Goal: Information Seeking & Learning: Learn about a topic

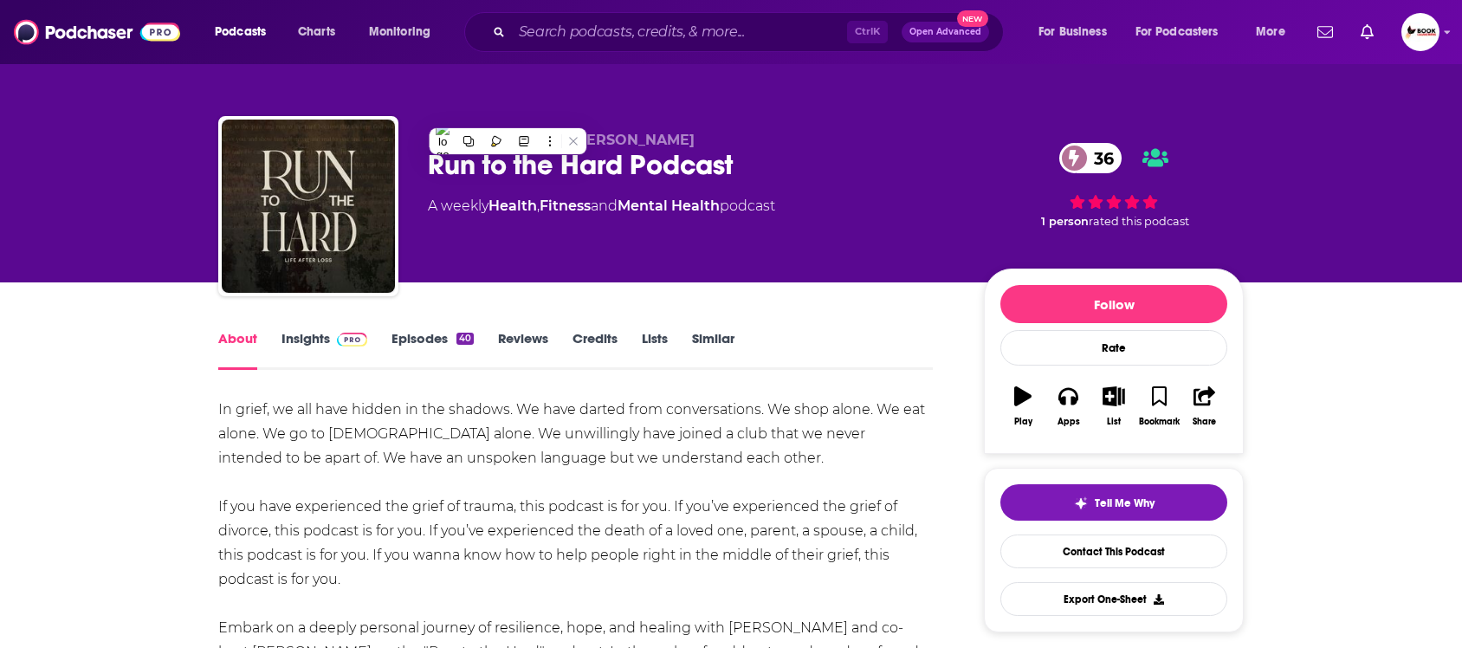
drag, startPoint x: 0, startPoint y: 0, endPoint x: 492, endPoint y: 256, distance: 554.6
click at [489, 249] on div "Chris Farrell & Curtis Christopher Run to the Hard Podcast 36 A weekly Health ,…" at bounding box center [692, 201] width 528 height 139
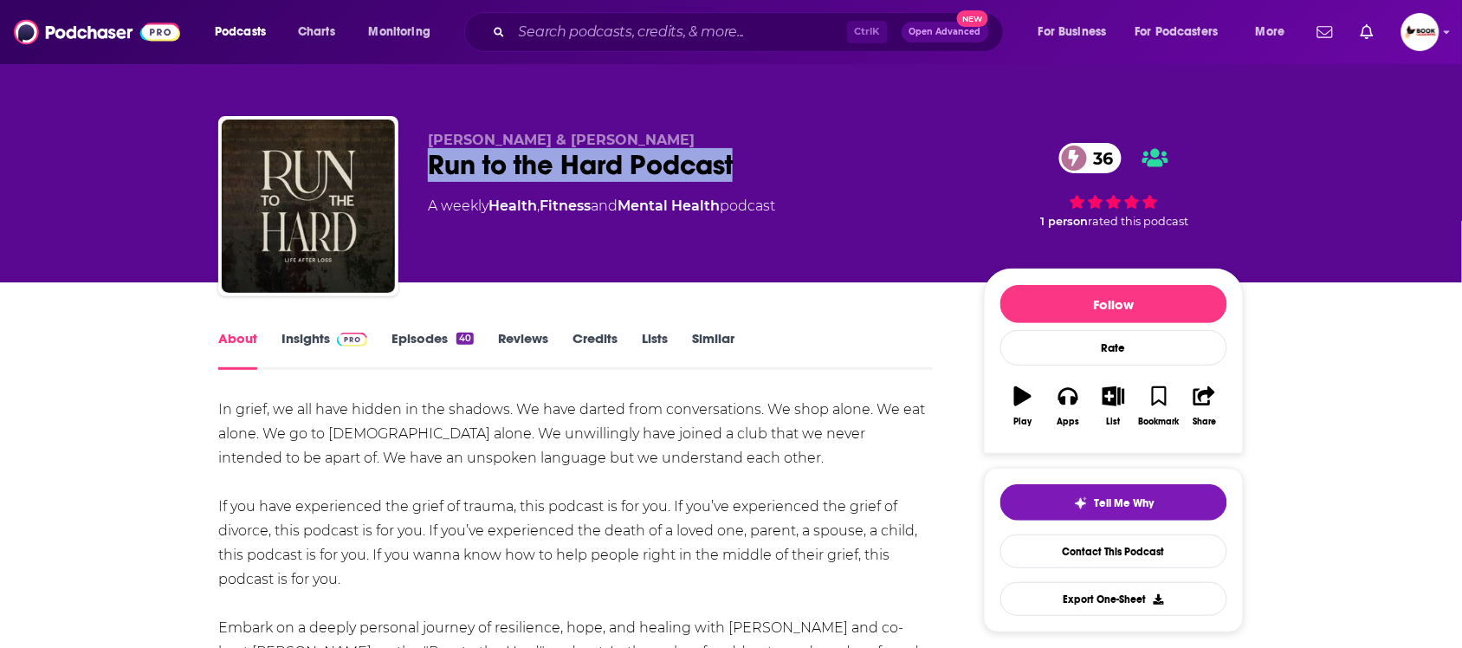
drag, startPoint x: 706, startPoint y: 165, endPoint x: 424, endPoint y: 165, distance: 281.4
click at [424, 165] on div "Chris Farrell & Curtis Christopher Run to the Hard Podcast 36 A weekly Health ,…" at bounding box center [730, 209] width 1025 height 187
copy h1 "Run to the Hard Podcast"
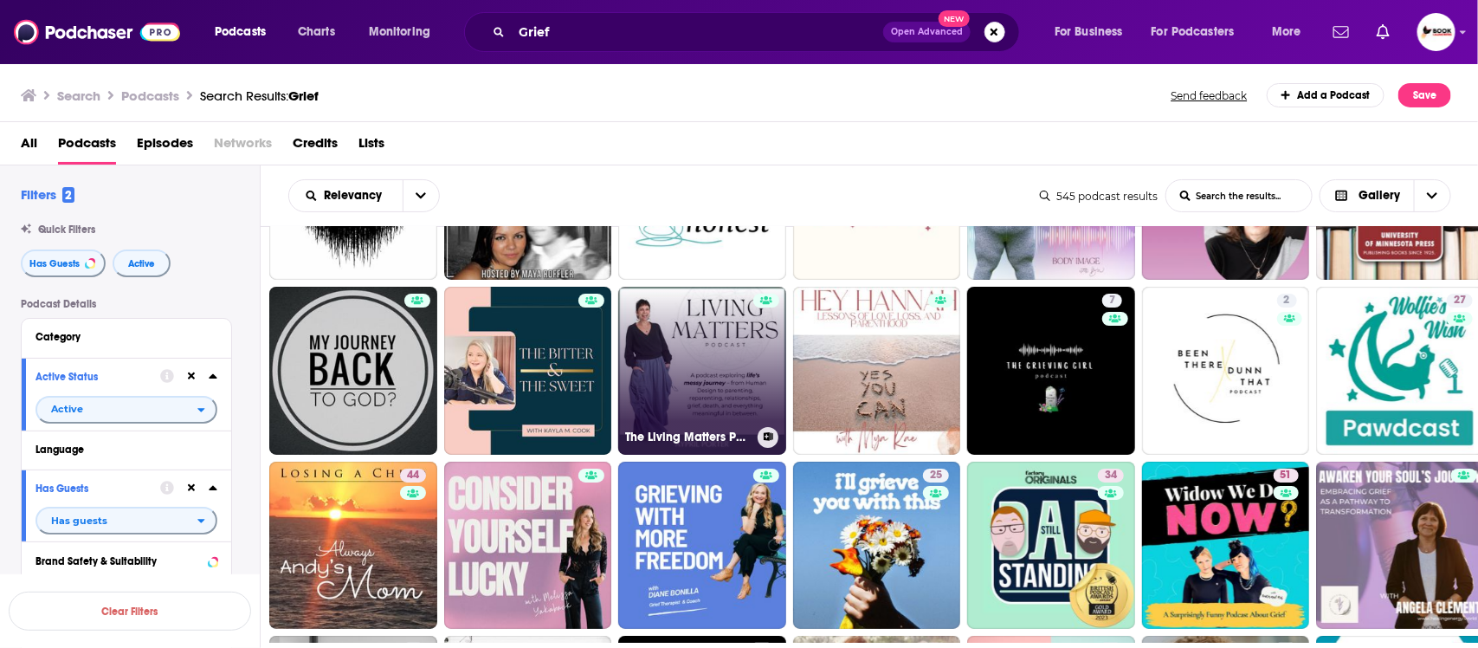
scroll to position [3036, 0]
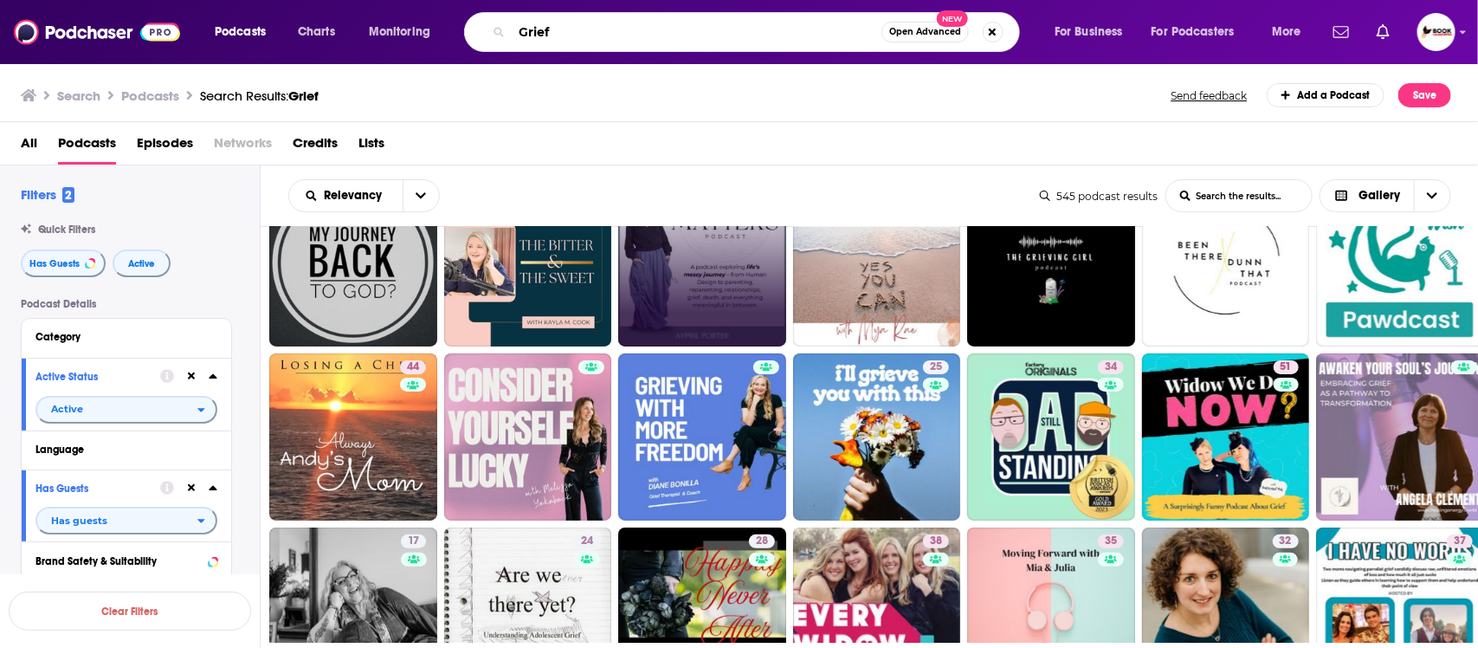
drag, startPoint x: 578, startPoint y: 35, endPoint x: 478, endPoint y: 35, distance: 99.6
click at [478, 35] on div "Grief Open Advanced New" at bounding box center [742, 32] width 556 height 40
paste input "Retirement"
type input "Retirement"
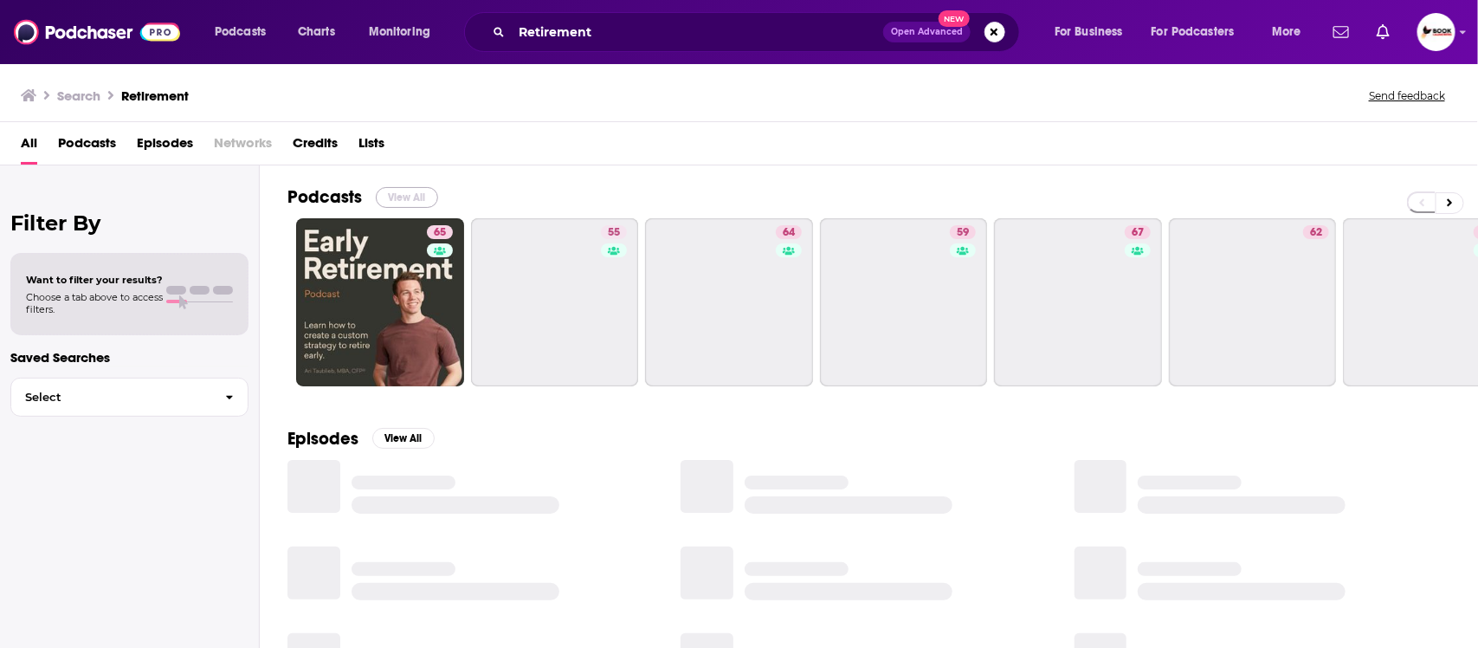
click at [427, 200] on button "View All" at bounding box center [407, 197] width 62 height 21
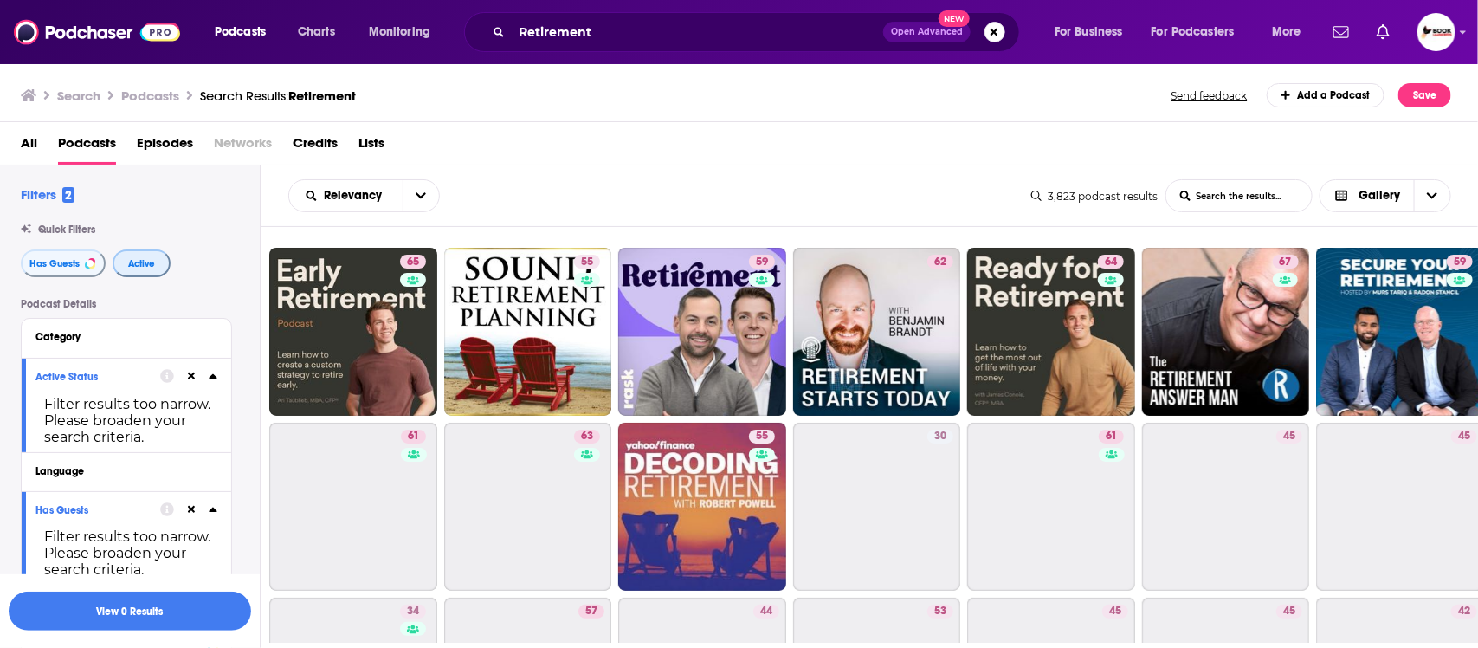
click at [139, 261] on span "Active" at bounding box center [141, 264] width 27 height 10
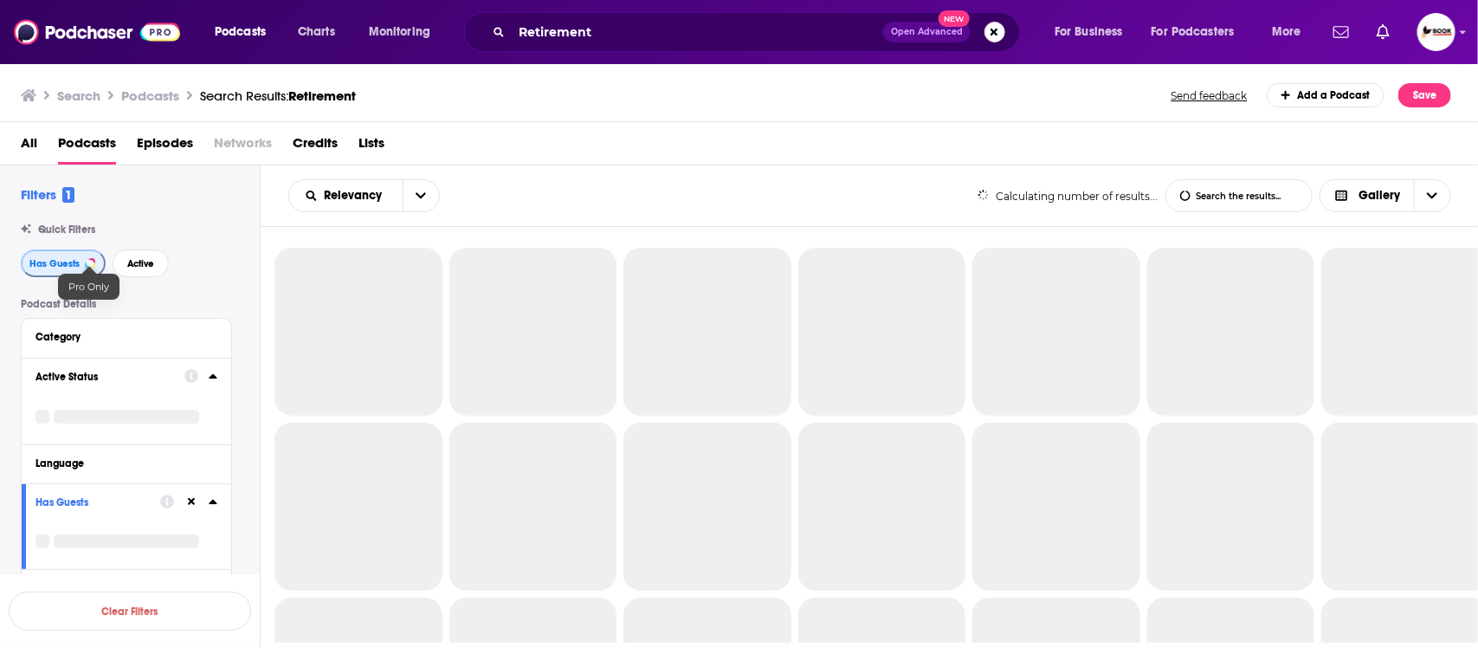
click at [56, 265] on span "Has Guests" at bounding box center [54, 264] width 50 height 10
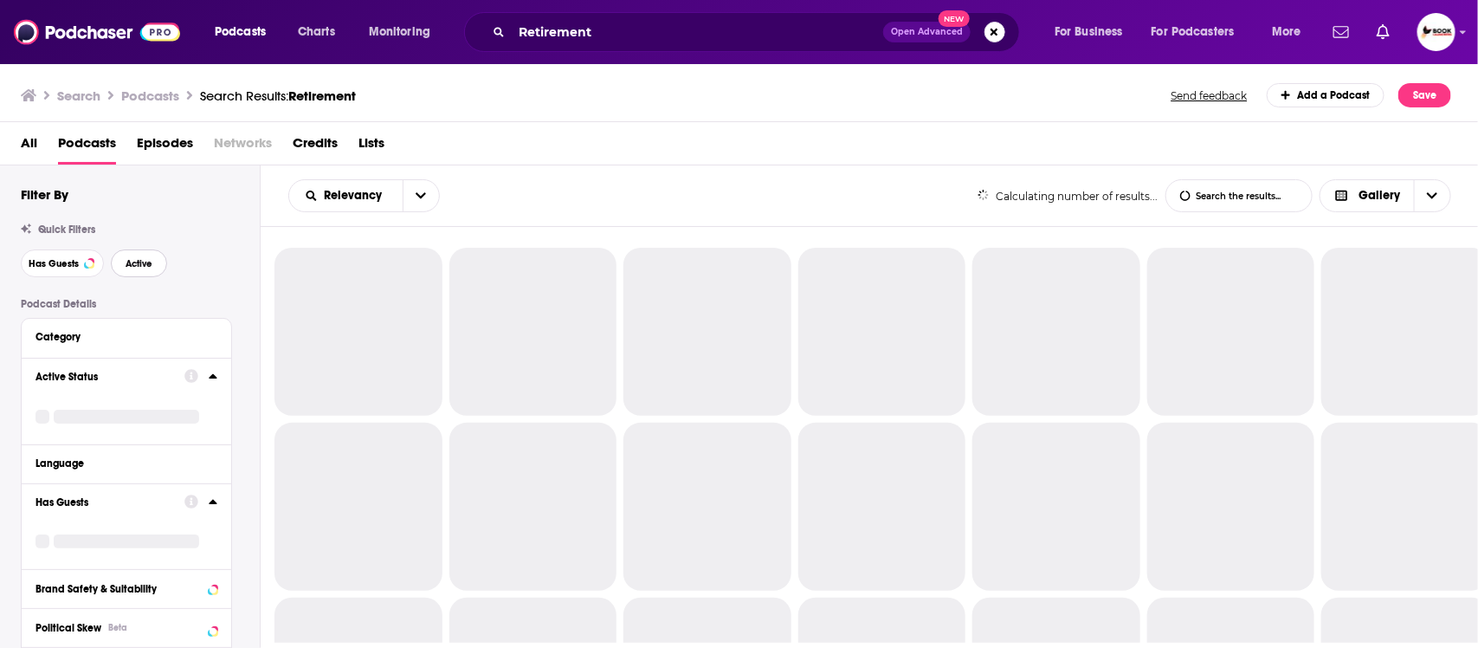
click at [157, 260] on button "Active" at bounding box center [139, 263] width 56 height 28
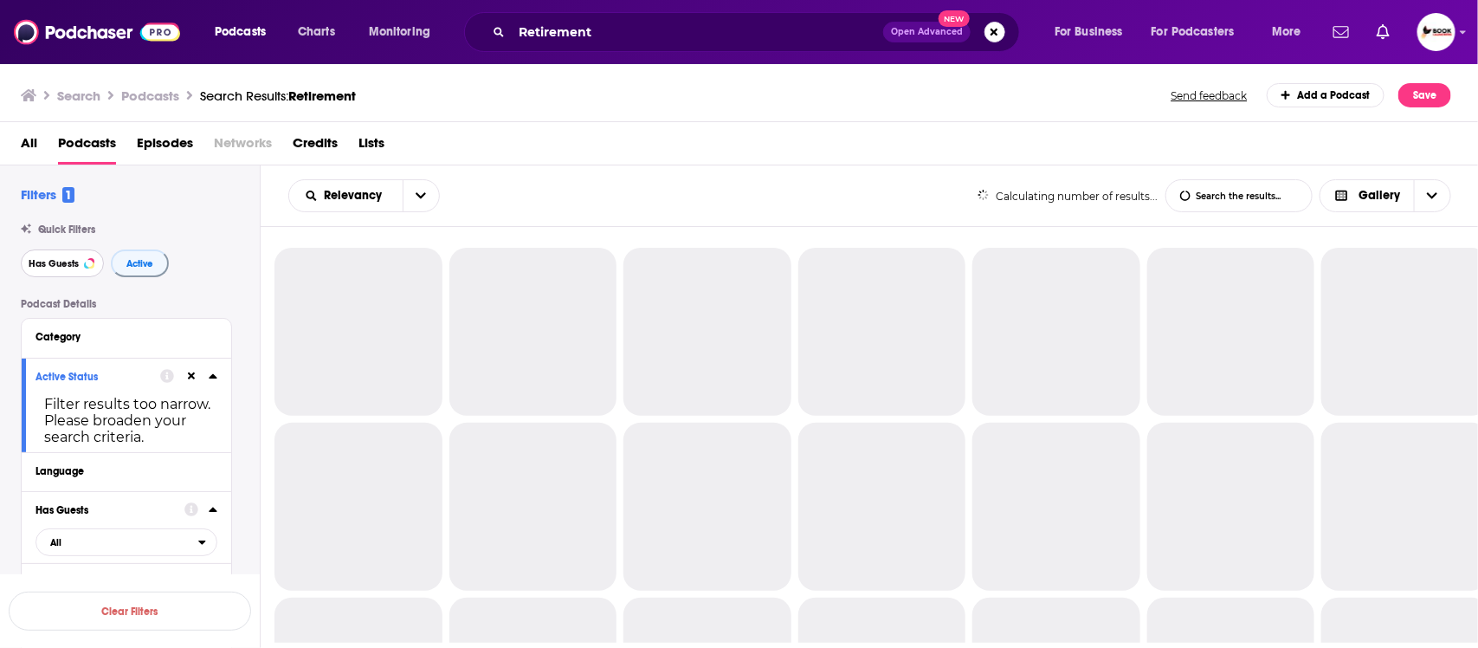
click at [31, 268] on span "Has Guests" at bounding box center [54, 264] width 50 height 10
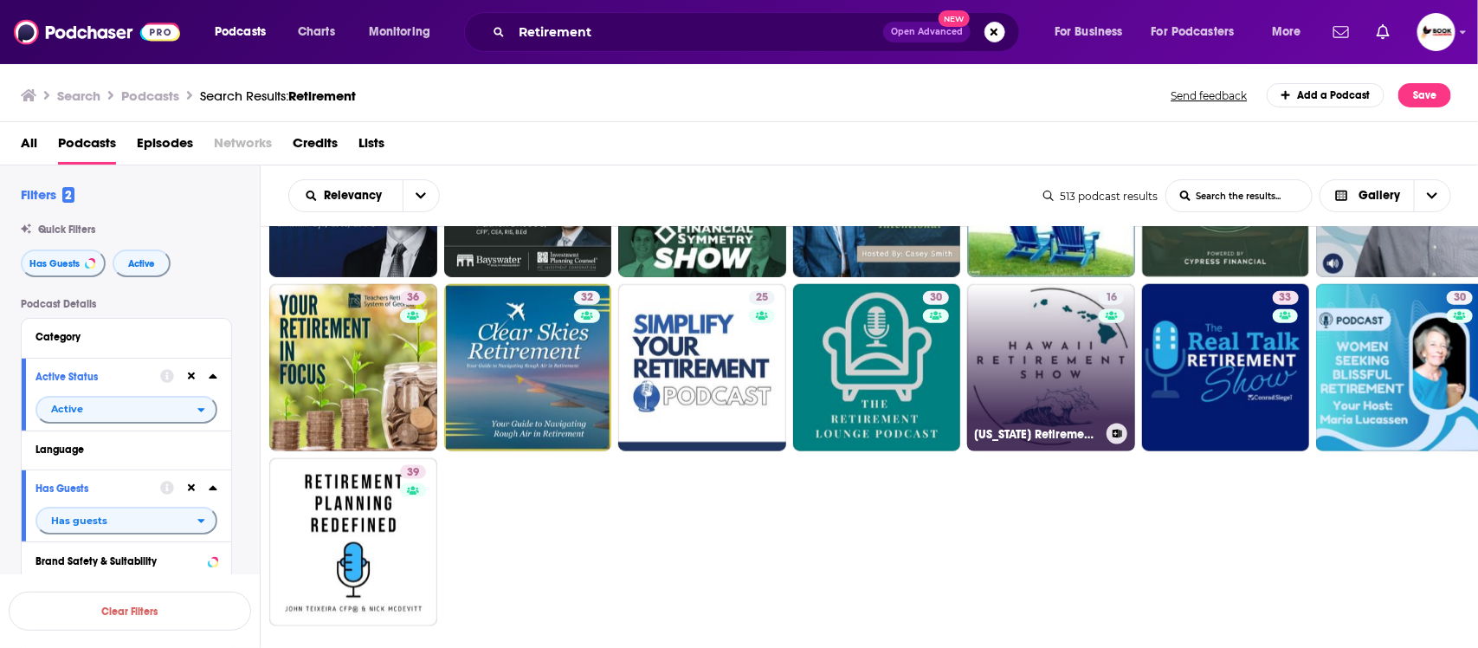
scroll to position [974, 0]
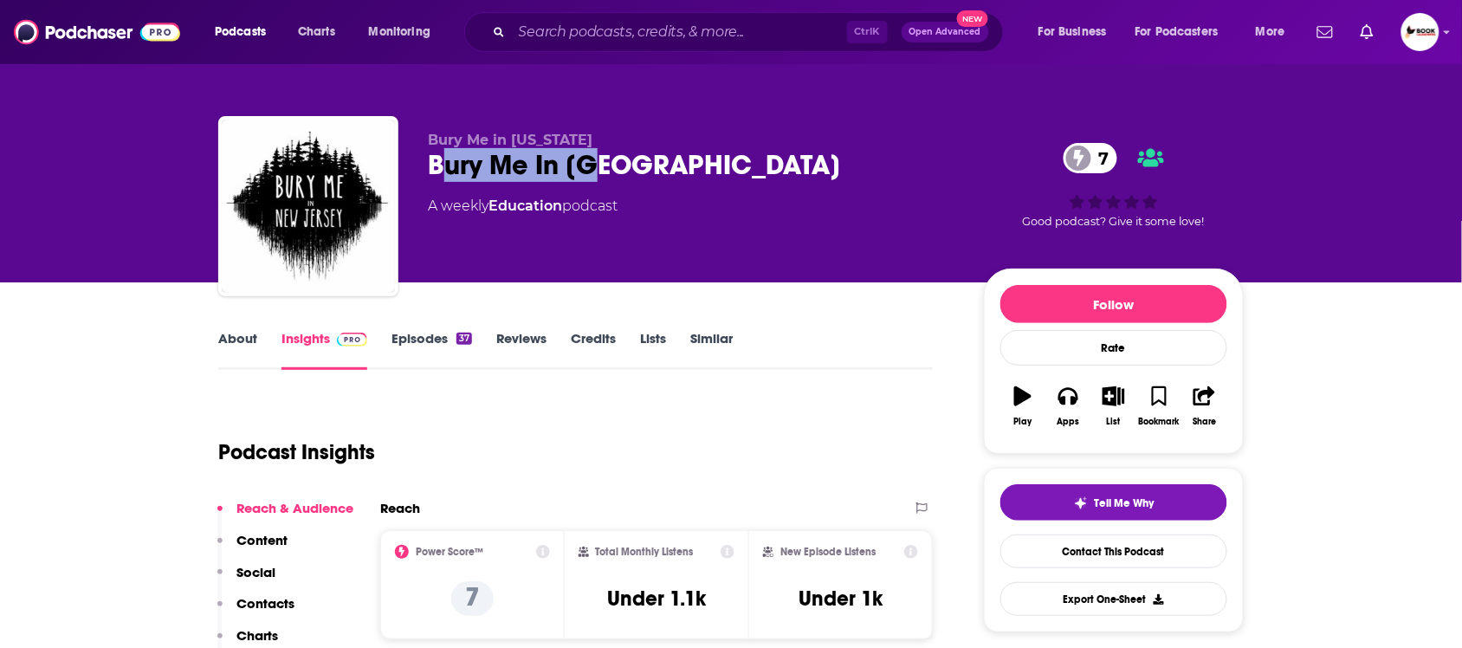
drag, startPoint x: 604, startPoint y: 163, endPoint x: 468, endPoint y: 165, distance: 136.8
click at [442, 171] on div "Bury Me In NJ 7" at bounding box center [692, 165] width 528 height 34
click at [280, 610] on p "Contacts" at bounding box center [265, 603] width 58 height 16
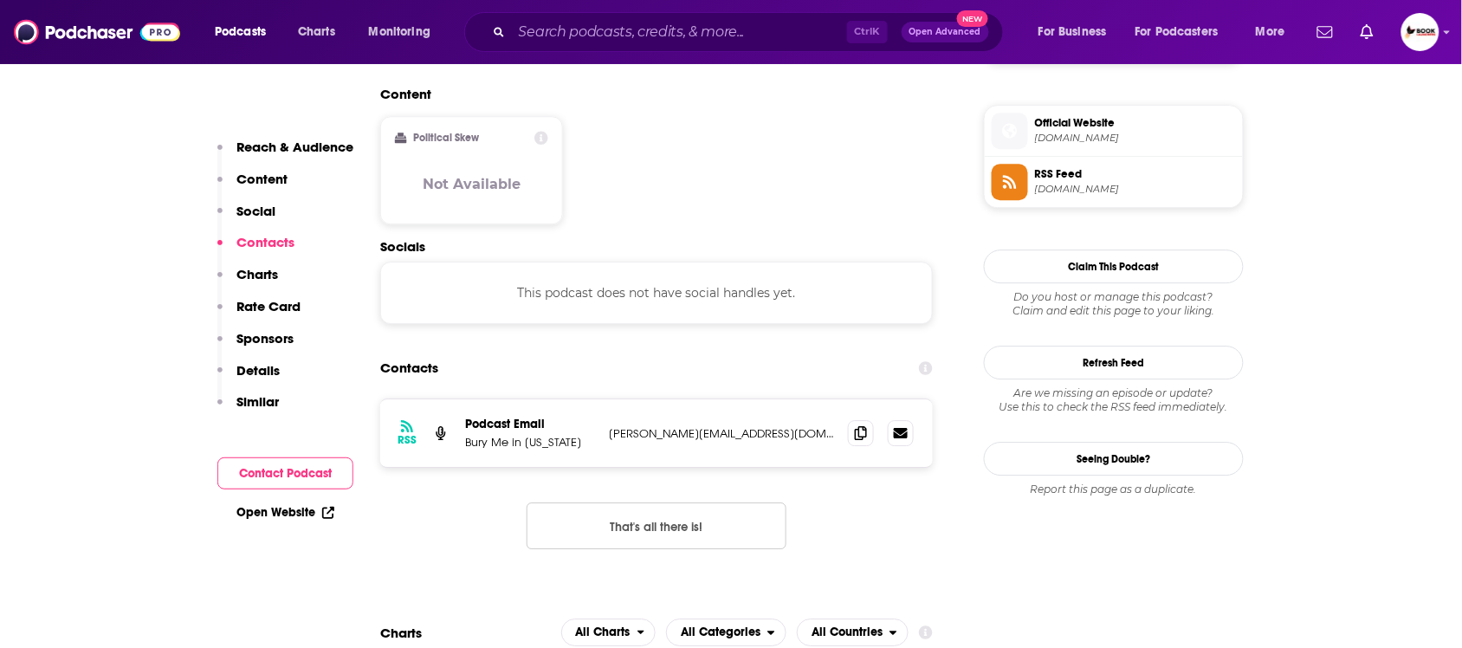
scroll to position [1391, 0]
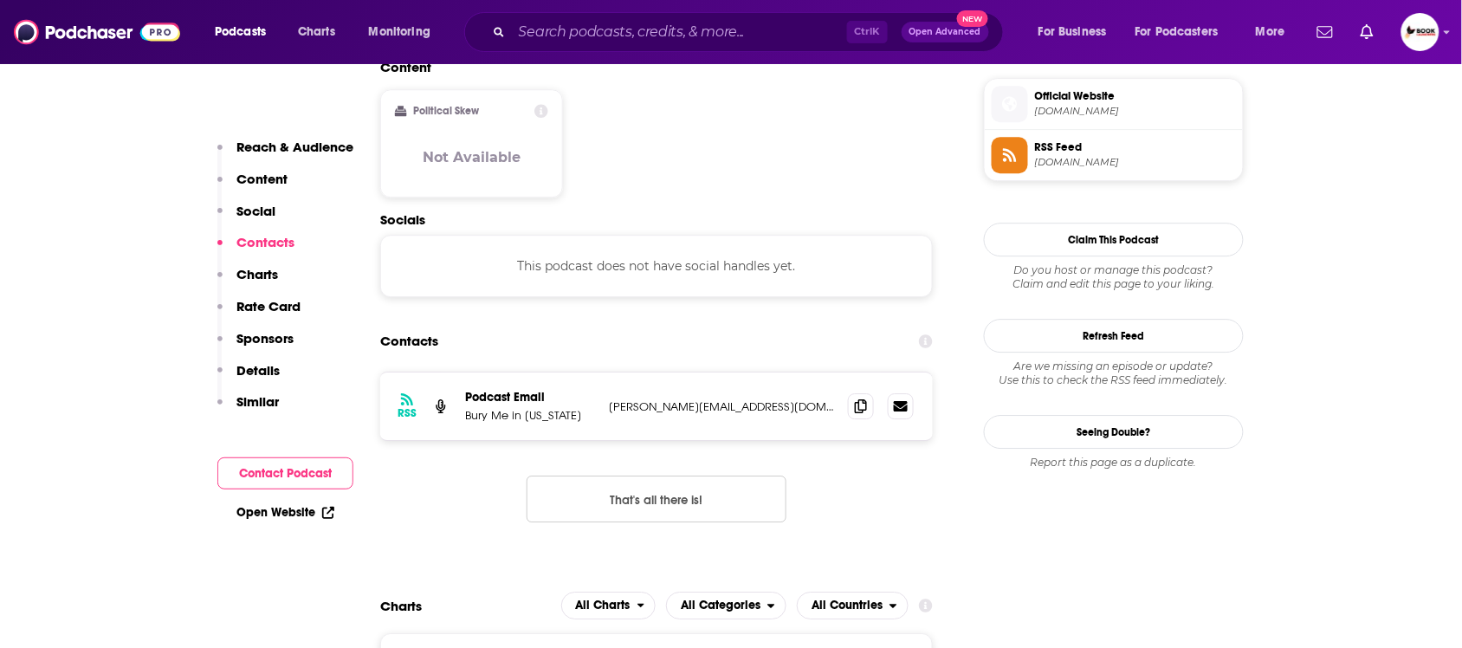
click at [323, 153] on p "Reach & Audience" at bounding box center [294, 147] width 117 height 16
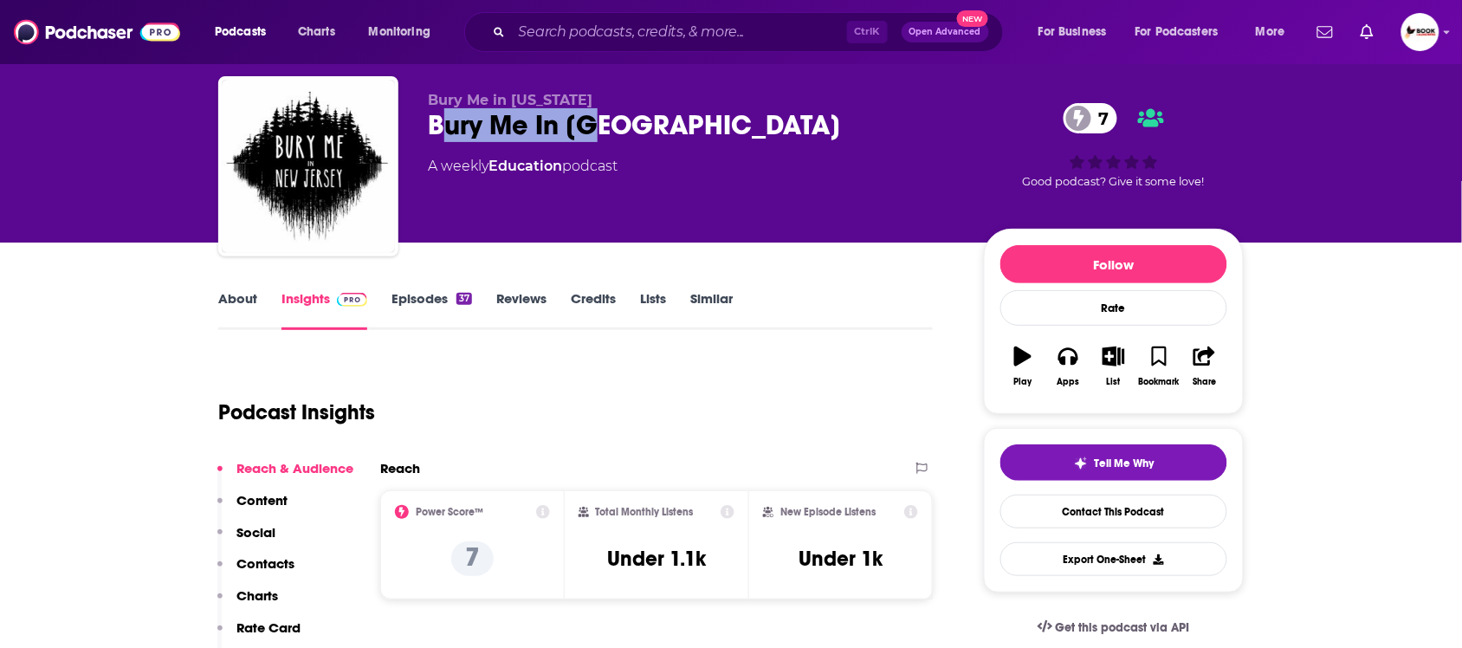
scroll to position [0, 0]
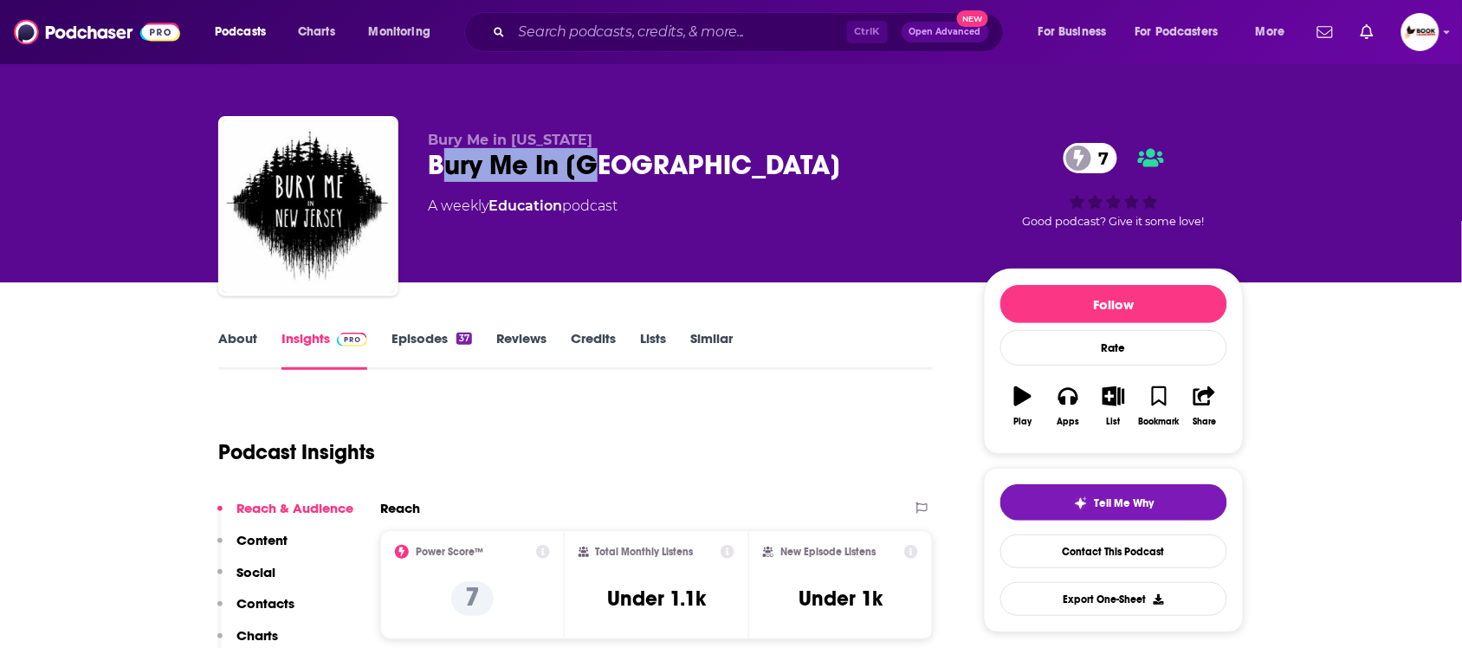
click at [625, 162] on div "Bury Me In NJ 7" at bounding box center [692, 165] width 528 height 34
click at [648, 158] on div "Bury Me In NJ 7" at bounding box center [692, 165] width 528 height 34
drag, startPoint x: 642, startPoint y: 160, endPoint x: 401, endPoint y: 160, distance: 240.7
click at [401, 160] on div "Bury Me in New Jersey Bury Me In NJ 7 A weekly Education podcast 7 Good podcast…" at bounding box center [730, 209] width 1025 height 187
click at [236, 339] on link "About" at bounding box center [237, 350] width 39 height 40
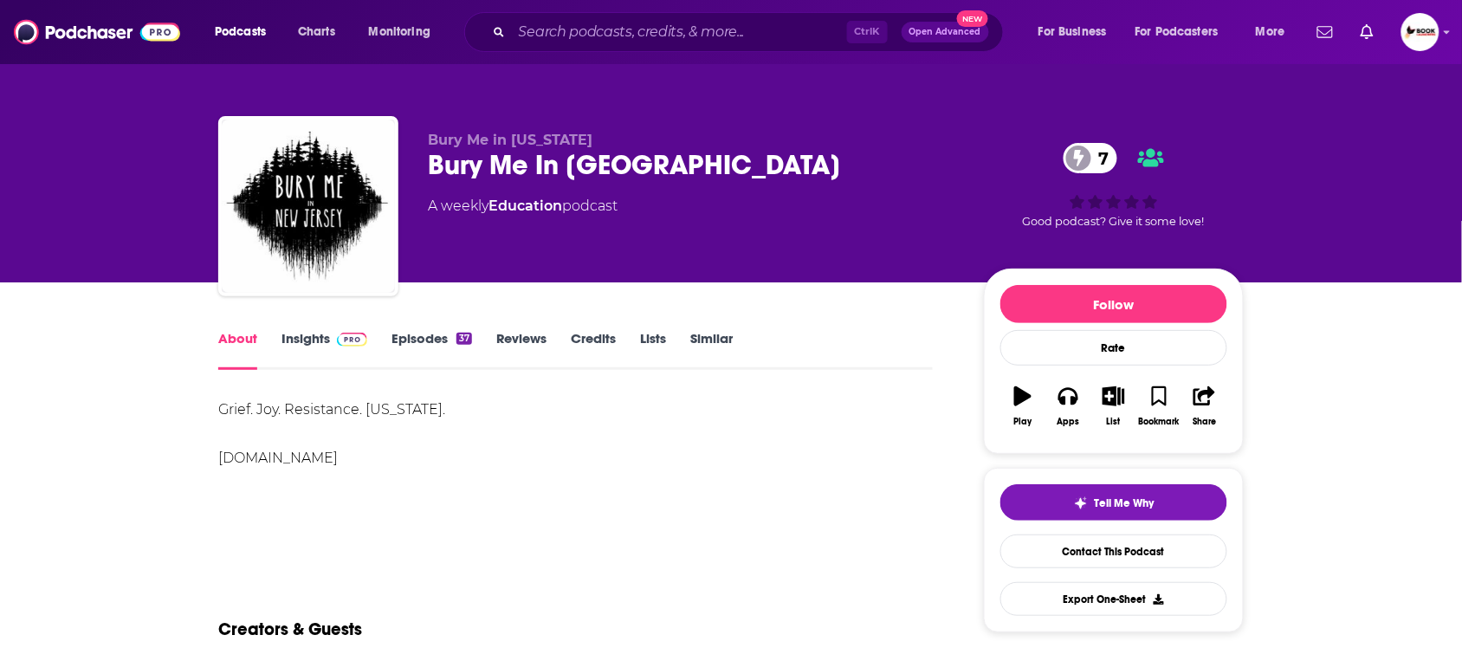
click at [641, 184] on div "Bury Me in New Jersey Bury Me In NJ 7 A weekly Education podcast" at bounding box center [692, 201] width 528 height 139
drag, startPoint x: 630, startPoint y: 174, endPoint x: 401, endPoint y: 163, distance: 229.7
click at [401, 163] on div "Bury Me in New Jersey Bury Me In NJ 7 A weekly Education podcast 7 Good podcast…" at bounding box center [730, 209] width 1025 height 187
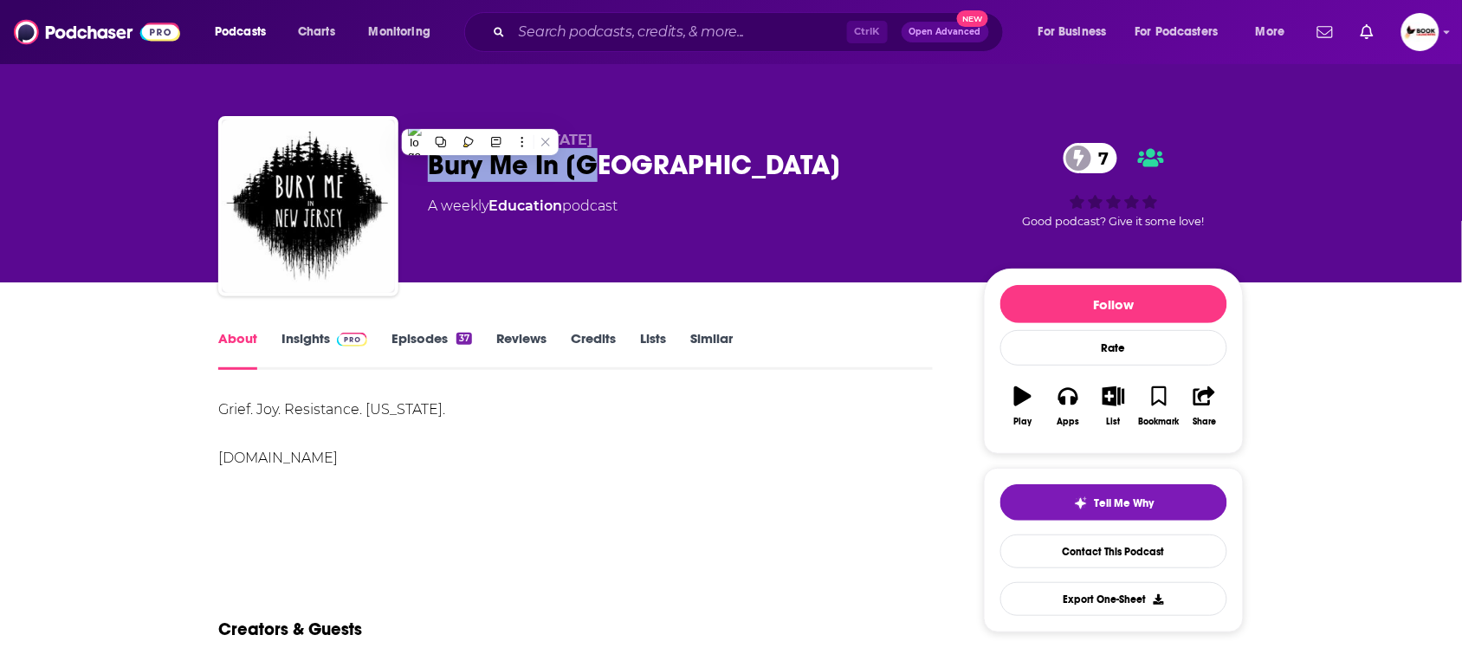
copy h1 "Bury Me In NJ"
click at [747, 161] on div "Bury Me In NJ 7" at bounding box center [692, 165] width 528 height 34
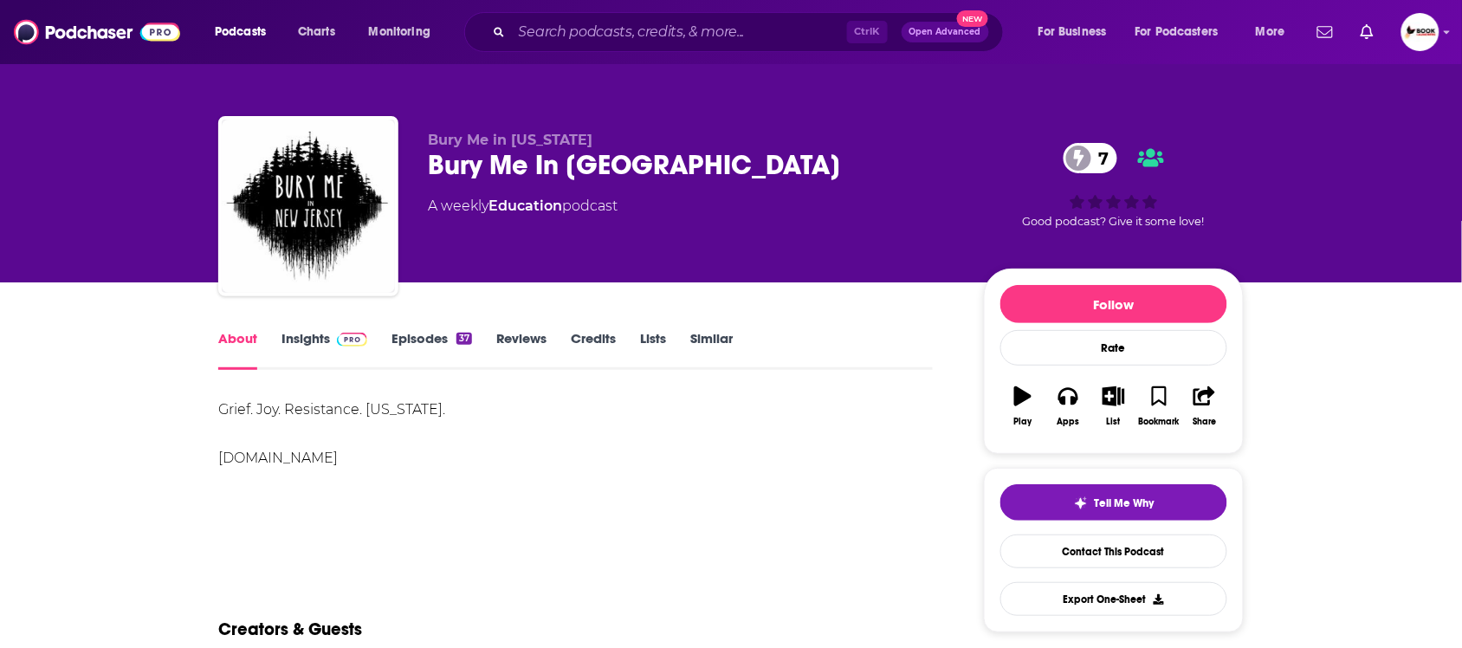
click at [306, 344] on link "Insights" at bounding box center [324, 350] width 86 height 40
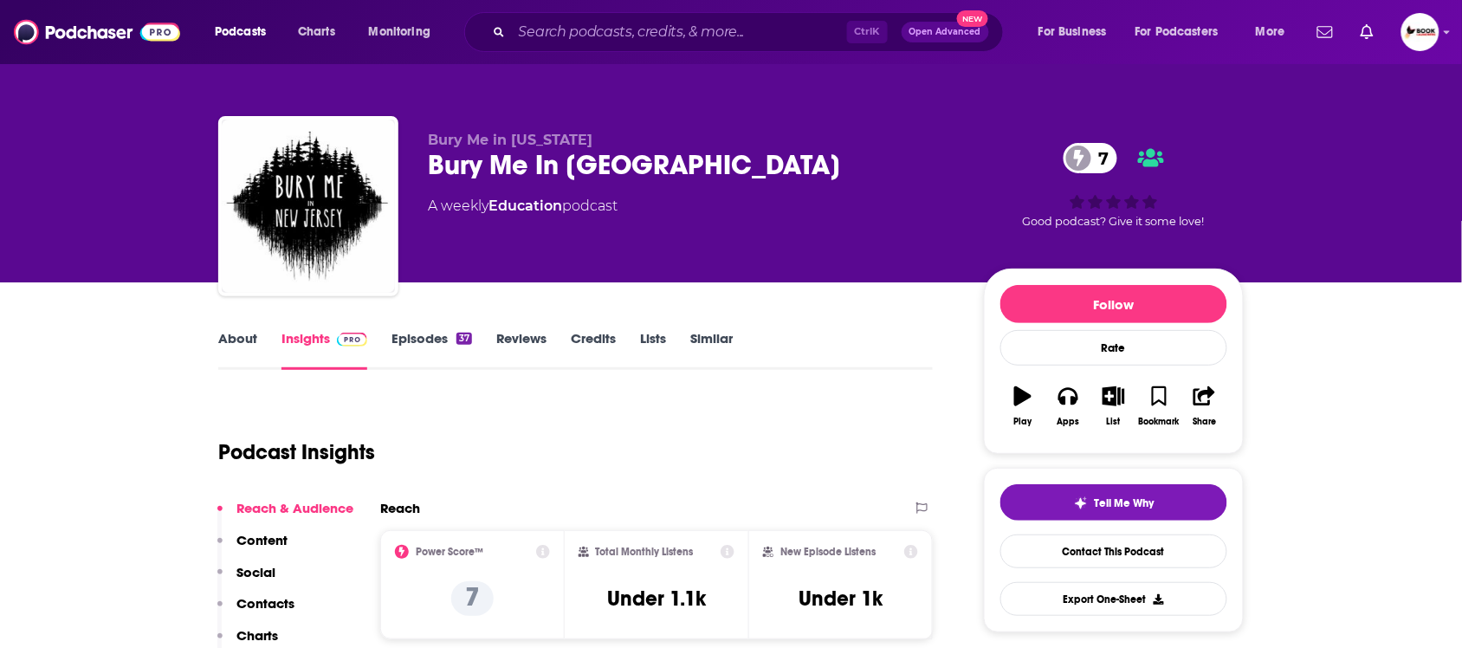
click at [261, 603] on p "Contacts" at bounding box center [265, 603] width 58 height 16
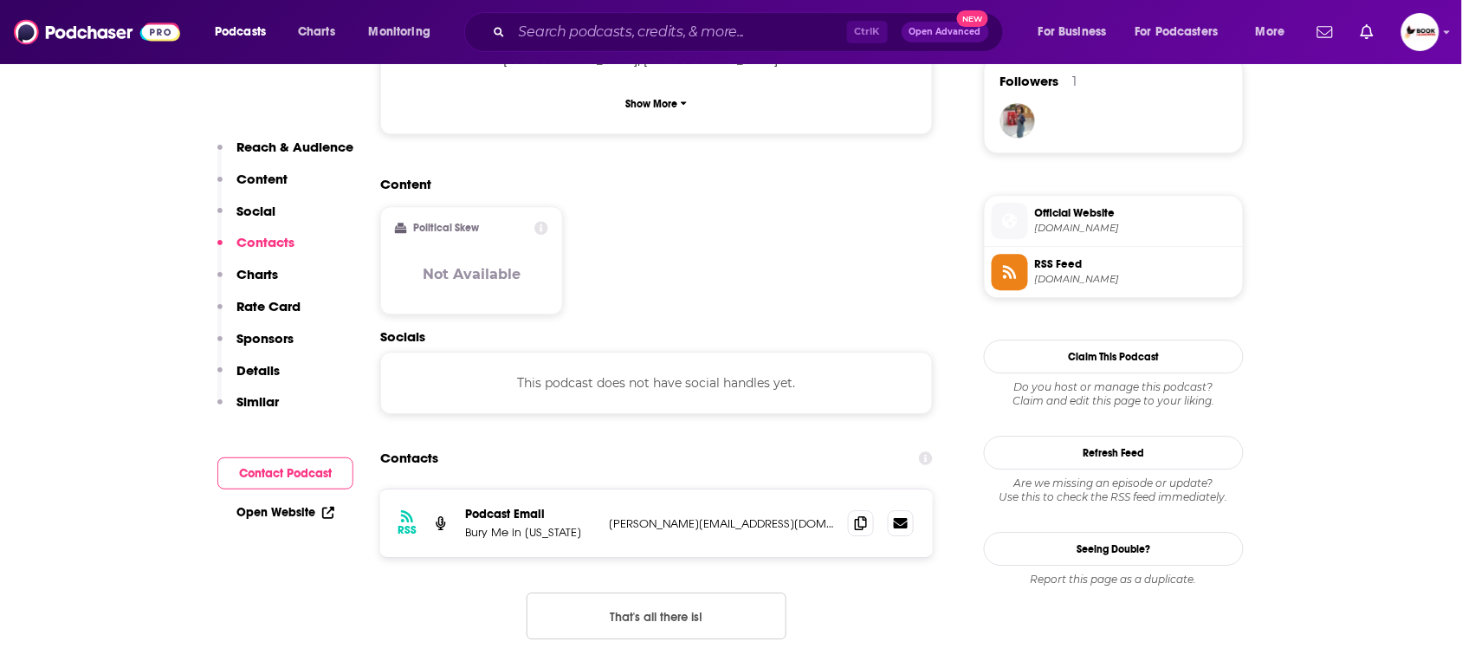
scroll to position [1391, 0]
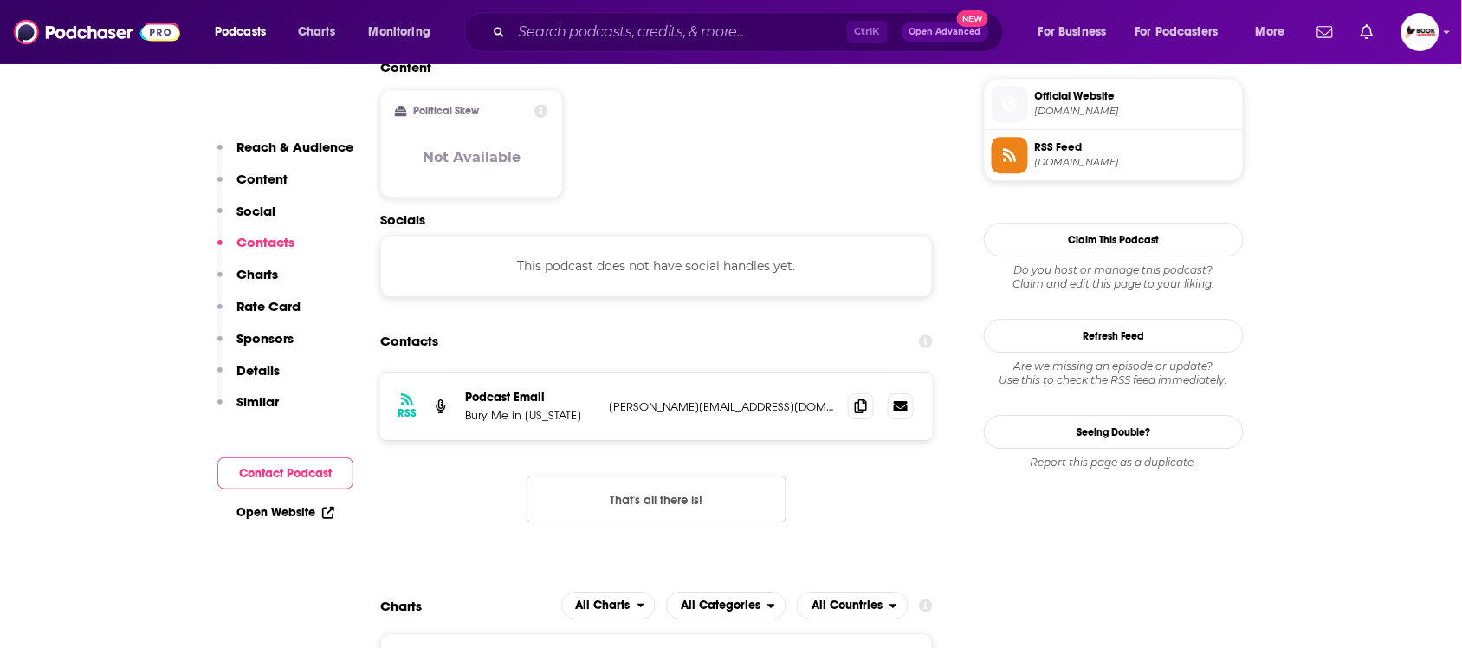
click at [303, 509] on link "Open Website" at bounding box center [285, 512] width 98 height 15
click at [855, 392] on span at bounding box center [861, 405] width 26 height 26
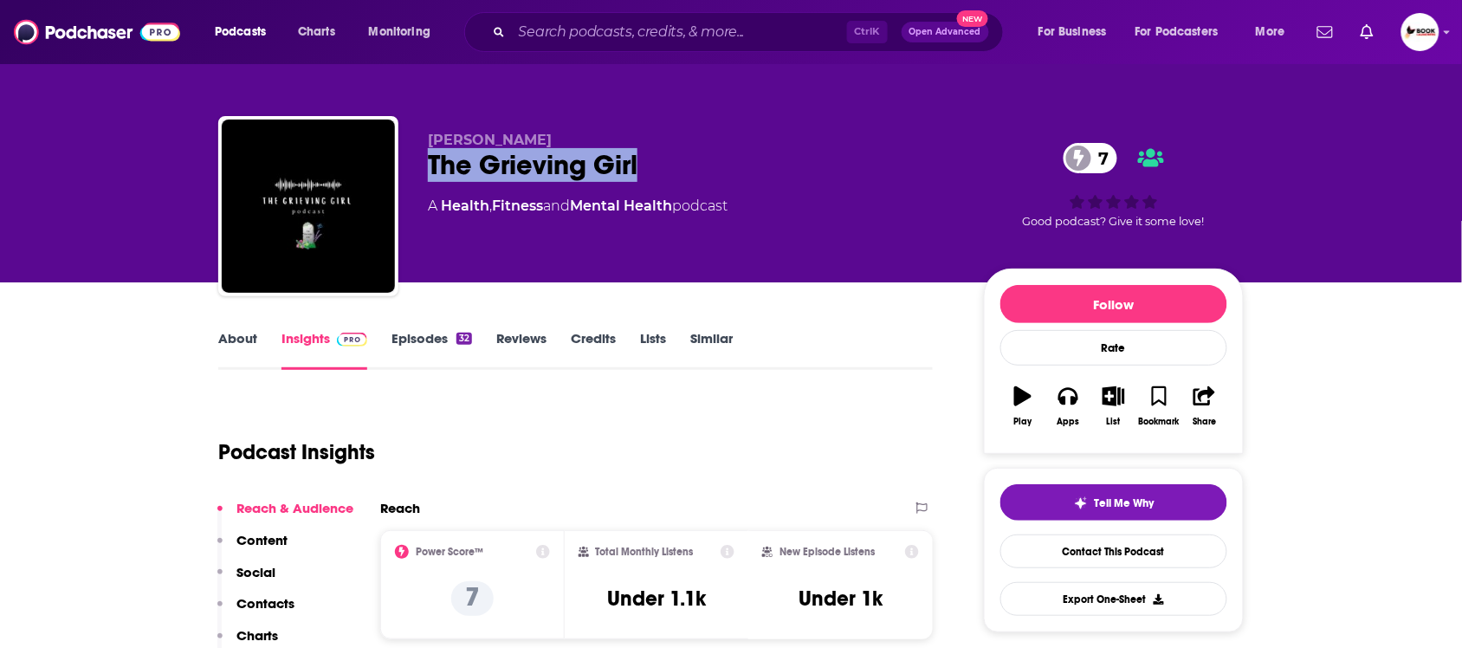
drag, startPoint x: 427, startPoint y: 166, endPoint x: 676, endPoint y: 171, distance: 249.4
click at [676, 171] on div "The Grieving Girl 7" at bounding box center [692, 165] width 528 height 34
copy h2 "The Grieving Girl"
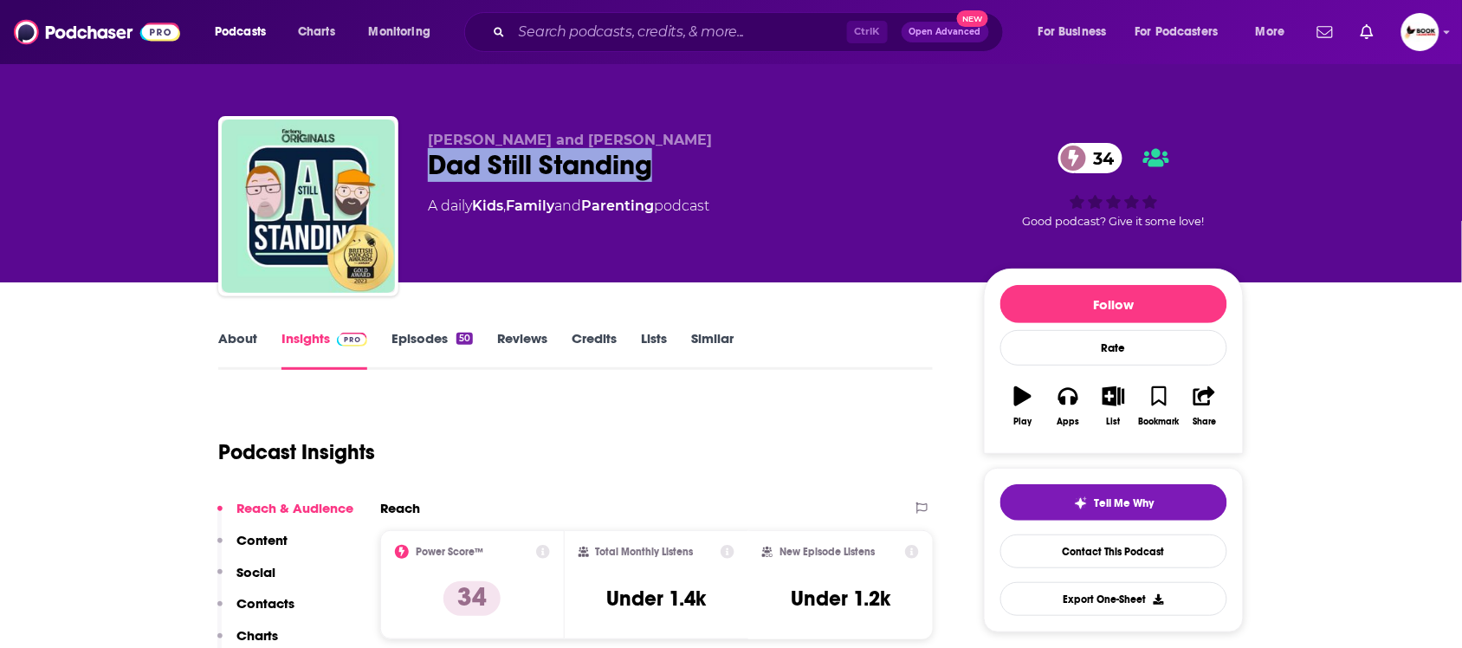
drag, startPoint x: 422, startPoint y: 174, endPoint x: 708, endPoint y: 183, distance: 286.7
click at [708, 183] on div "[PERSON_NAME] and [PERSON_NAME] Dad Still Standing 34 A daily Kids , Family and…" at bounding box center [730, 209] width 1025 height 187
copy h2 "Dad Still Standing"
click at [287, 603] on p "Contacts" at bounding box center [265, 603] width 58 height 16
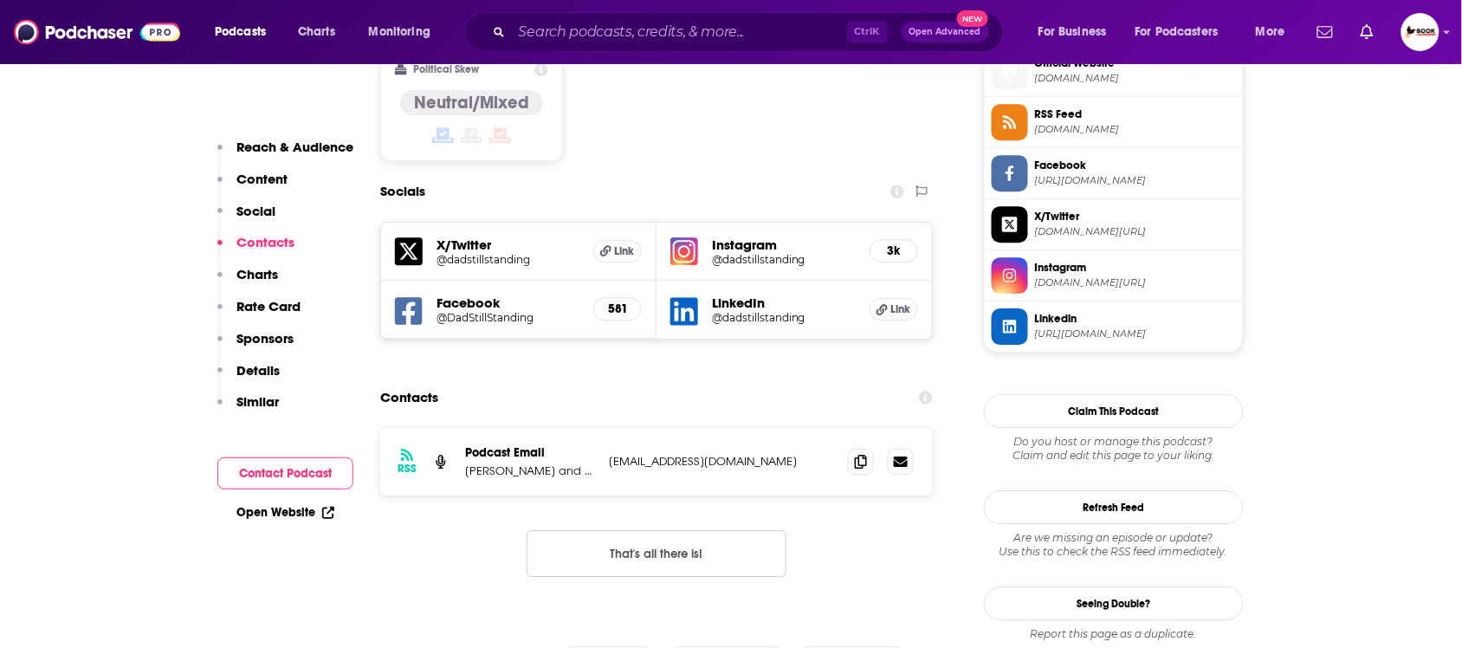
scroll to position [1468, 0]
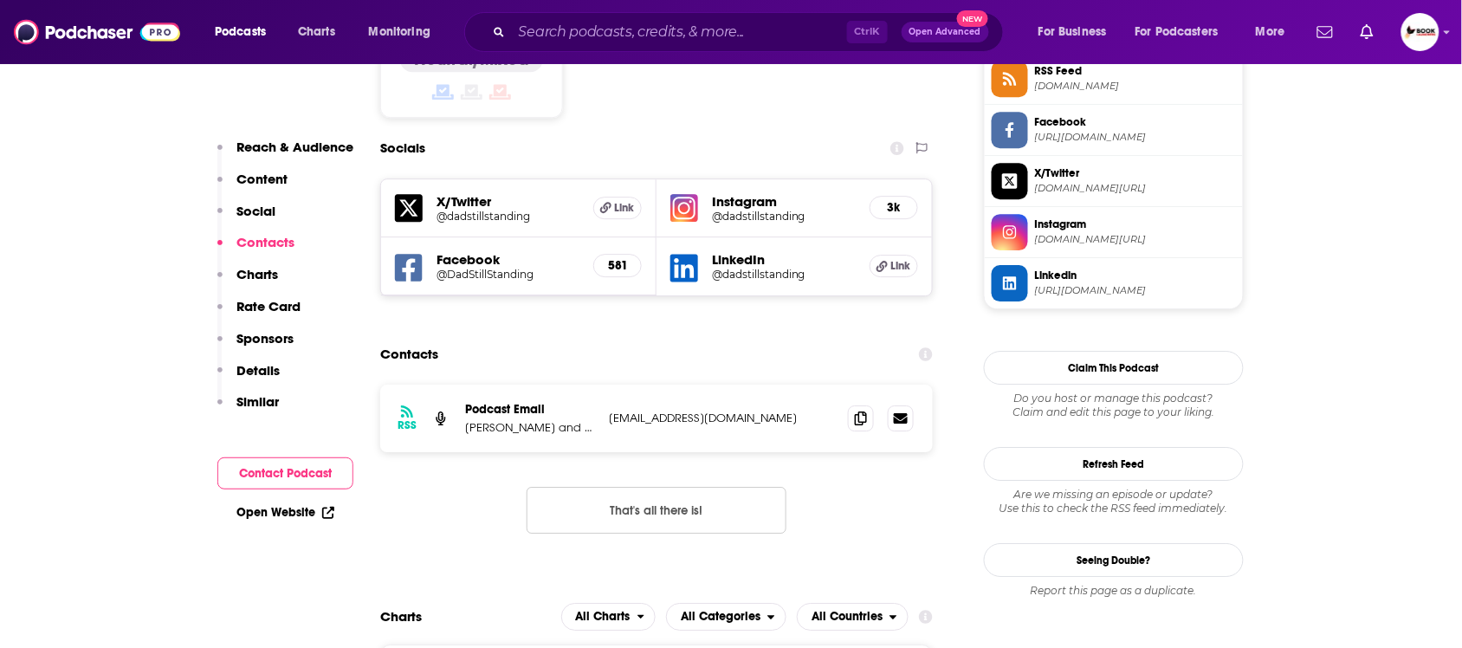
click at [287, 144] on p "Reach & Audience" at bounding box center [294, 147] width 117 height 16
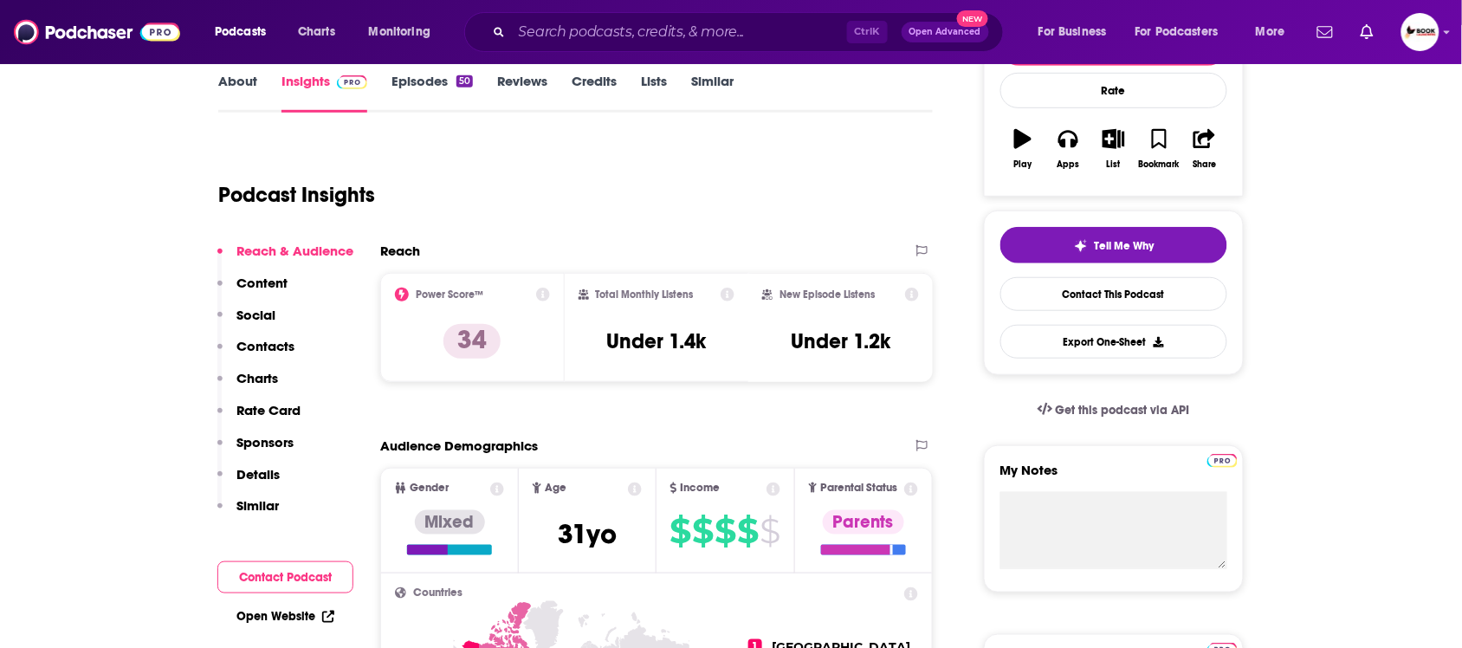
scroll to position [0, 0]
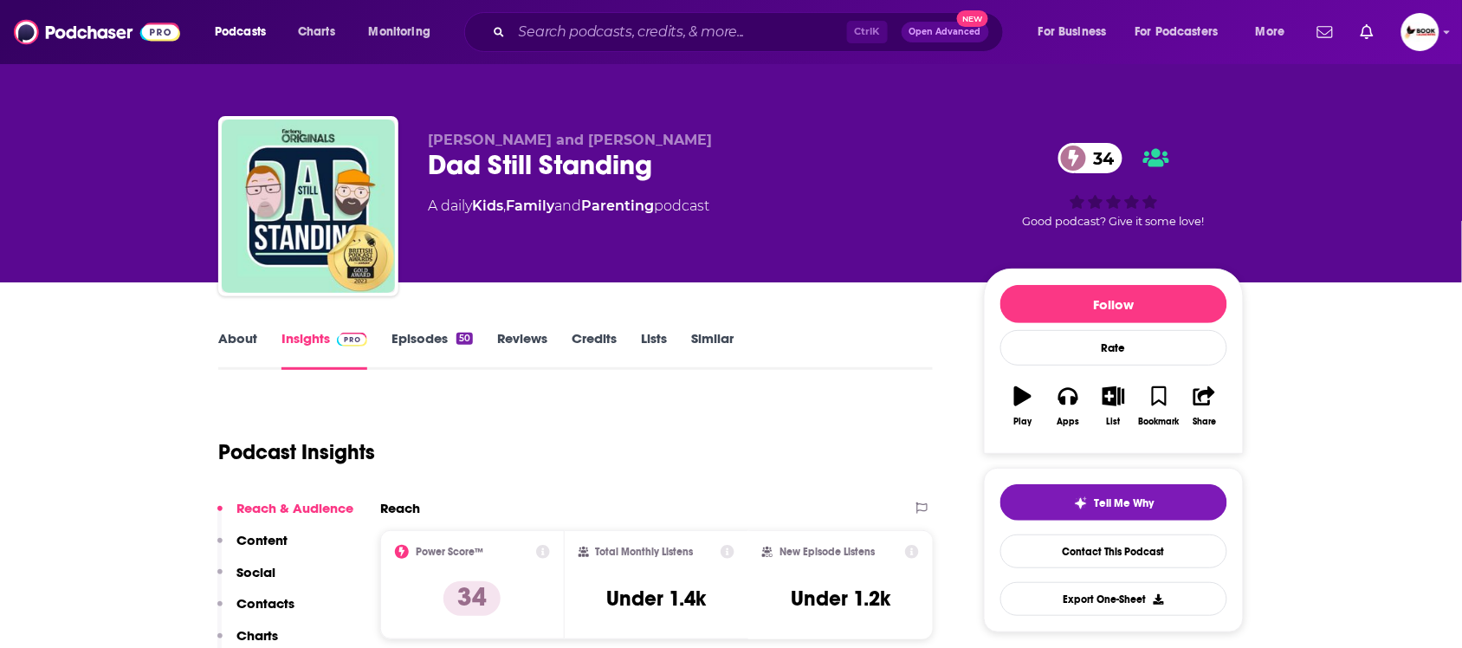
click at [723, 132] on p "Liam Preston and Matt Dearsley" at bounding box center [692, 140] width 528 height 16
drag, startPoint x: 526, startPoint y: 132, endPoint x: 429, endPoint y: 132, distance: 97.0
click at [429, 132] on p "Liam Preston and Matt Dearsley" at bounding box center [692, 140] width 528 height 16
copy span "Liam Preston and Matt Dearsley"
click at [278, 603] on p "Contacts" at bounding box center [265, 603] width 58 height 16
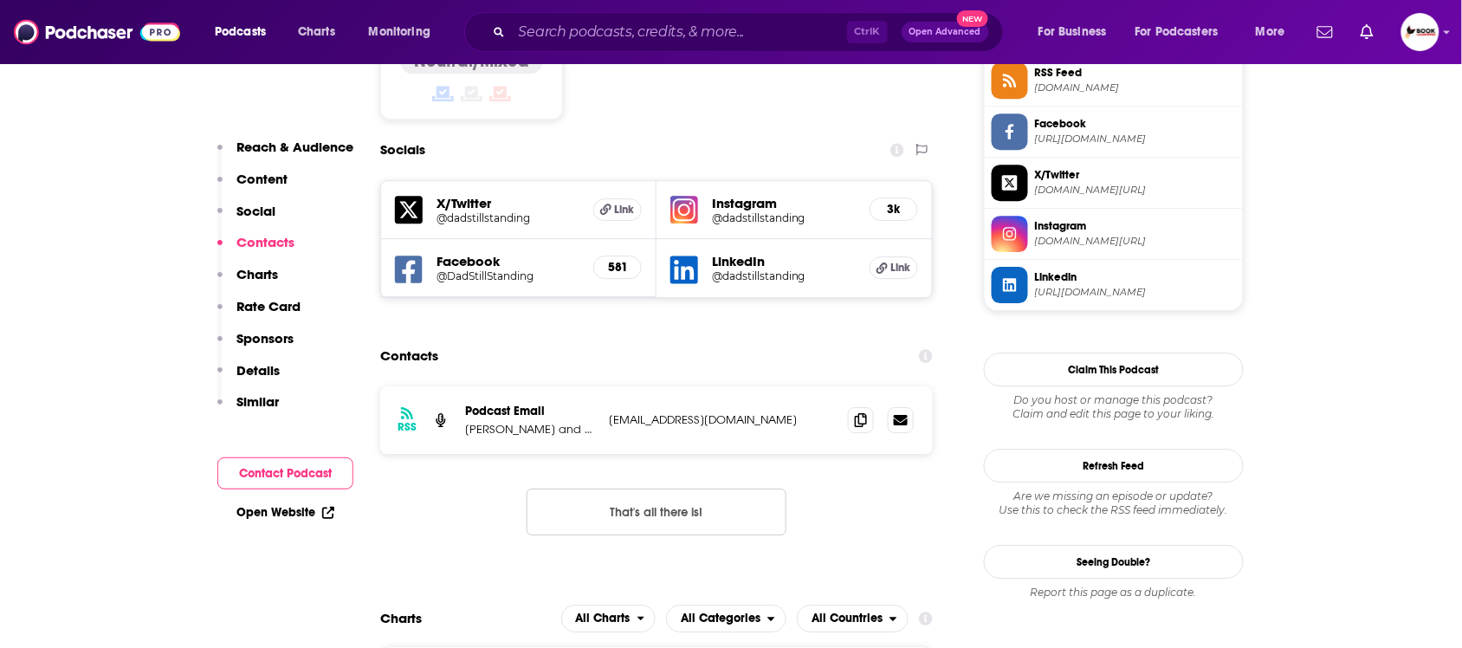
scroll to position [1468, 0]
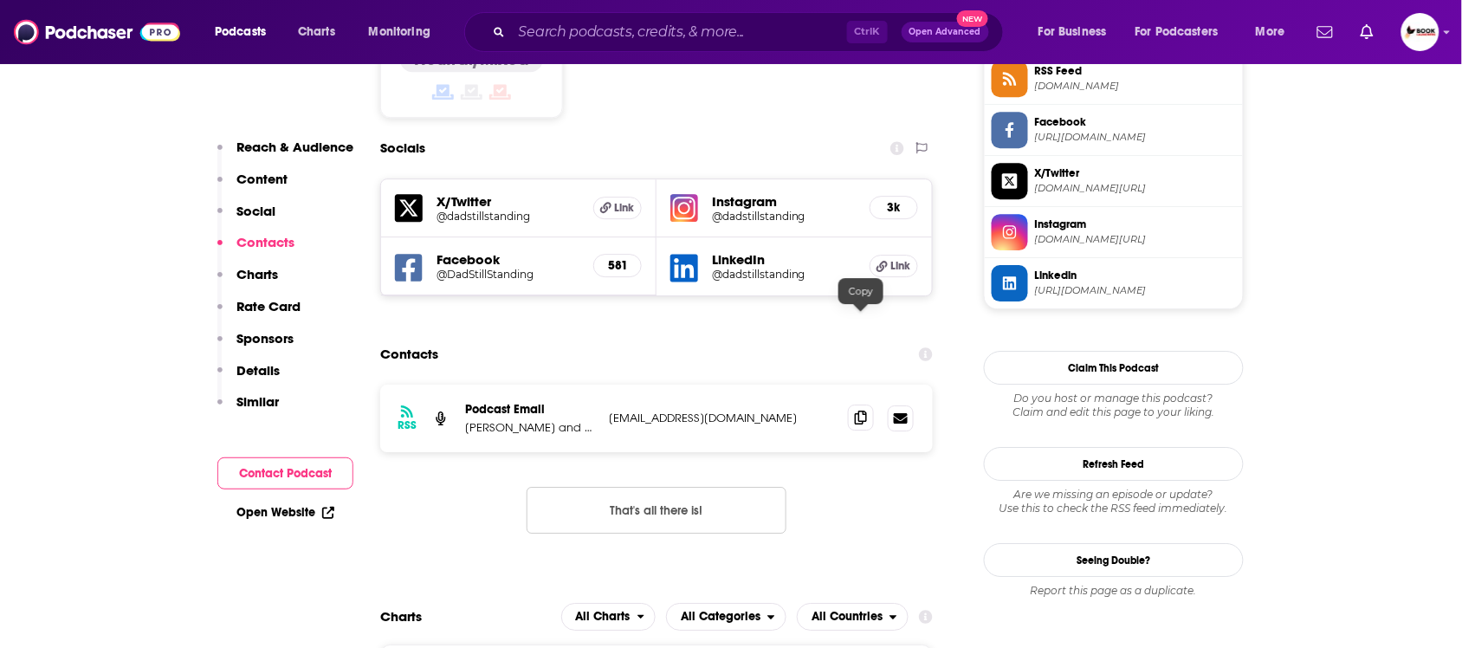
click at [855, 410] on icon at bounding box center [861, 417] width 12 height 14
click at [274, 513] on link "Open Website" at bounding box center [285, 512] width 98 height 15
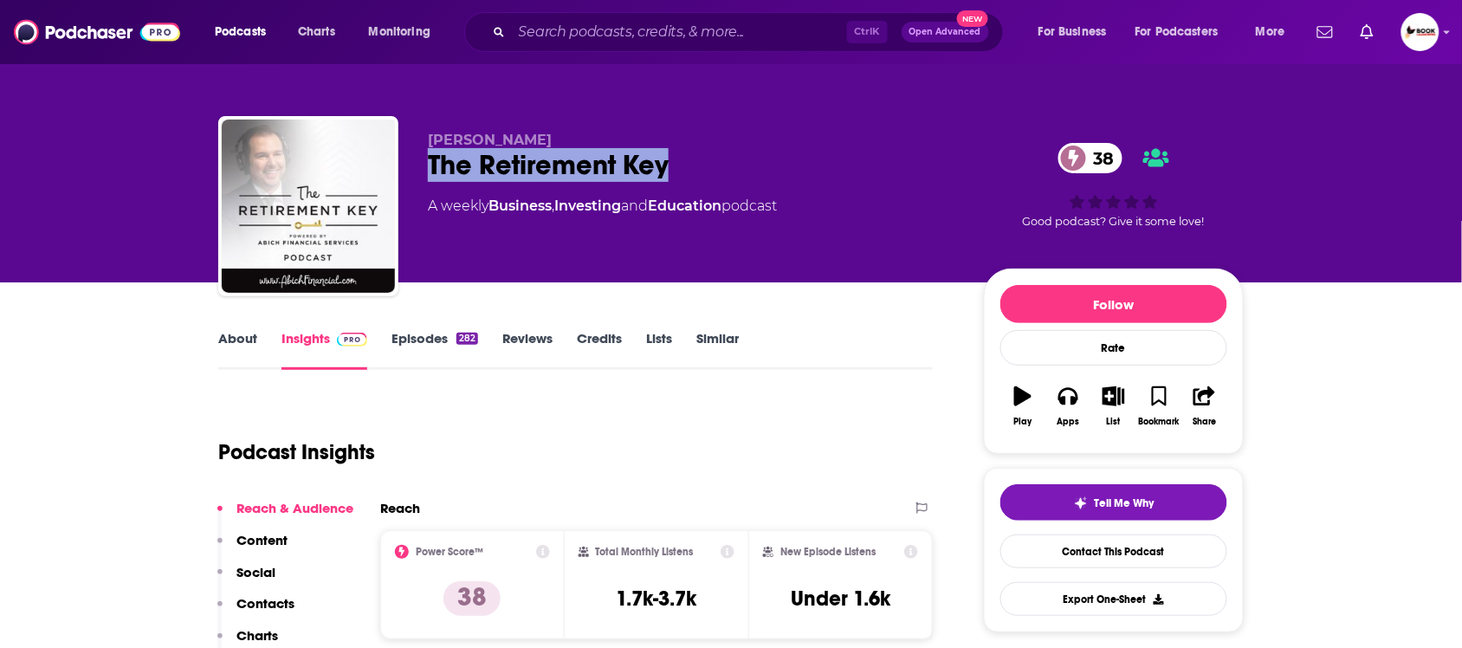
drag, startPoint x: 485, startPoint y: 167, endPoint x: 424, endPoint y: 167, distance: 60.6
click at [424, 167] on div "[PERSON_NAME] The Retirement Key 38 A weekly Business , Investing and Education…" at bounding box center [730, 209] width 1025 height 187
copy h2 "The Retirement Key"
click at [265, 607] on p "Contacts" at bounding box center [265, 603] width 58 height 16
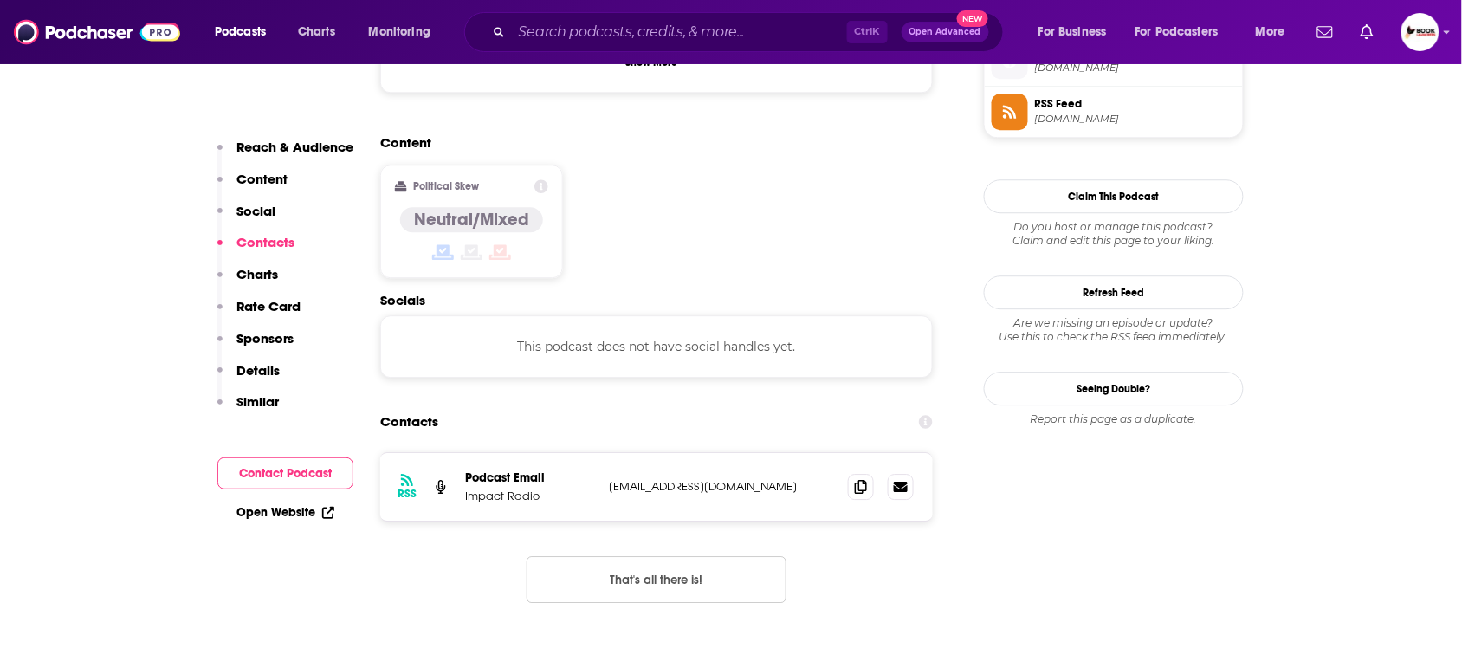
scroll to position [1396, 0]
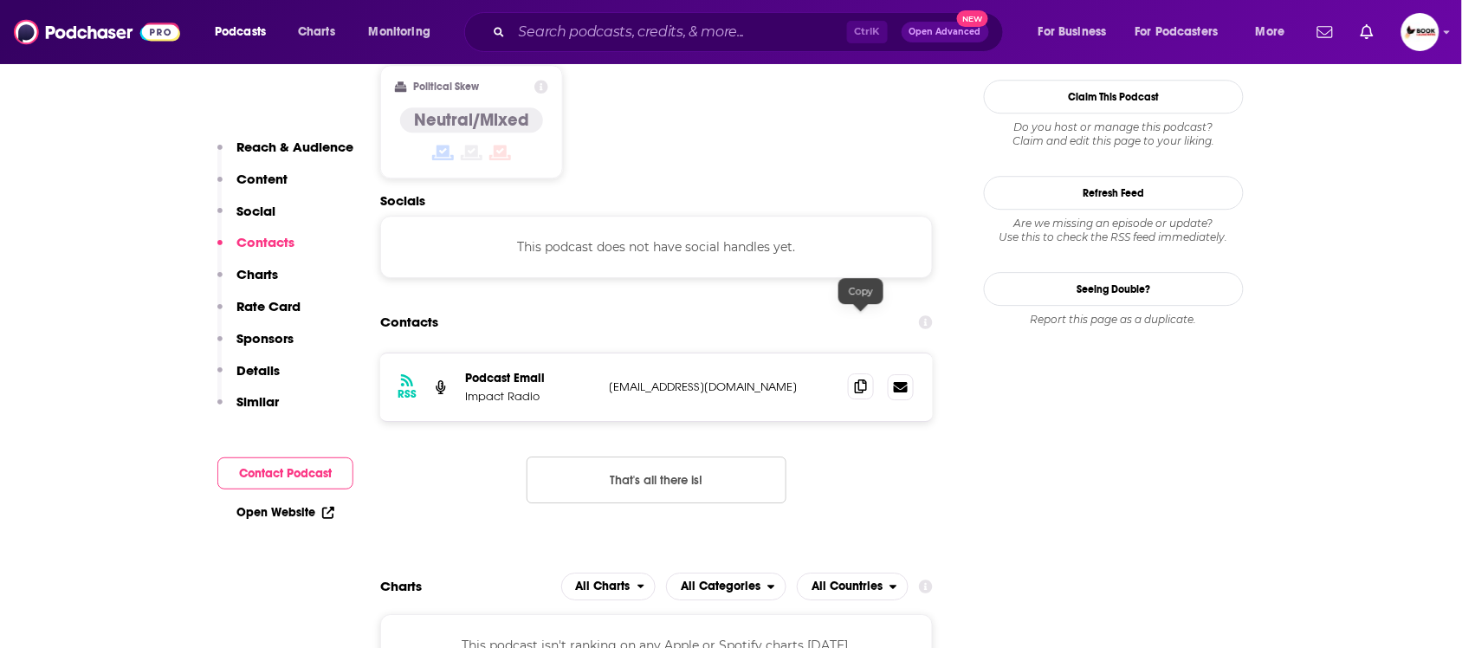
click at [859, 373] on span at bounding box center [861, 386] width 26 height 26
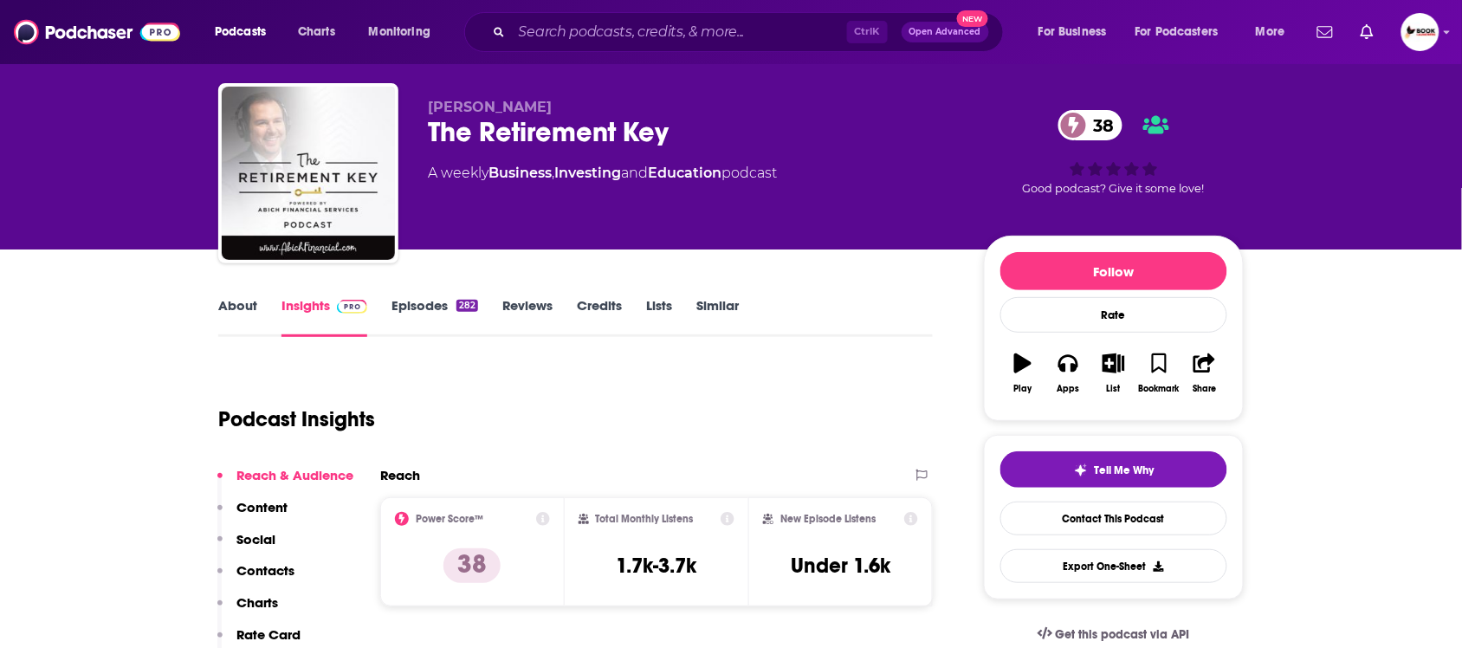
scroll to position [0, 0]
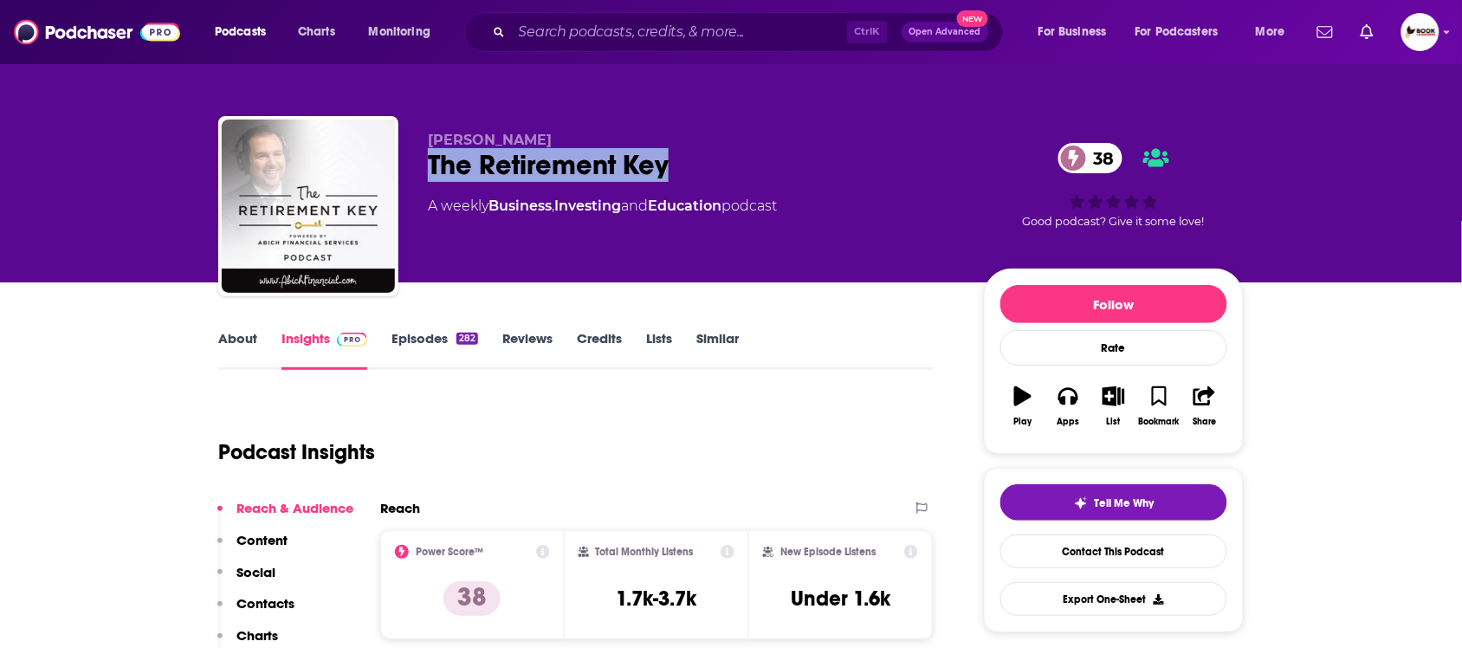
drag, startPoint x: 687, startPoint y: 160, endPoint x: 431, endPoint y: 163, distance: 255.4
click at [431, 163] on div "The Retirement Key 38" at bounding box center [692, 165] width 528 height 34
copy h2 "The Retirement Key"
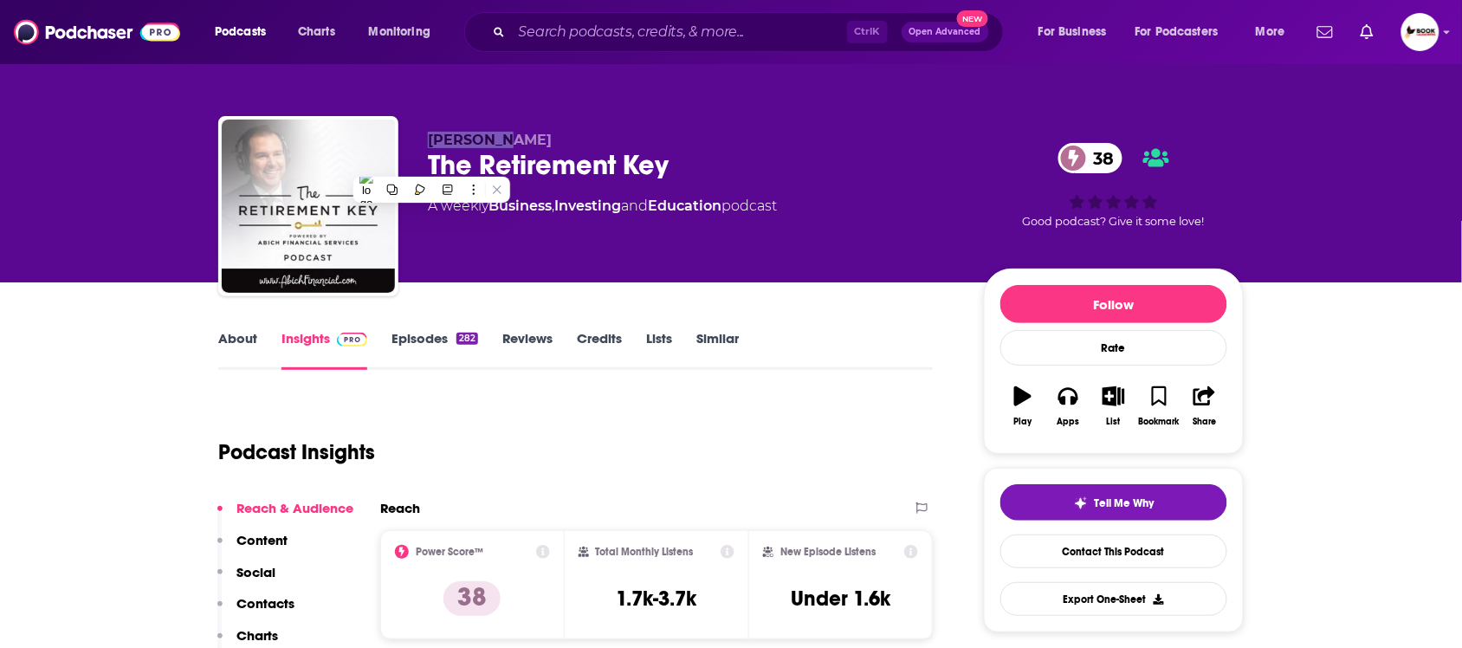
drag, startPoint x: 520, startPoint y: 139, endPoint x: 424, endPoint y: 139, distance: 95.2
click at [424, 139] on div "[PERSON_NAME] The Retirement Key 38 A weekly Business , Investing and Education…" at bounding box center [730, 209] width 1025 height 187
copy span "[PERSON_NAME]"
click at [262, 603] on p "Contacts" at bounding box center [265, 603] width 58 height 16
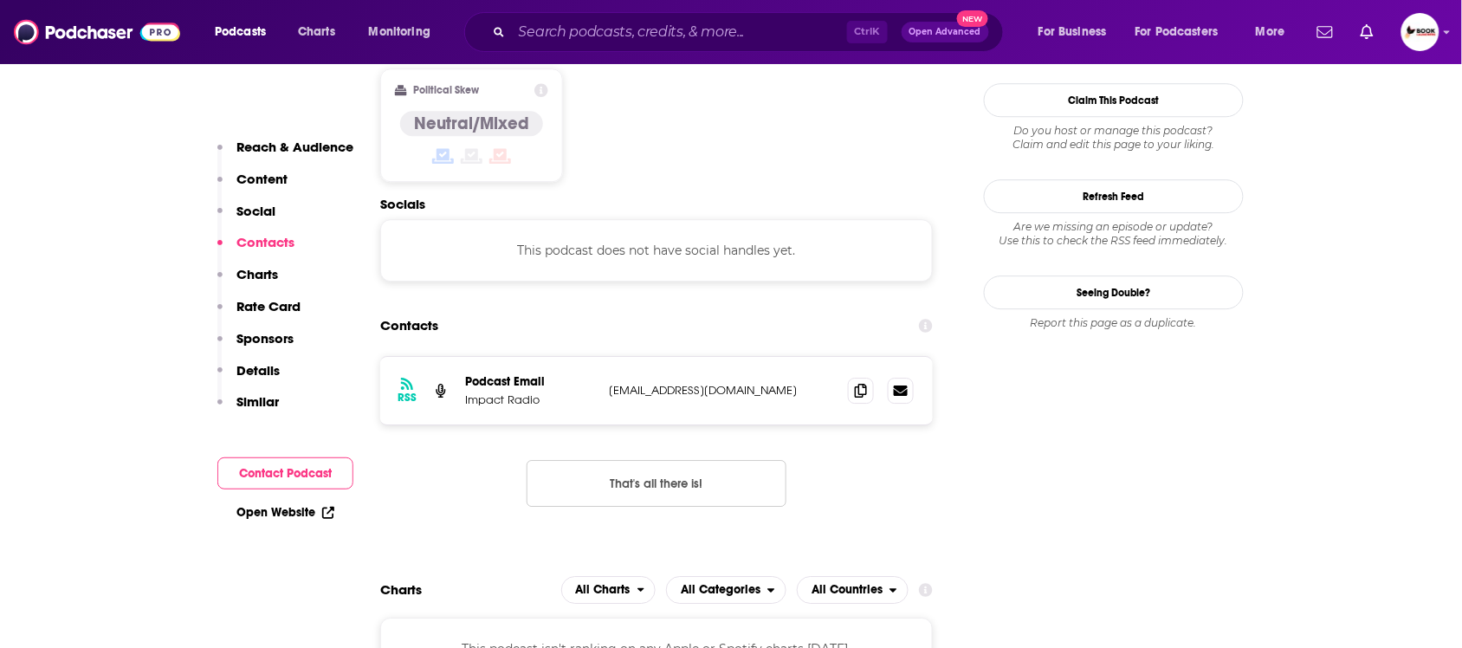
scroll to position [1396, 0]
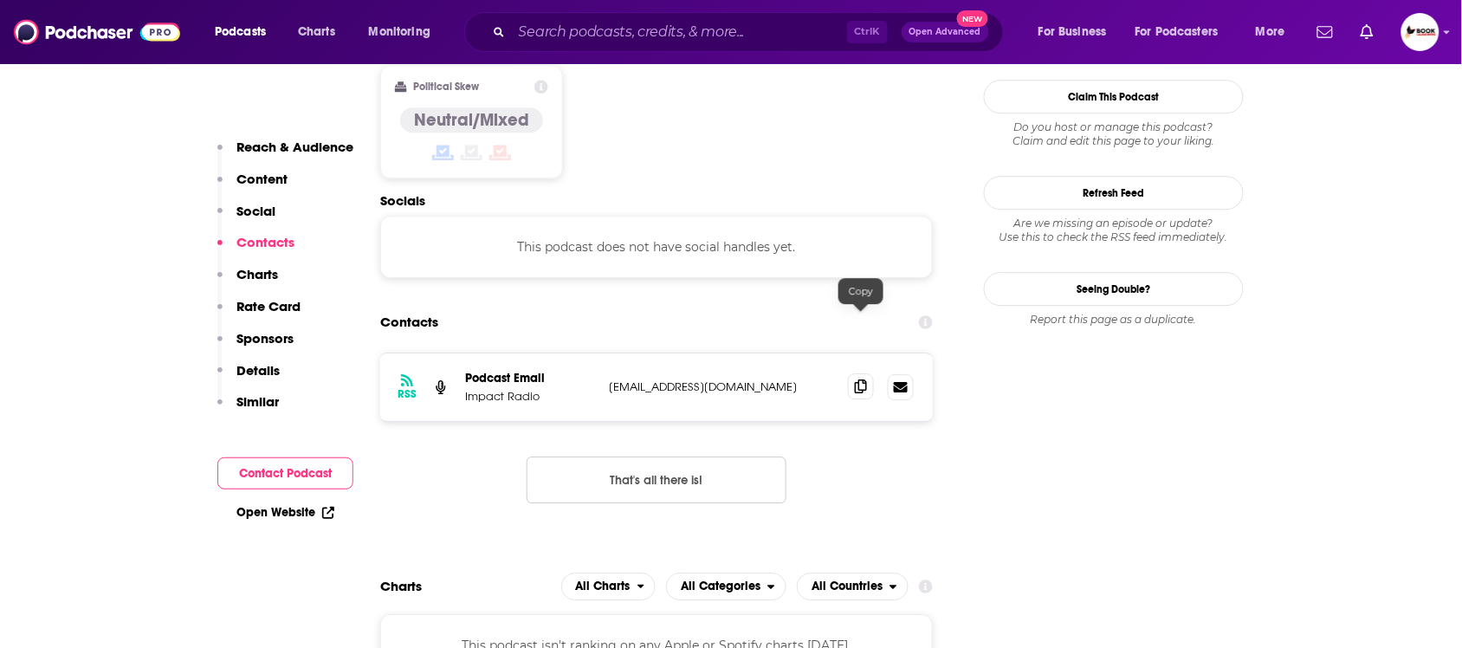
click at [858, 379] on icon at bounding box center [861, 386] width 12 height 14
click at [262, 508] on link "Open Website" at bounding box center [285, 512] width 98 height 15
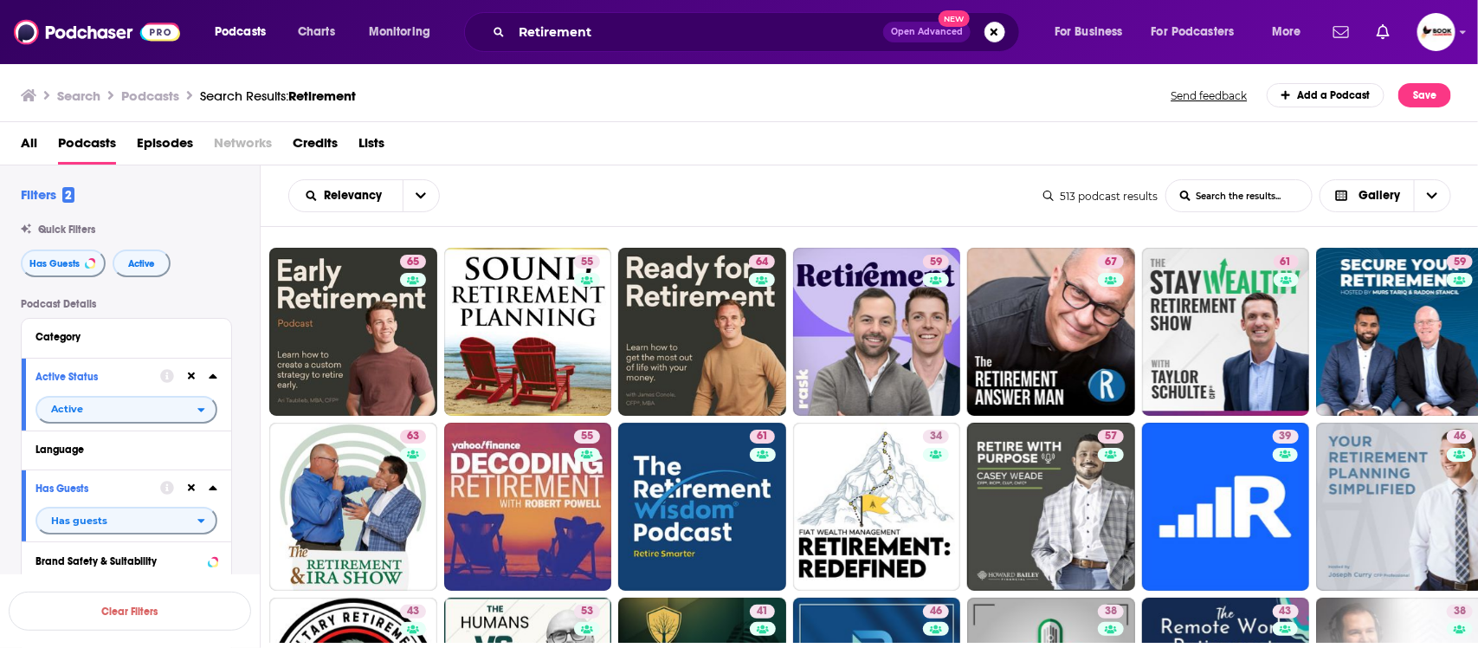
scroll to position [974, 0]
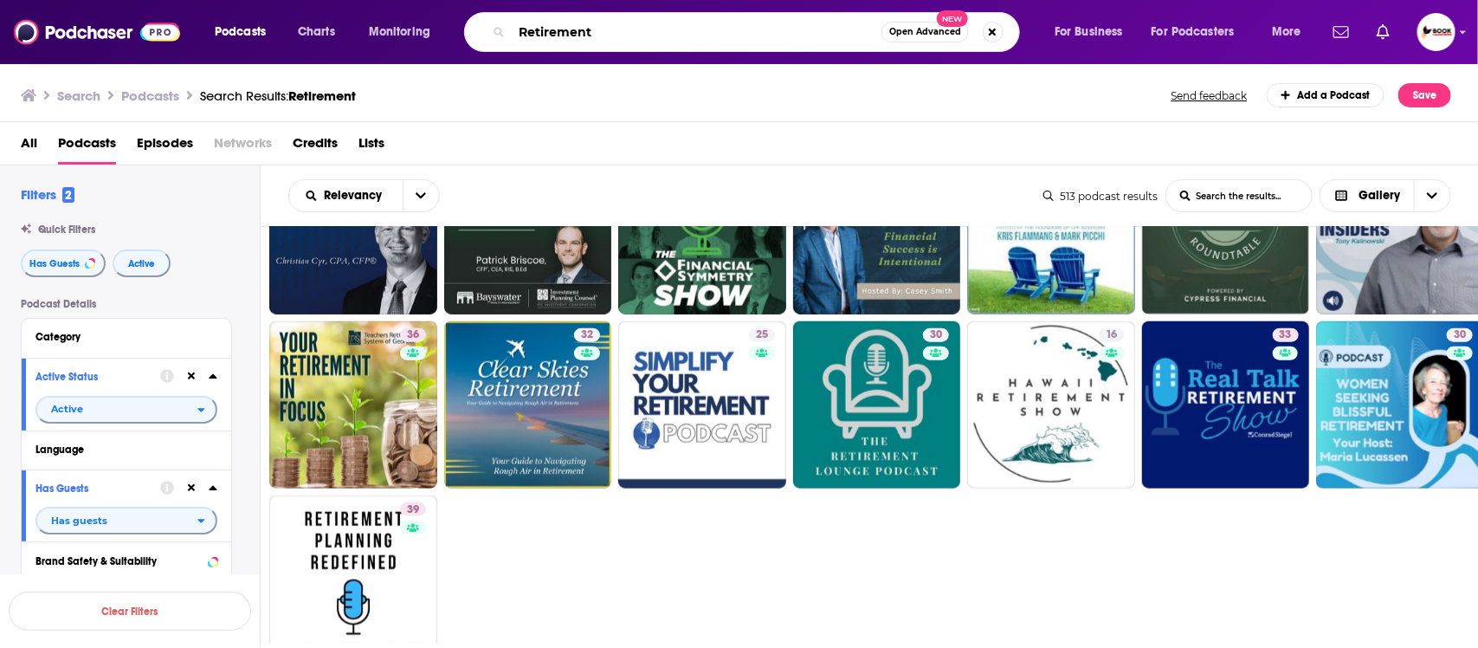
drag, startPoint x: 611, startPoint y: 30, endPoint x: 487, endPoint y: 30, distance: 124.7
click at [487, 30] on div "Retirement Open Advanced New" at bounding box center [742, 32] width 556 height 40
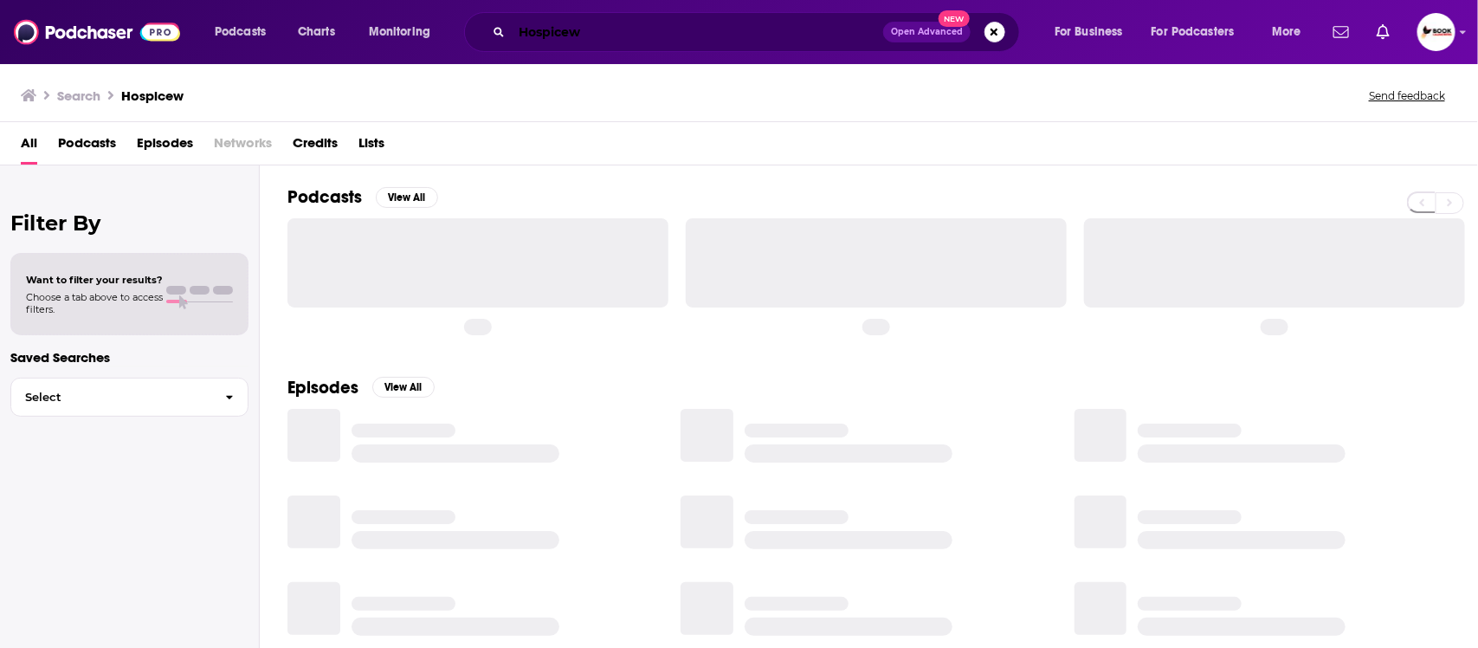
click at [604, 29] on input "Hospicew" at bounding box center [697, 32] width 371 height 28
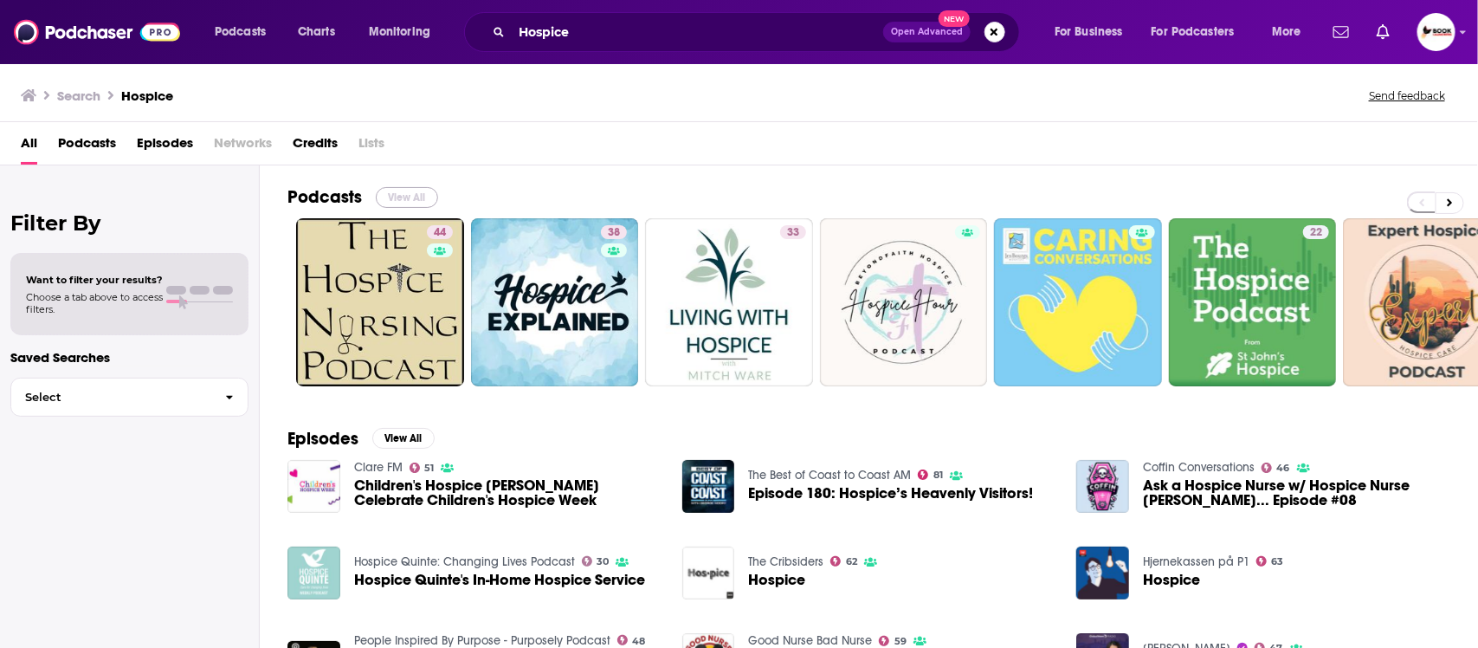
click at [412, 197] on button "View All" at bounding box center [407, 197] width 62 height 21
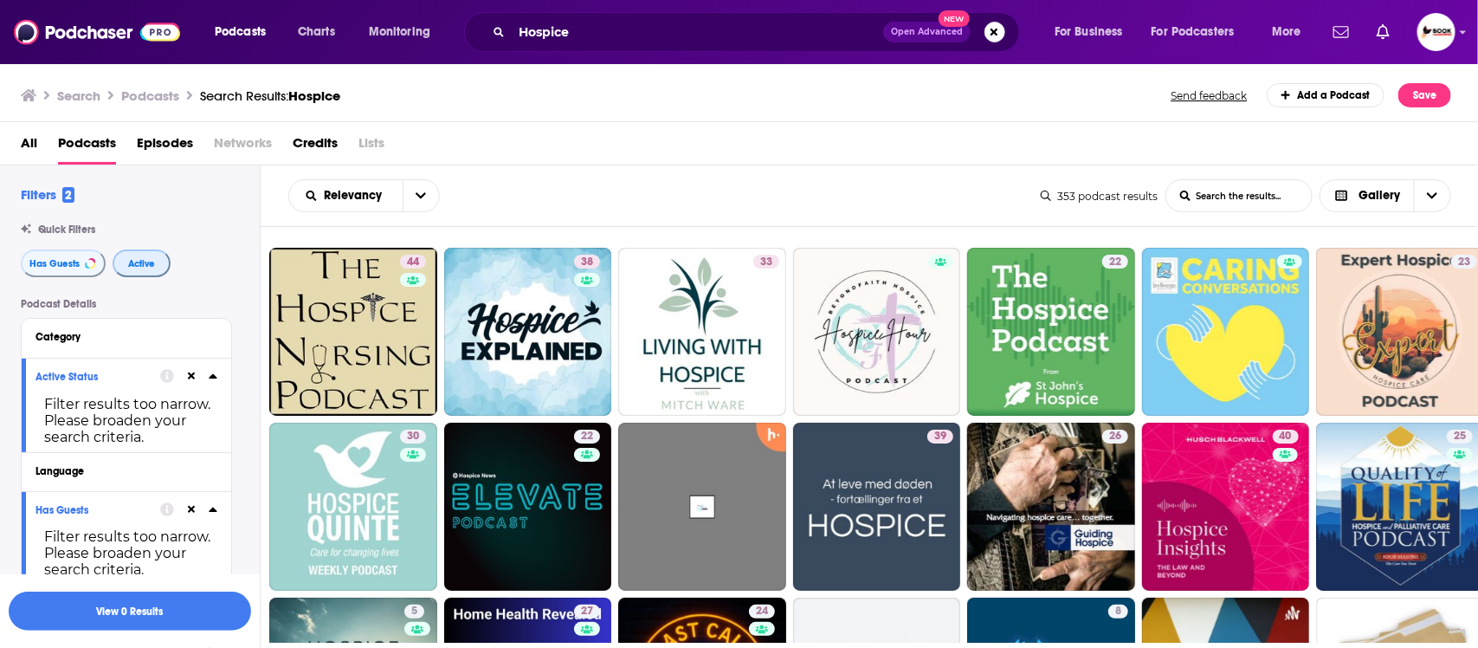
click at [150, 270] on button "Active" at bounding box center [142, 263] width 58 height 28
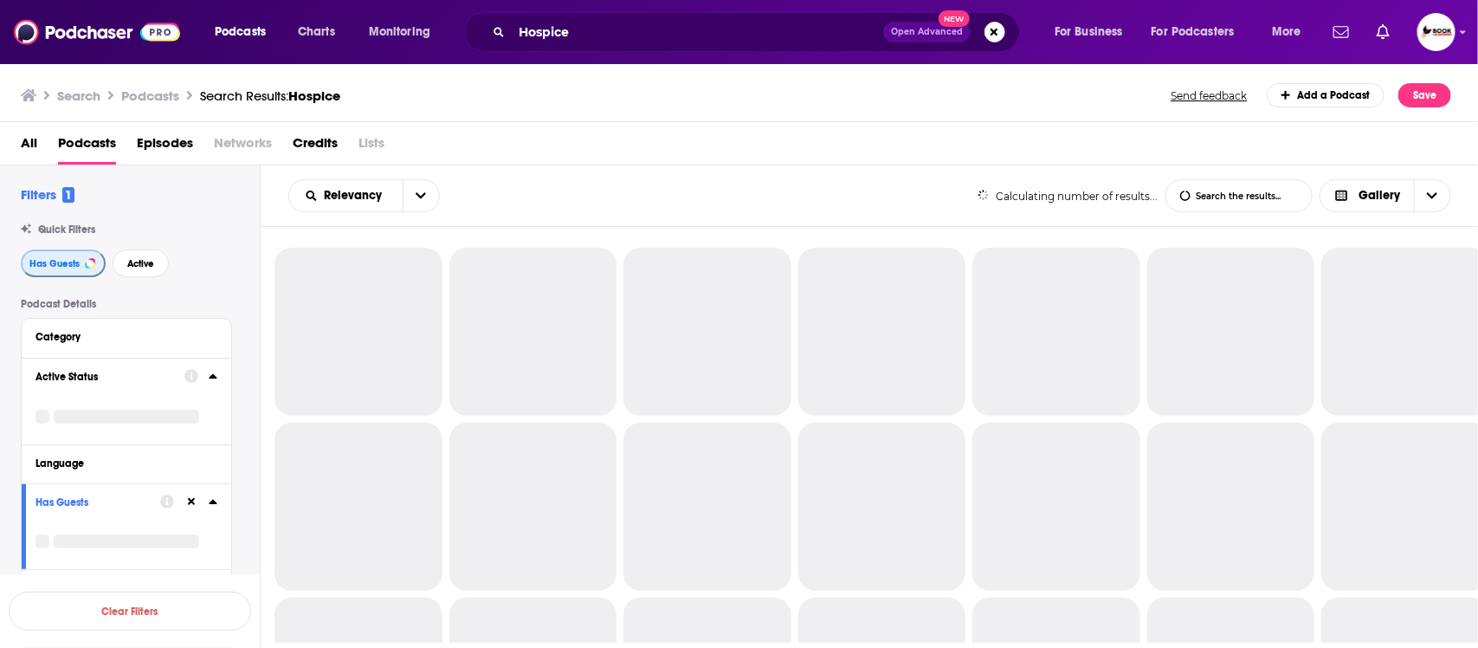
drag, startPoint x: 45, startPoint y: 269, endPoint x: 122, endPoint y: 269, distance: 77.1
click at [48, 268] on span "Has Guests" at bounding box center [54, 264] width 50 height 10
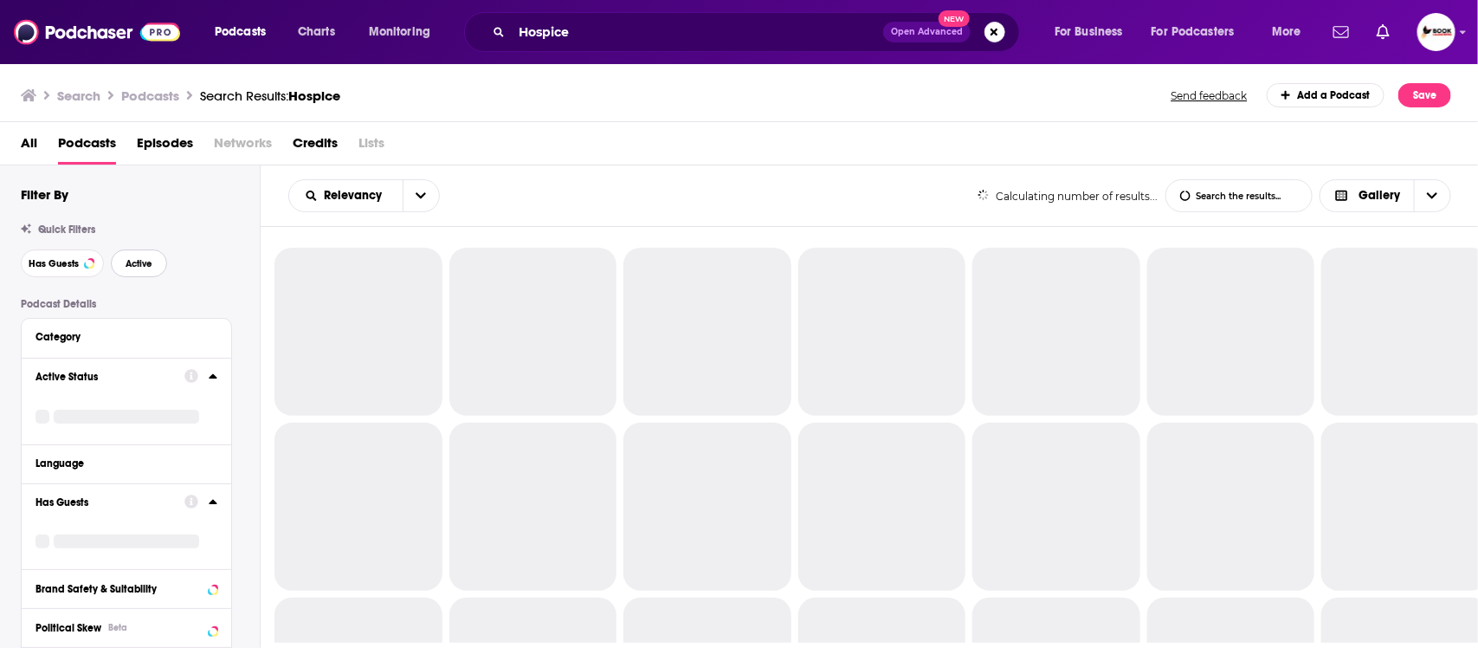
click at [132, 268] on span "Active" at bounding box center [139, 264] width 27 height 10
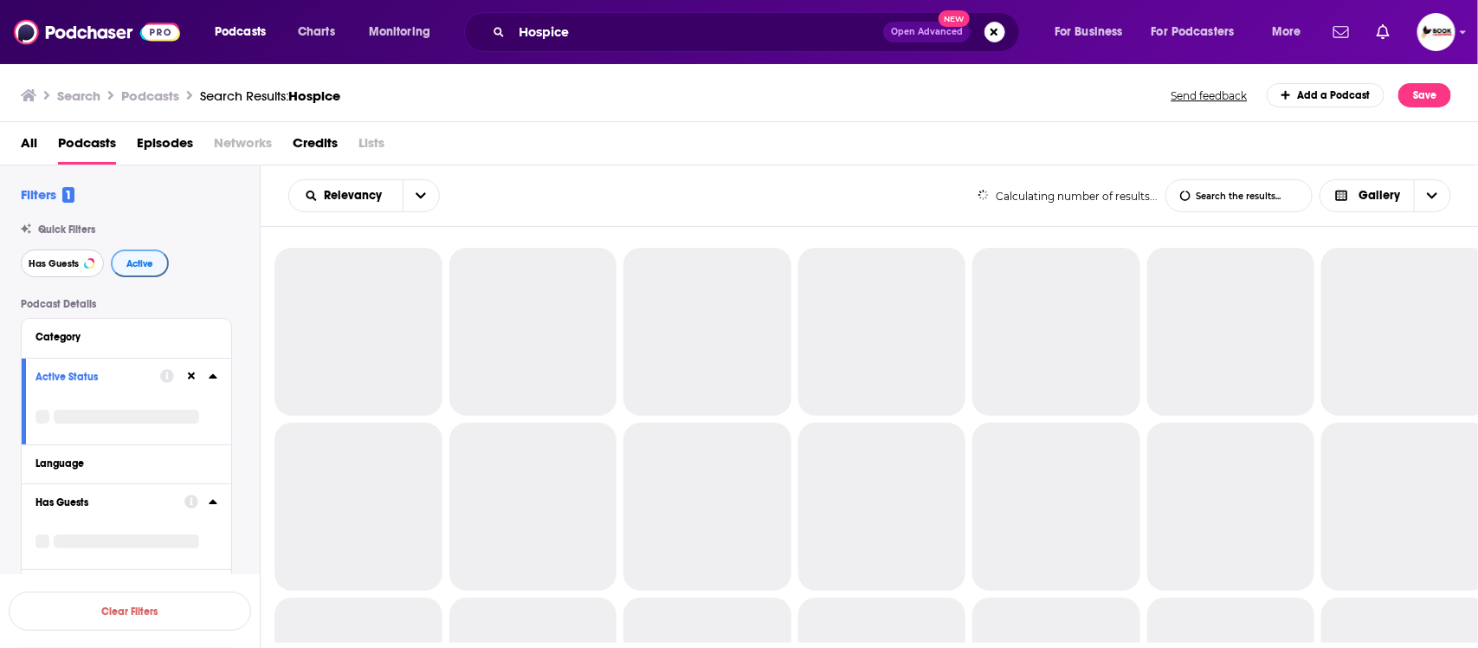
drag, startPoint x: 63, startPoint y: 268, endPoint x: 137, endPoint y: 268, distance: 73.6
click at [69, 268] on span "Has Guests" at bounding box center [54, 264] width 50 height 10
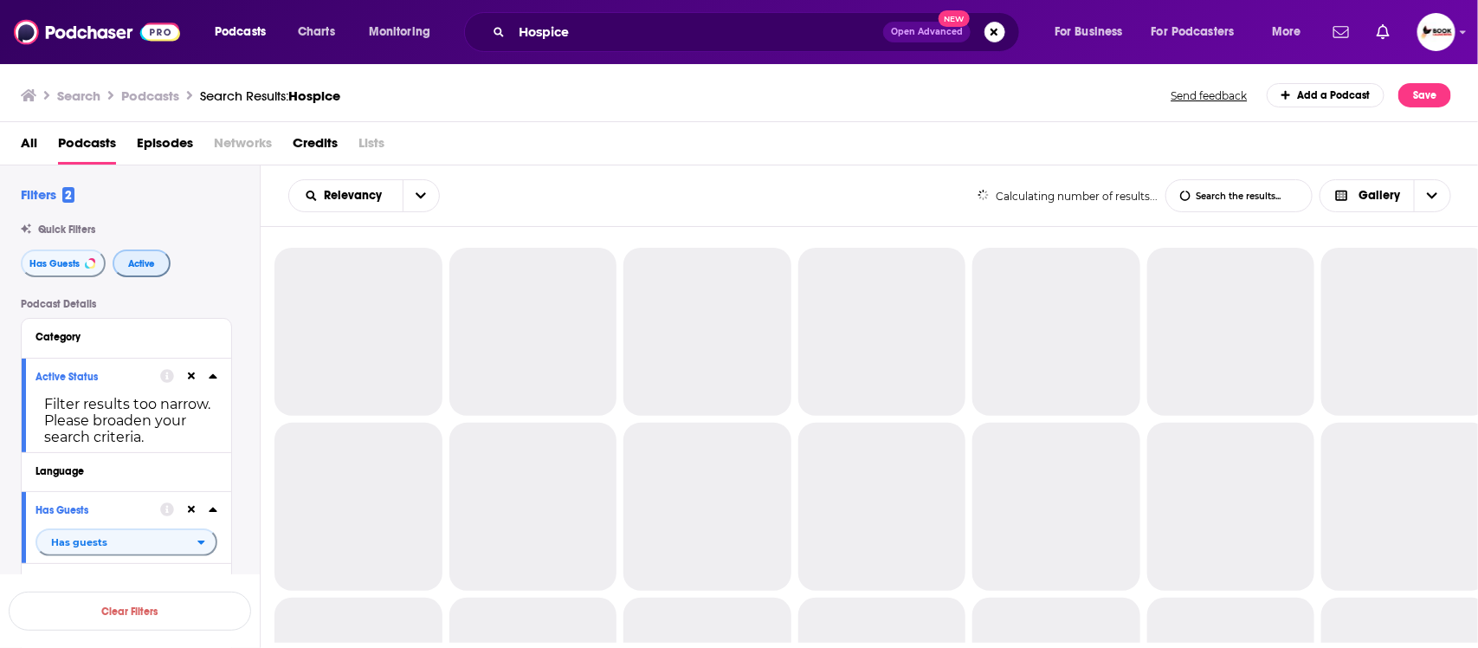
click at [134, 268] on span "Active" at bounding box center [141, 264] width 27 height 10
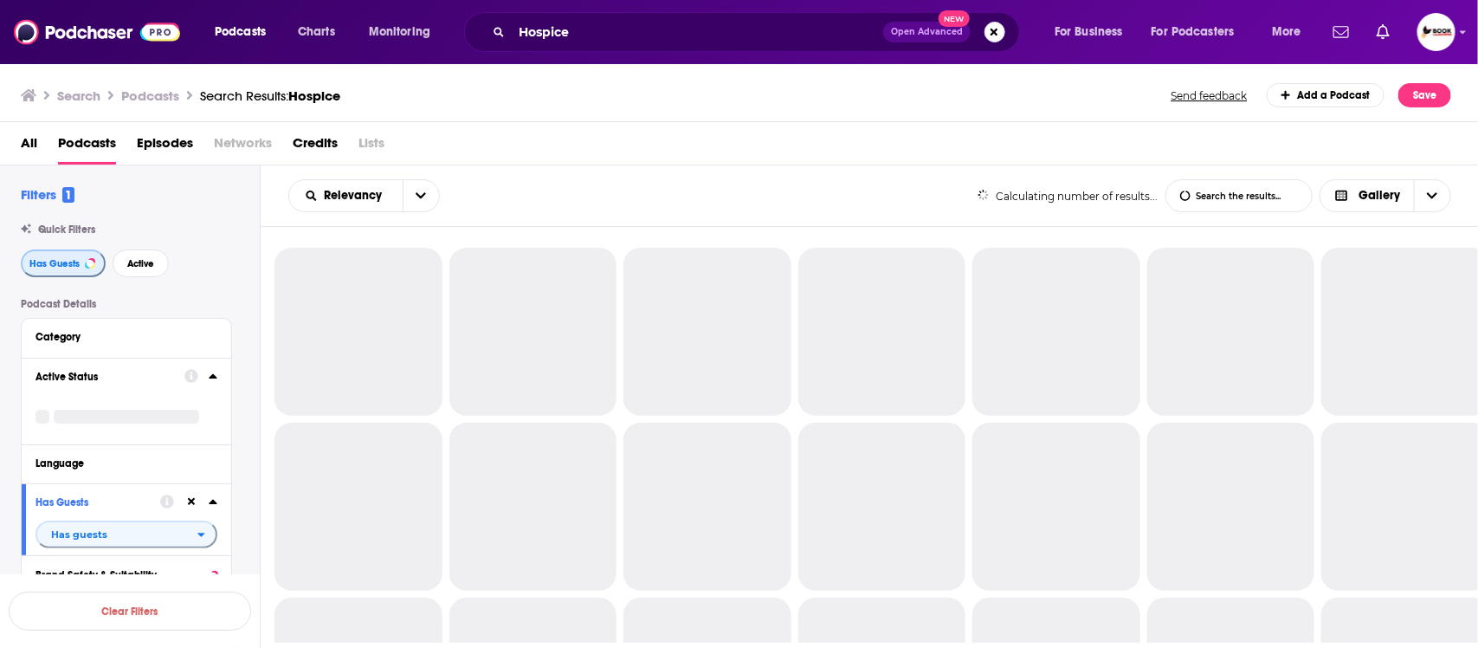
click at [58, 267] on span "Has Guests" at bounding box center [54, 264] width 50 height 10
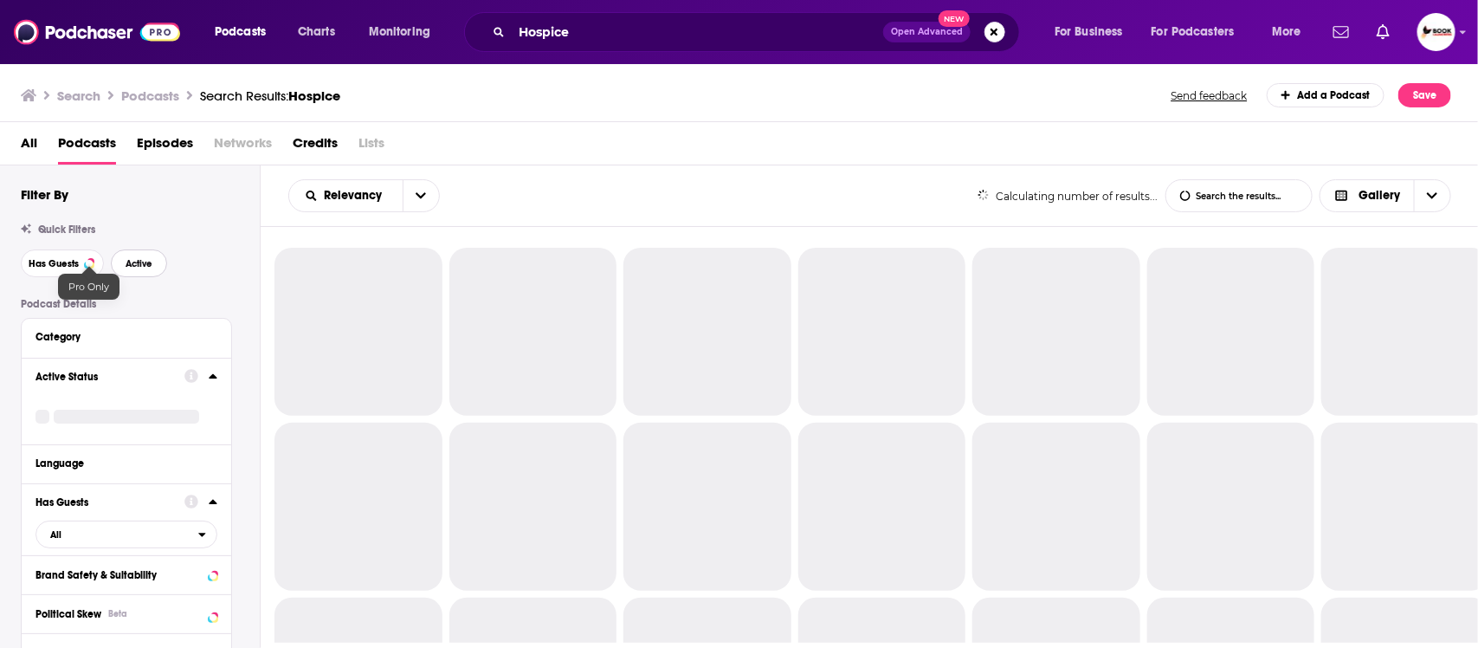
click at [158, 267] on button "Active" at bounding box center [139, 263] width 56 height 28
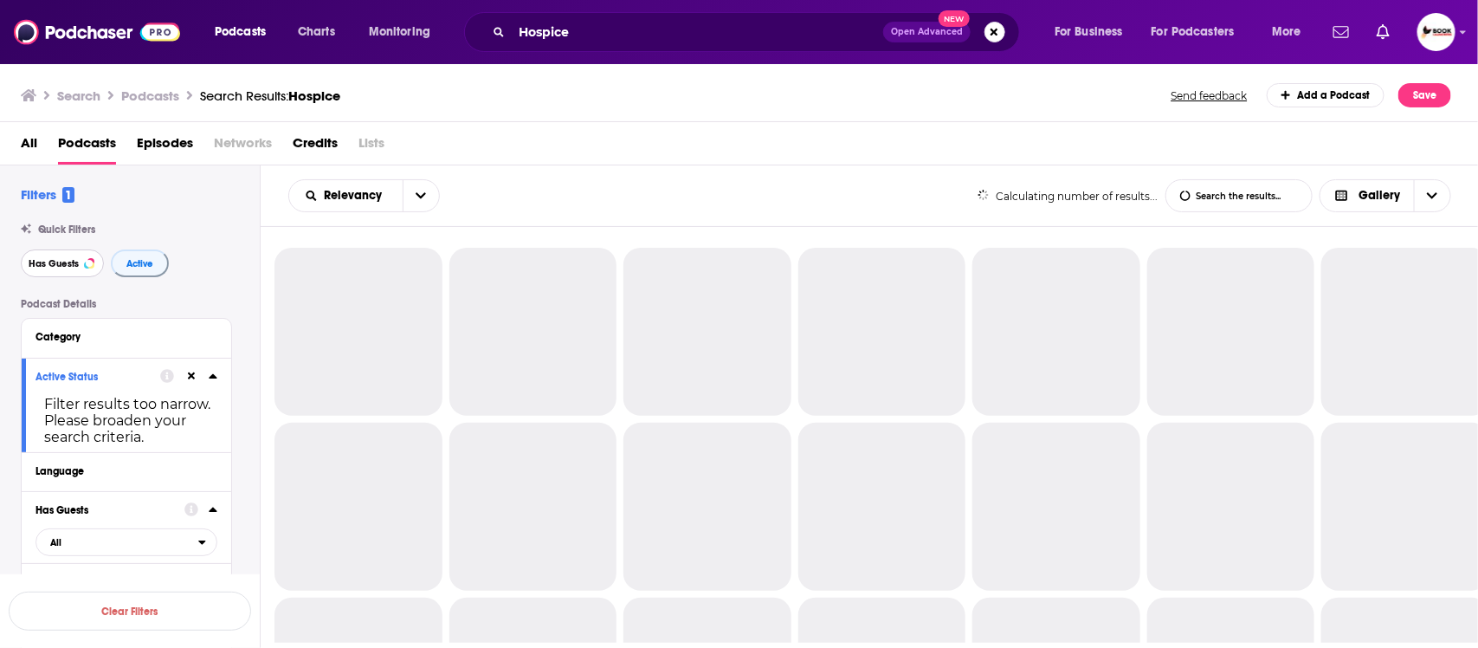
click at [49, 268] on span "Has Guests" at bounding box center [54, 264] width 50 height 10
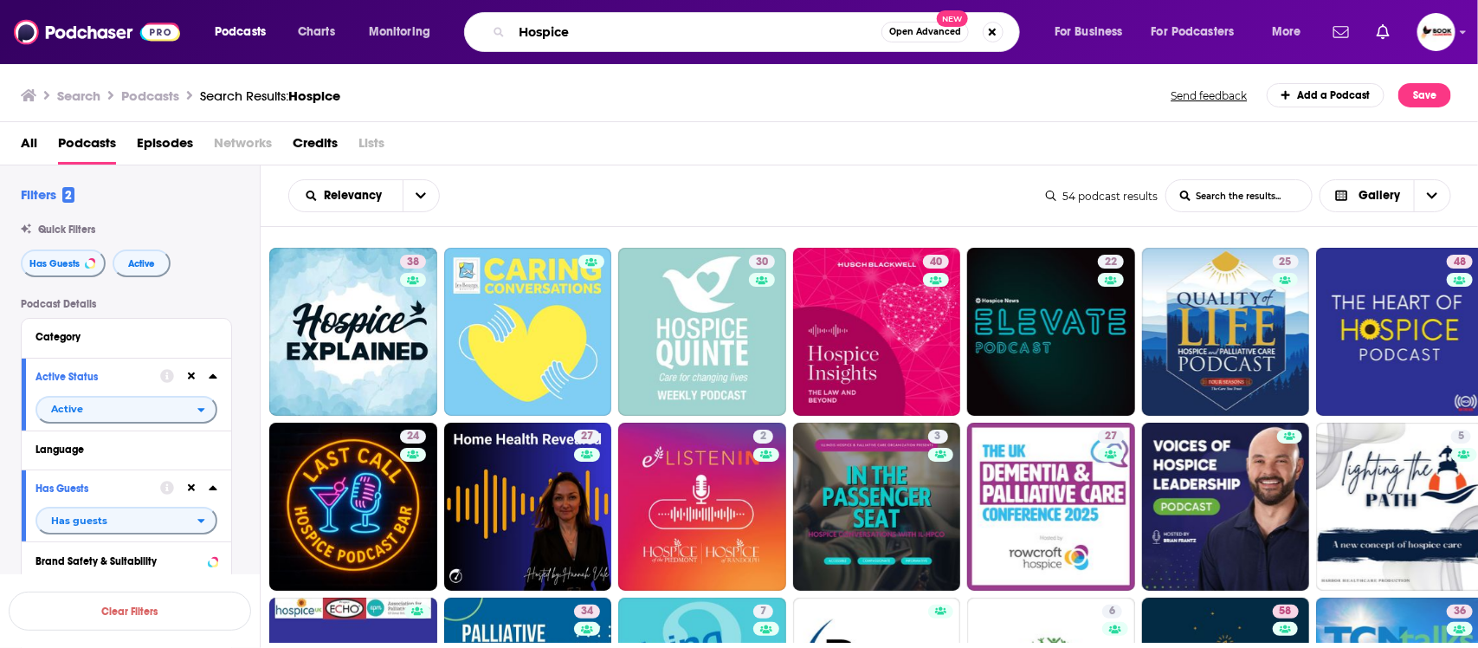
drag, startPoint x: 629, startPoint y: 41, endPoint x: 490, endPoint y: 35, distance: 139.5
click at [490, 35] on div "Hospice Open Advanced New" at bounding box center [742, 32] width 556 height 40
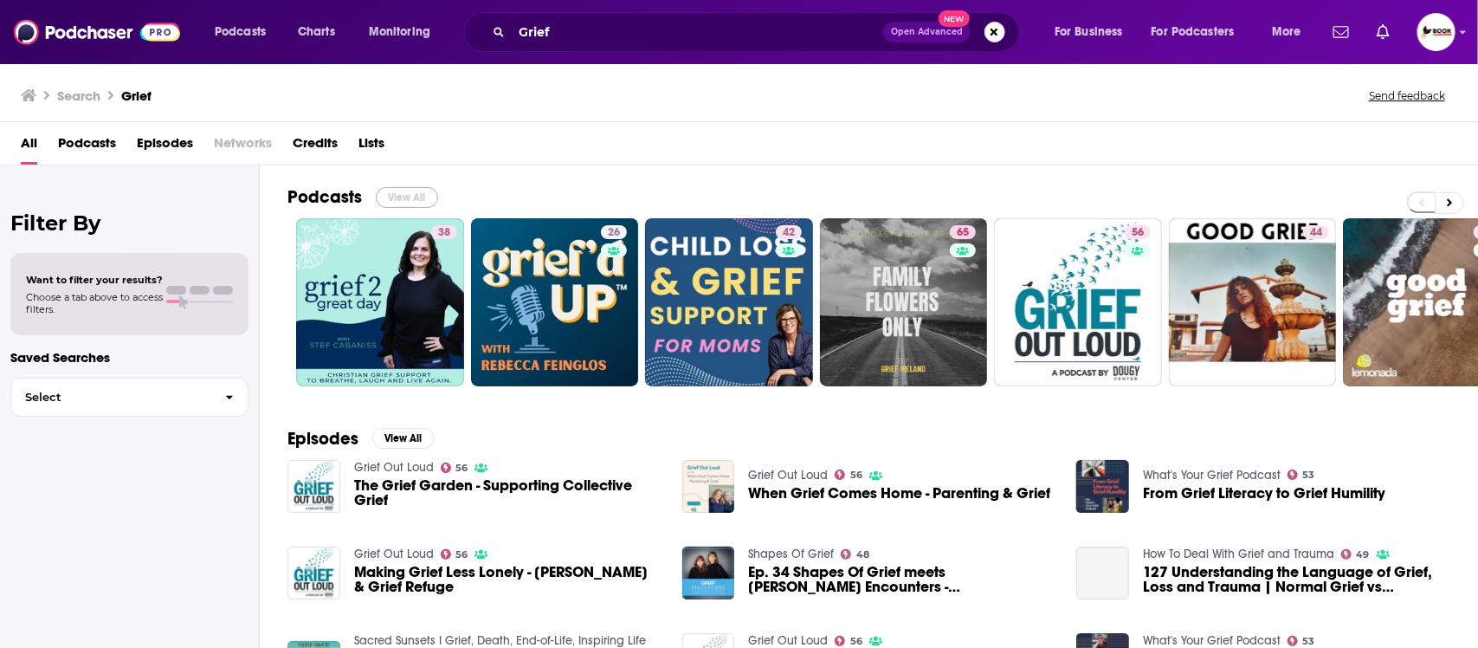
click at [423, 197] on button "View All" at bounding box center [407, 197] width 62 height 21
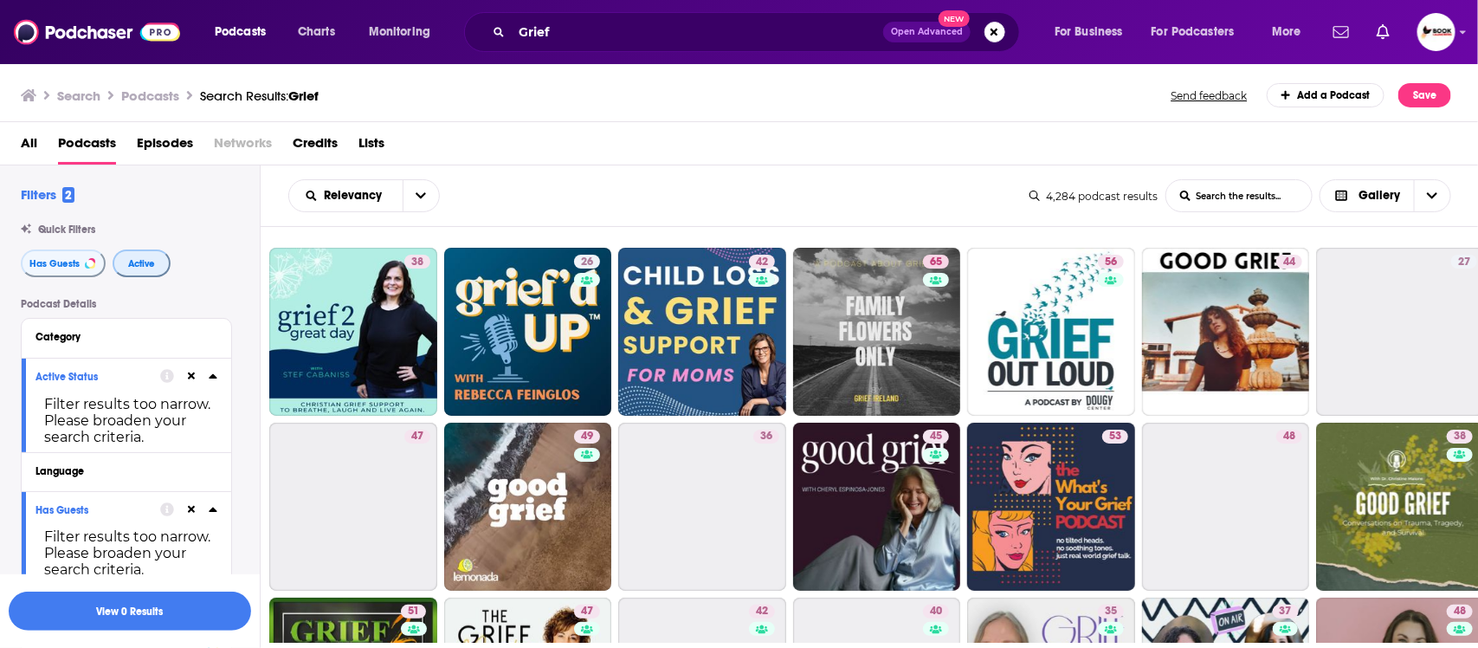
click at [145, 255] on button "Active" at bounding box center [142, 263] width 58 height 28
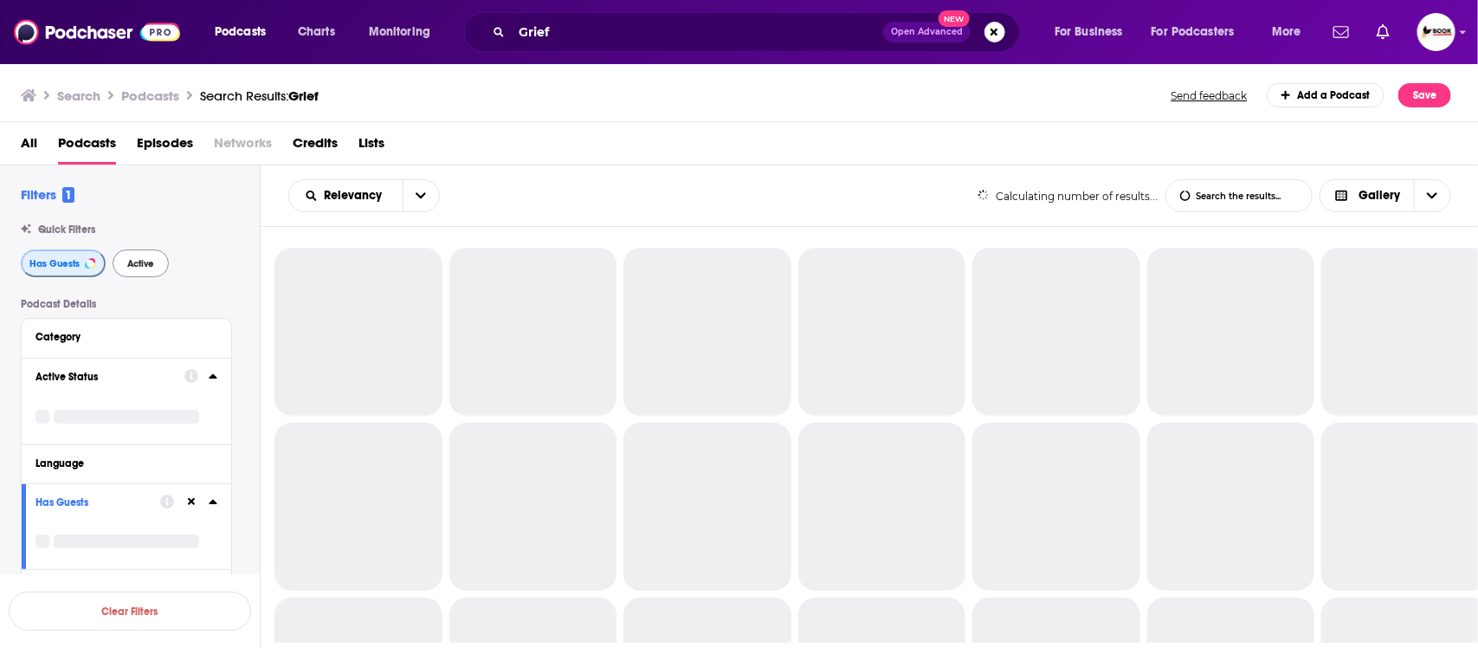
drag, startPoint x: 45, startPoint y: 267, endPoint x: 132, endPoint y: 266, distance: 86.6
click at [59, 266] on span "Has Guests" at bounding box center [54, 264] width 50 height 10
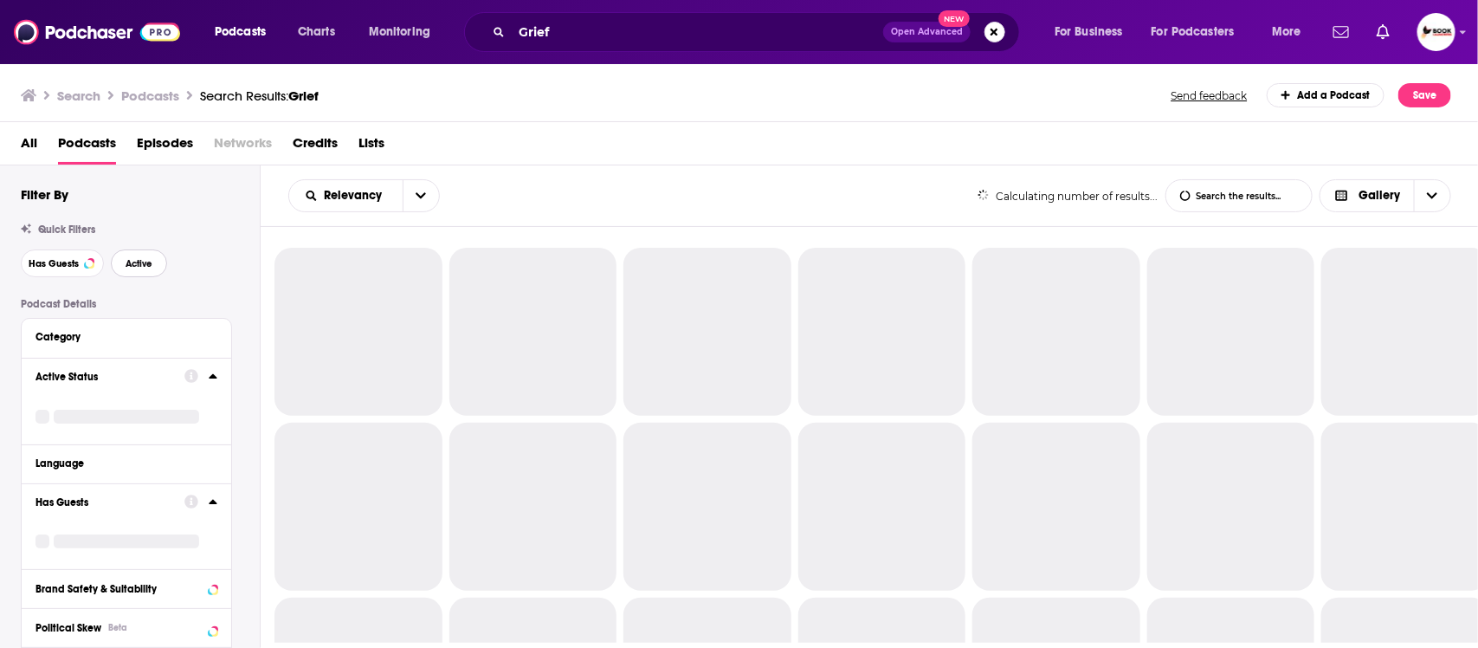
click at [132, 266] on span "Active" at bounding box center [139, 264] width 27 height 10
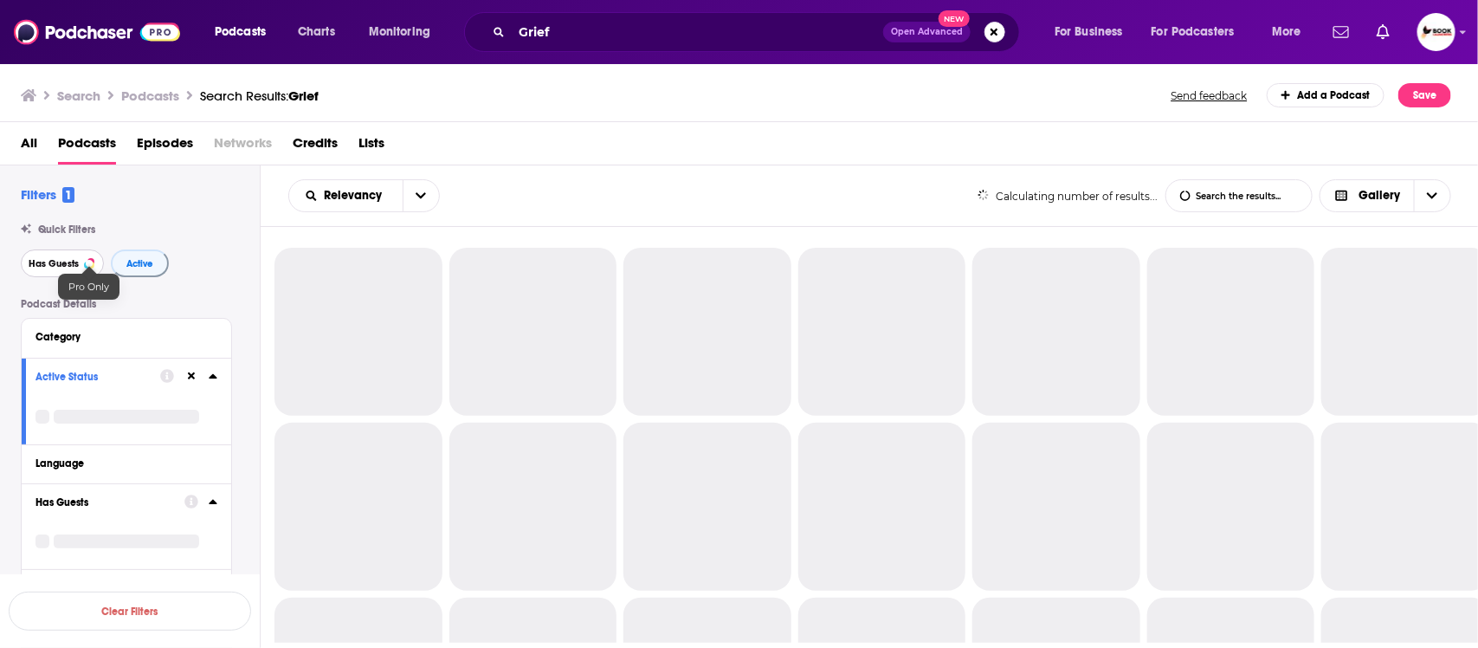
click at [62, 266] on span "Has Guests" at bounding box center [54, 264] width 50 height 10
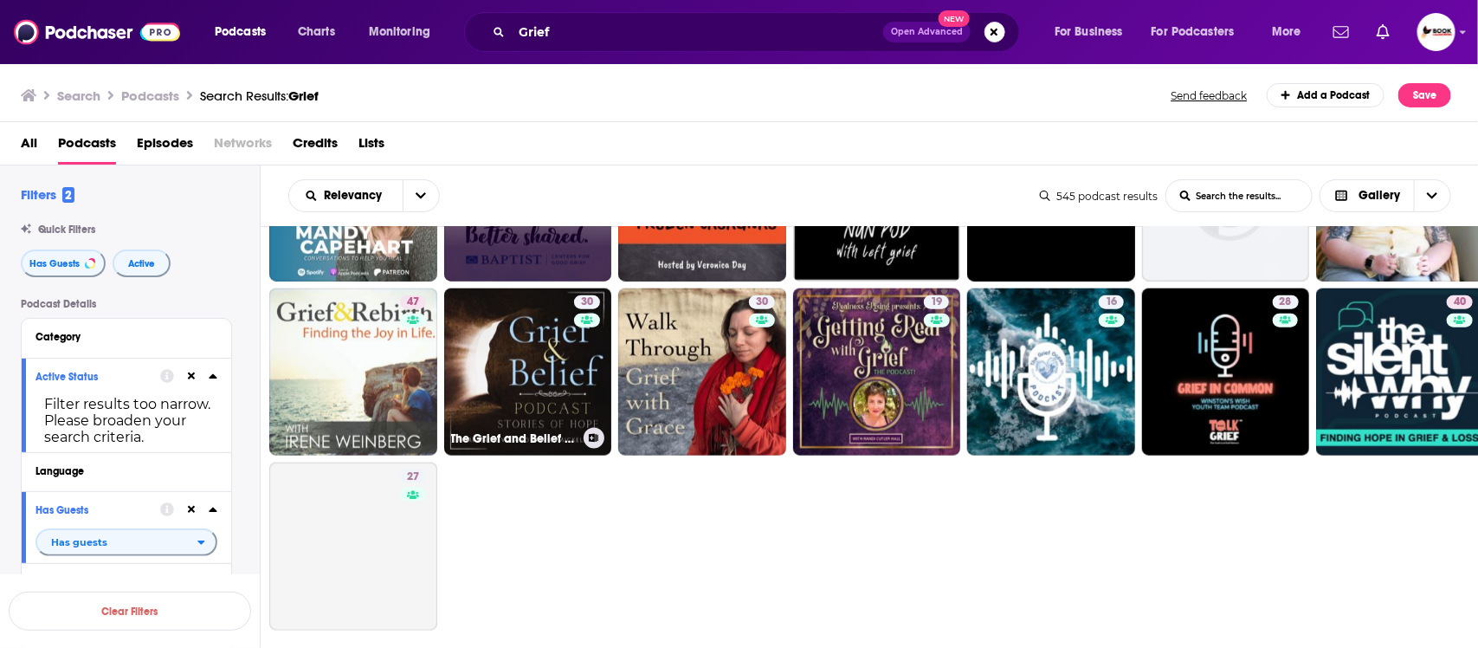
scroll to position [1082, 0]
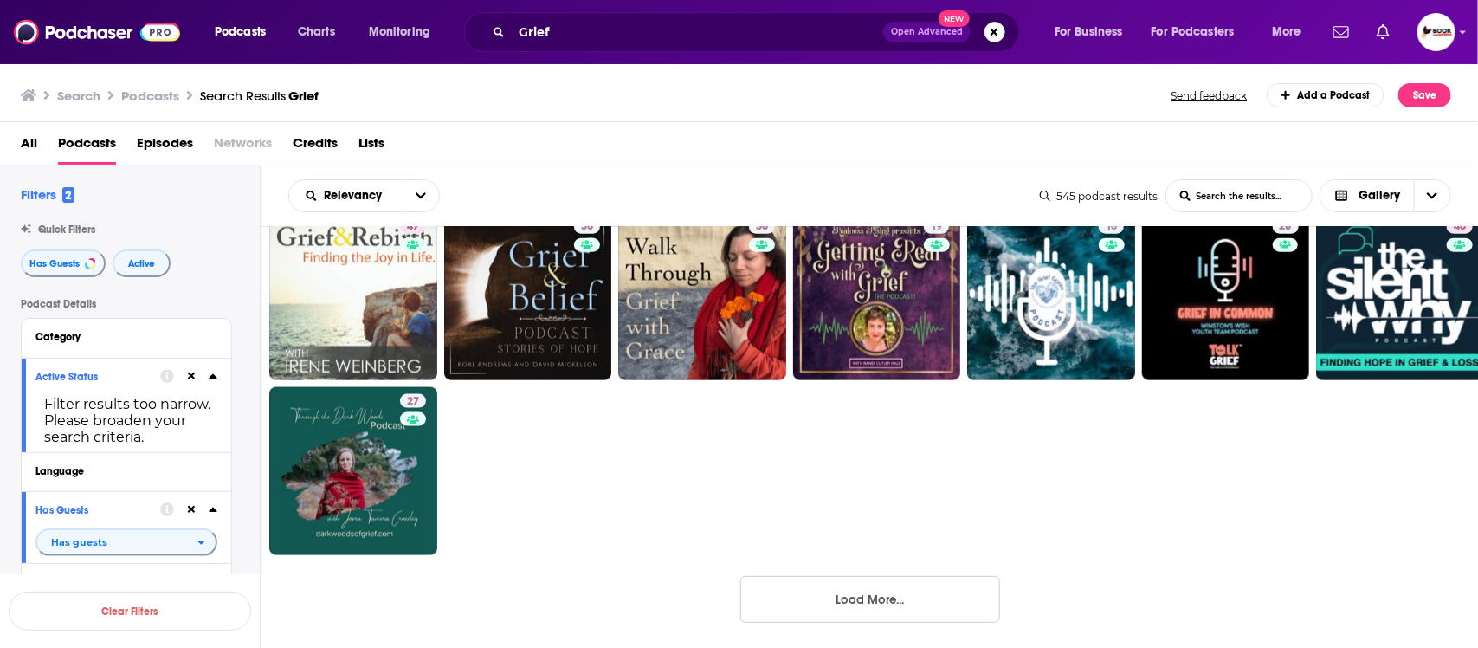
click at [873, 602] on button "Load More..." at bounding box center [870, 599] width 260 height 47
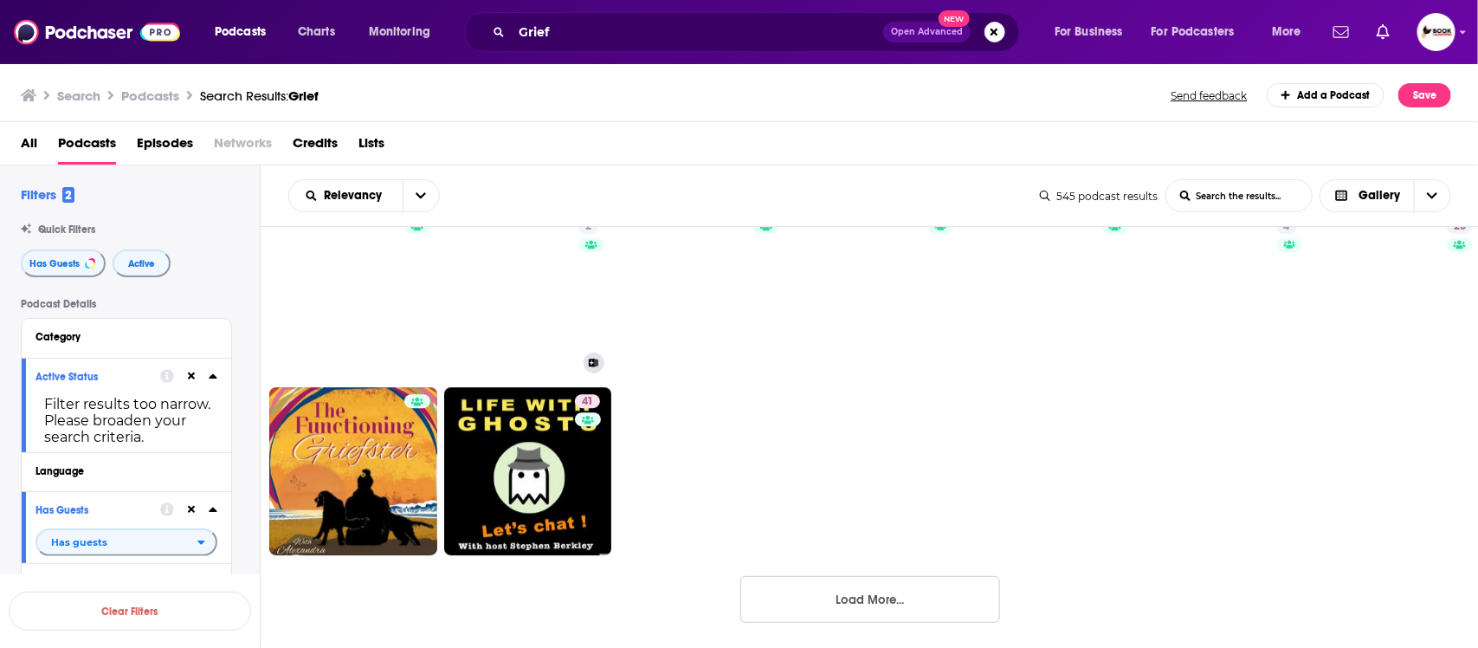
scroll to position [2309, 0]
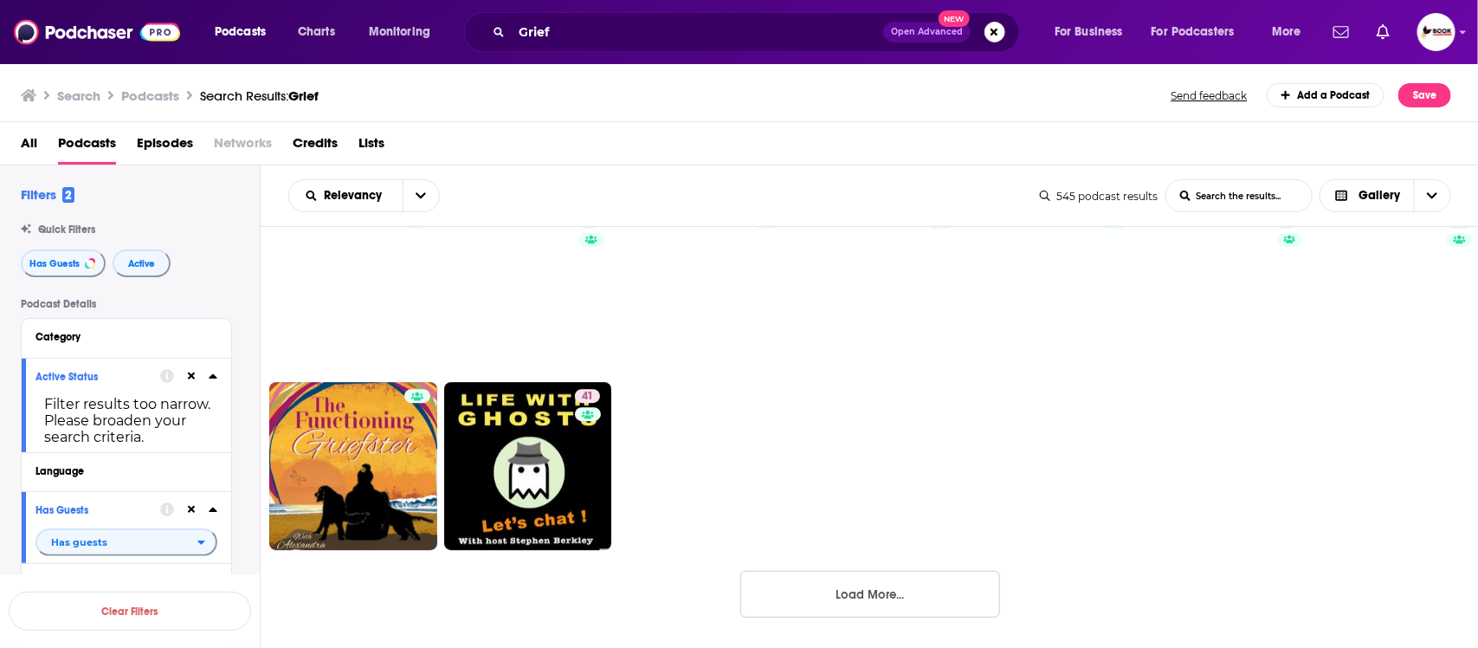
click at [942, 599] on button "Load More..." at bounding box center [870, 594] width 260 height 47
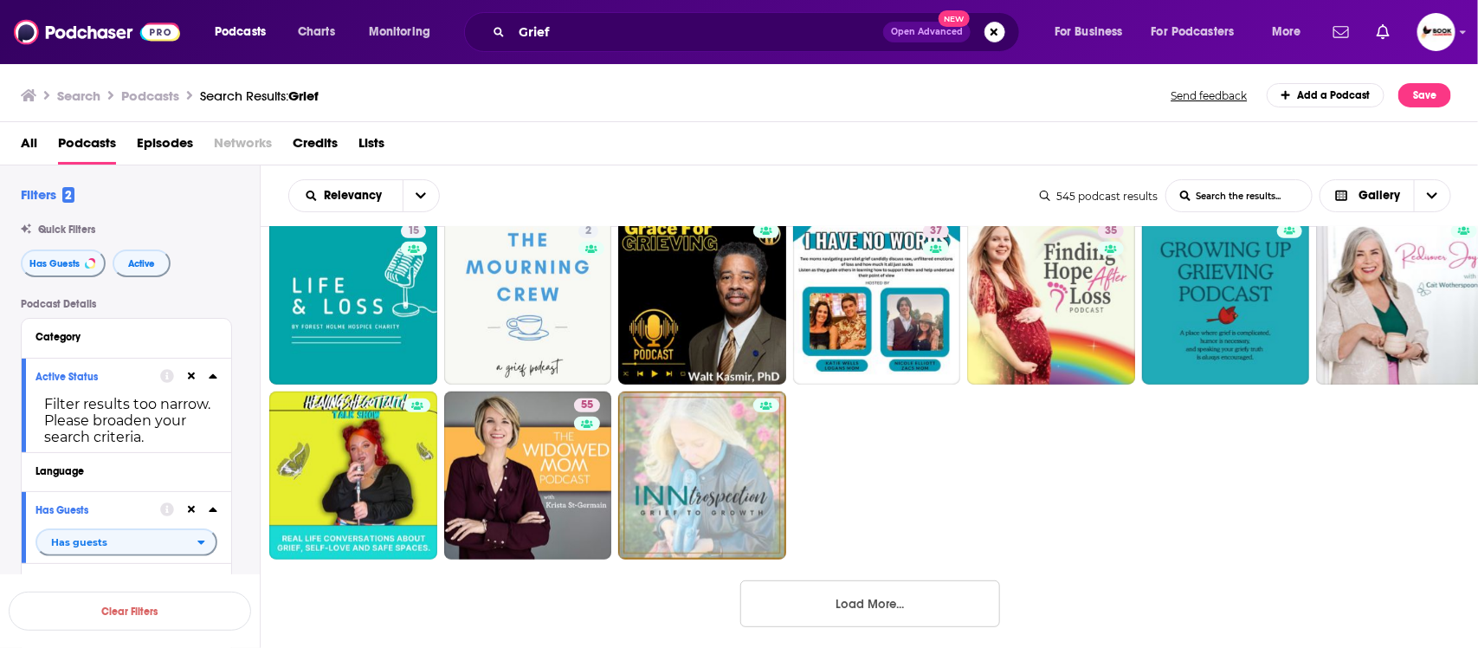
scroll to position [3531, 0]
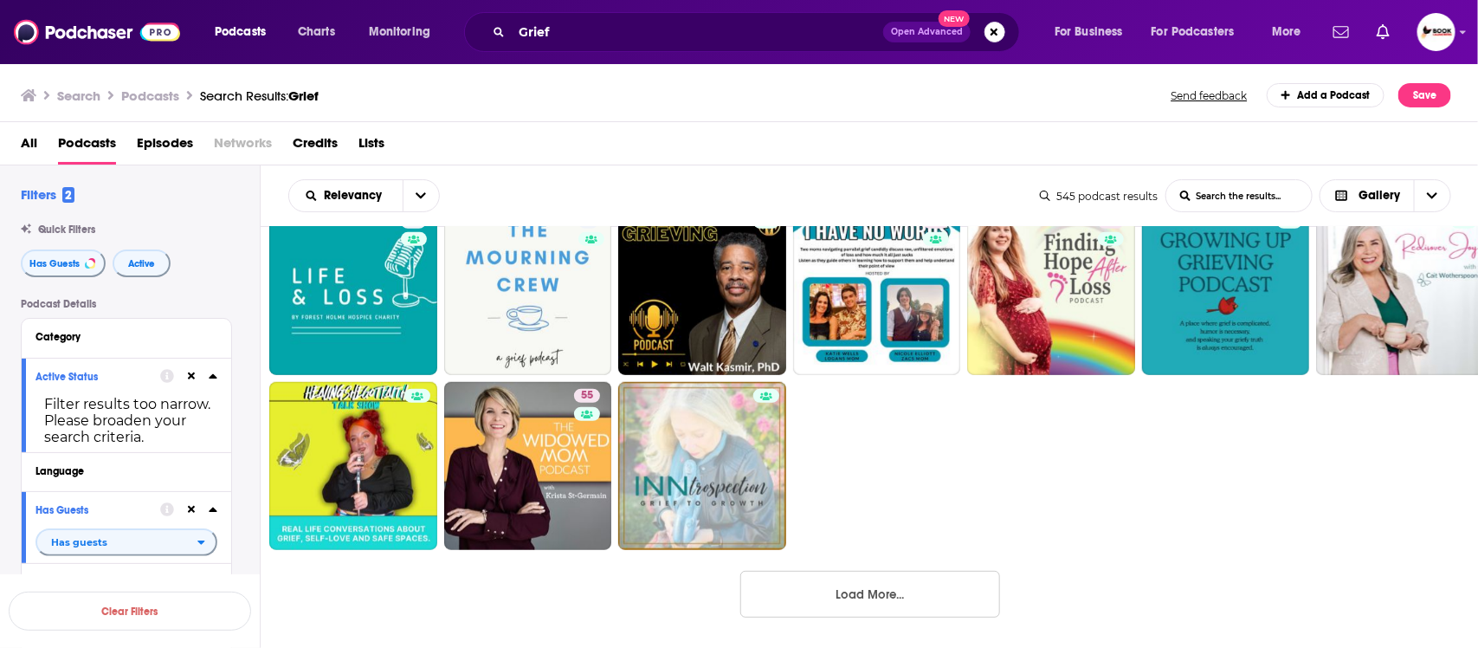
click at [849, 595] on button "Load More..." at bounding box center [870, 594] width 260 height 47
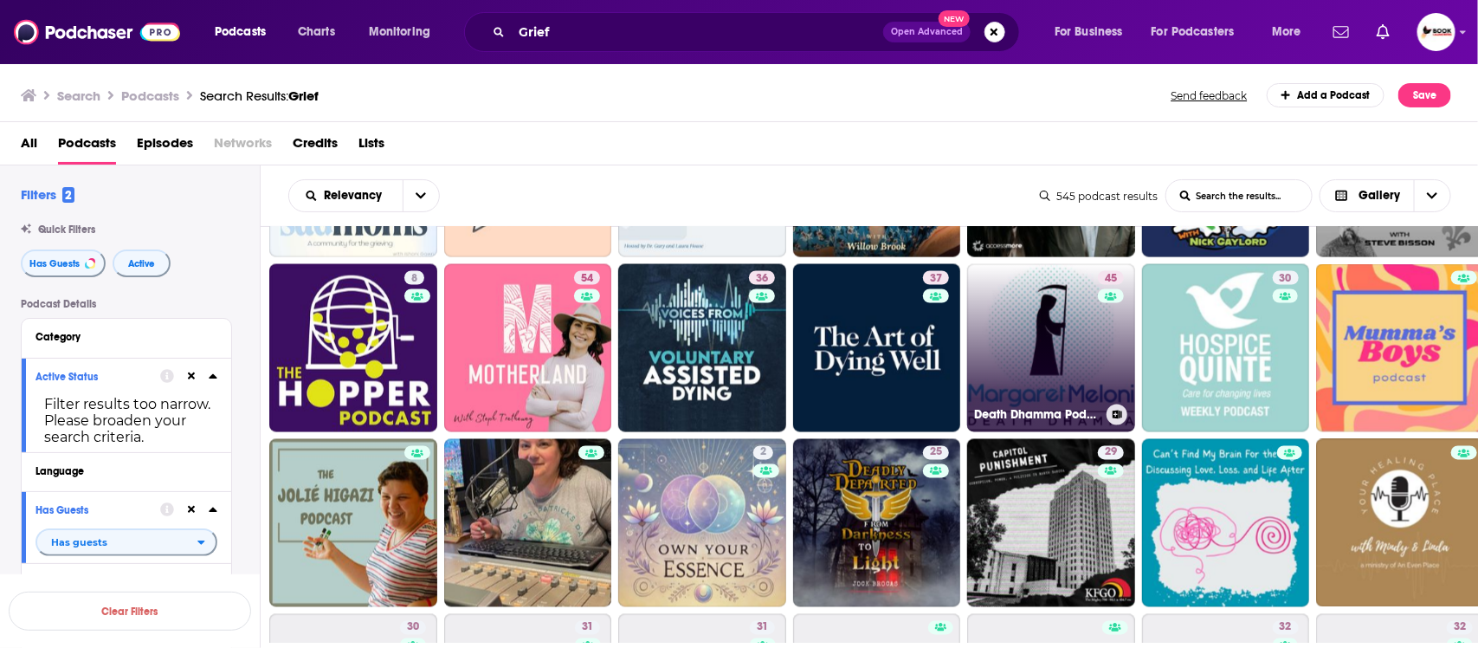
scroll to position [4397, 0]
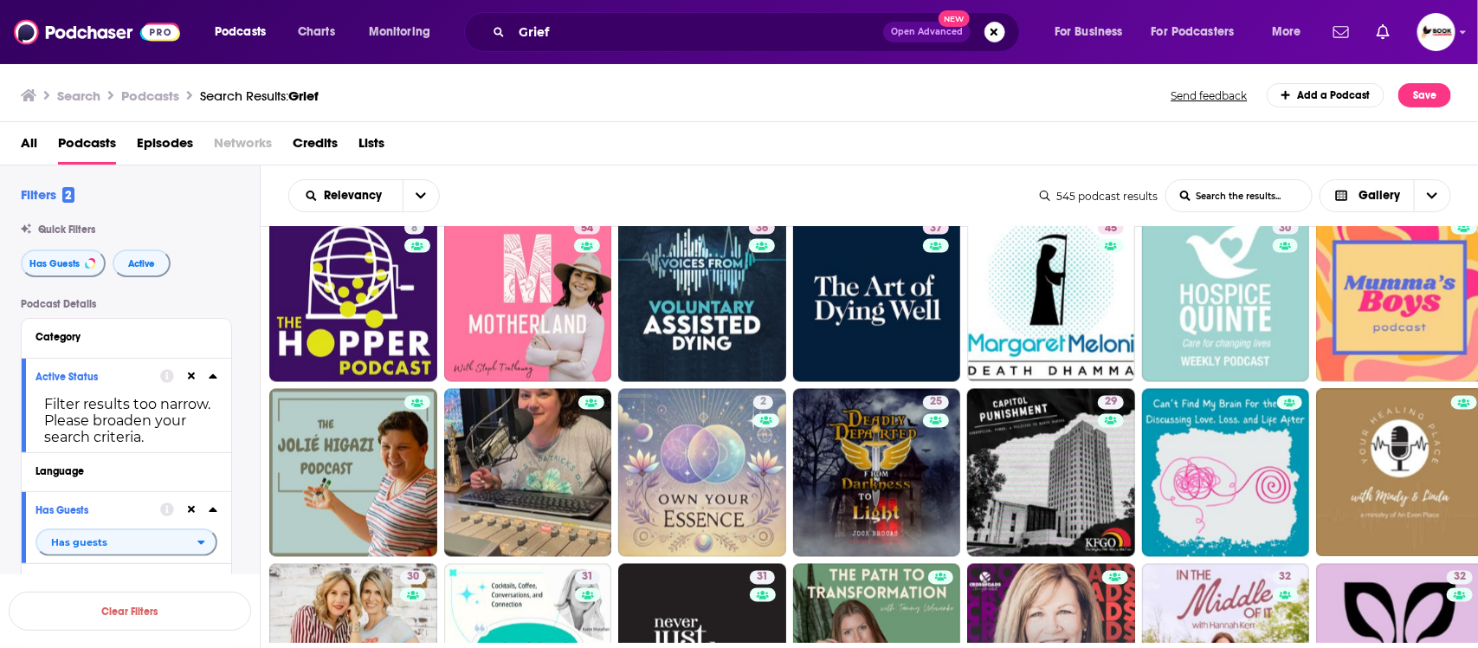
click at [593, 16] on div "Grief Open Advanced New" at bounding box center [742, 32] width 556 height 40
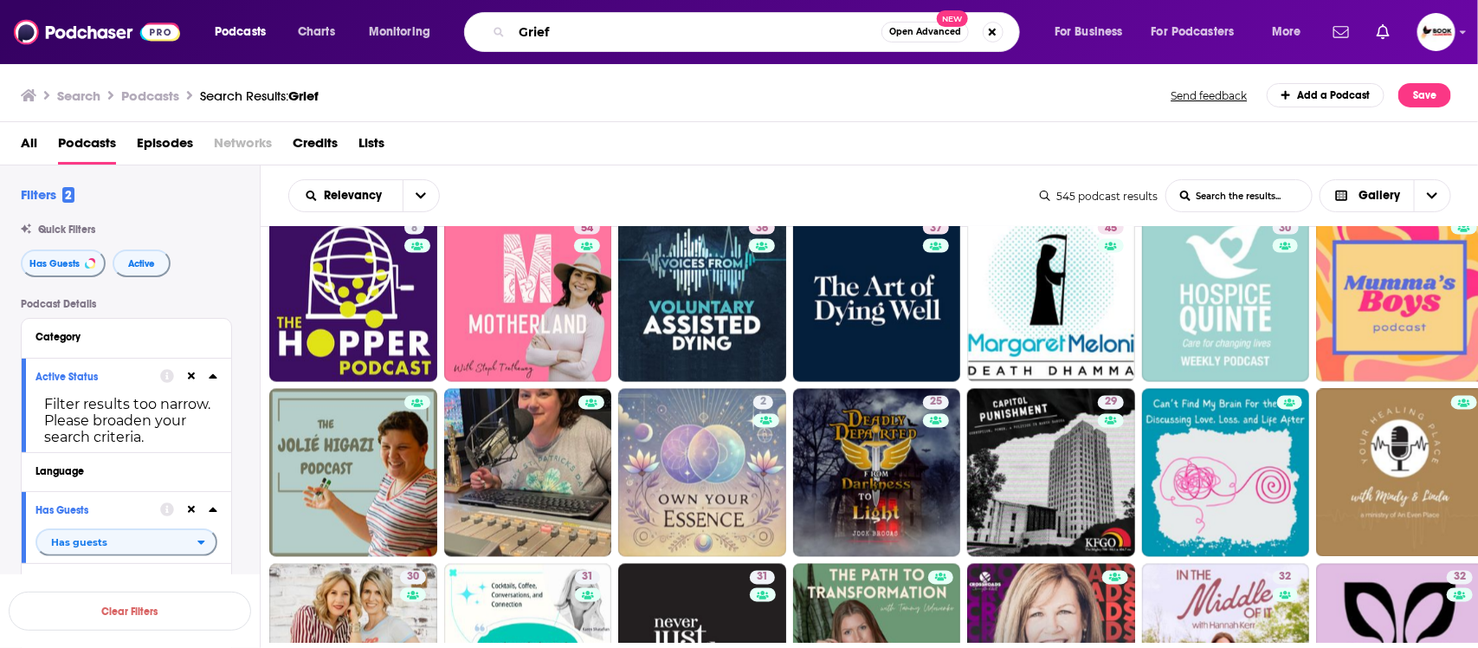
click at [609, 30] on input "Grief" at bounding box center [697, 32] width 370 height 28
paste input "chronic illness"
type input "chronic illness"
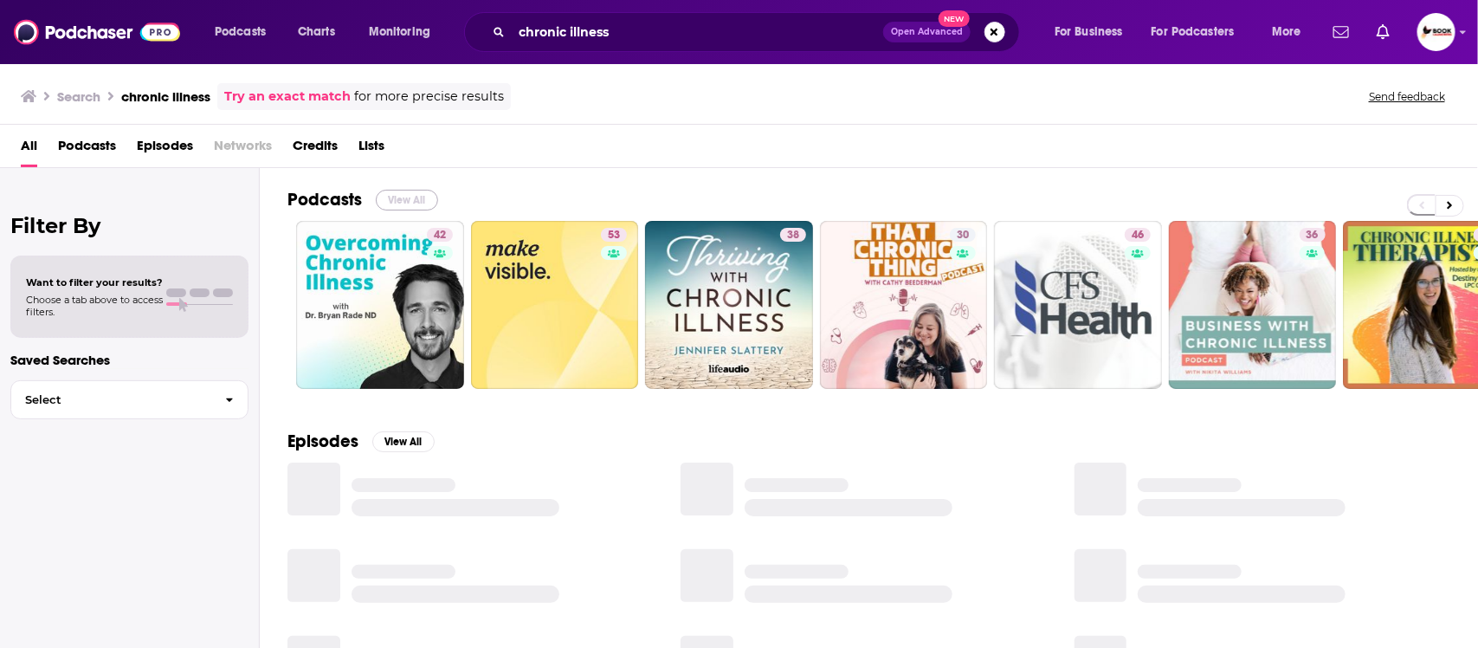
click at [405, 197] on button "View All" at bounding box center [407, 200] width 62 height 21
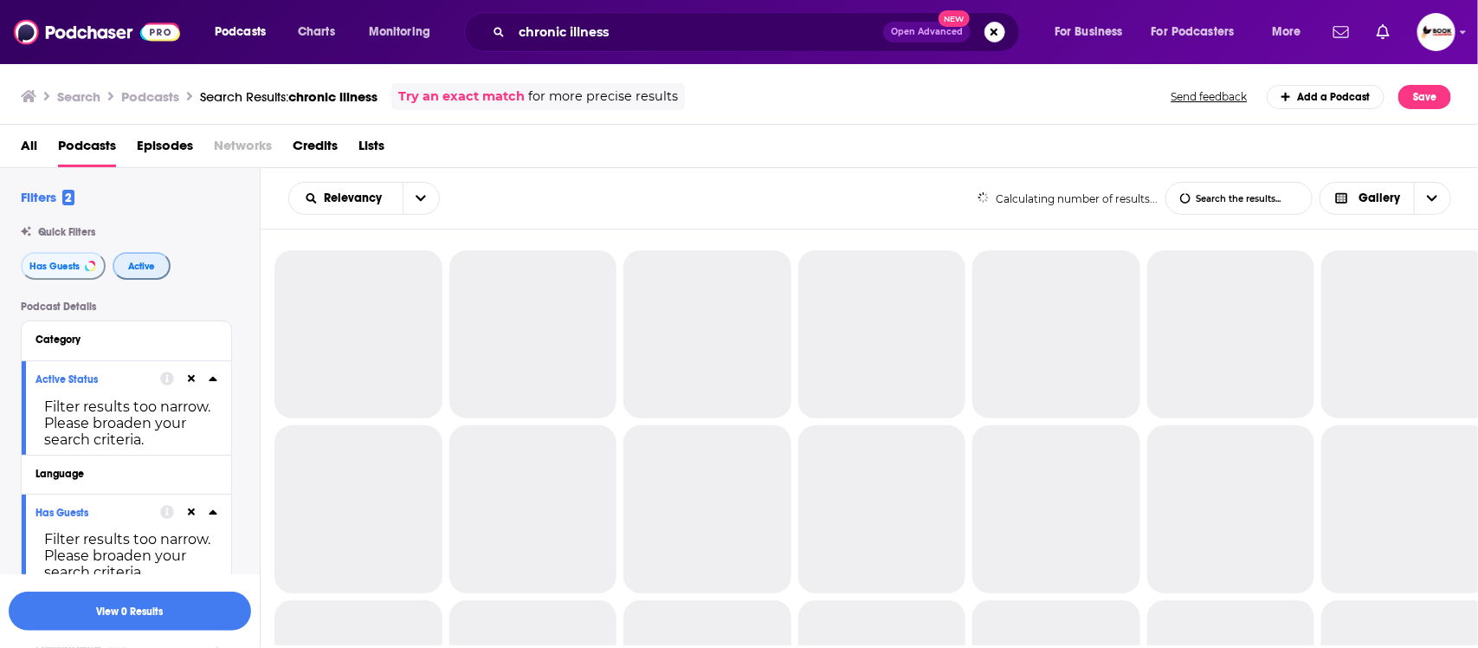
click at [150, 270] on span "Active" at bounding box center [141, 266] width 27 height 10
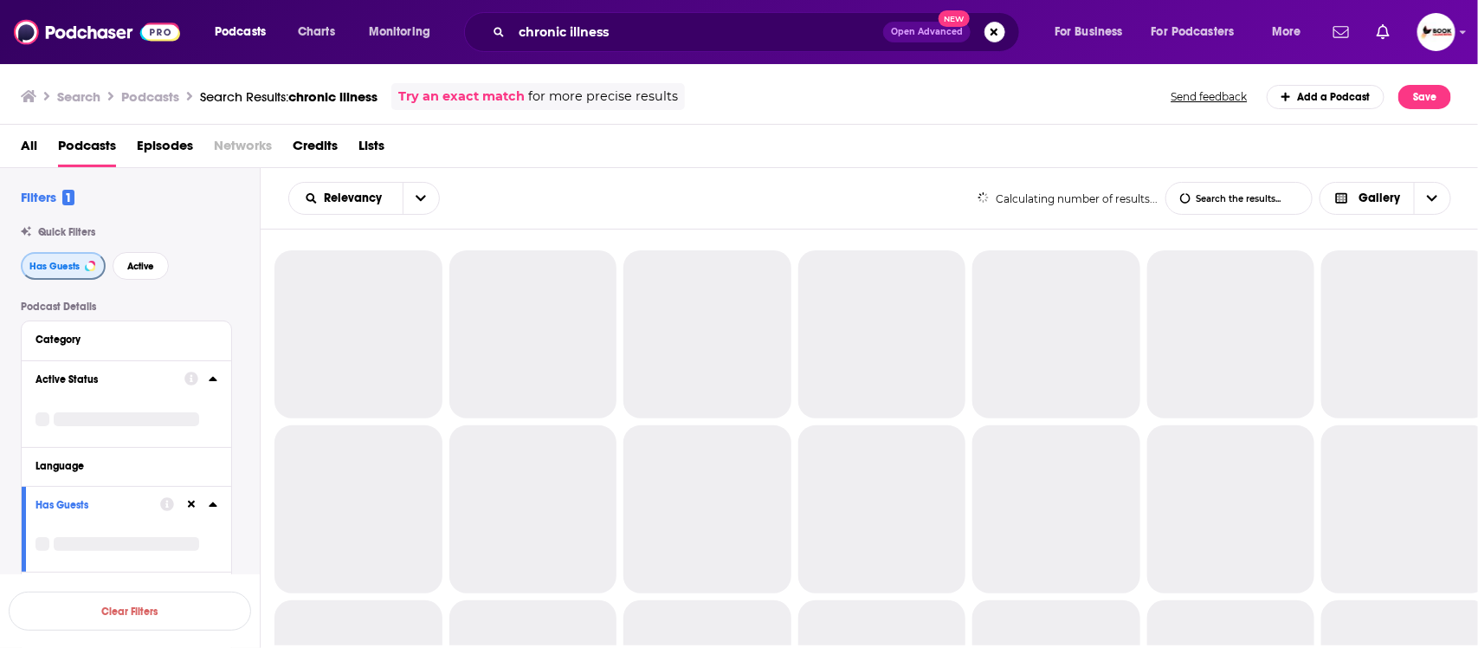
click at [55, 273] on button "Has Guests" at bounding box center [63, 266] width 85 height 28
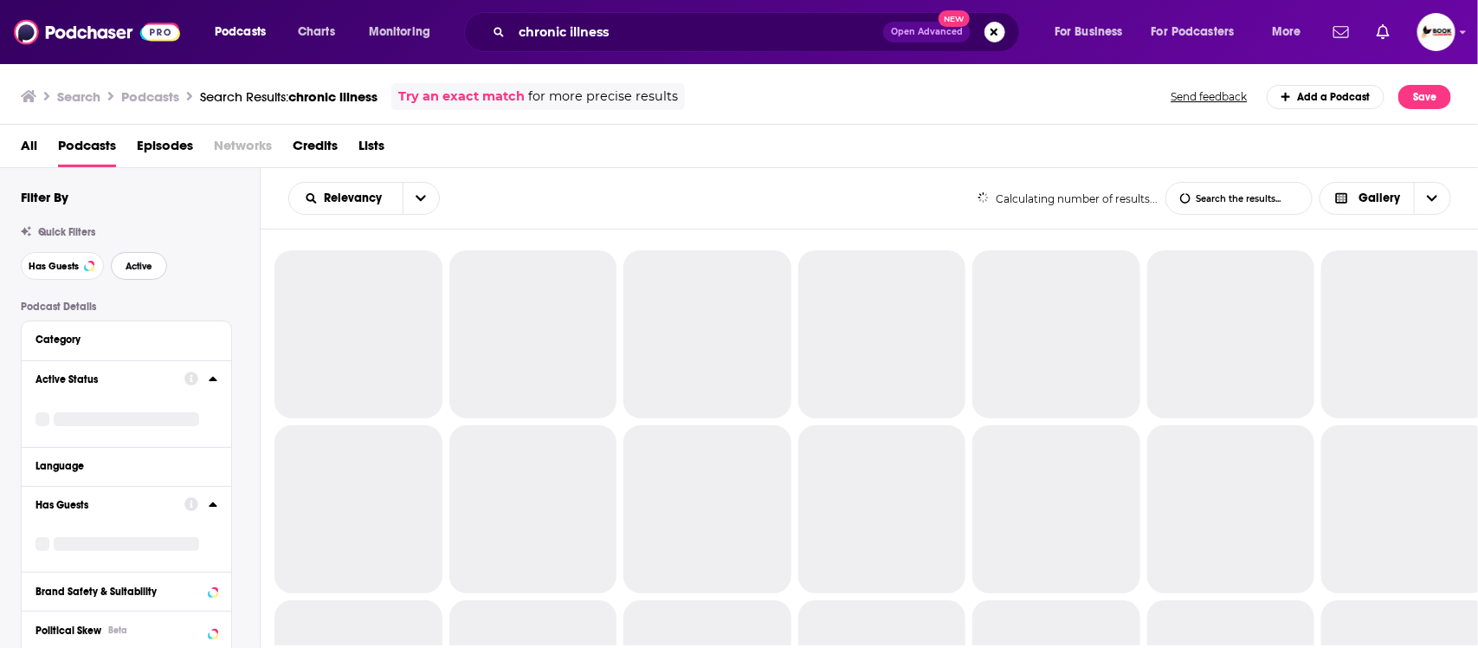
click at [144, 269] on span "Active" at bounding box center [139, 266] width 27 height 10
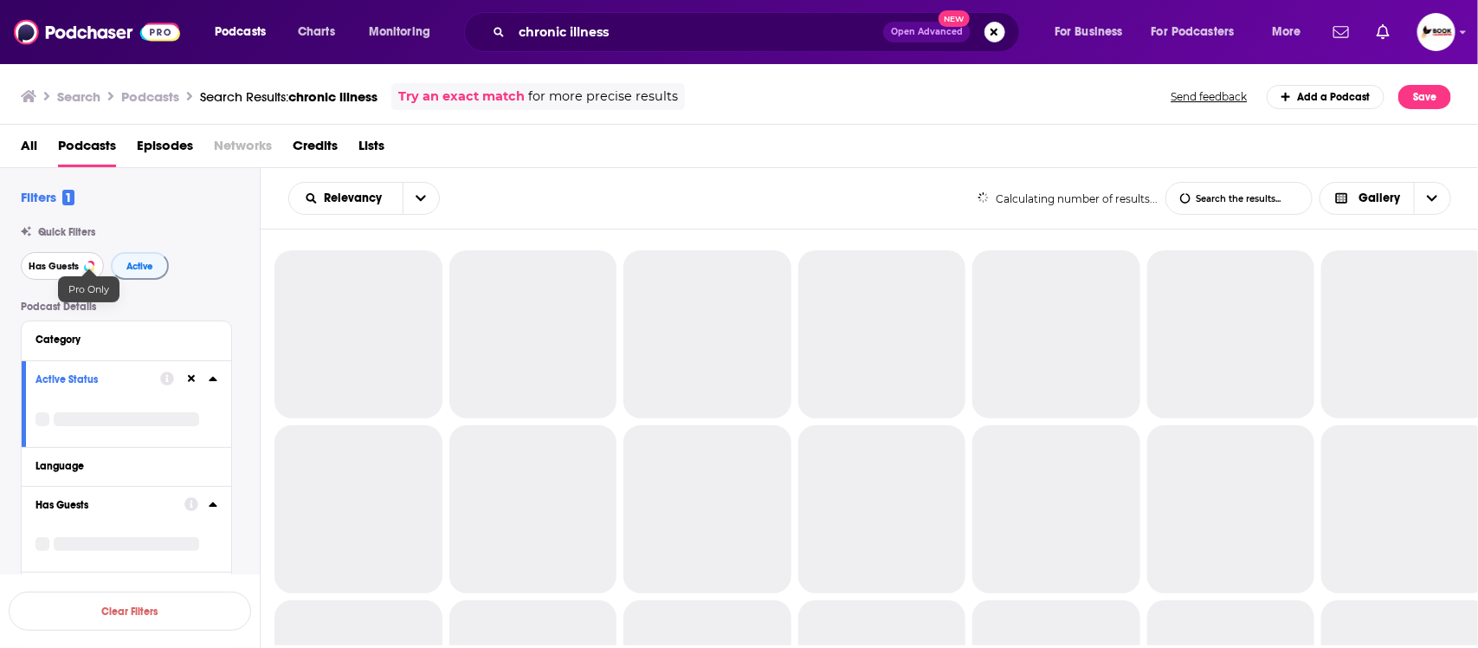
click at [52, 269] on span "Has Guests" at bounding box center [54, 266] width 50 height 10
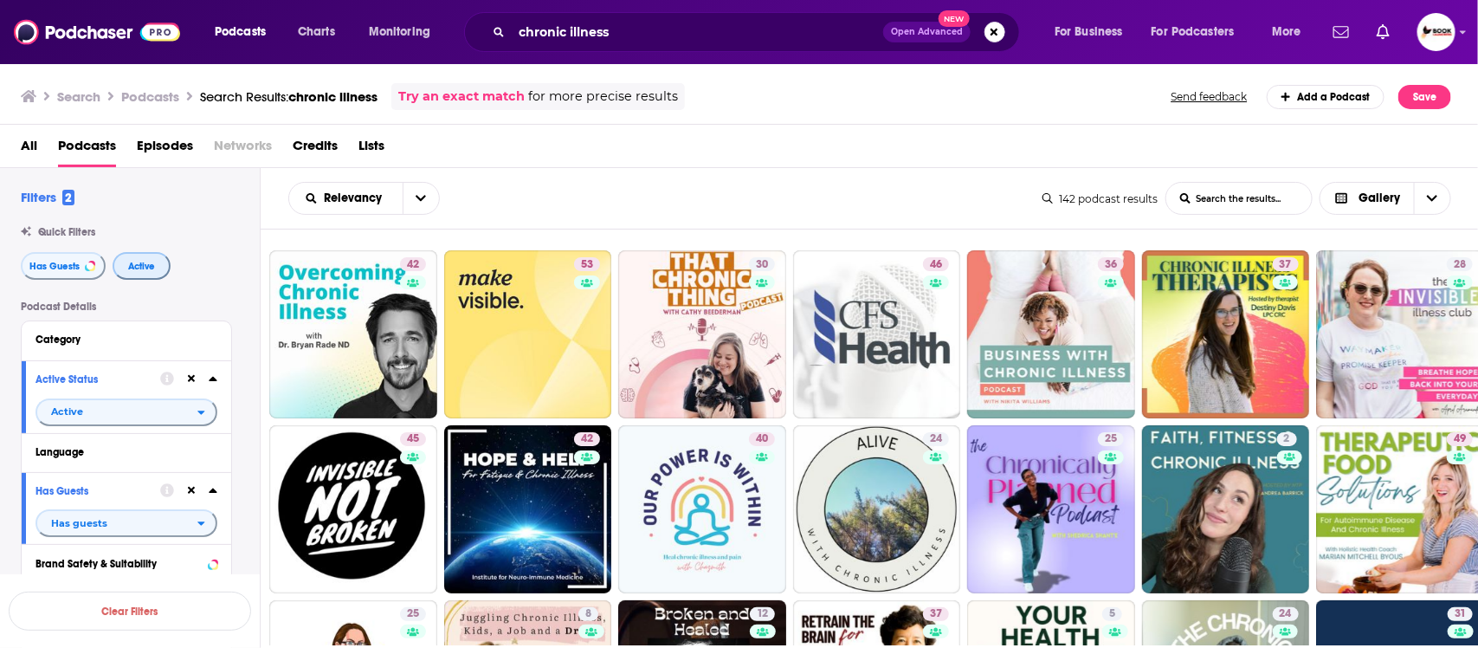
click at [149, 269] on span "Active" at bounding box center [141, 266] width 27 height 10
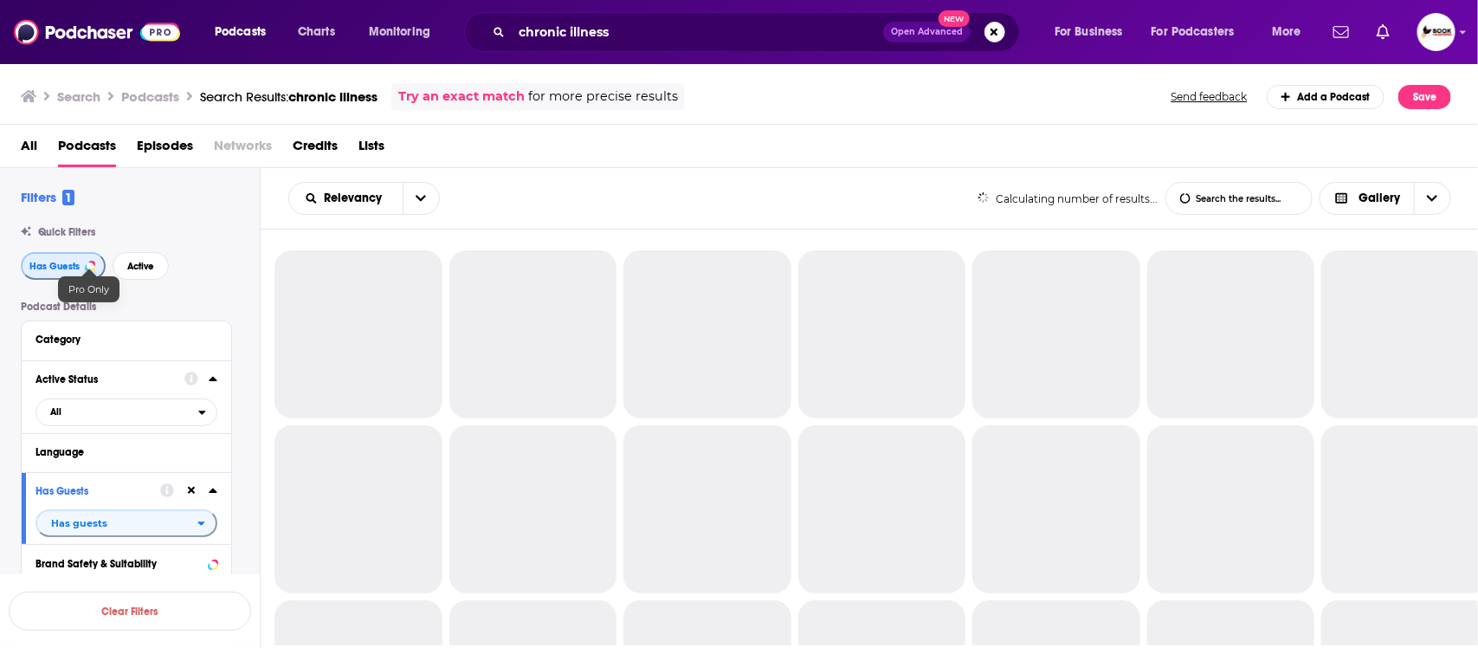
click at [59, 264] on span "Has Guests" at bounding box center [54, 266] width 50 height 10
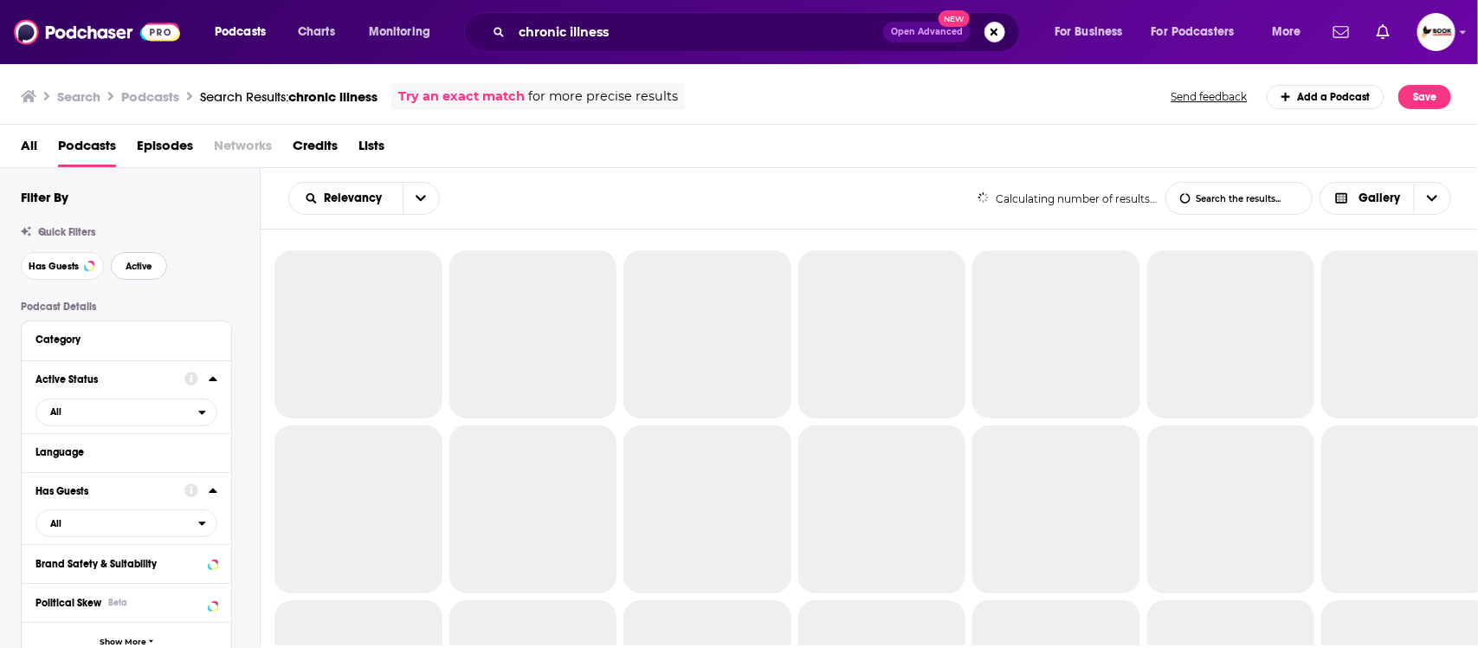
click at [126, 264] on span "Active" at bounding box center [139, 266] width 27 height 10
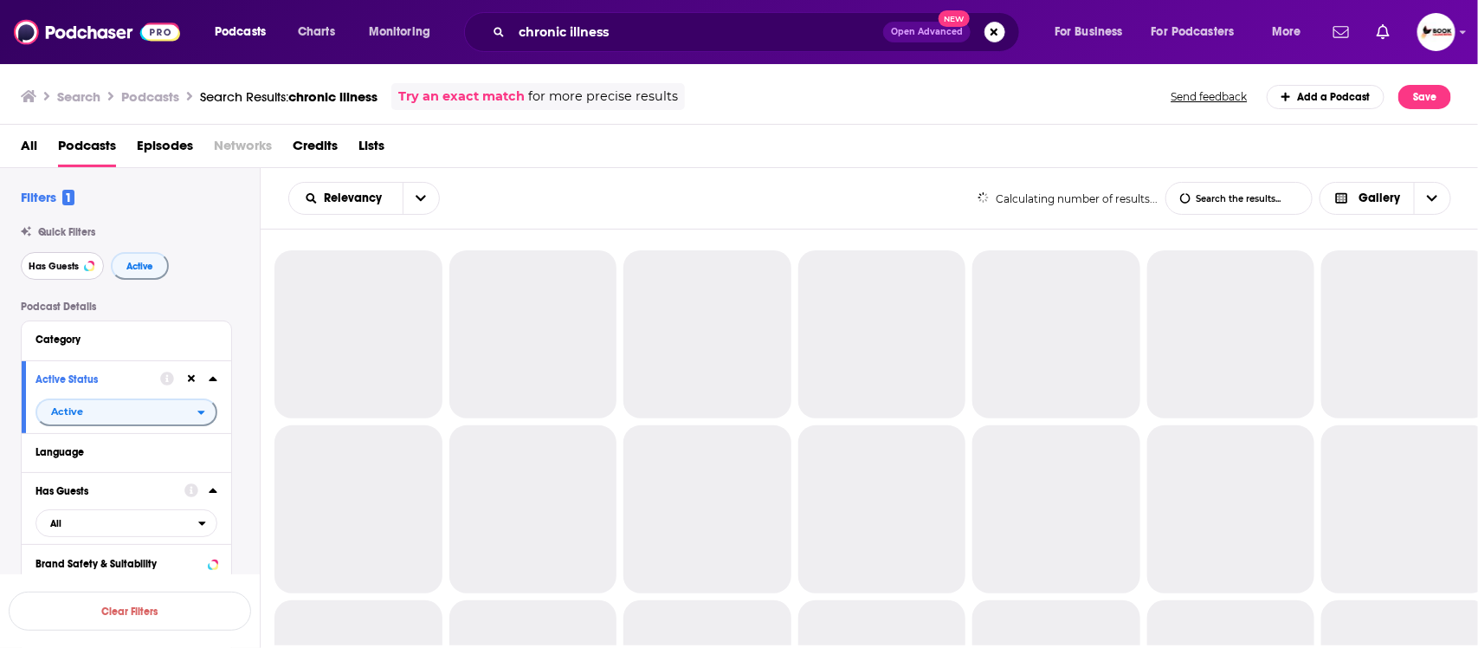
click at [41, 267] on span "Has Guests" at bounding box center [54, 266] width 50 height 10
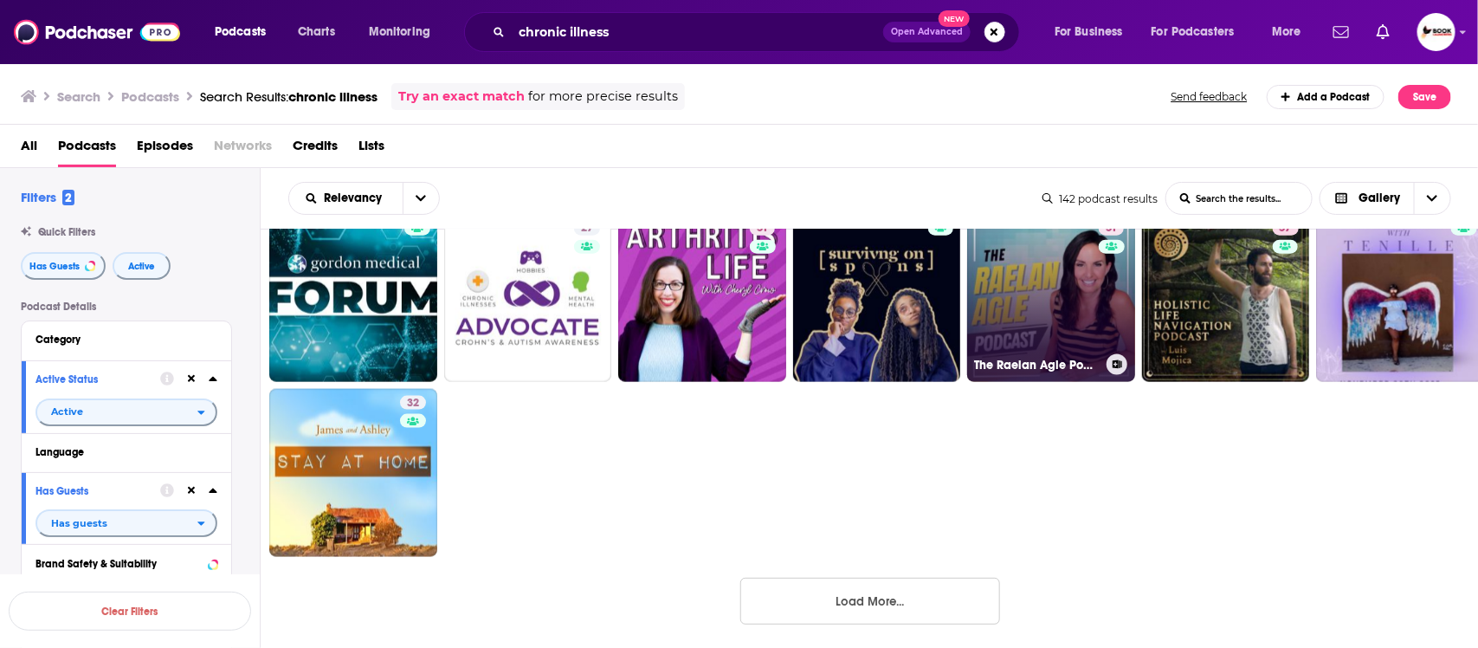
scroll to position [1088, 0]
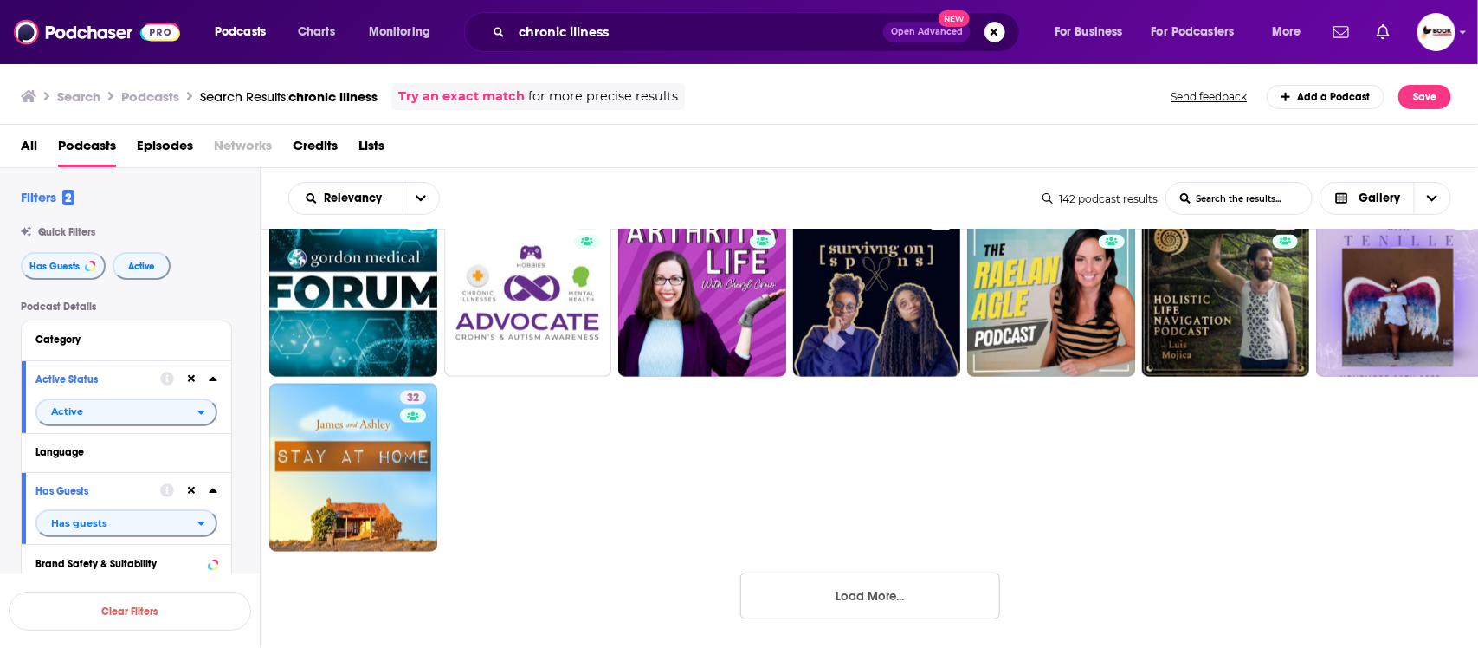
click at [906, 587] on button "Load More..." at bounding box center [870, 595] width 260 height 47
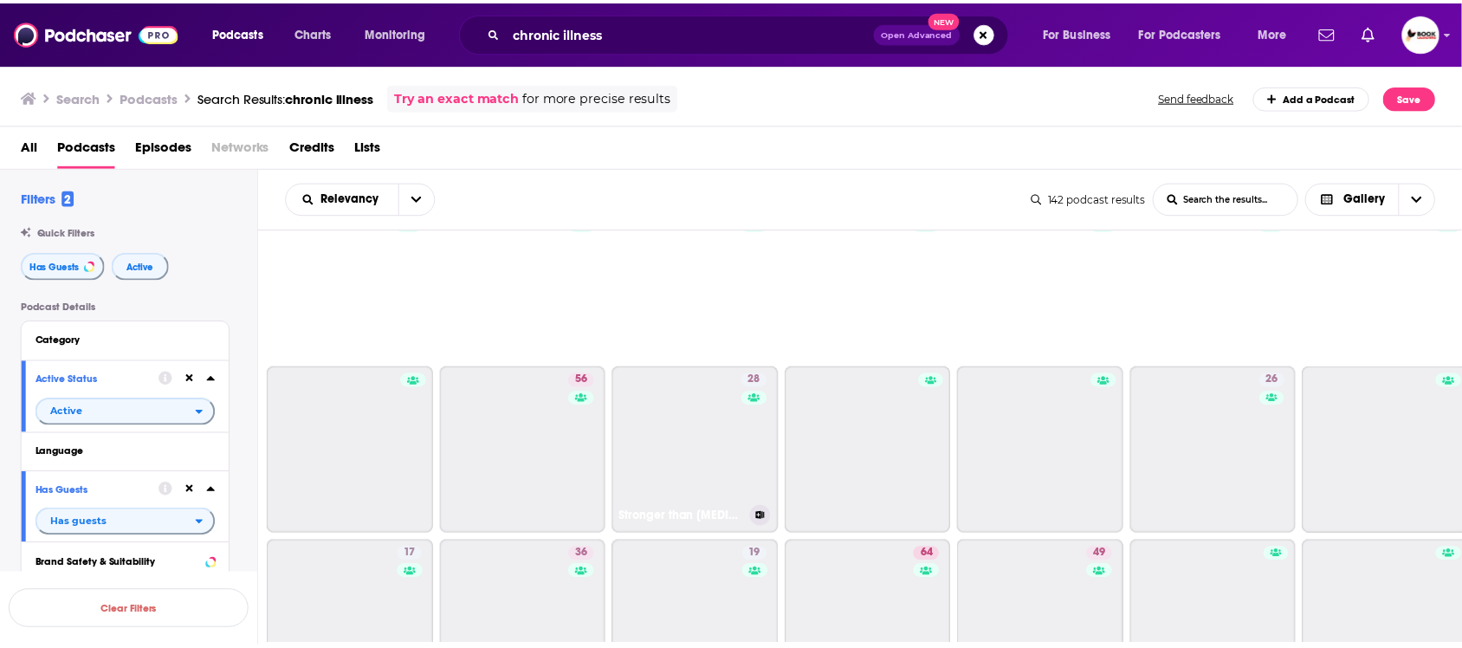
scroll to position [1630, 0]
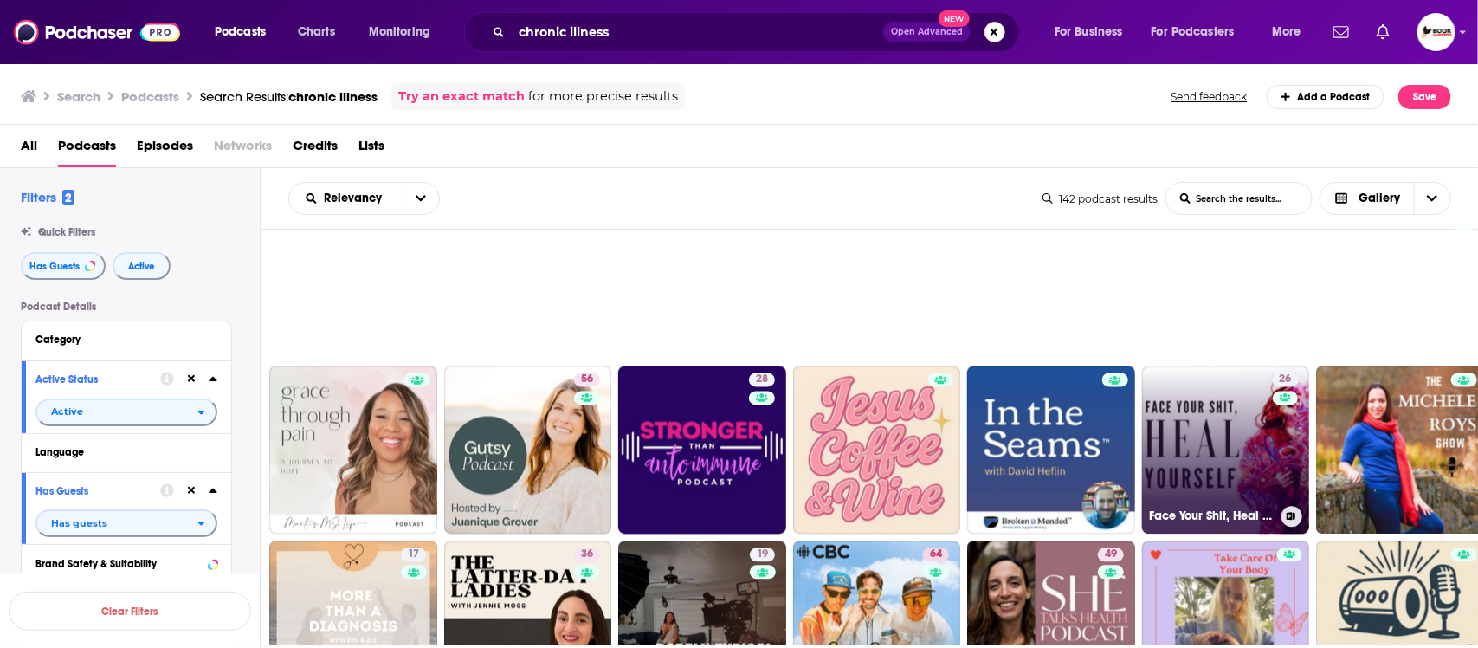
click at [1228, 413] on link "26 Face Your Shit, Heal Yourself" at bounding box center [1226, 450] width 168 height 168
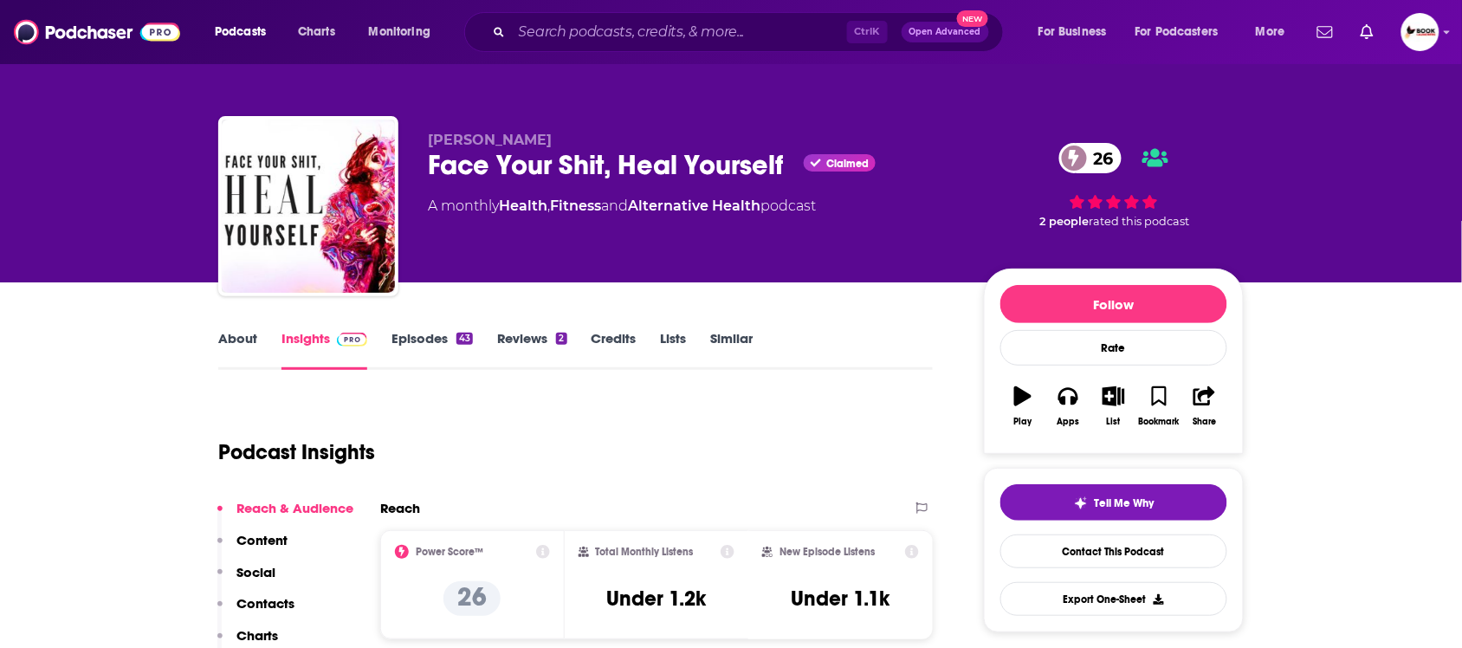
click at [243, 338] on link "About" at bounding box center [237, 350] width 39 height 40
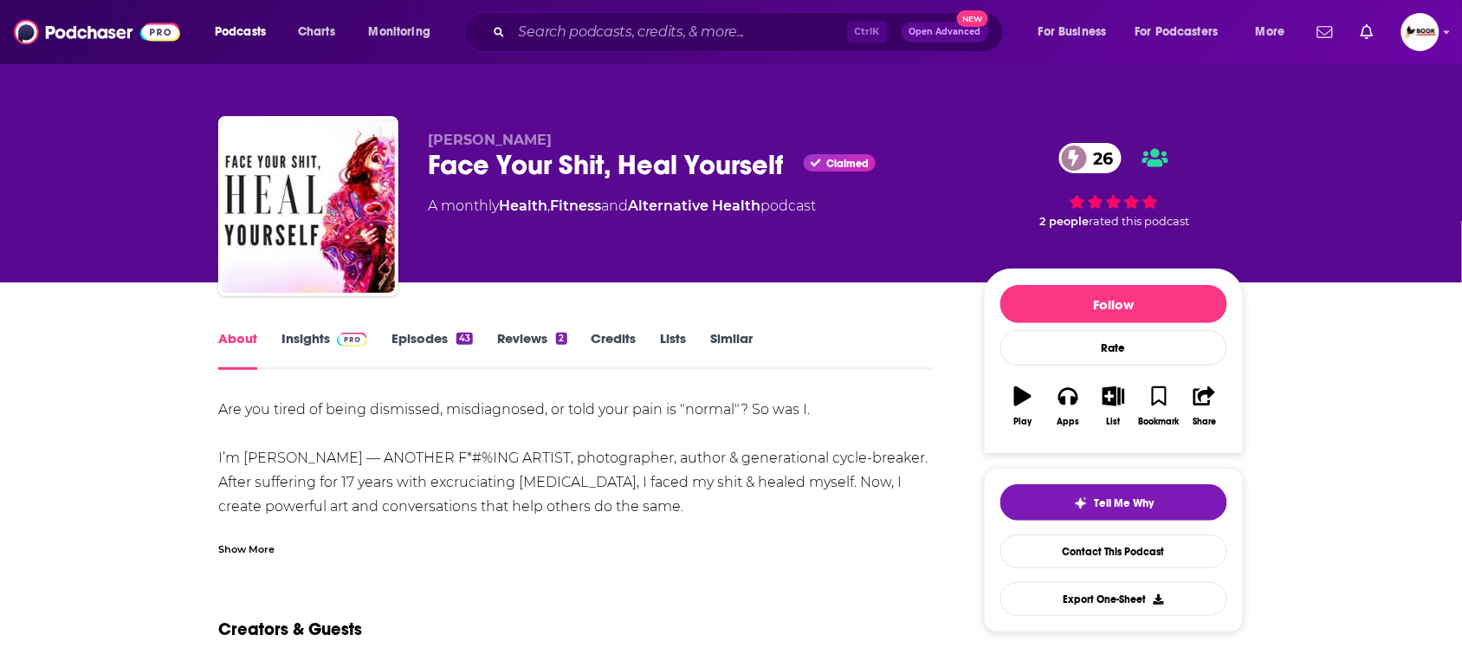
click at [252, 543] on div "Show More" at bounding box center [246, 547] width 56 height 16
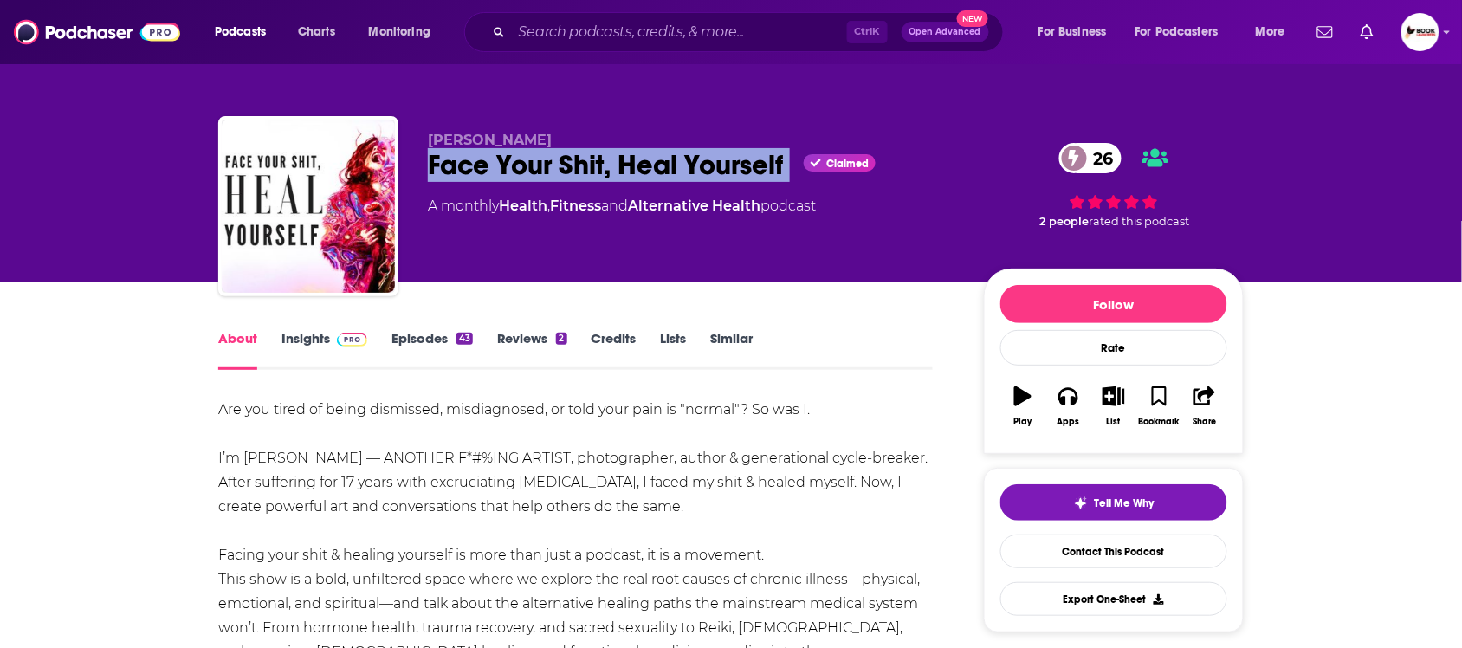
drag, startPoint x: 416, startPoint y: 161, endPoint x: 807, endPoint y: 165, distance: 391.4
click at [802, 162] on div "Meredith Ochoa Face Your Shit, Heal Yourself Claimed 26 A monthly Health , Fitn…" at bounding box center [730, 209] width 1025 height 187
copy div "Face Your Shit, Heal Yourself"
drag, startPoint x: 526, startPoint y: 140, endPoint x: 422, endPoint y: 141, distance: 104.8
click at [422, 141] on div "Meredith Ochoa Face Your Shit, Heal Yourself Claimed 26 A monthly Health , Fitn…" at bounding box center [730, 209] width 1025 height 187
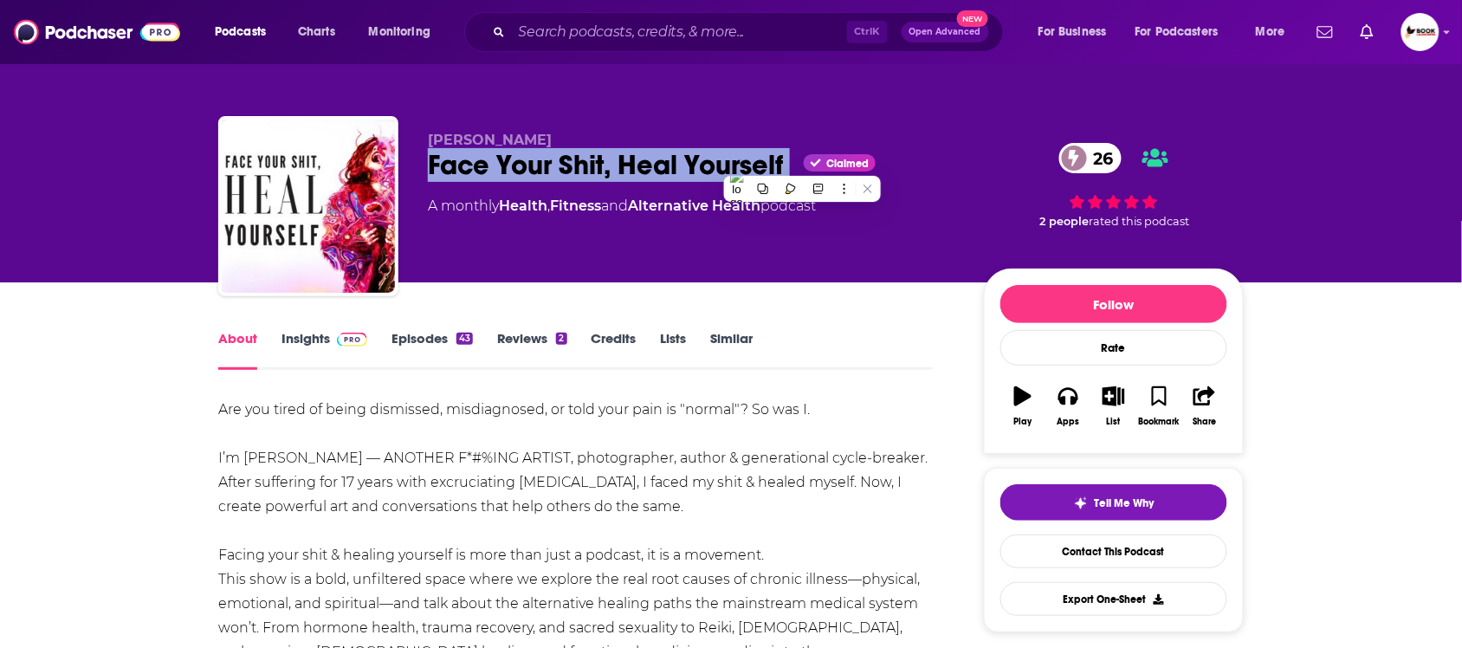
copy span "Meredith Ochoa"
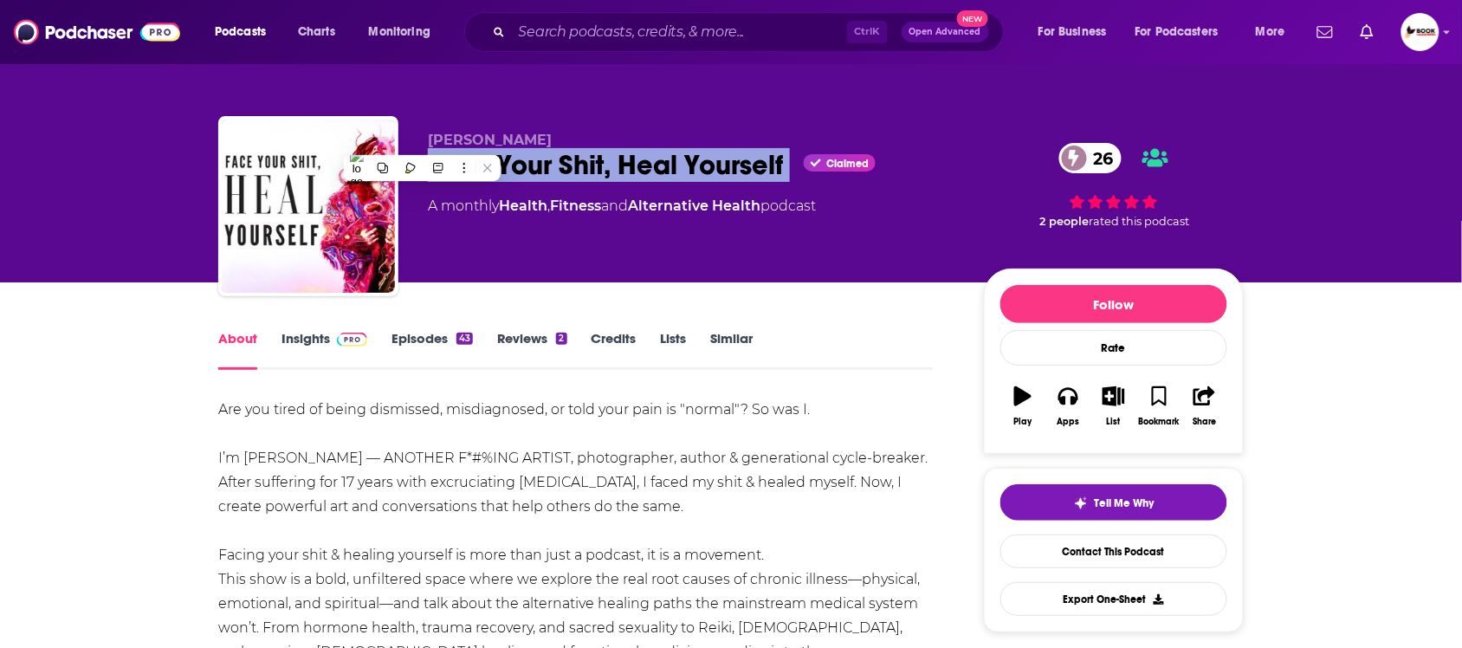
click at [301, 334] on link "Insights" at bounding box center [324, 350] width 86 height 40
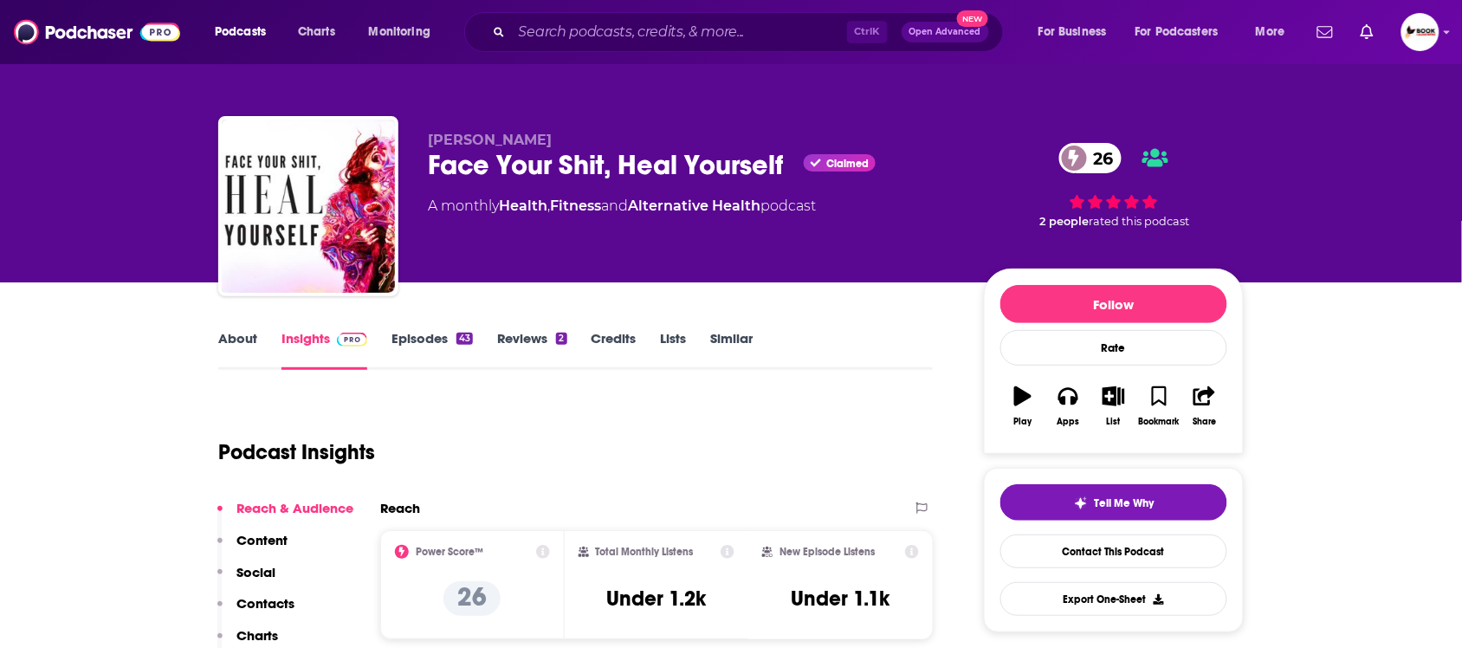
click at [265, 602] on p "Contacts" at bounding box center [265, 603] width 58 height 16
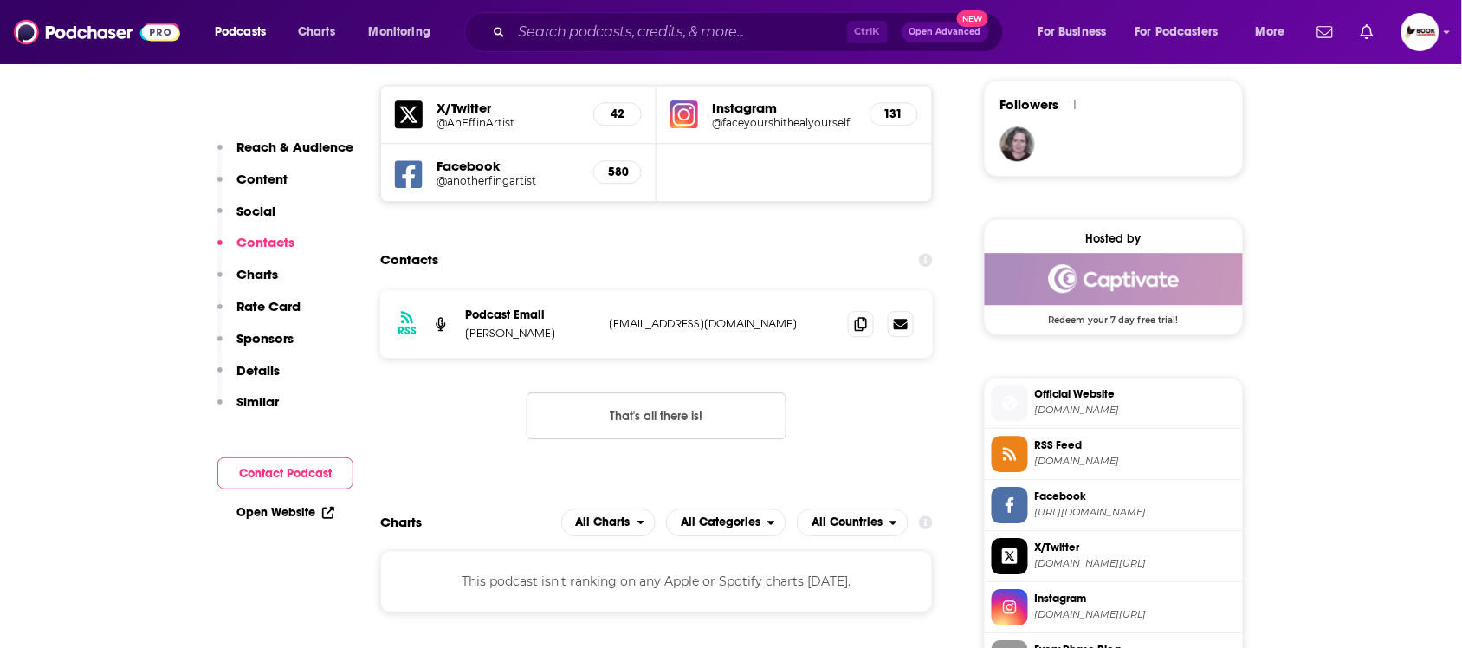
scroll to position [1254, 0]
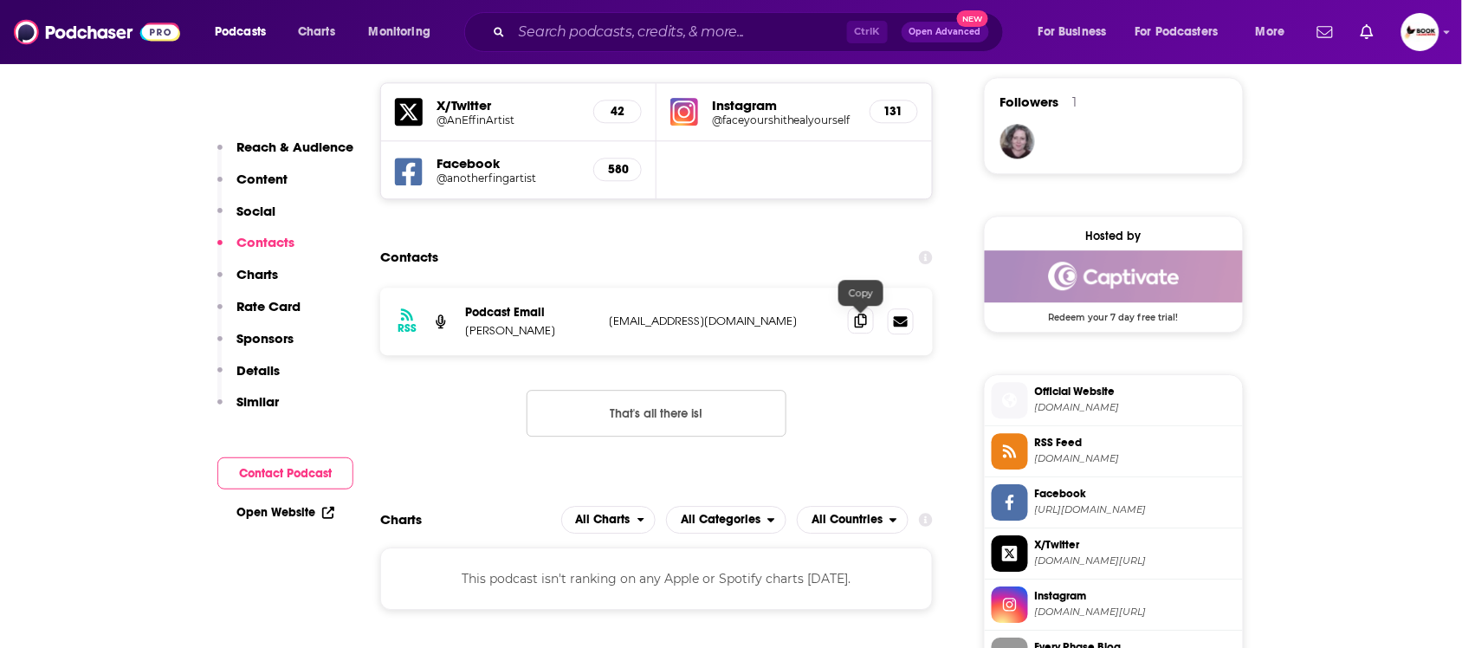
click at [863, 326] on icon at bounding box center [861, 320] width 12 height 14
click at [296, 515] on link "Open Website" at bounding box center [285, 512] width 98 height 15
click at [491, 180] on h5 "@anotherfingartist" at bounding box center [507, 177] width 143 height 13
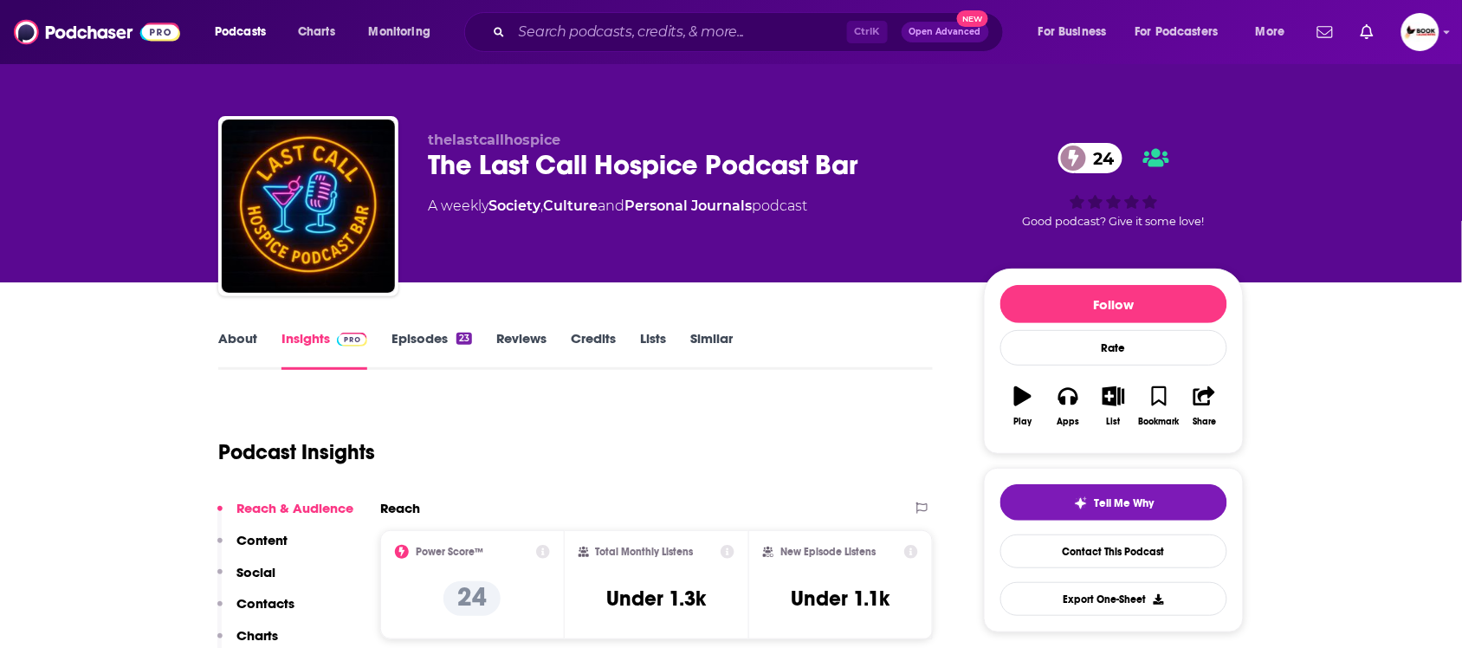
click at [235, 342] on link "About" at bounding box center [237, 350] width 39 height 40
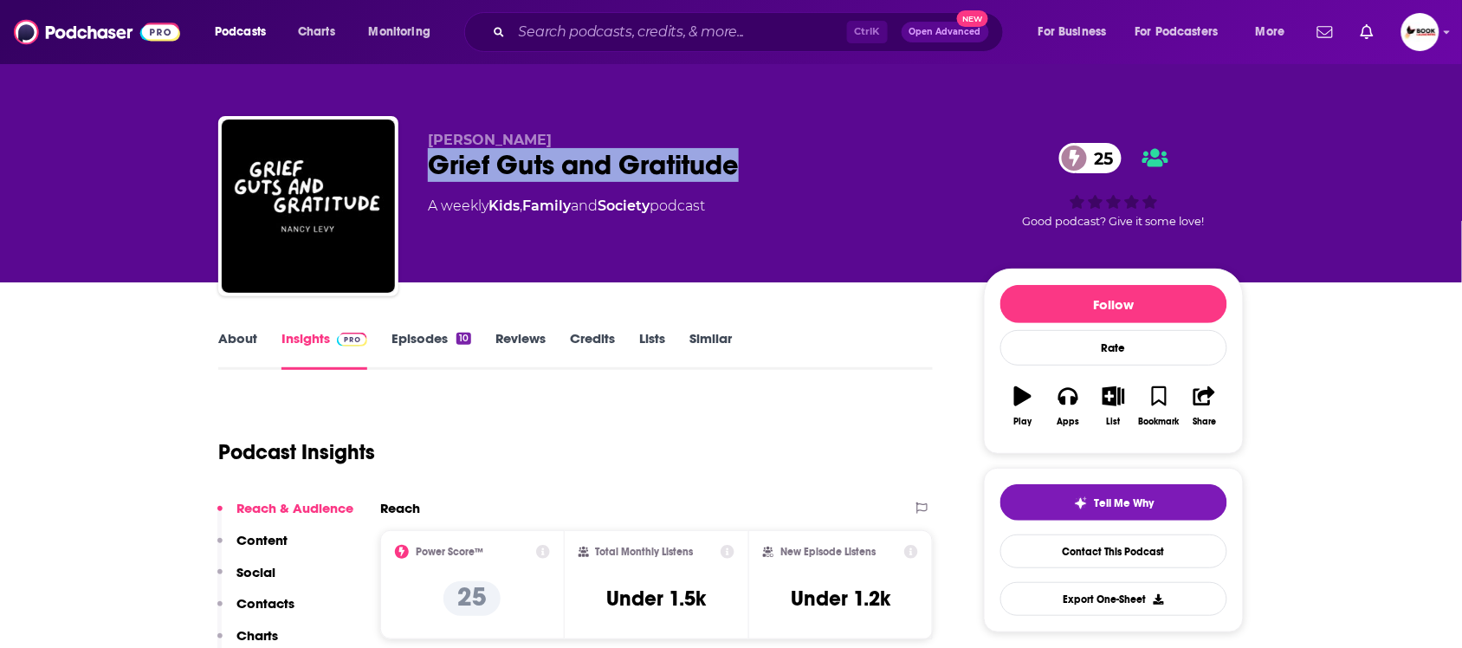
drag, startPoint x: 429, startPoint y: 160, endPoint x: 745, endPoint y: 160, distance: 315.2
click at [745, 160] on div "Grief Guts and Gratitude 25" at bounding box center [692, 165] width 528 height 34
copy h2 "Grief Guts and Gratitude"
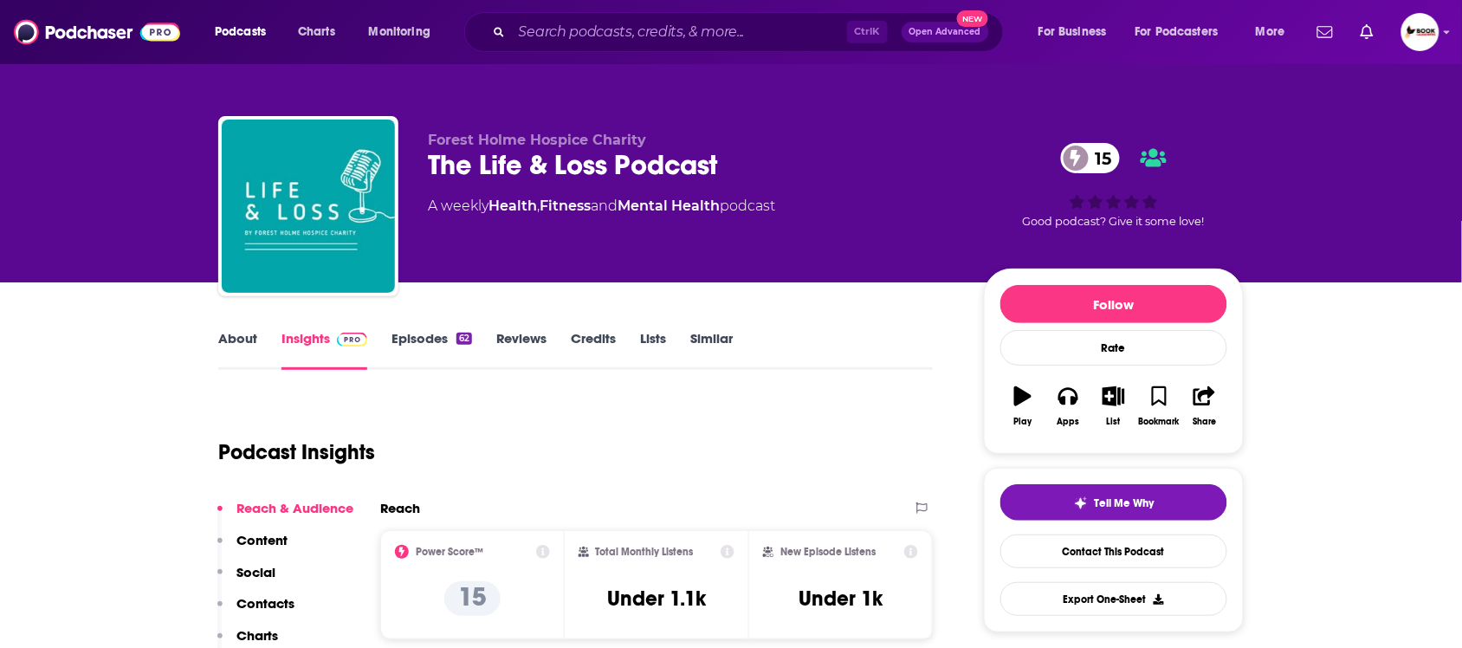
click at [242, 343] on link "About" at bounding box center [237, 350] width 39 height 40
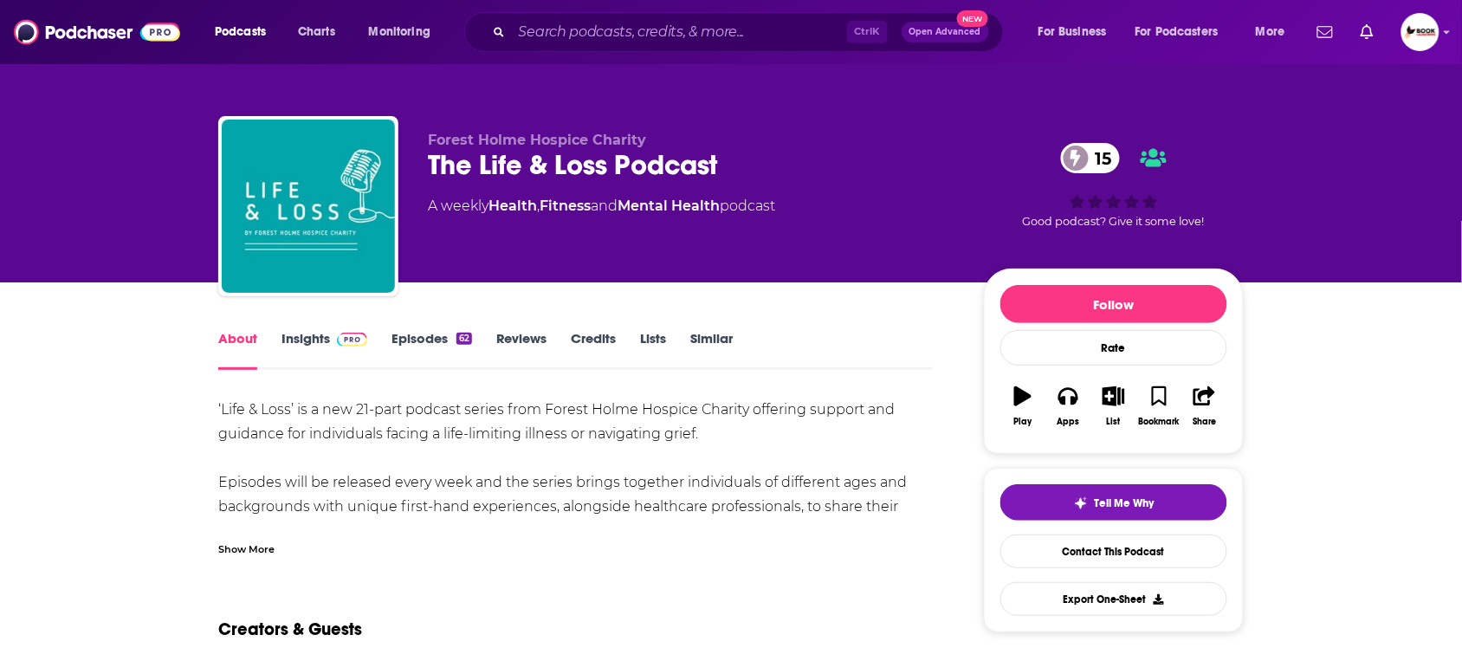
click at [258, 547] on div "Show More" at bounding box center [246, 547] width 56 height 16
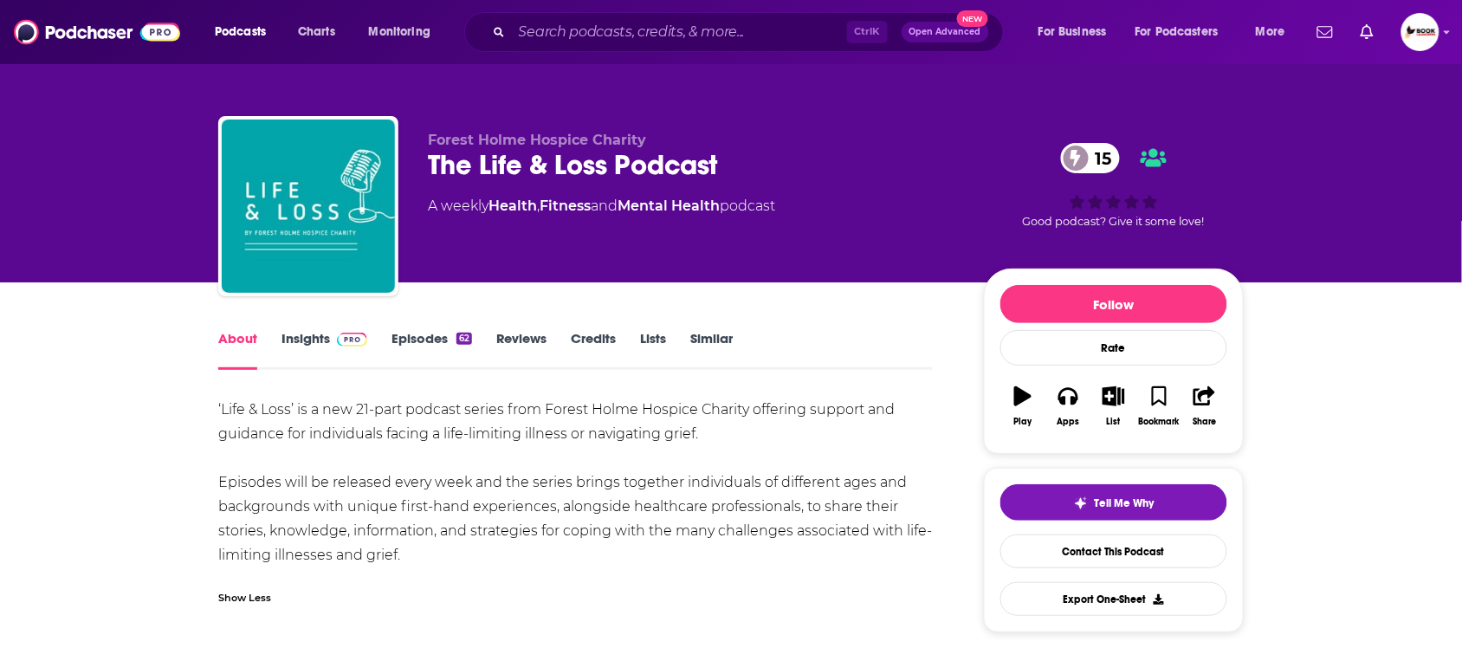
click at [305, 340] on link "Insights" at bounding box center [324, 350] width 86 height 40
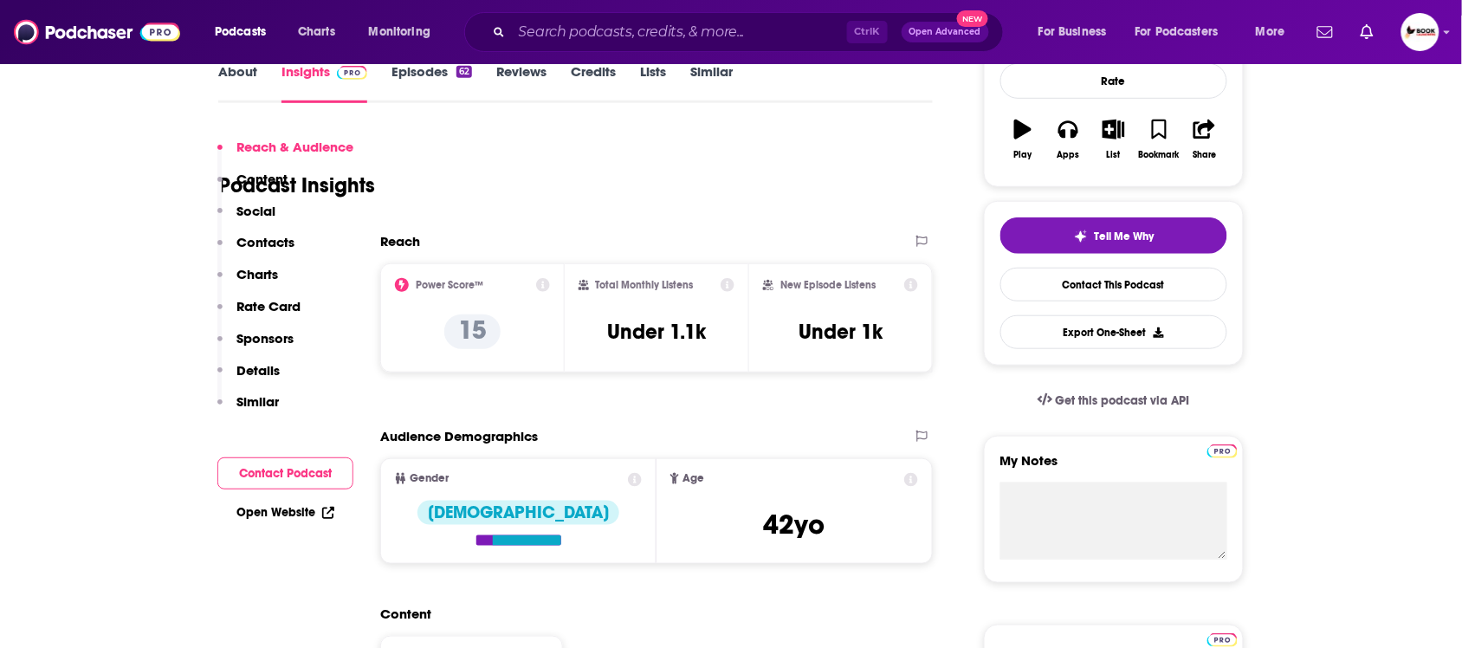
scroll to position [325, 0]
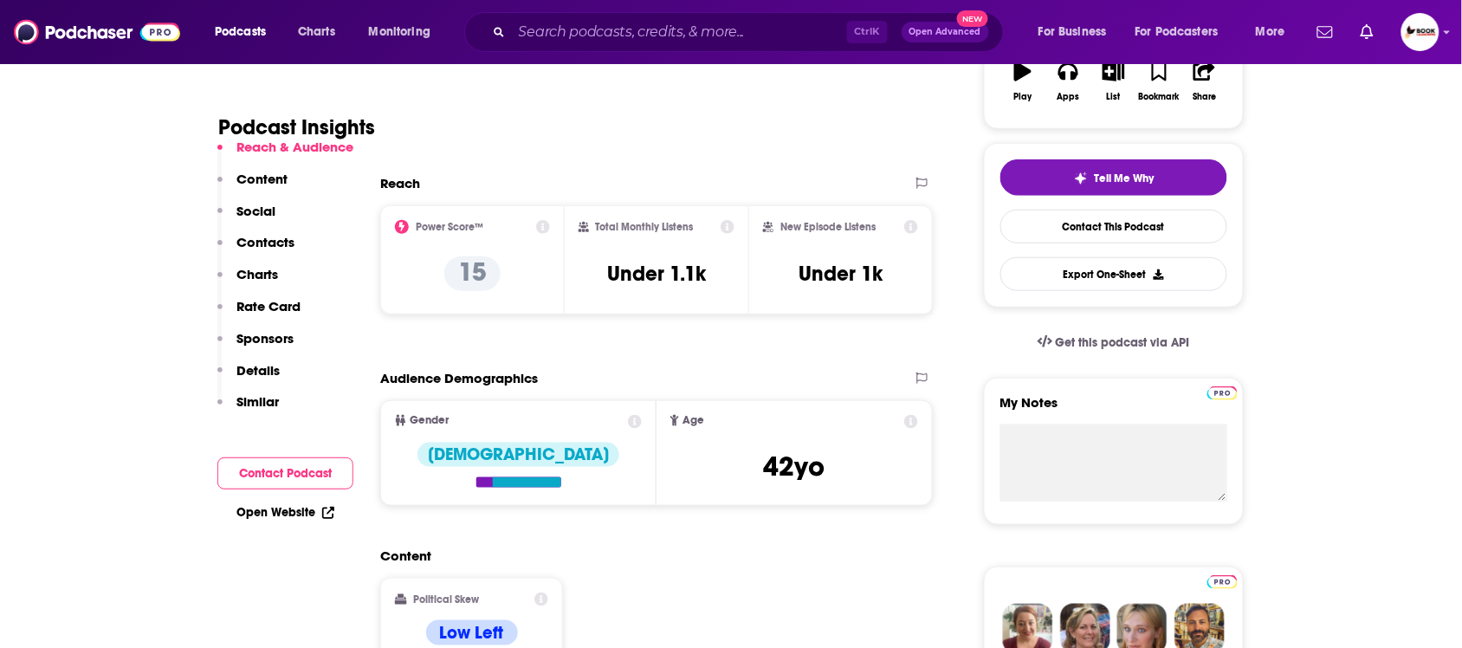
click at [274, 247] on p "Contacts" at bounding box center [265, 242] width 58 height 16
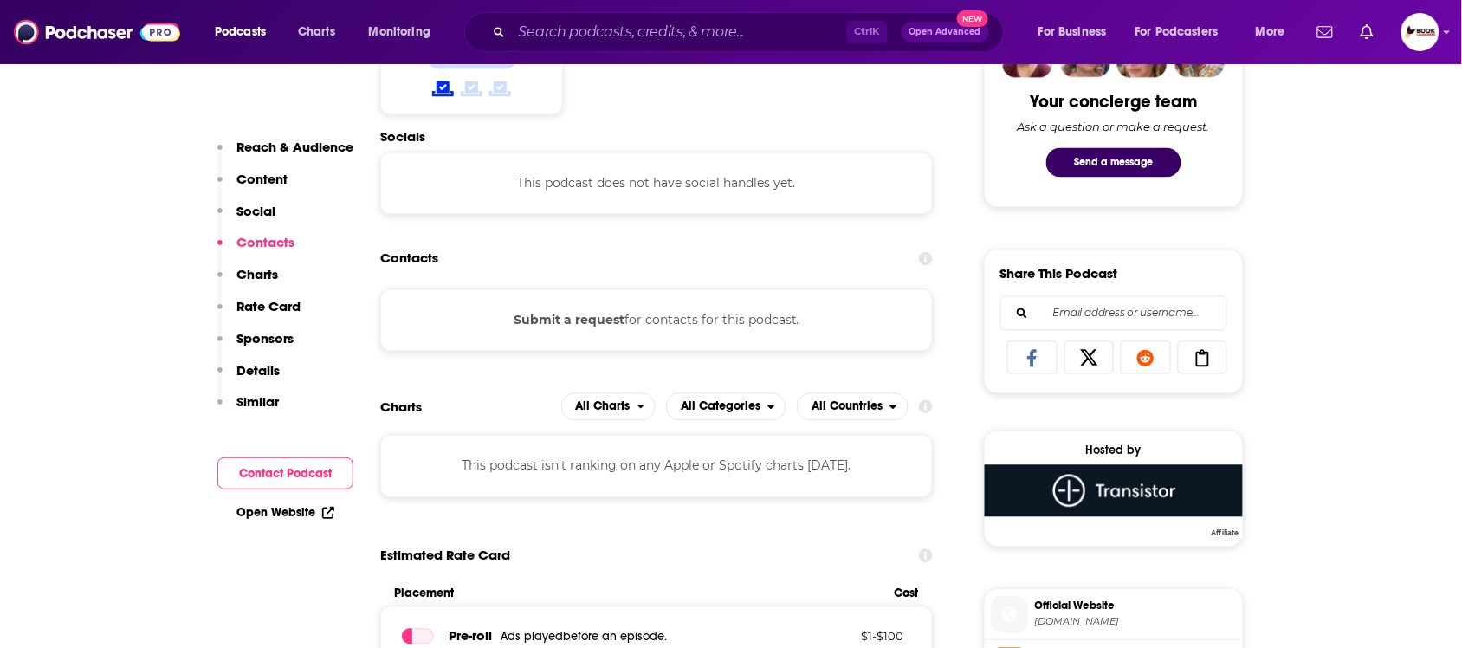
scroll to position [905, 0]
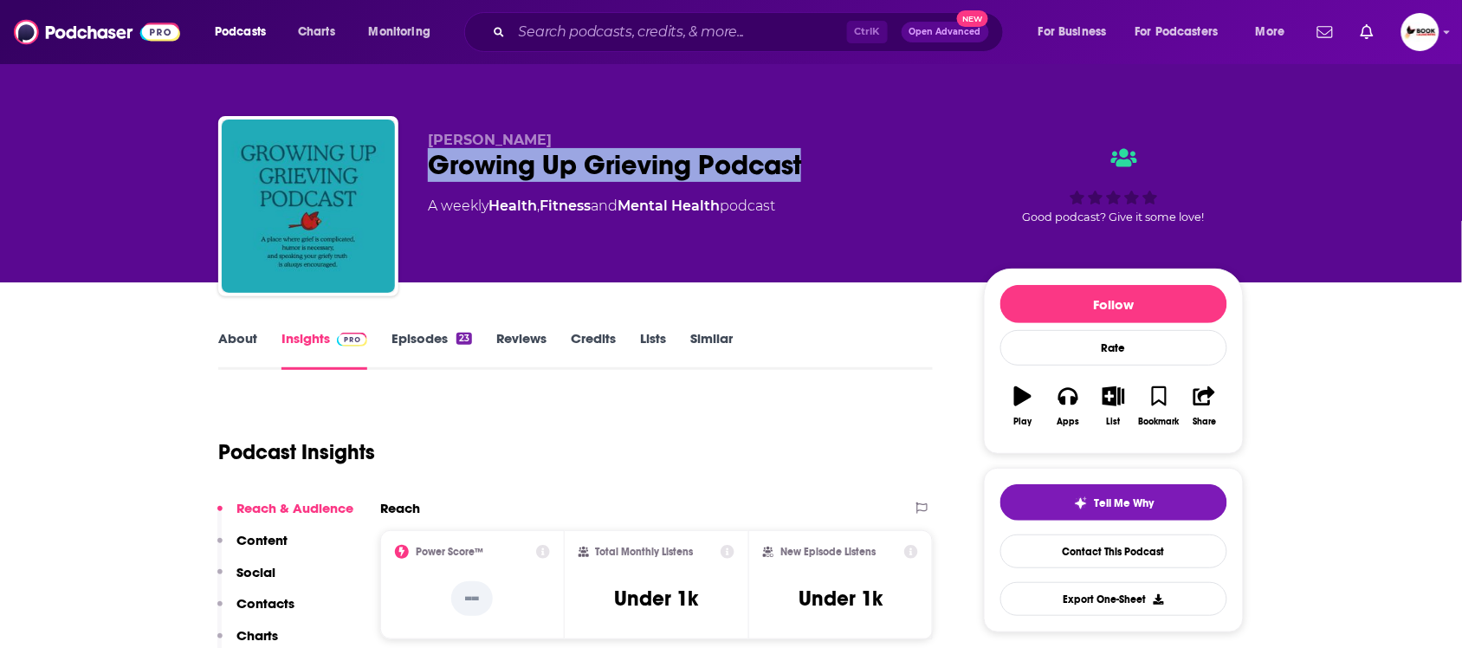
drag, startPoint x: 411, startPoint y: 170, endPoint x: 812, endPoint y: 171, distance: 400.9
click at [812, 171] on div "Cait Medugno Growing Up Grieving Podcast A weekly Health , Fitness and Mental H…" at bounding box center [730, 209] width 1025 height 187
copy h2 "Growing Up Grieving Podcast"
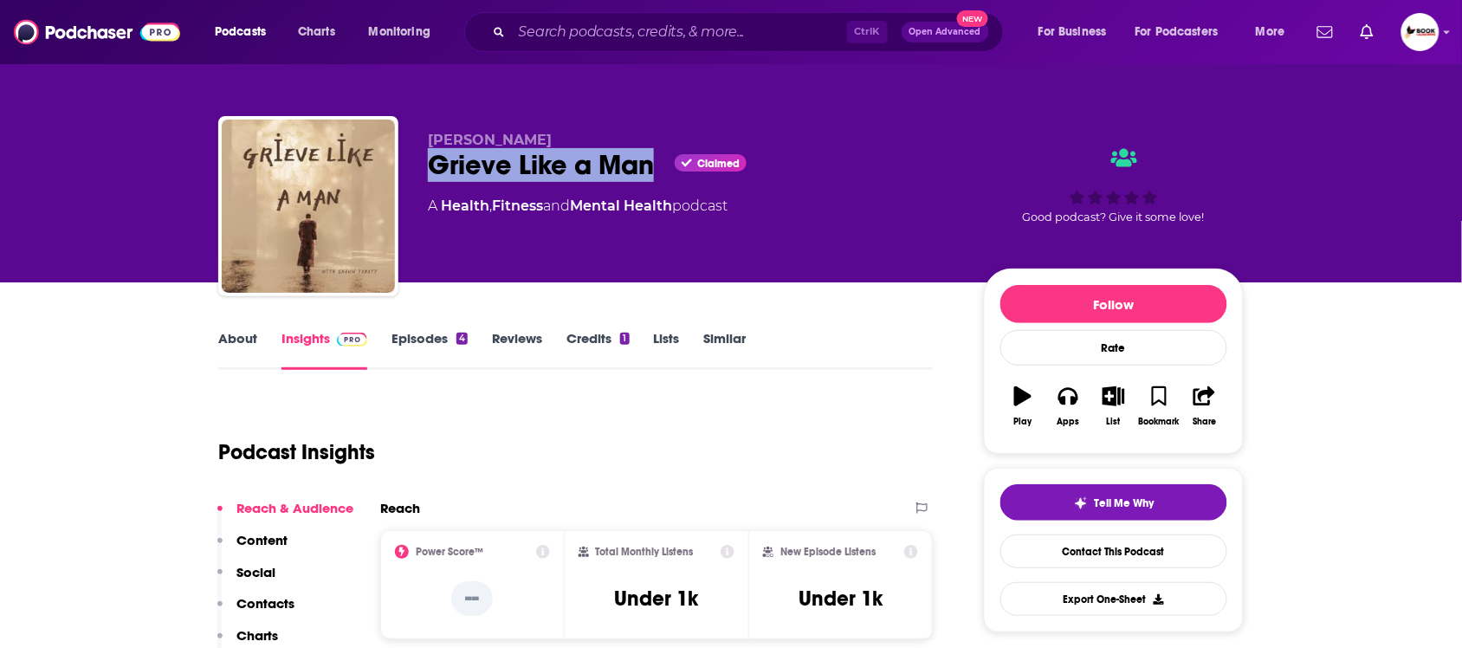
drag, startPoint x: 537, startPoint y: 166, endPoint x: 655, endPoint y: 167, distance: 117.8
click at [655, 167] on div "Shaun Tabatt Grieve Like a Man Claimed A Health , Fitness and Mental Health pod…" at bounding box center [730, 209] width 1025 height 187
copy h2 "Grieve Like a Man"
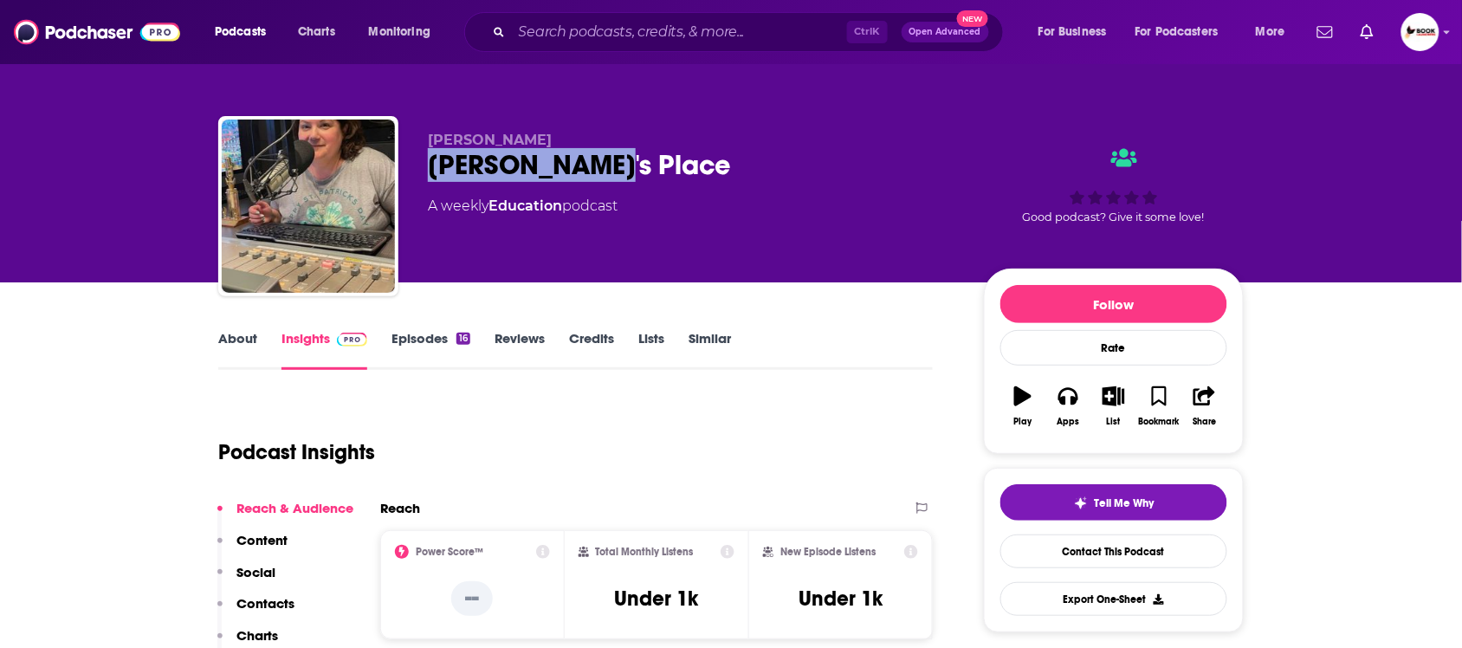
drag, startPoint x: 423, startPoint y: 160, endPoint x: 615, endPoint y: 165, distance: 192.3
click at [615, 165] on div "[PERSON_NAME] Place A weekly Education podcast Good podcast? Give it some love!" at bounding box center [730, 209] width 1025 height 187
click at [271, 603] on p "Contacts" at bounding box center [265, 603] width 58 height 16
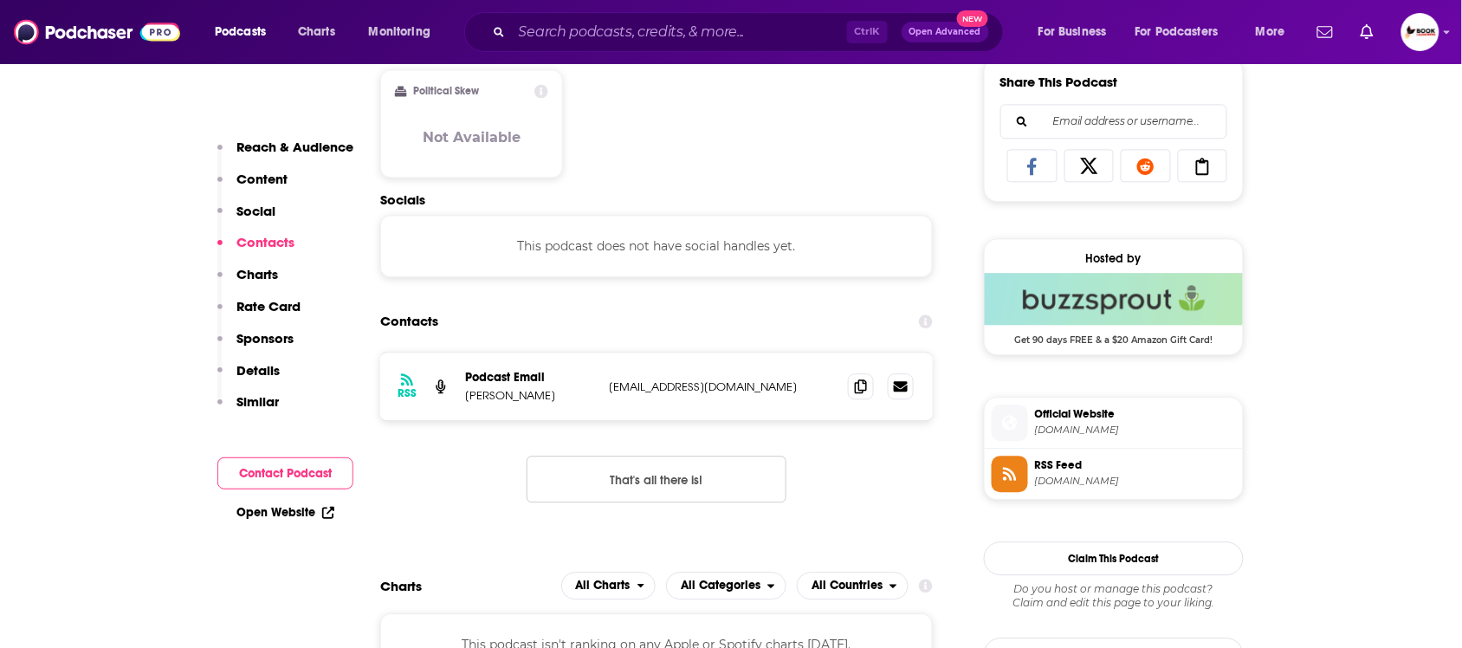
scroll to position [1161, 0]
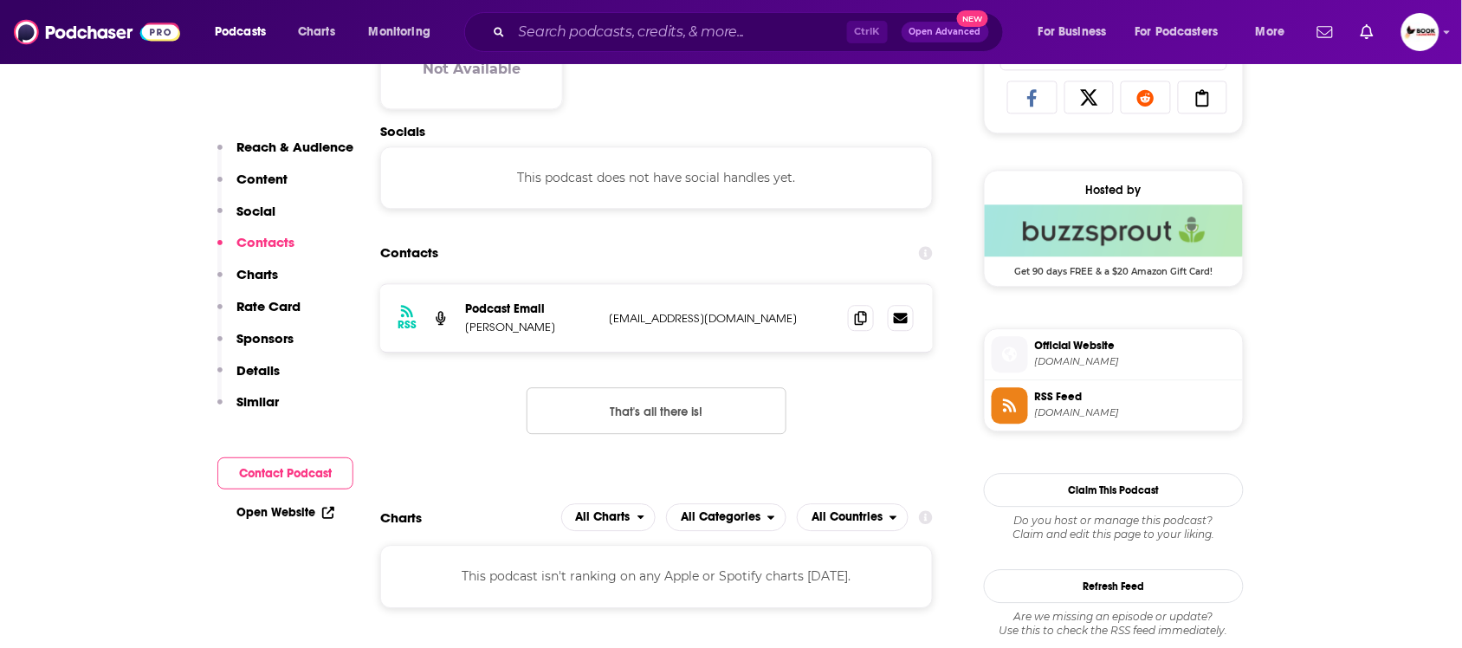
click at [309, 148] on p "Reach & Audience" at bounding box center [294, 147] width 117 height 16
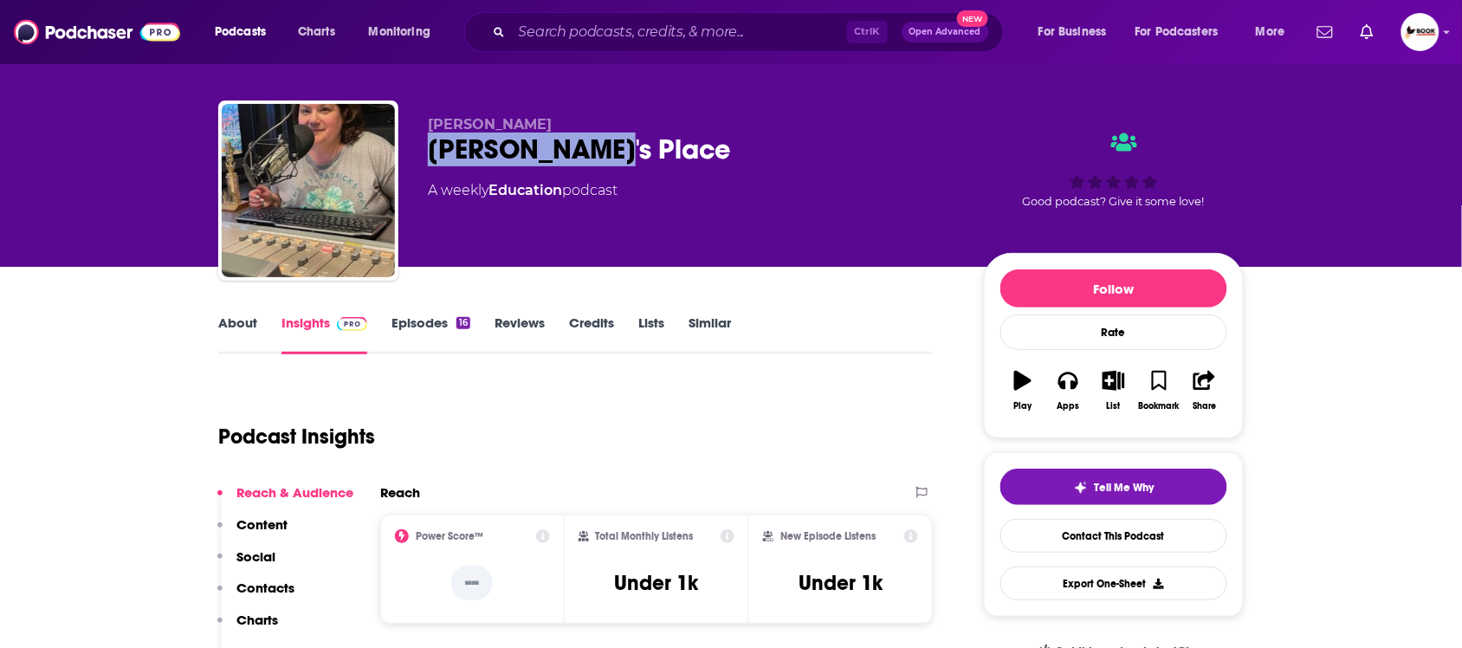
scroll to position [0, 0]
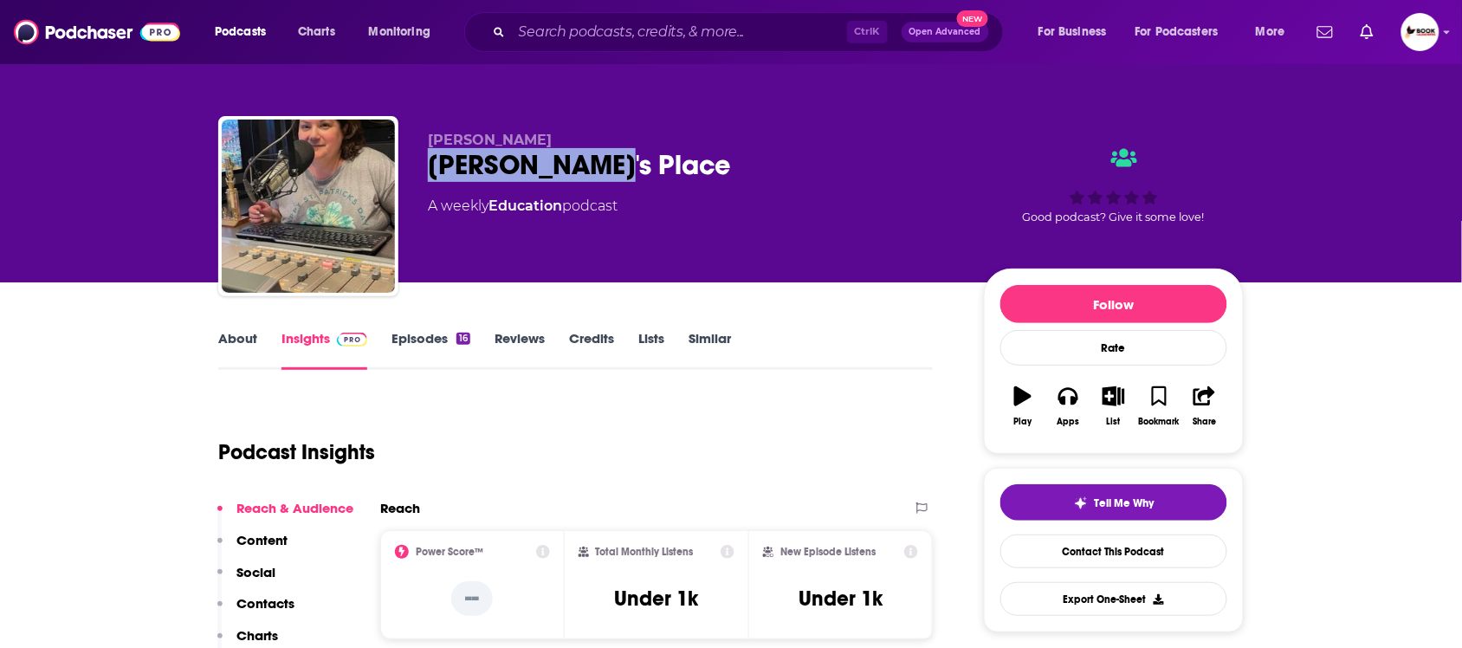
click at [609, 161] on div "Patty's Place" at bounding box center [692, 165] width 528 height 34
drag, startPoint x: 619, startPoint y: 162, endPoint x: 423, endPoint y: 162, distance: 196.5
click at [423, 162] on div "Lisa Patty's Place A weekly Education podcast Good podcast? Give it some love!" at bounding box center [730, 209] width 1025 height 187
copy h2 "Patty's Place"
drag, startPoint x: 275, startPoint y: 602, endPoint x: 317, endPoint y: 613, distance: 43.1
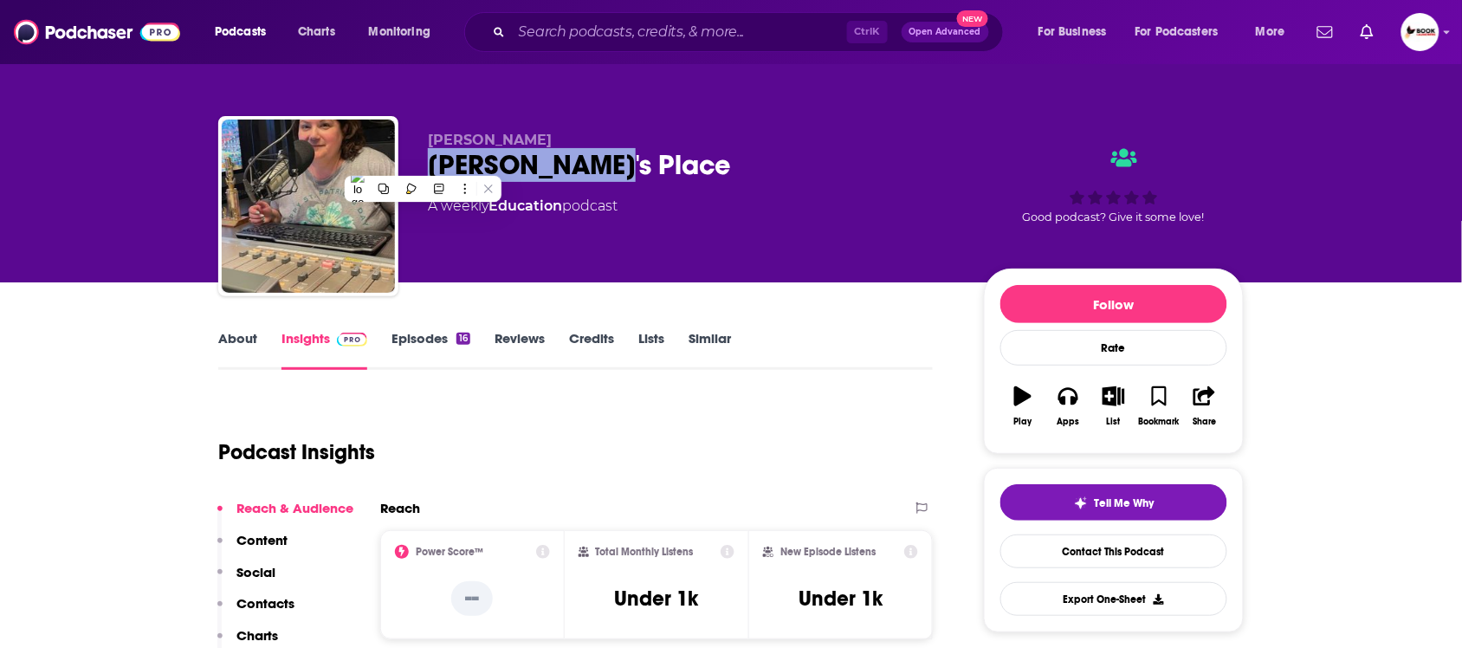
click at [275, 602] on p "Contacts" at bounding box center [265, 603] width 58 height 16
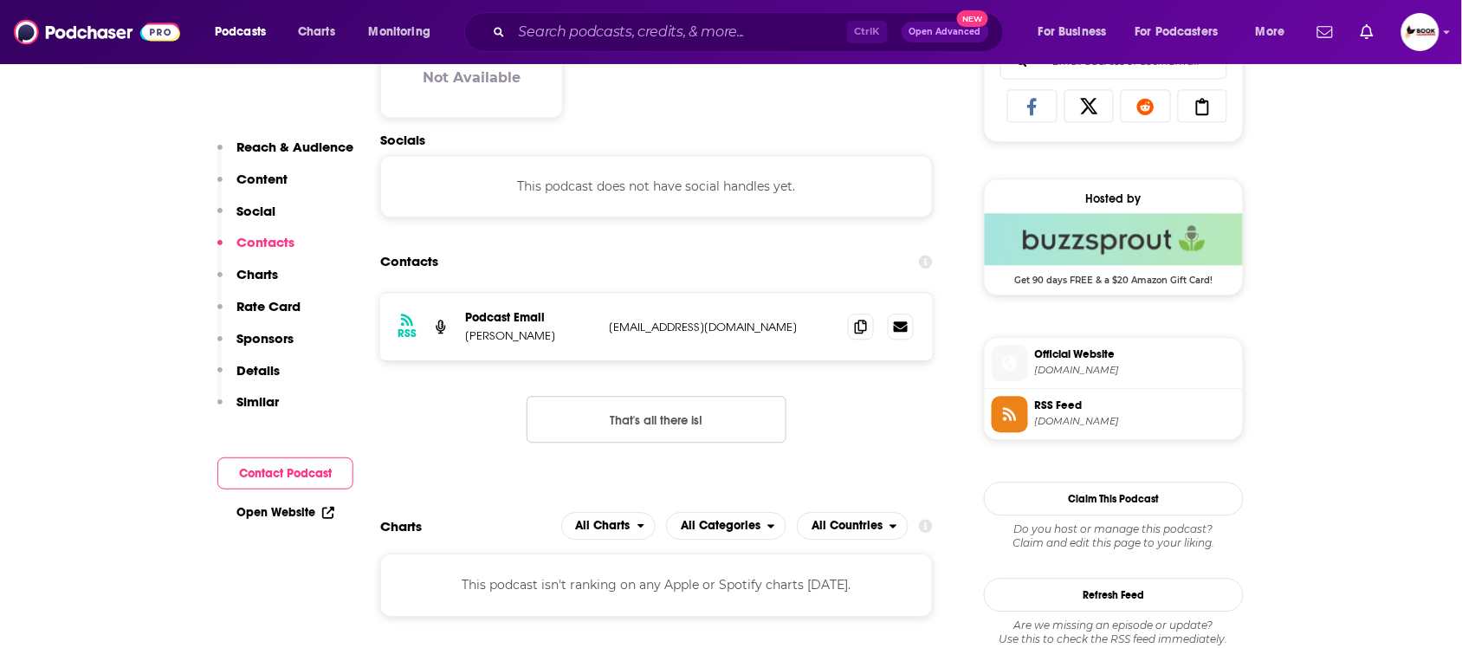
scroll to position [1161, 0]
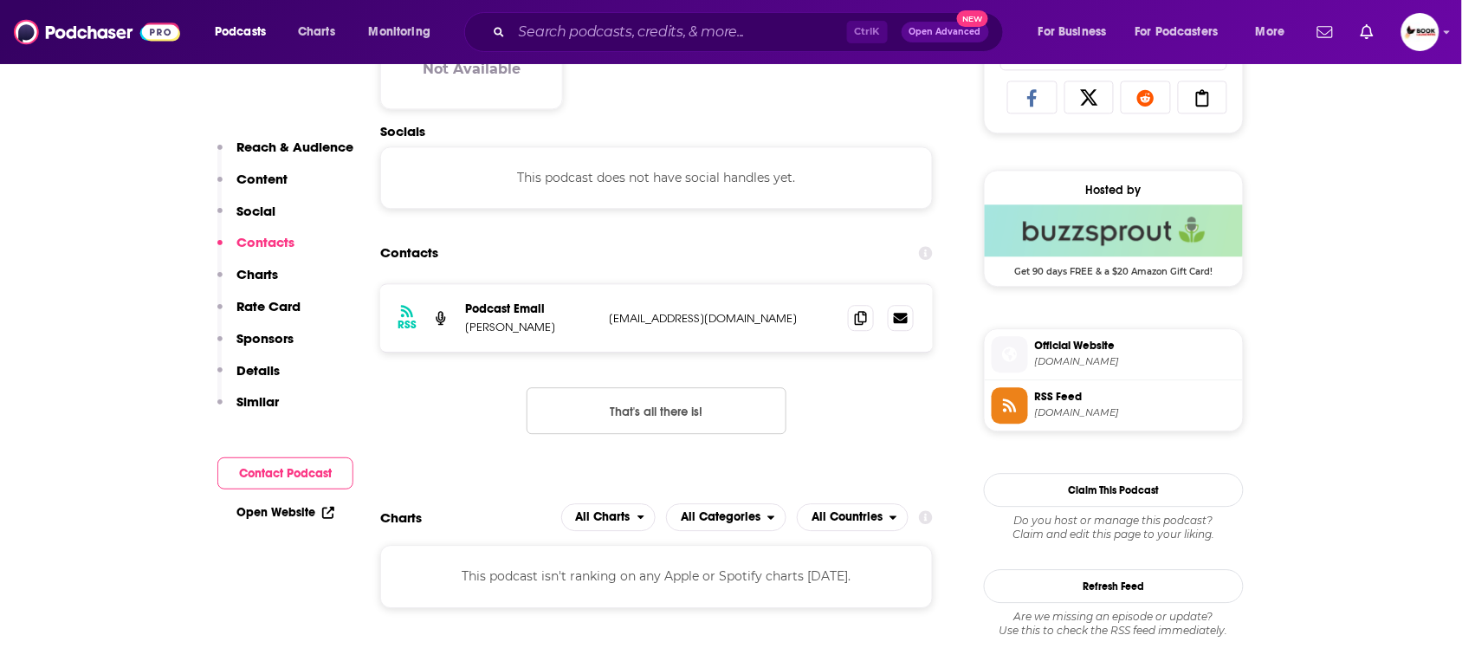
drag, startPoint x: 299, startPoint y: 149, endPoint x: 308, endPoint y: 158, distance: 12.9
click at [299, 149] on p "Reach & Audience" at bounding box center [294, 147] width 117 height 16
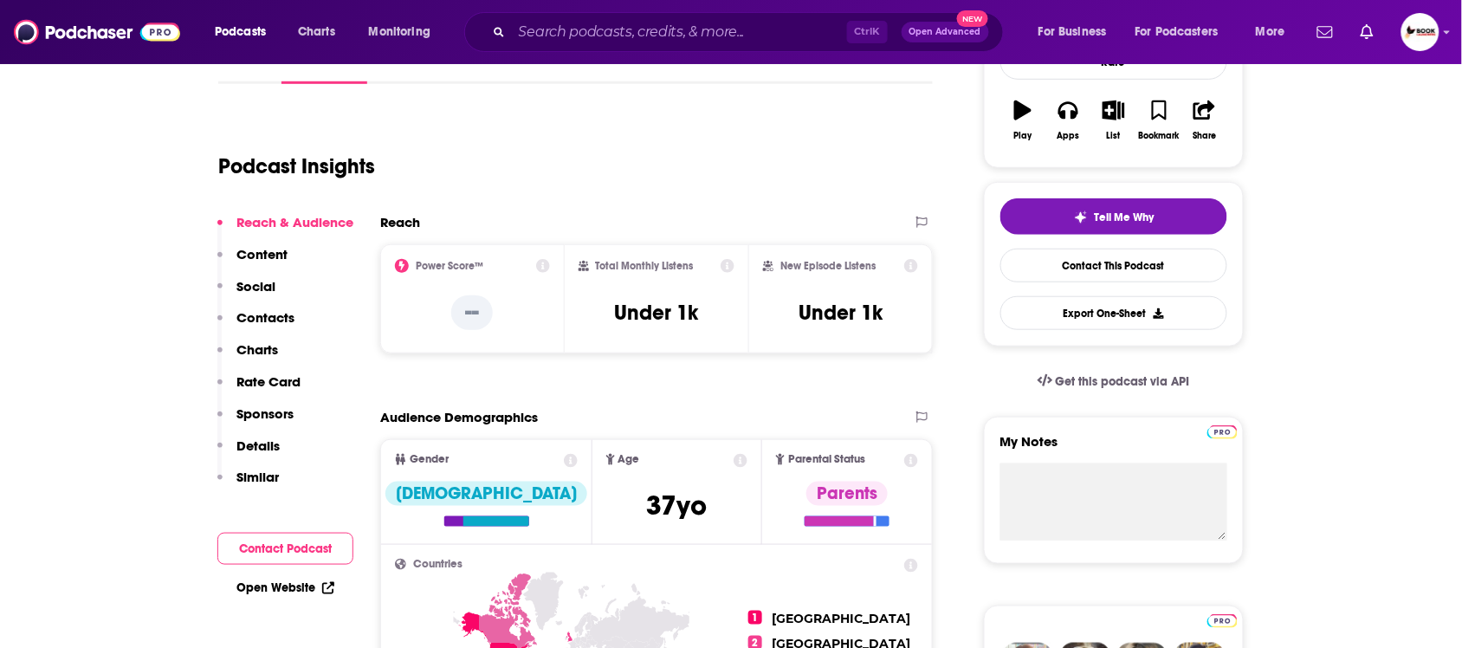
scroll to position [257, 0]
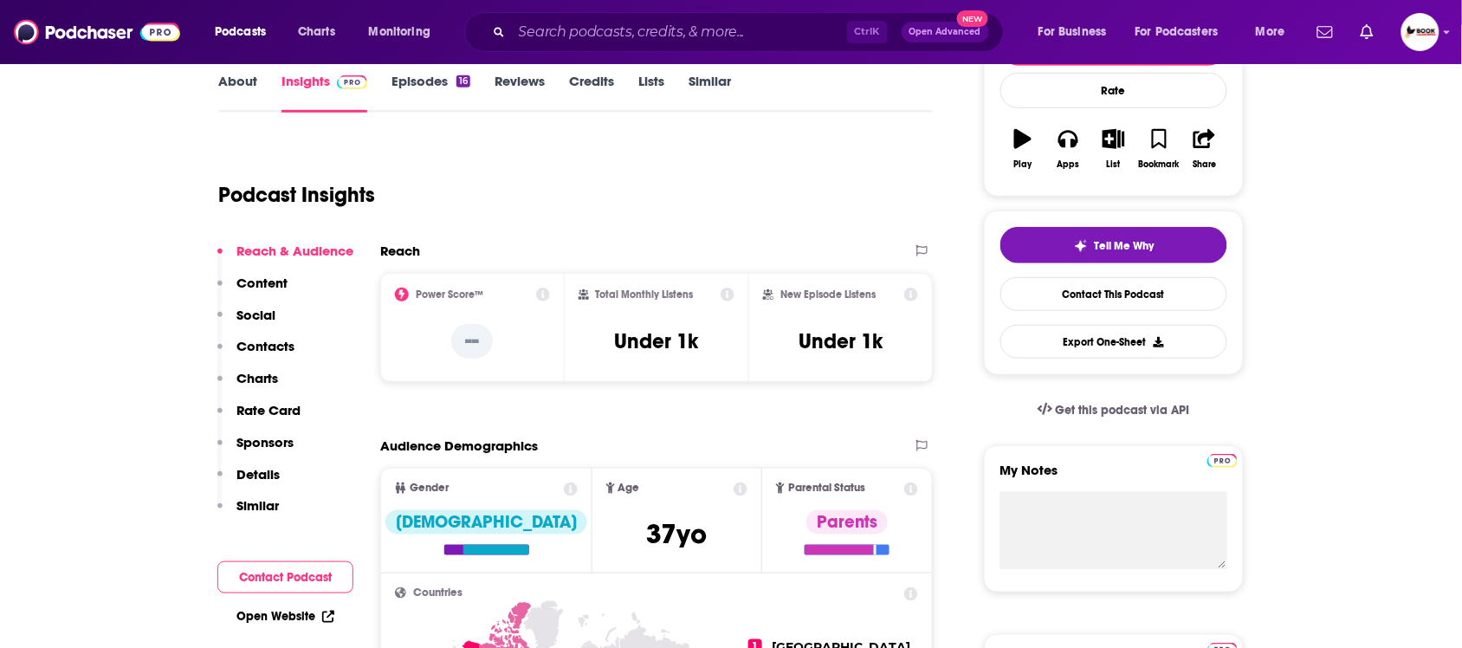
click at [247, 84] on link "About" at bounding box center [237, 93] width 39 height 40
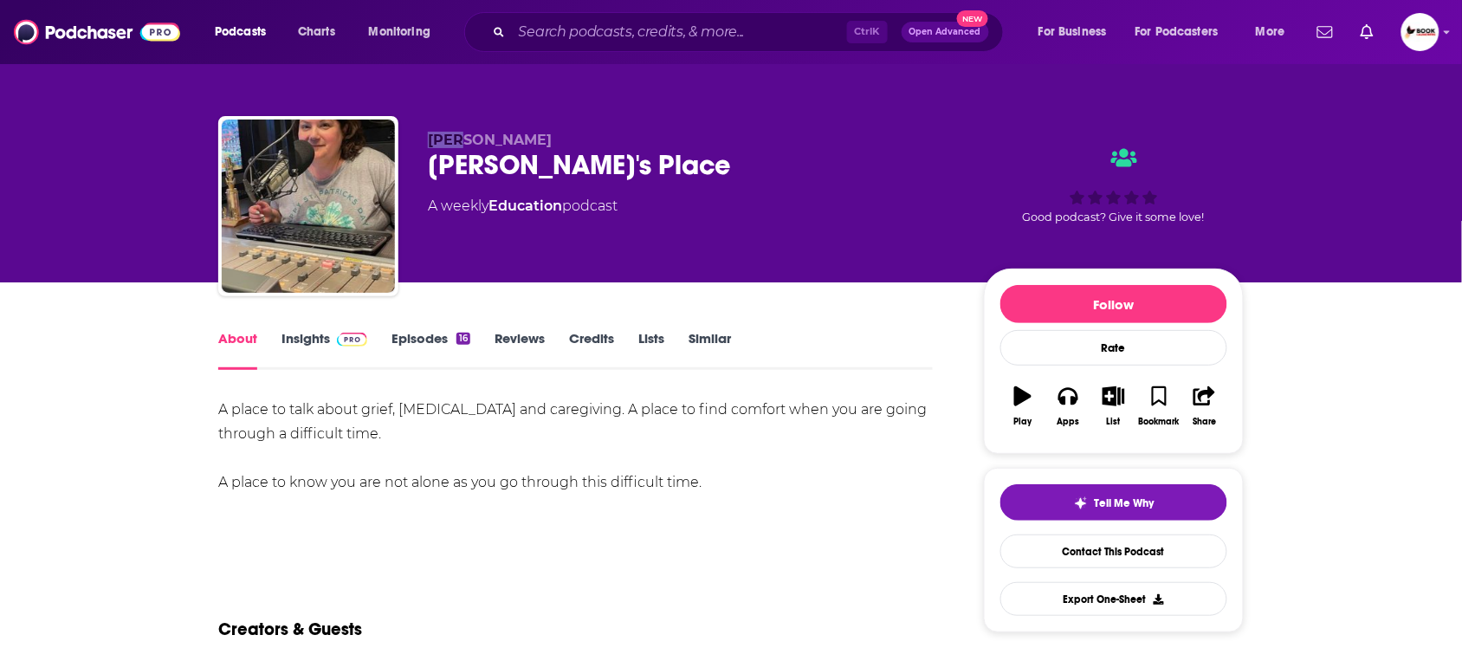
drag, startPoint x: 472, startPoint y: 139, endPoint x: 401, endPoint y: 140, distance: 71.0
click at [401, 140] on div "Lisa Patty's Place A weekly Education podcast Good podcast? Give it some love!" at bounding box center [730, 209] width 1025 height 187
copy span "Lisa"
click at [295, 346] on link "Insights" at bounding box center [324, 350] width 86 height 40
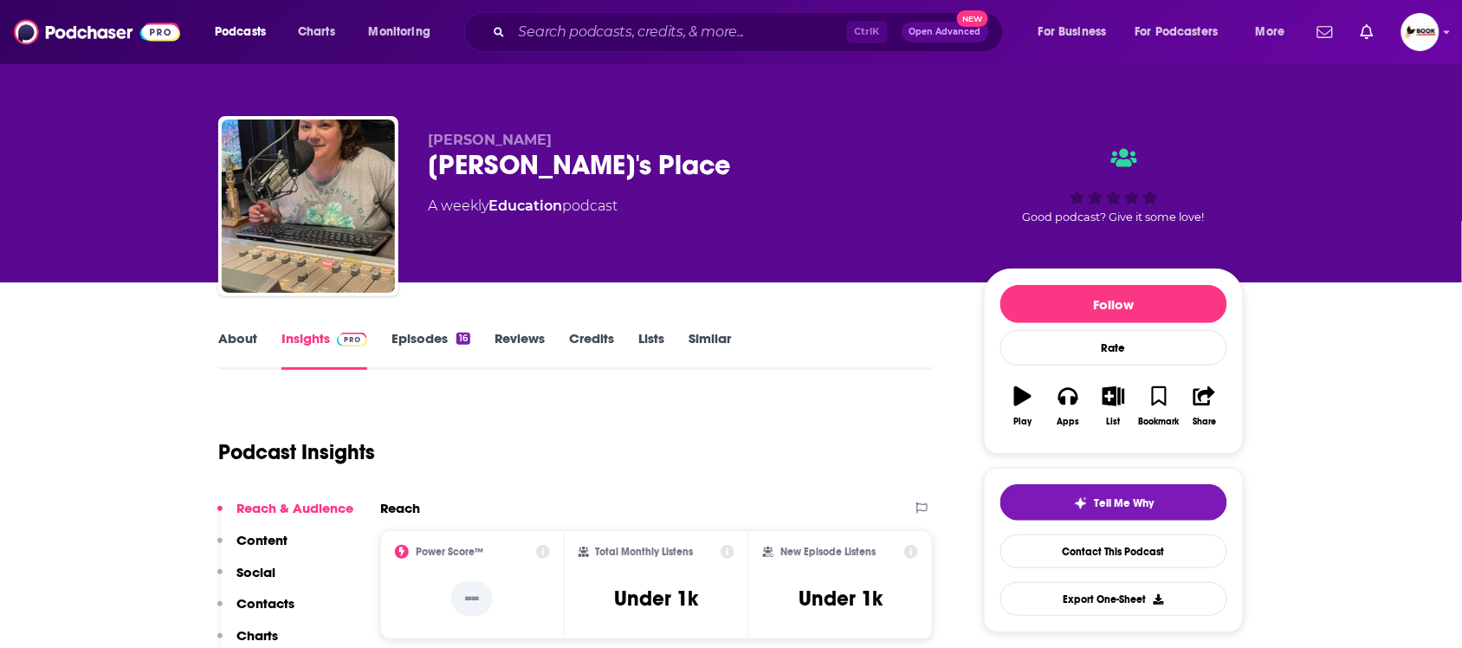
click at [268, 604] on p "Contacts" at bounding box center [265, 603] width 58 height 16
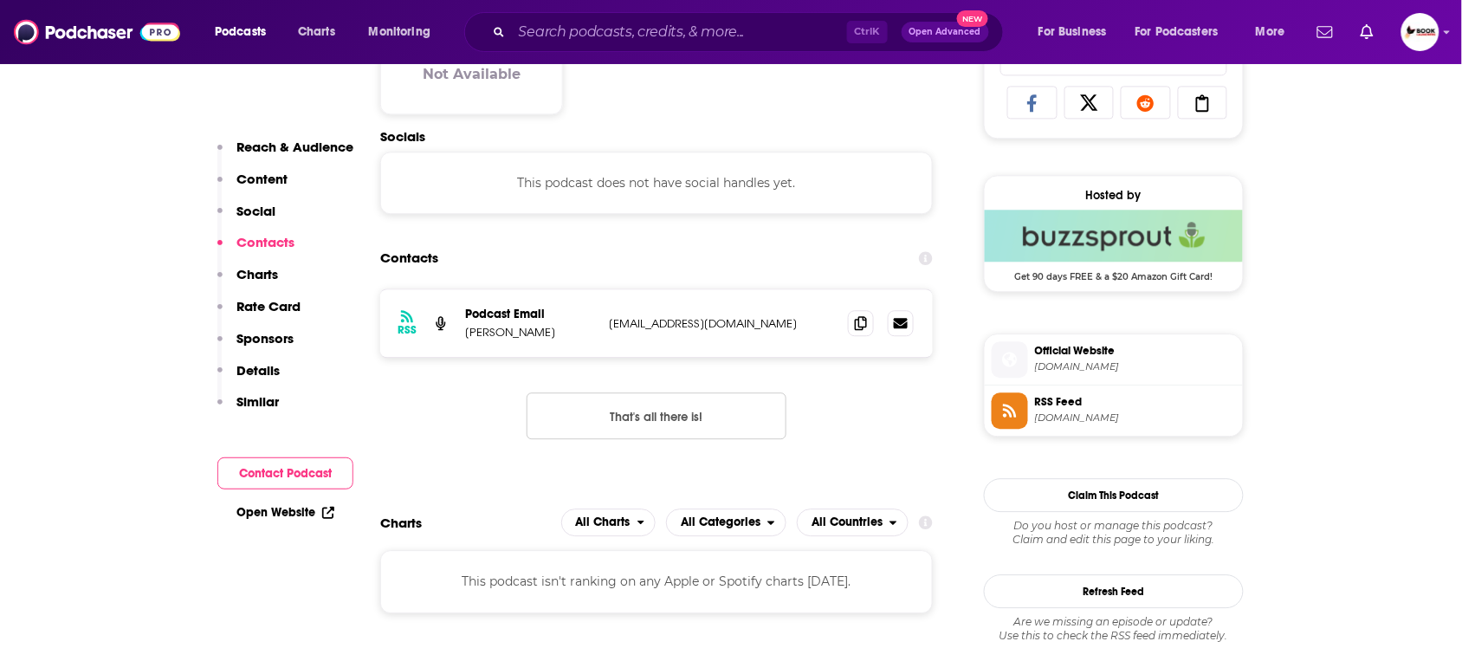
scroll to position [1161, 0]
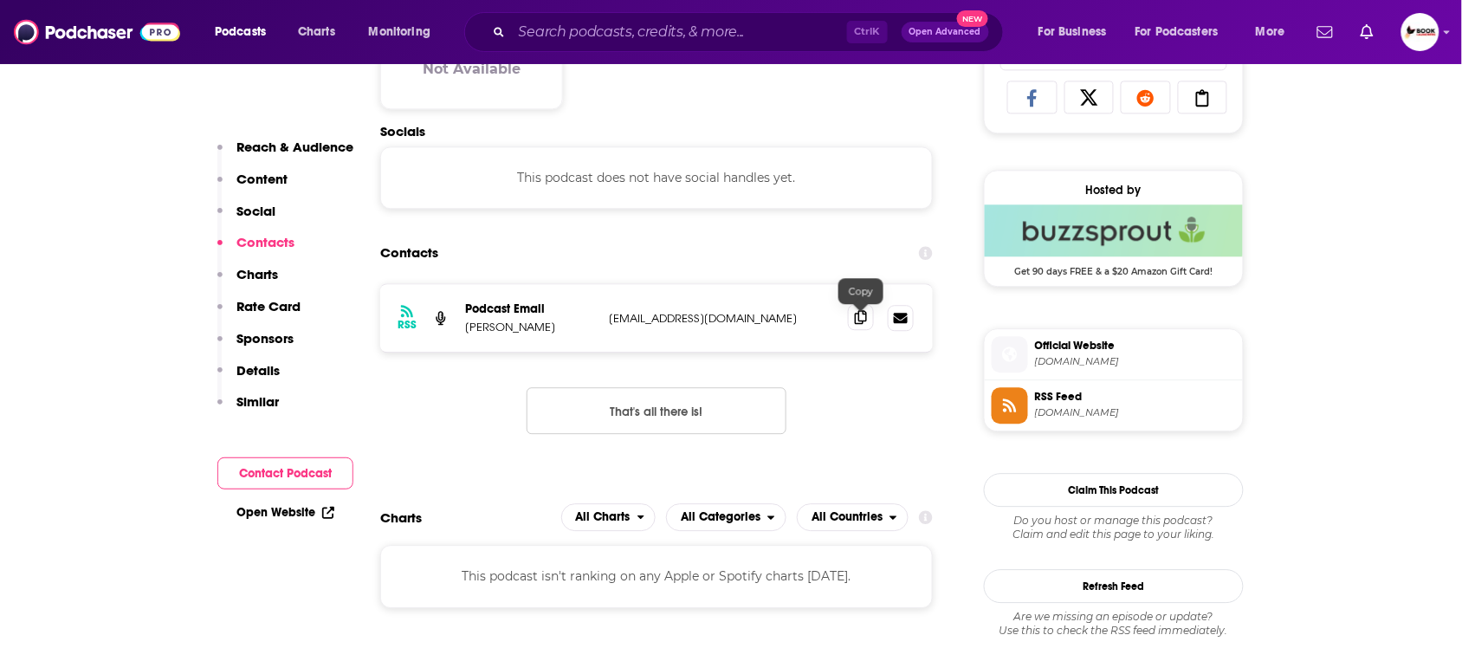
click at [858, 323] on icon at bounding box center [861, 317] width 12 height 14
click at [258, 511] on link "Open Website" at bounding box center [285, 512] width 98 height 15
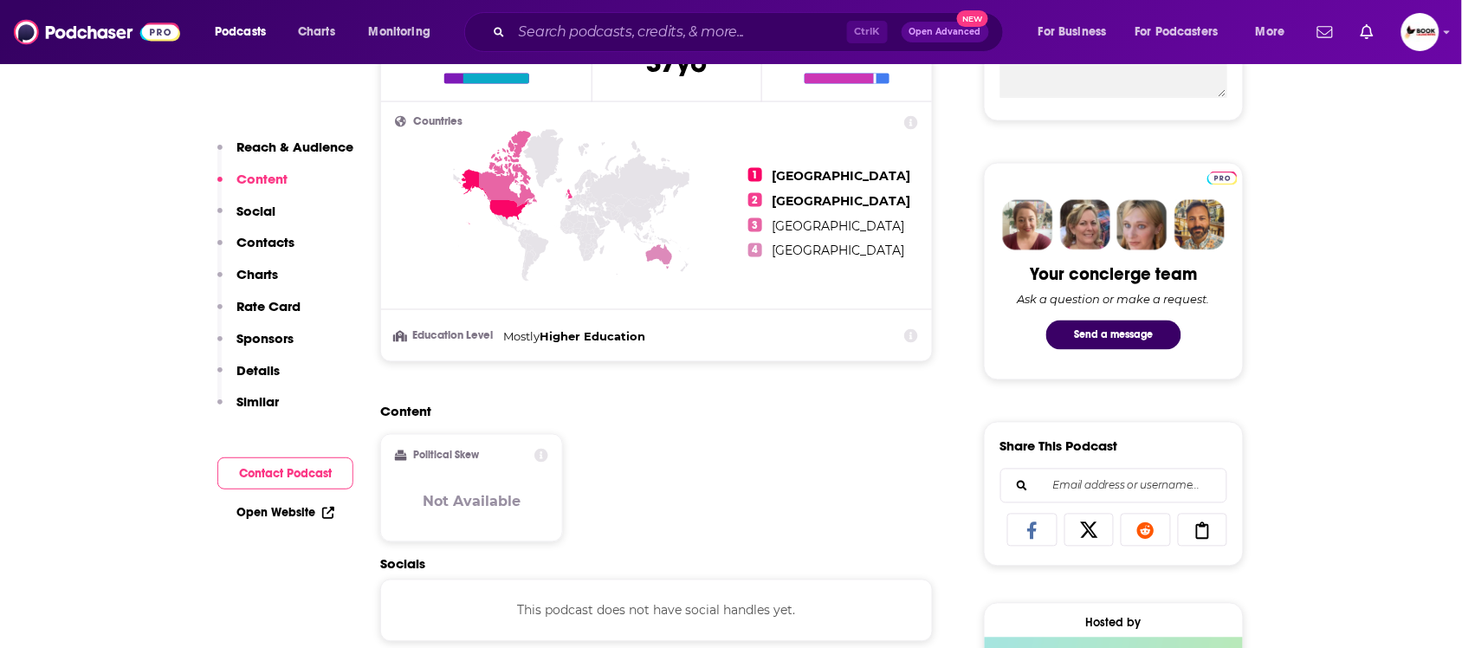
click at [317, 150] on p "Reach & Audience" at bounding box center [294, 147] width 117 height 16
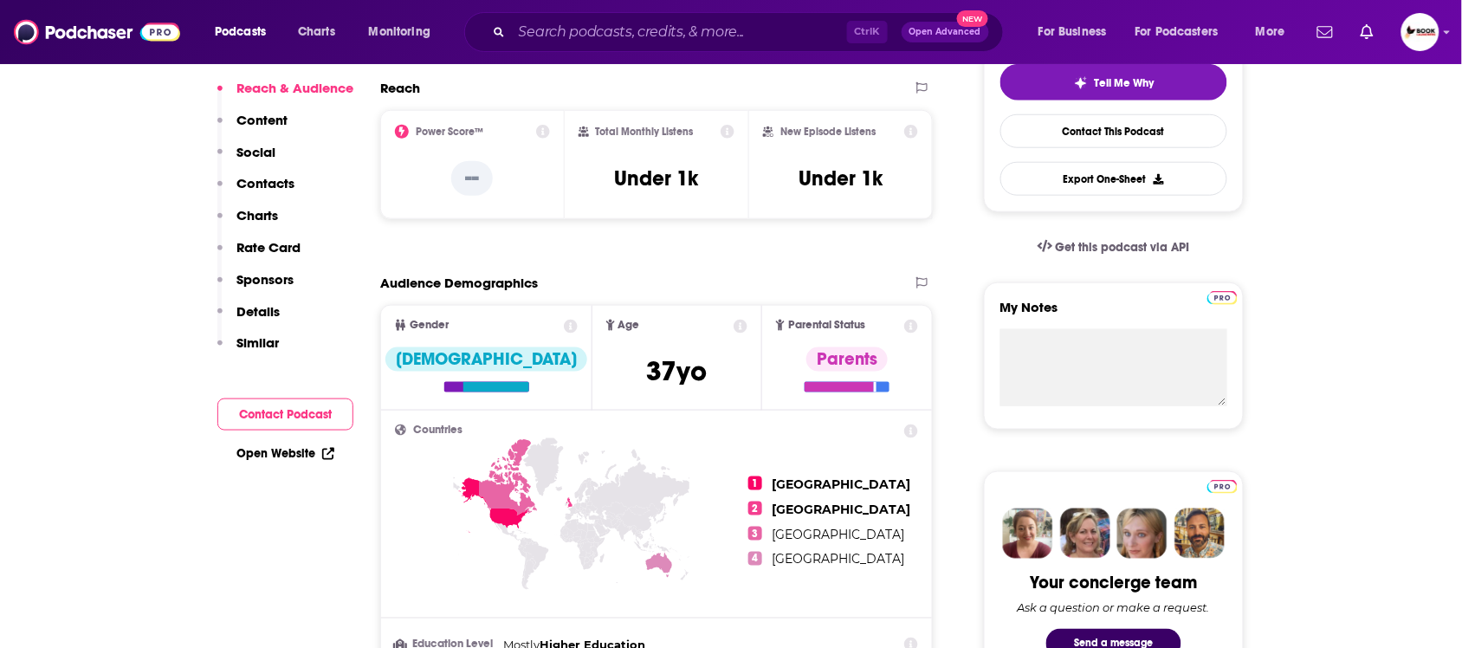
scroll to position [257, 0]
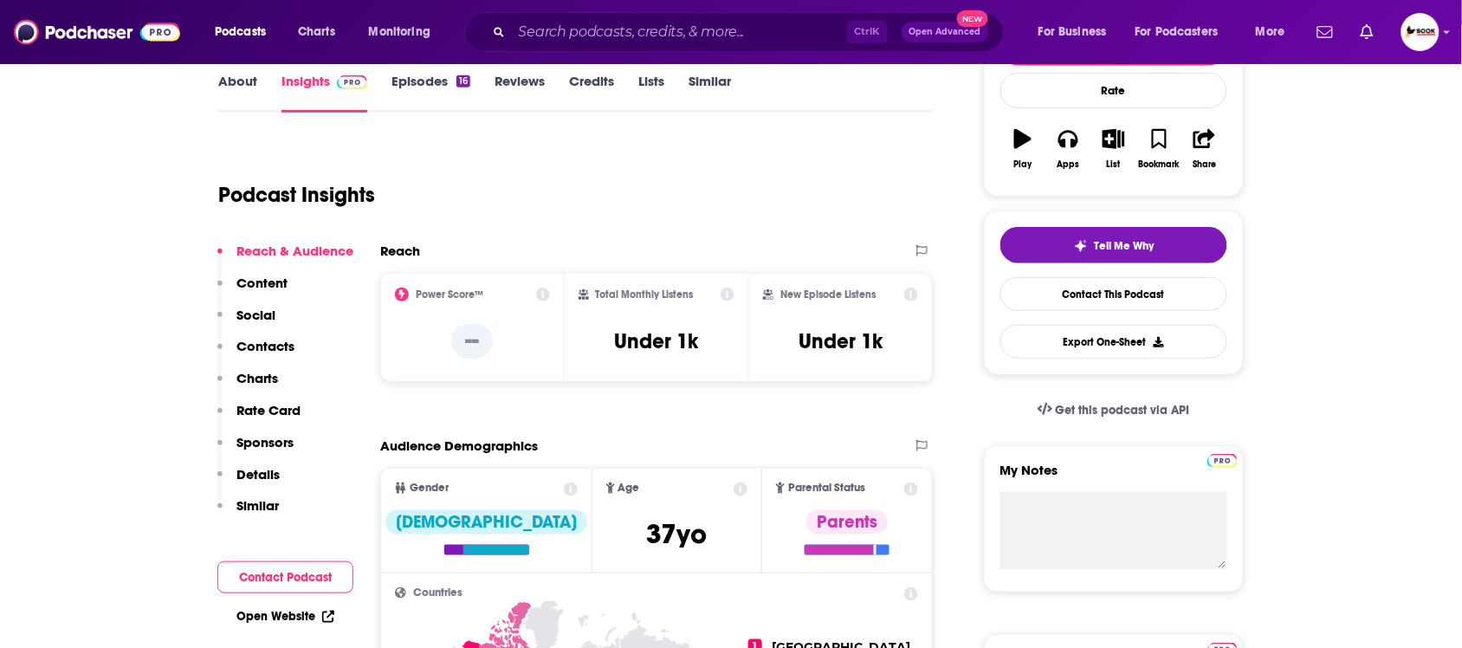
click at [245, 88] on link "About" at bounding box center [237, 93] width 39 height 40
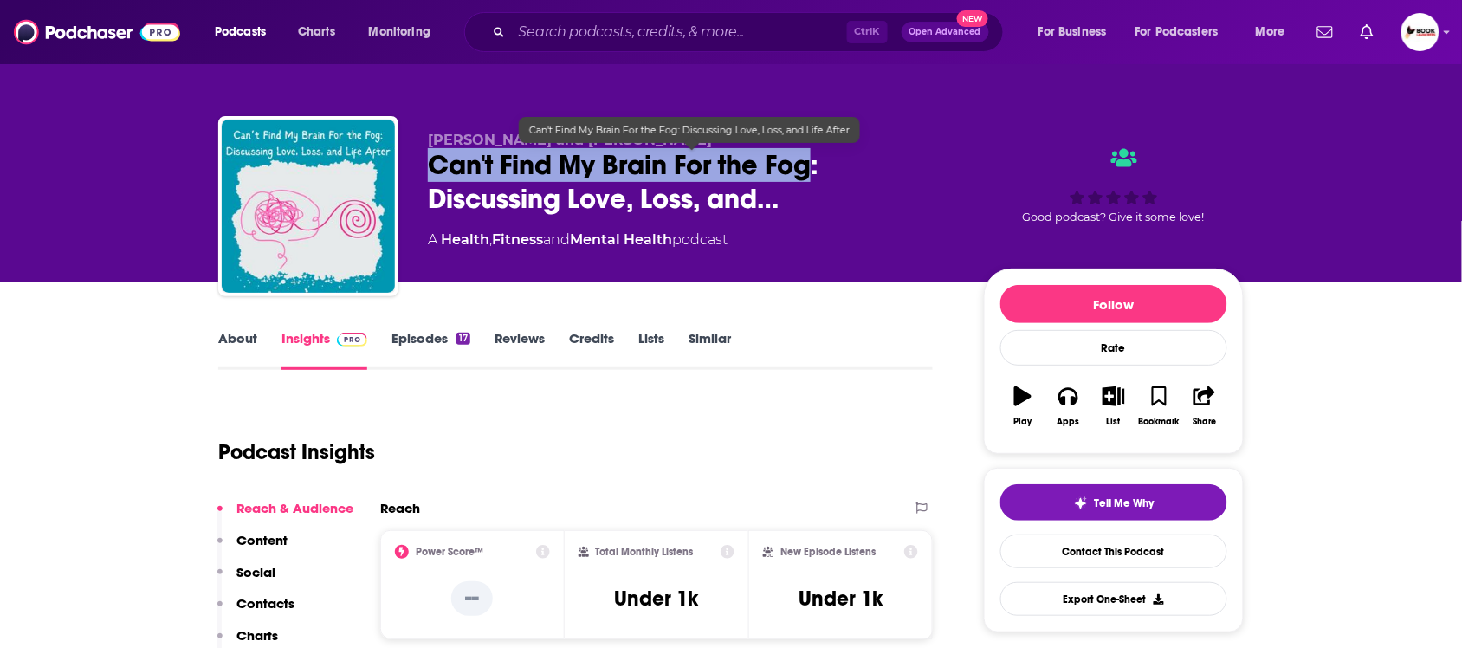
drag, startPoint x: 417, startPoint y: 170, endPoint x: 815, endPoint y: 170, distance: 397.4
click at [815, 170] on div "Kendra and Gina Can't Find My Brain For the Fog: Discussing Love, Loss, and… A …" at bounding box center [730, 209] width 1025 height 187
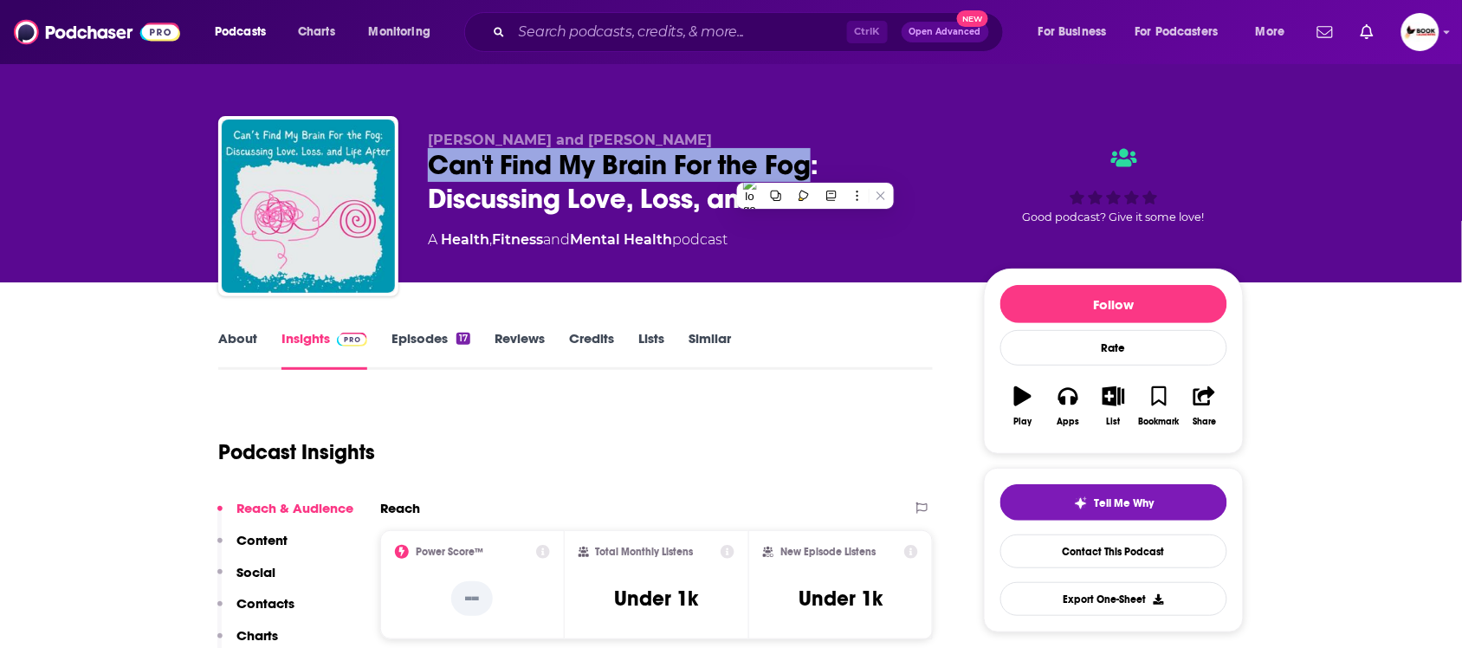
copy h2 "Can't Find My Brain For the Fog"
click at [244, 343] on link "About" at bounding box center [237, 350] width 39 height 40
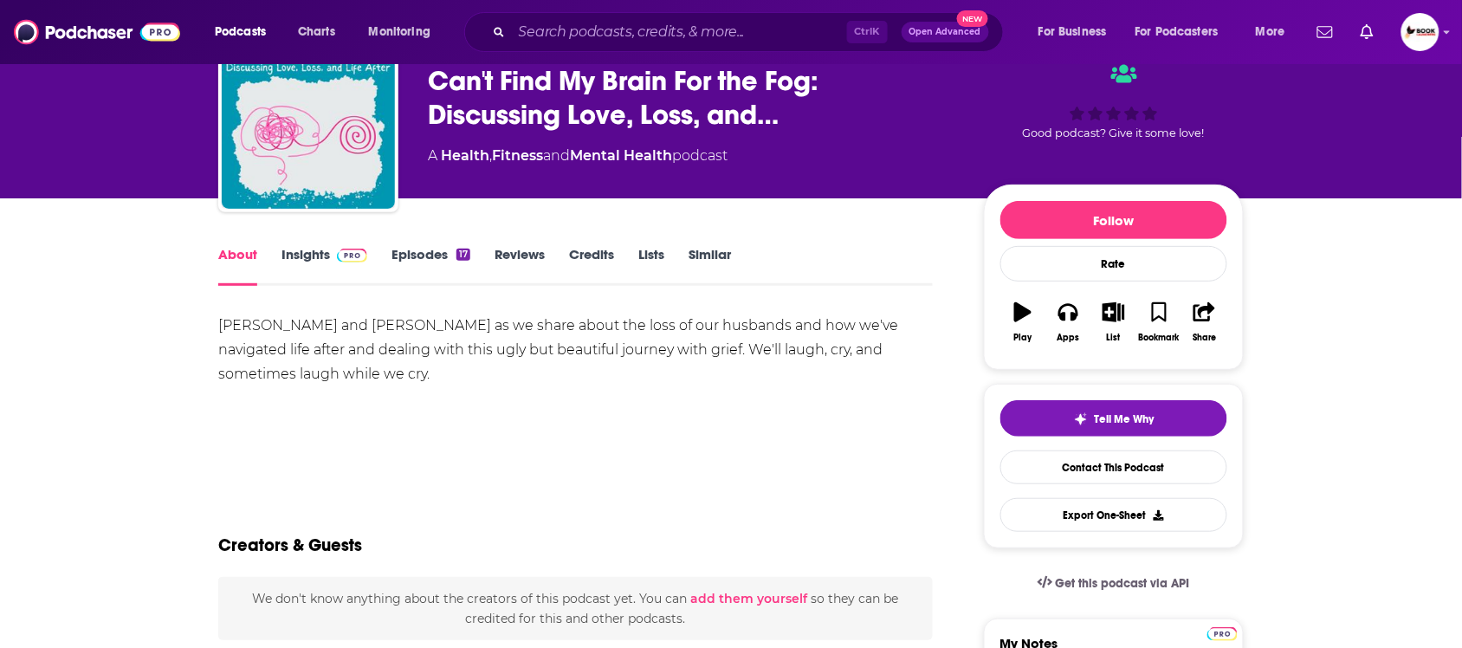
scroll to position [108, 0]
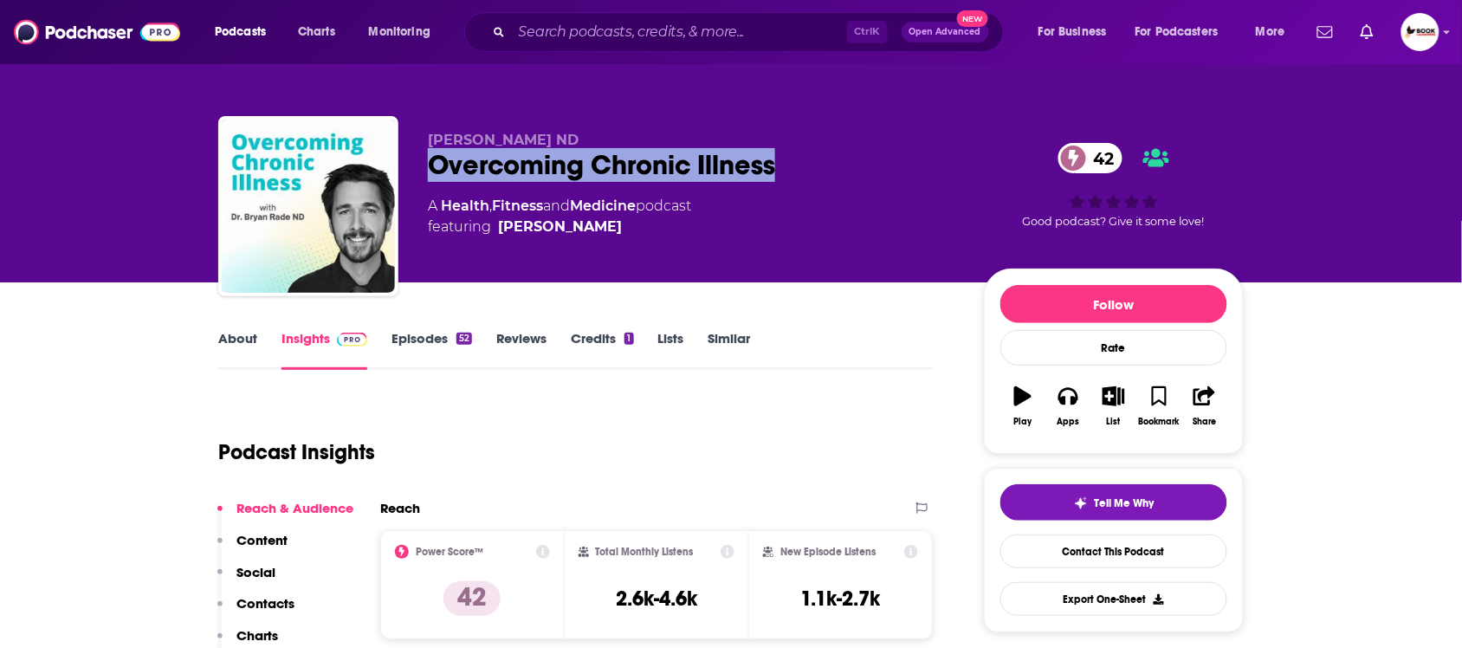
drag, startPoint x: 753, startPoint y: 165, endPoint x: 434, endPoint y: 173, distance: 319.6
click at [434, 173] on div "Overcoming Chronic Illness 42" at bounding box center [692, 165] width 528 height 34
copy h2 "Overcoming Chronic Illness"
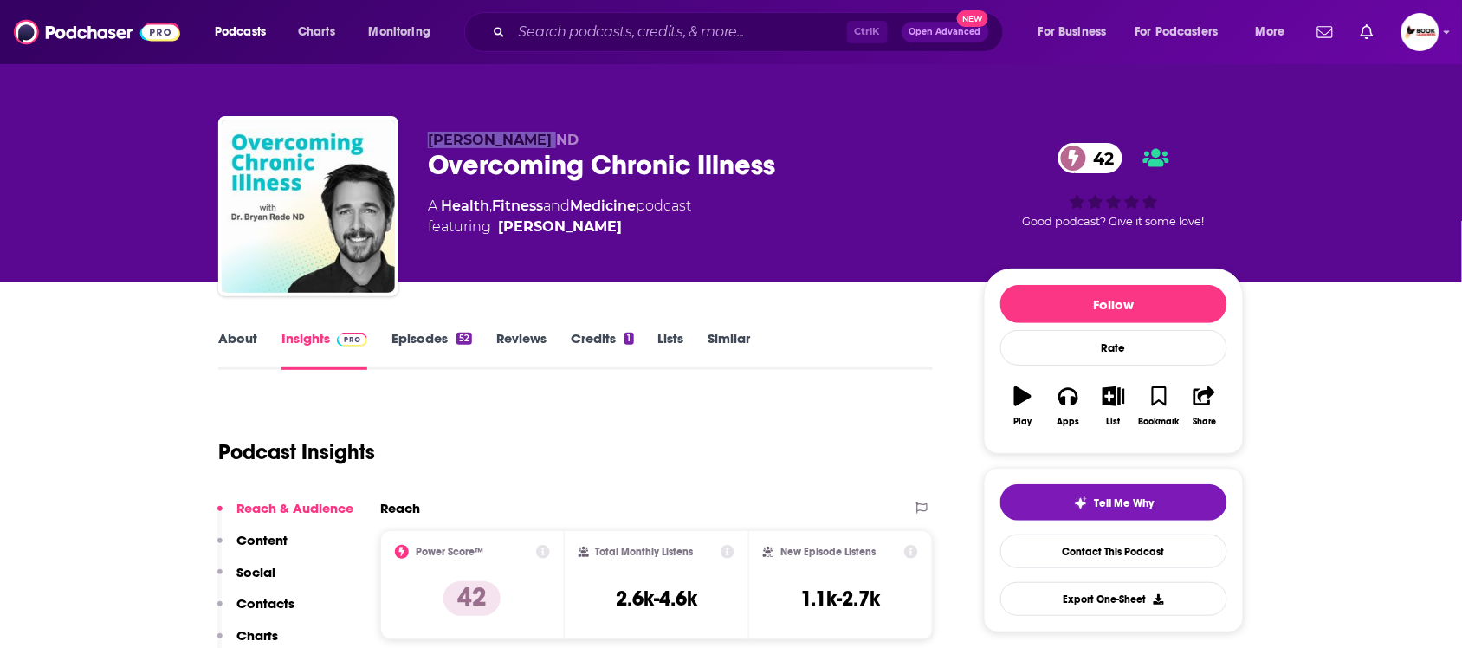
drag, startPoint x: 427, startPoint y: 139, endPoint x: 538, endPoint y: 139, distance: 110.8
click at [538, 139] on span "[PERSON_NAME] ND" at bounding box center [503, 140] width 151 height 16
copy span "[PERSON_NAME]"
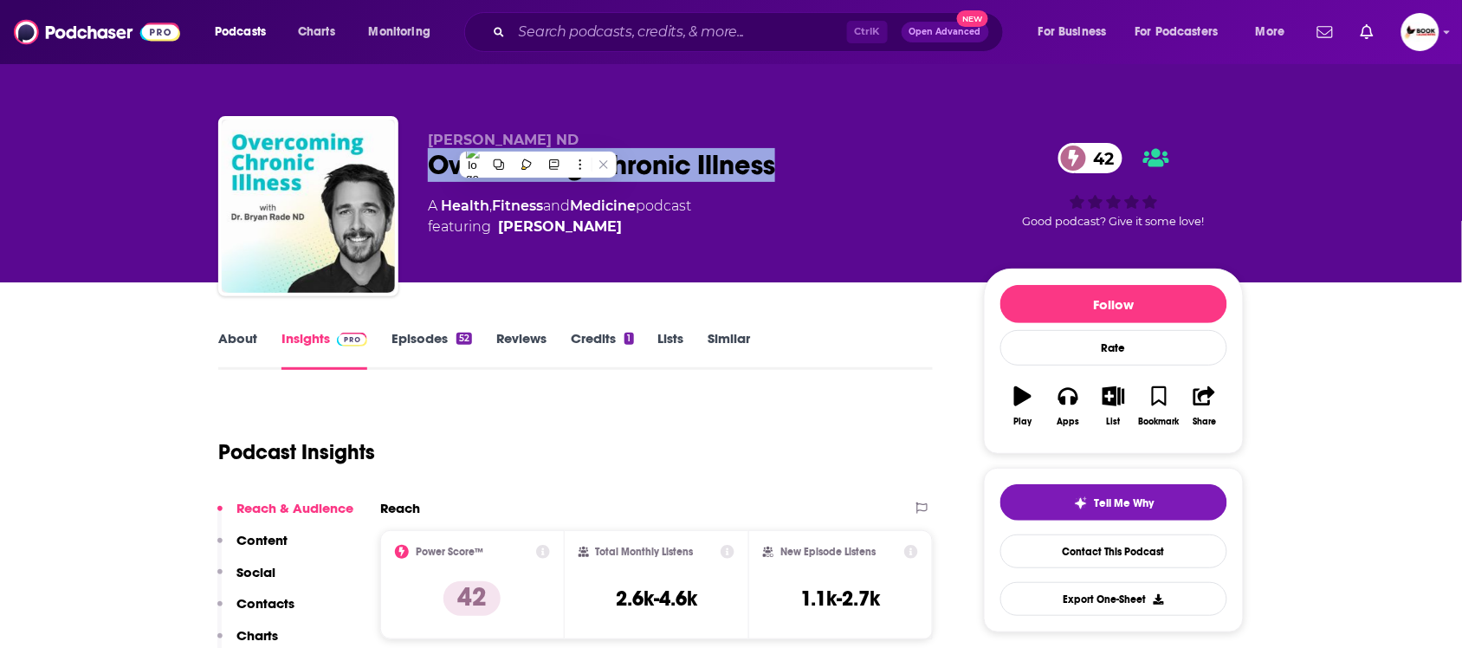
drag, startPoint x: 414, startPoint y: 177, endPoint x: 780, endPoint y: 169, distance: 366.4
click at [780, 169] on div "[PERSON_NAME] ND Overcoming Chronic Illness 42 A Health , Fitness and Medicine …" at bounding box center [730, 209] width 1025 height 187
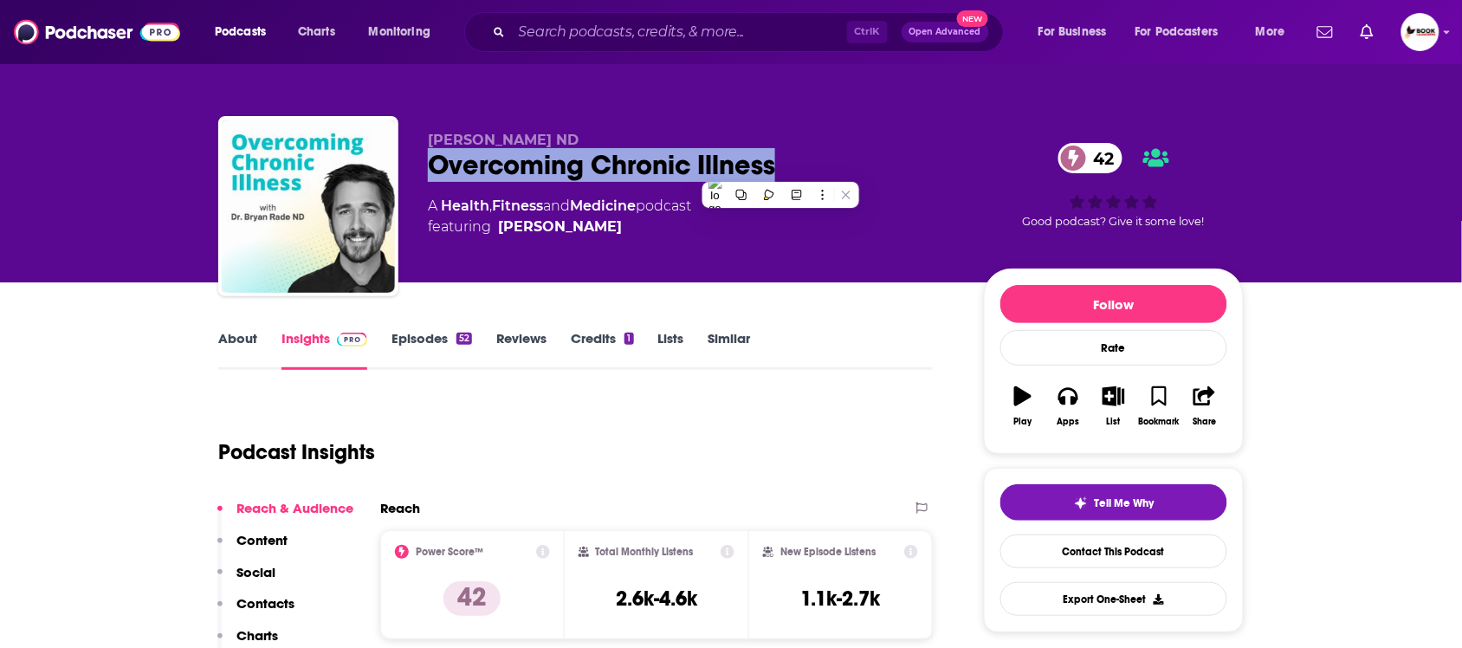
copy h2 "Overcoming Chronic Illness"
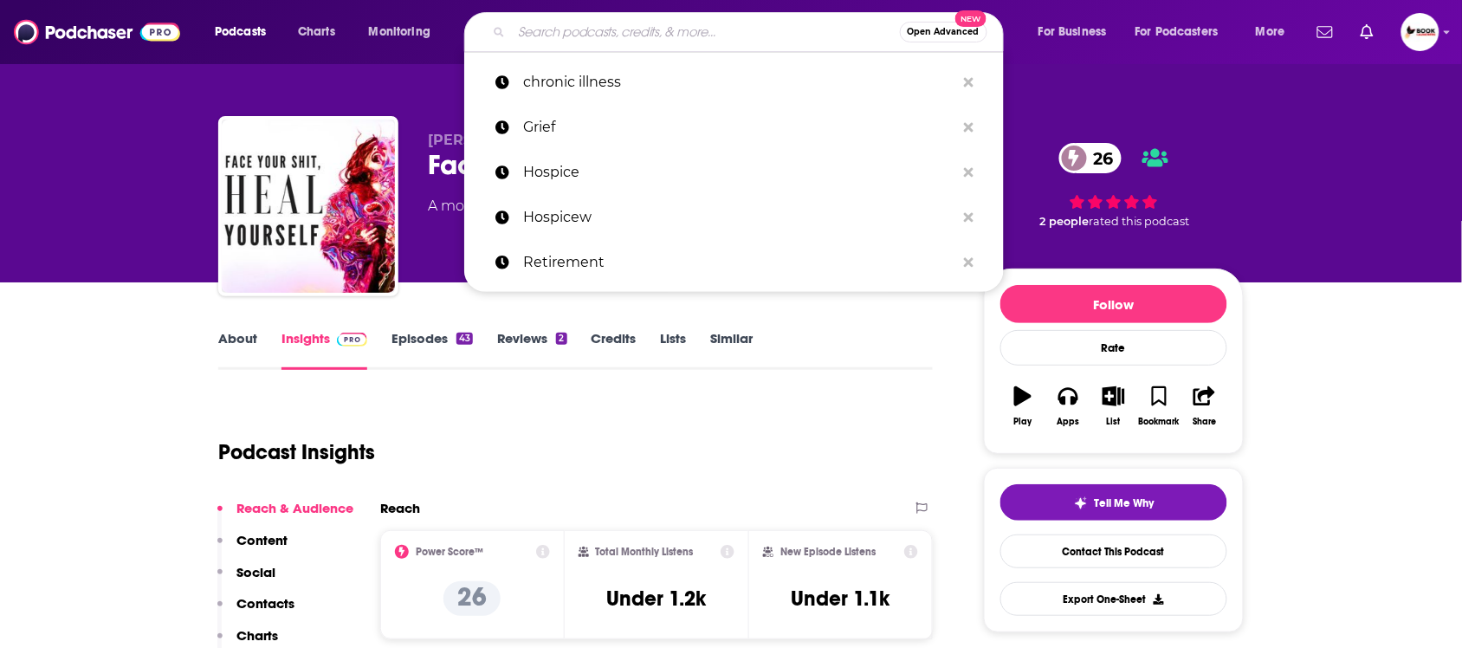
click at [623, 36] on input "Search podcasts, credits, & more..." at bounding box center [706, 32] width 388 height 28
paste input "leadership"
type input "leadership"
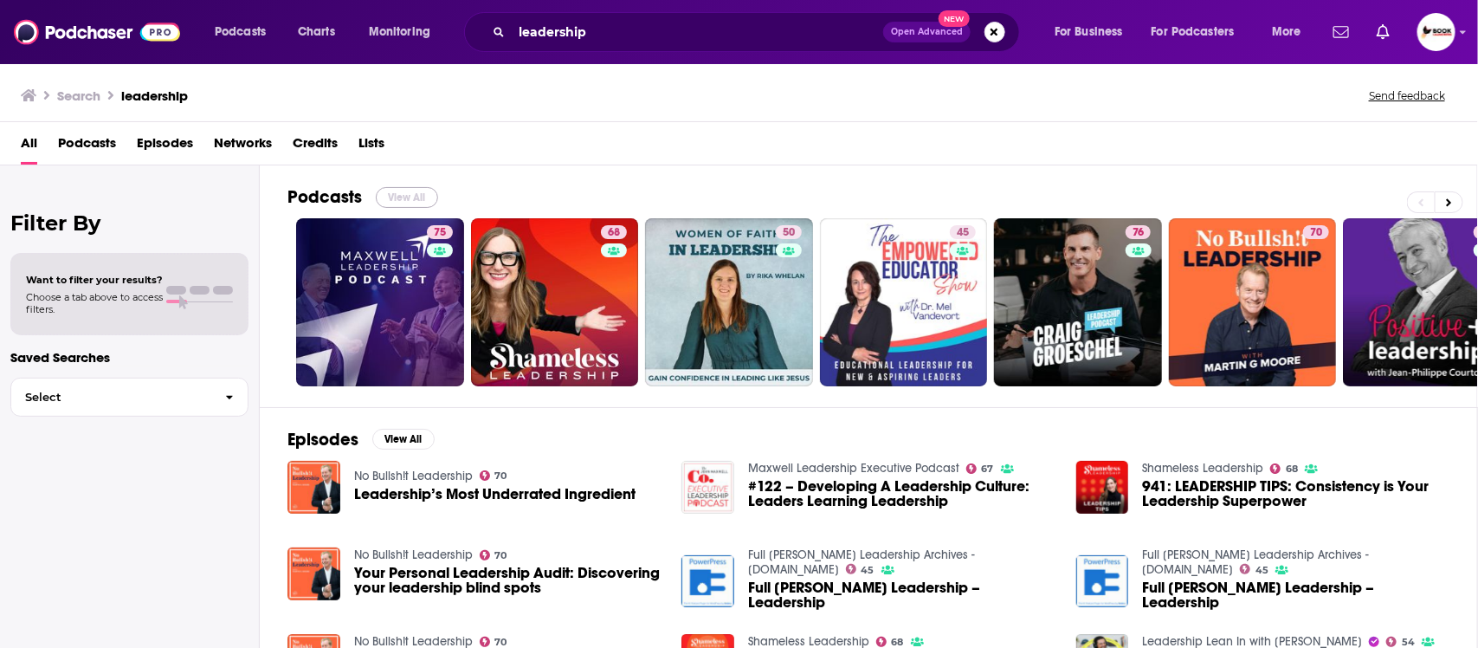
click at [418, 191] on button "View All" at bounding box center [407, 197] width 62 height 21
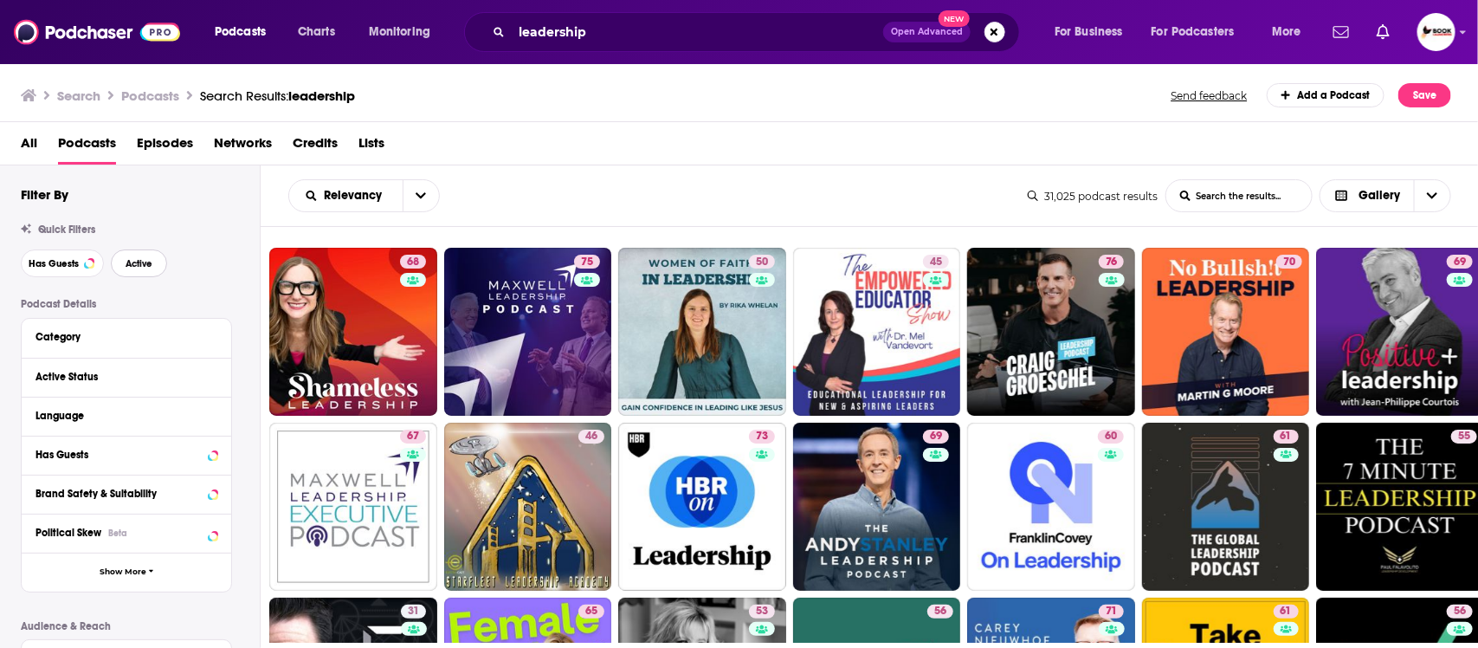
click at [152, 260] on span "Active" at bounding box center [139, 264] width 27 height 10
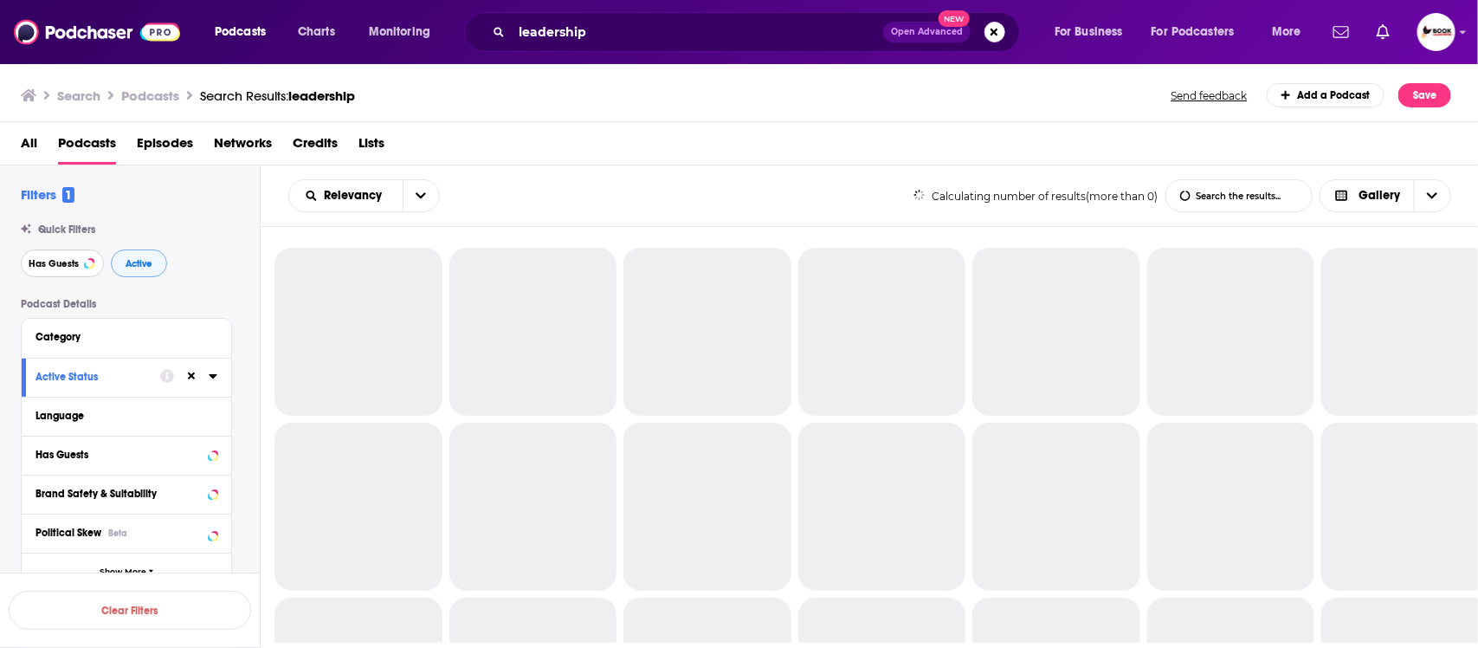
click at [43, 257] on button "Has Guests" at bounding box center [62, 263] width 83 height 28
click at [149, 261] on span "Active" at bounding box center [139, 264] width 27 height 10
click at [53, 262] on span "Has Guests" at bounding box center [54, 264] width 50 height 10
click at [137, 262] on span "Active" at bounding box center [139, 264] width 27 height 10
click at [37, 265] on span "Has Guests" at bounding box center [54, 264] width 50 height 10
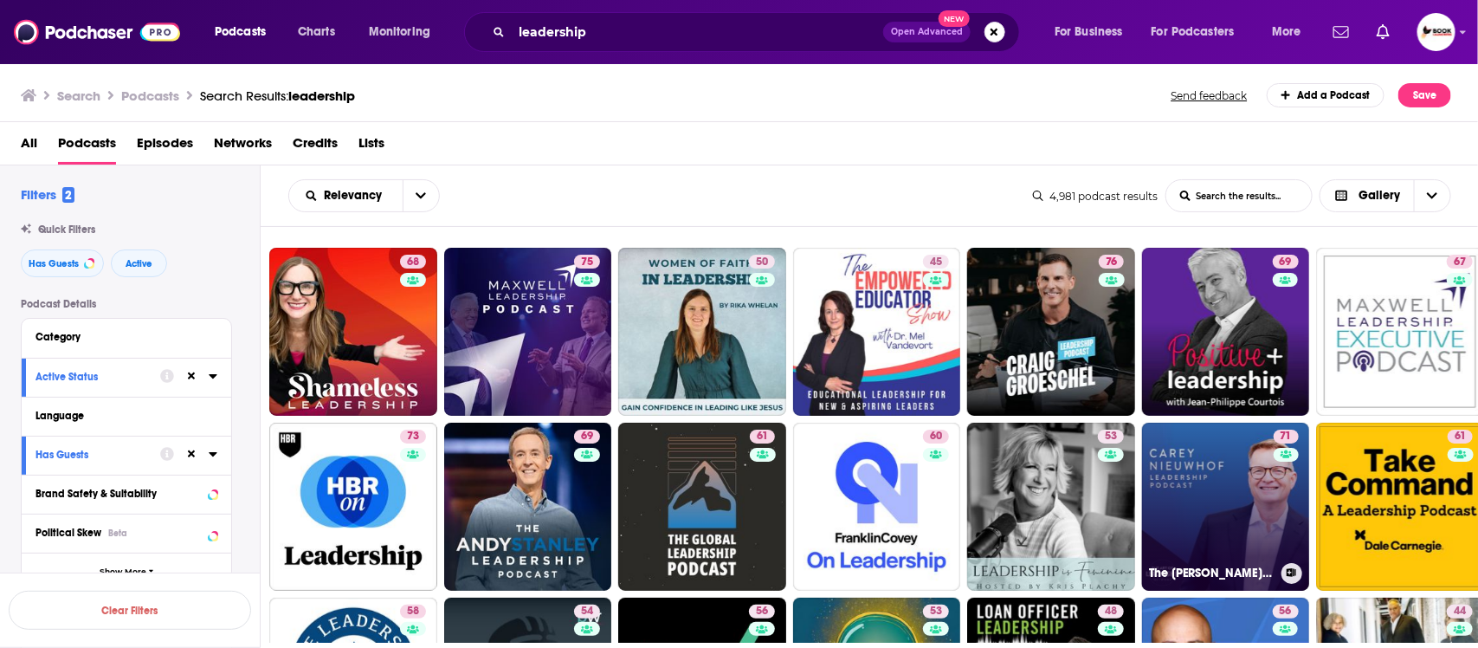
click at [1178, 482] on link "71 The Carey Nieuwhof Leadership Podcast" at bounding box center [1226, 507] width 168 height 168
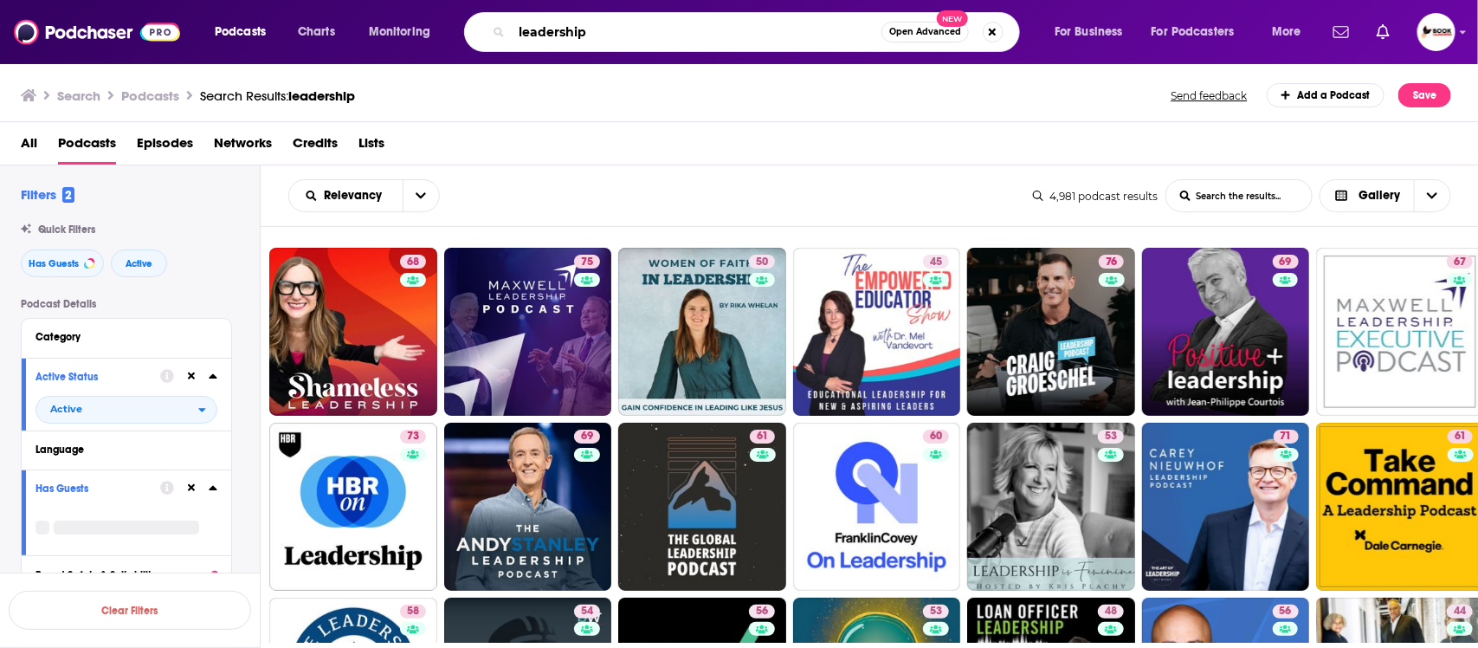
drag, startPoint x: 642, startPoint y: 33, endPoint x: 511, endPoint y: 31, distance: 130.8
click at [511, 31] on div "leadership Open Advanced New" at bounding box center [742, 32] width 556 height 40
paste input "meditation, mindful"
click at [530, 31] on input "meditation, mindful" at bounding box center [697, 32] width 370 height 28
type input "Meditation, mindful"
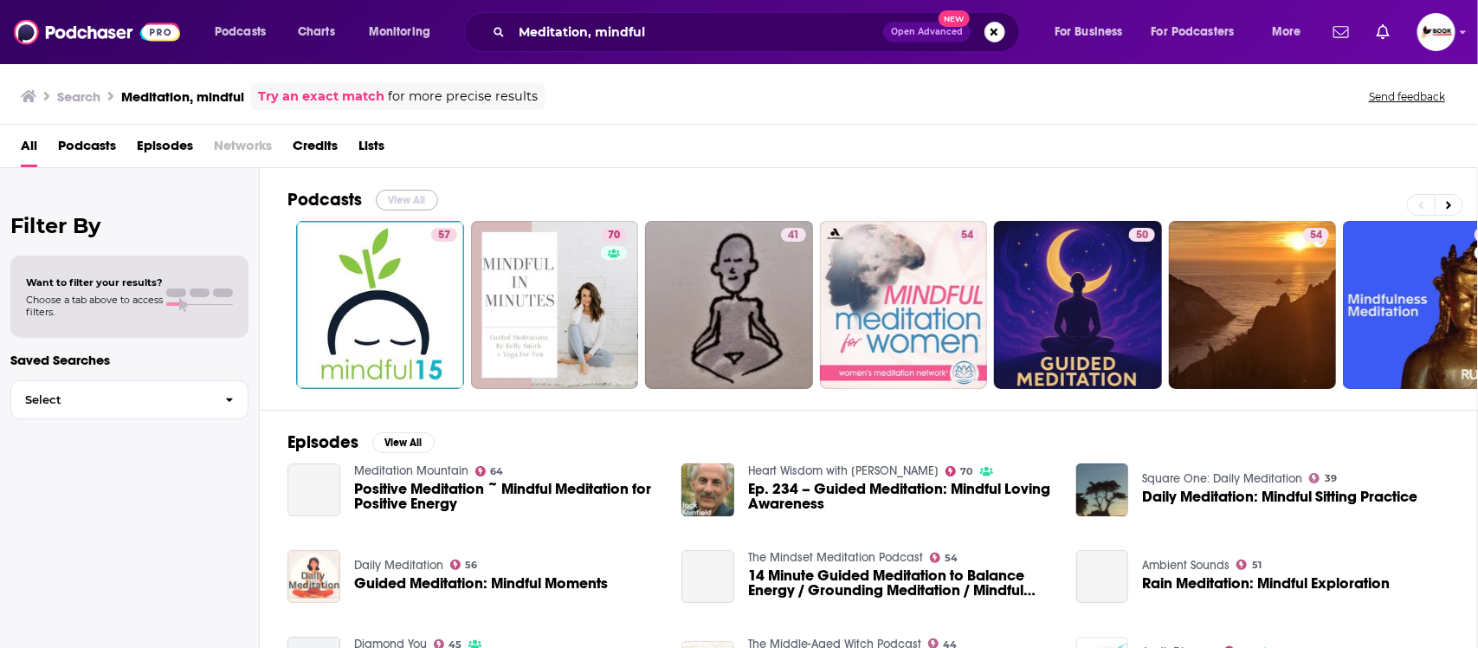
click at [411, 202] on button "View All" at bounding box center [407, 200] width 62 height 21
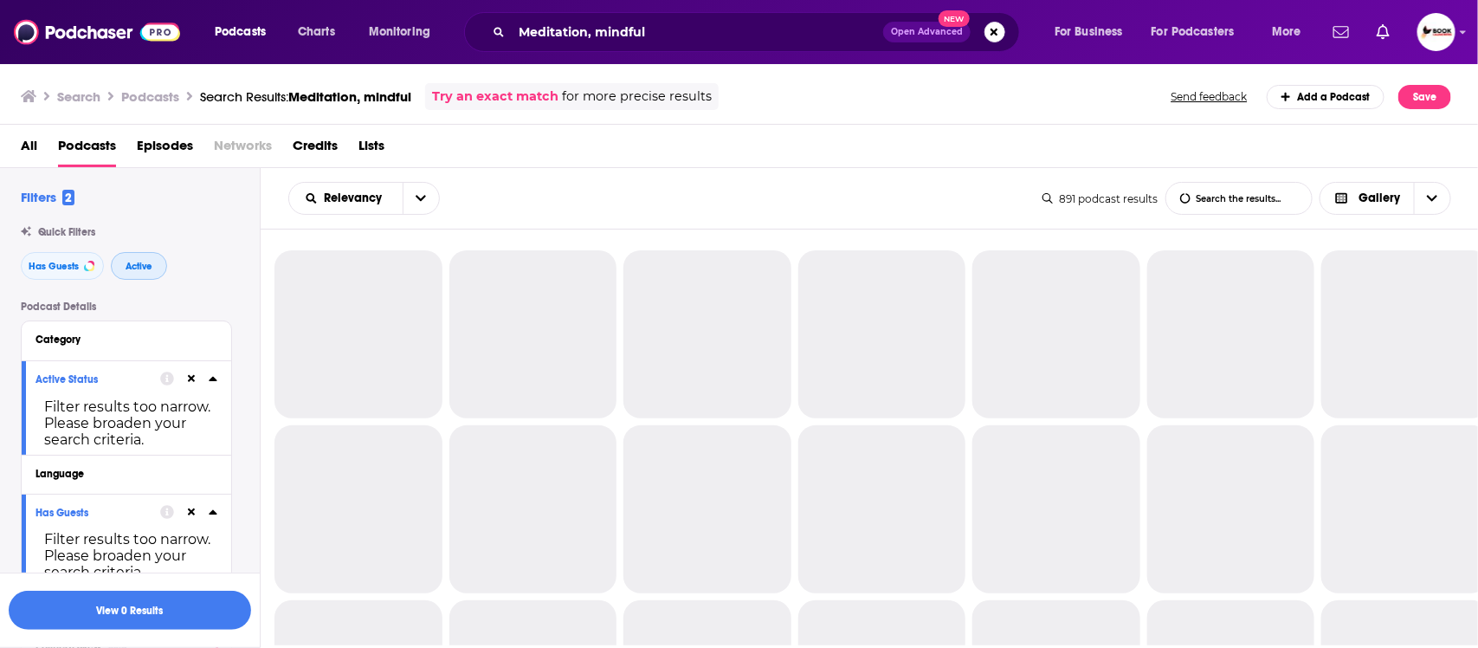
click at [152, 274] on button "Active" at bounding box center [139, 266] width 56 height 28
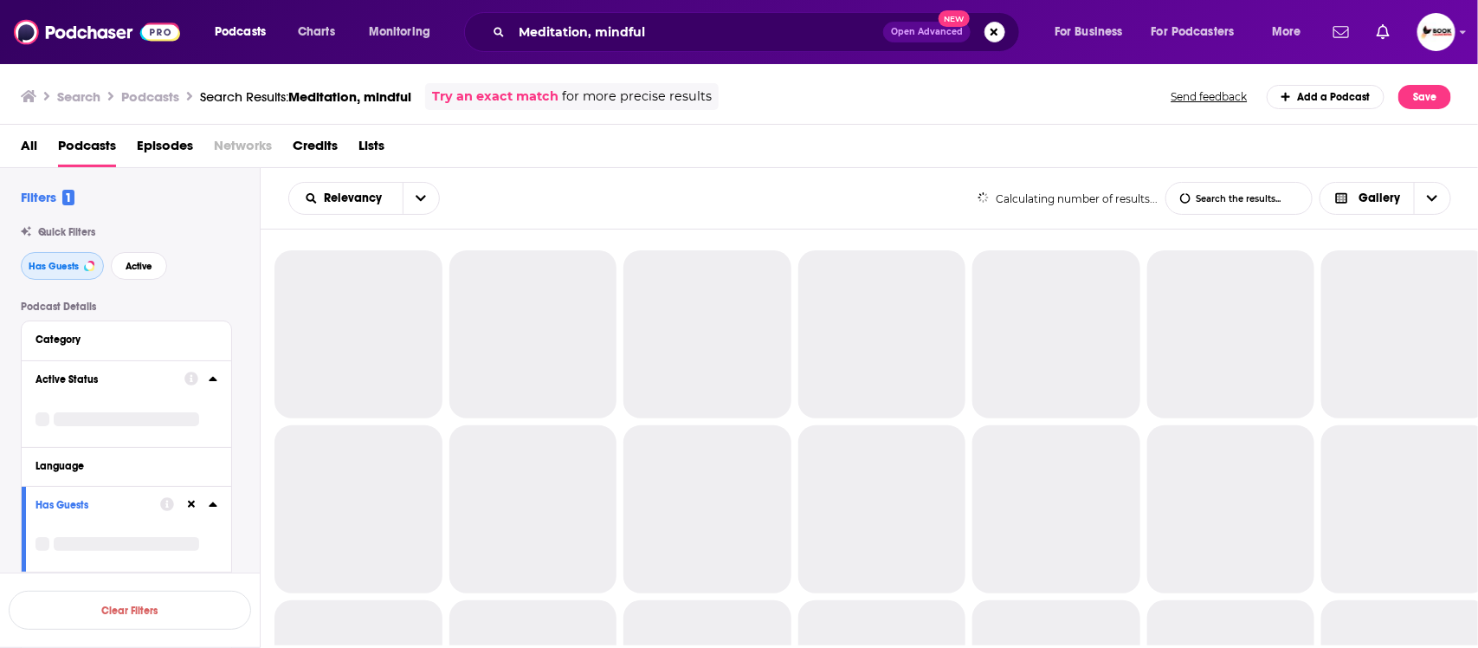
click at [59, 271] on button "Has Guests" at bounding box center [62, 266] width 83 height 28
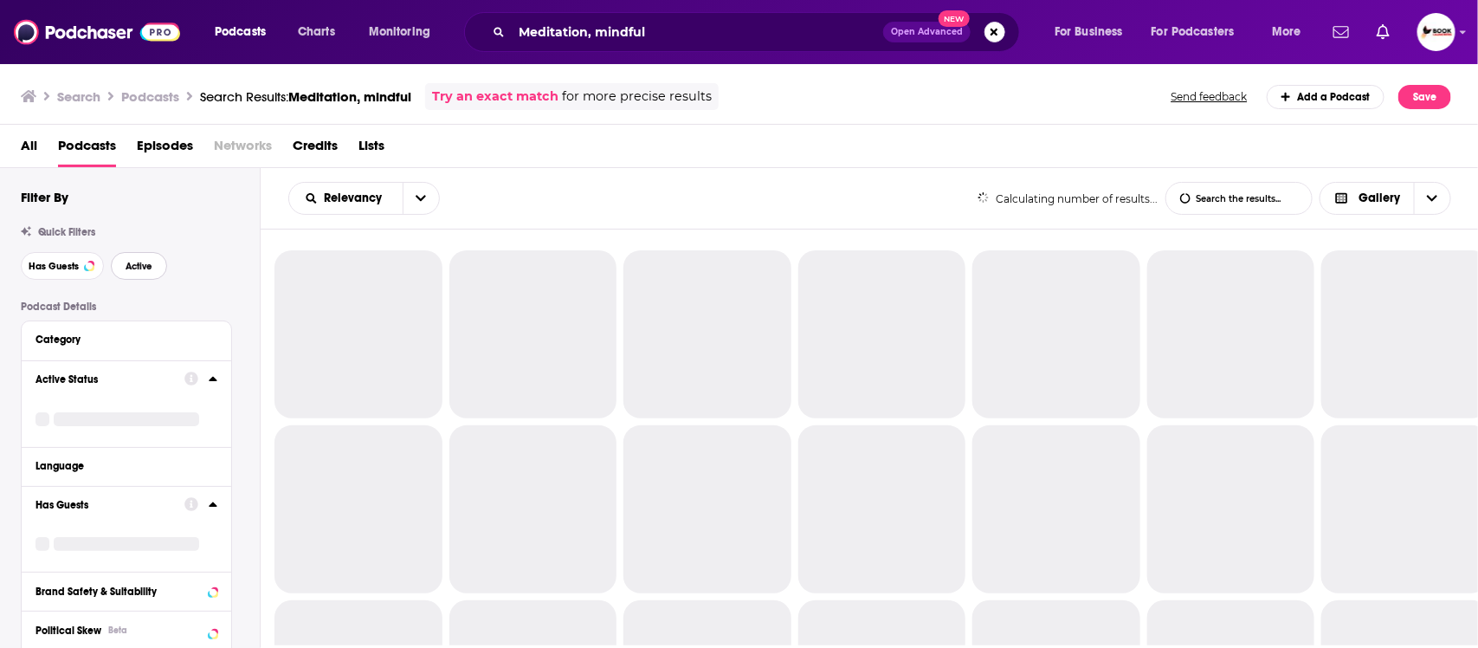
click at [127, 270] on span "Active" at bounding box center [139, 266] width 27 height 10
click at [41, 271] on span "Has Guests" at bounding box center [54, 266] width 50 height 10
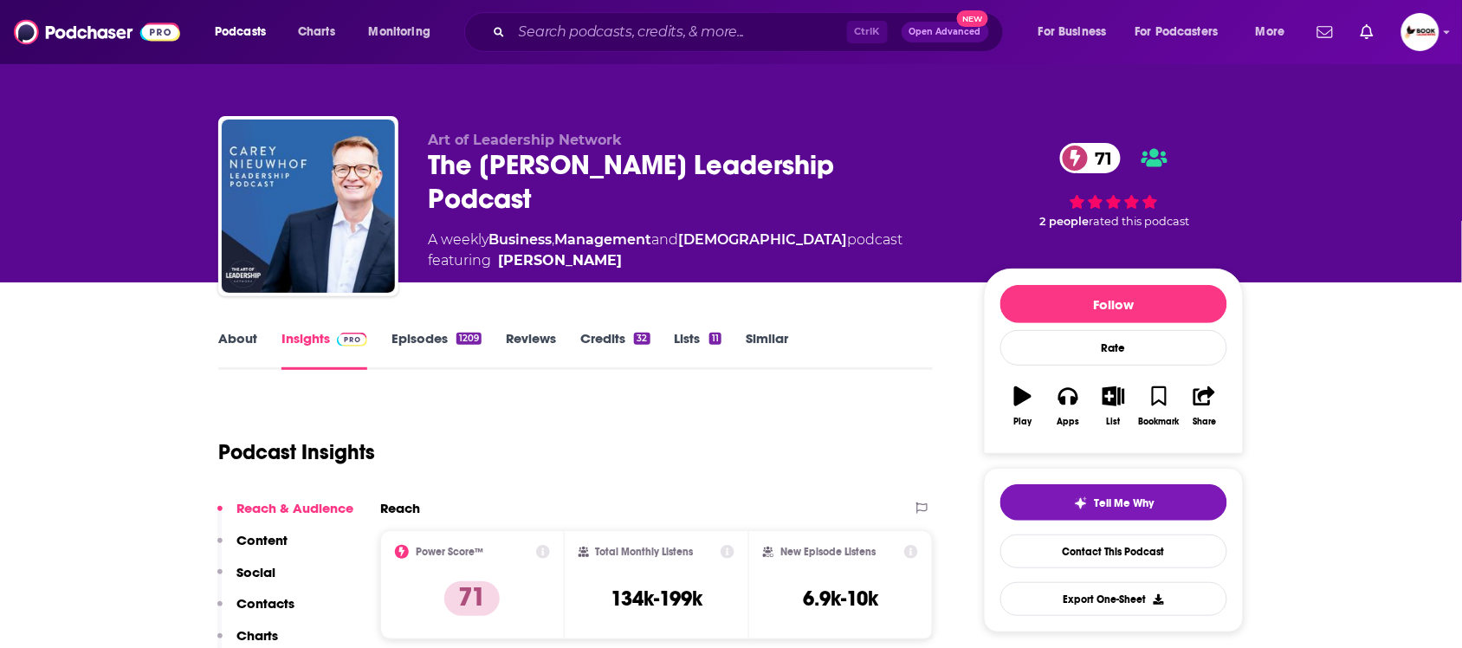
click at [236, 342] on link "About" at bounding box center [237, 350] width 39 height 40
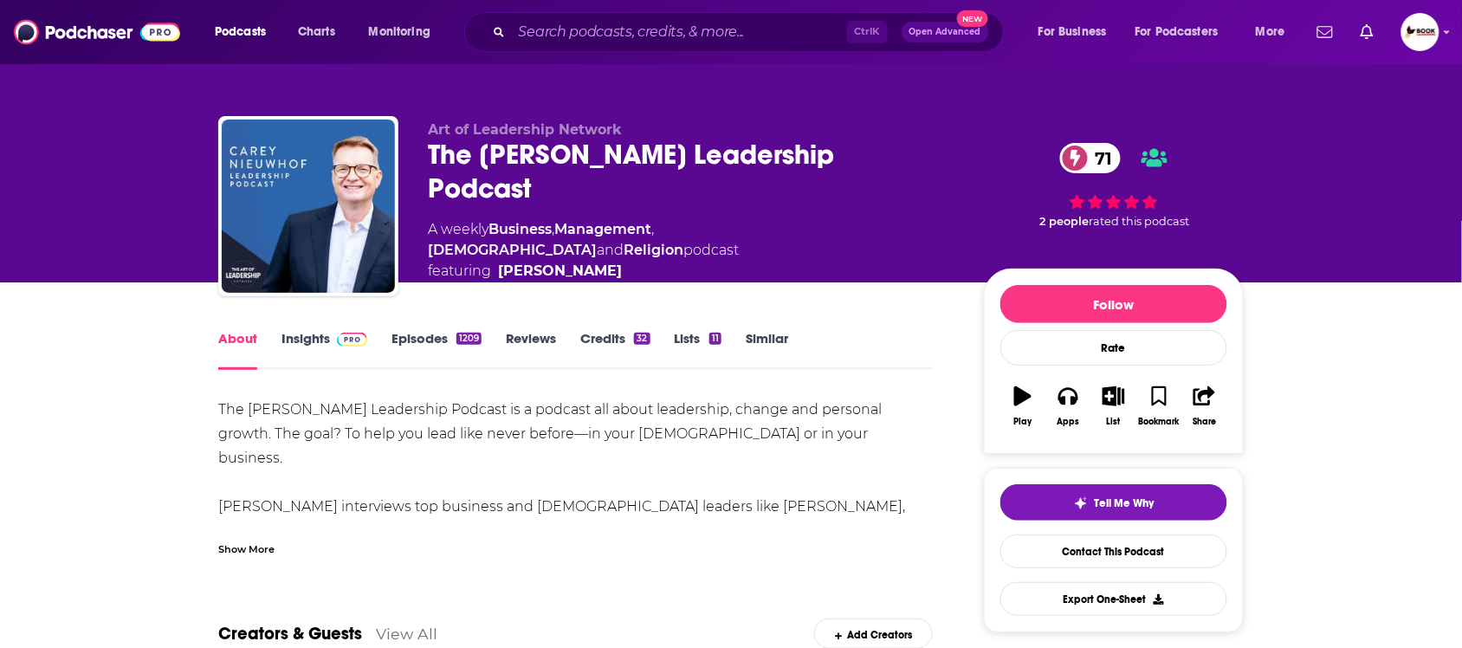
click at [273, 552] on div "Show More" at bounding box center [246, 547] width 56 height 16
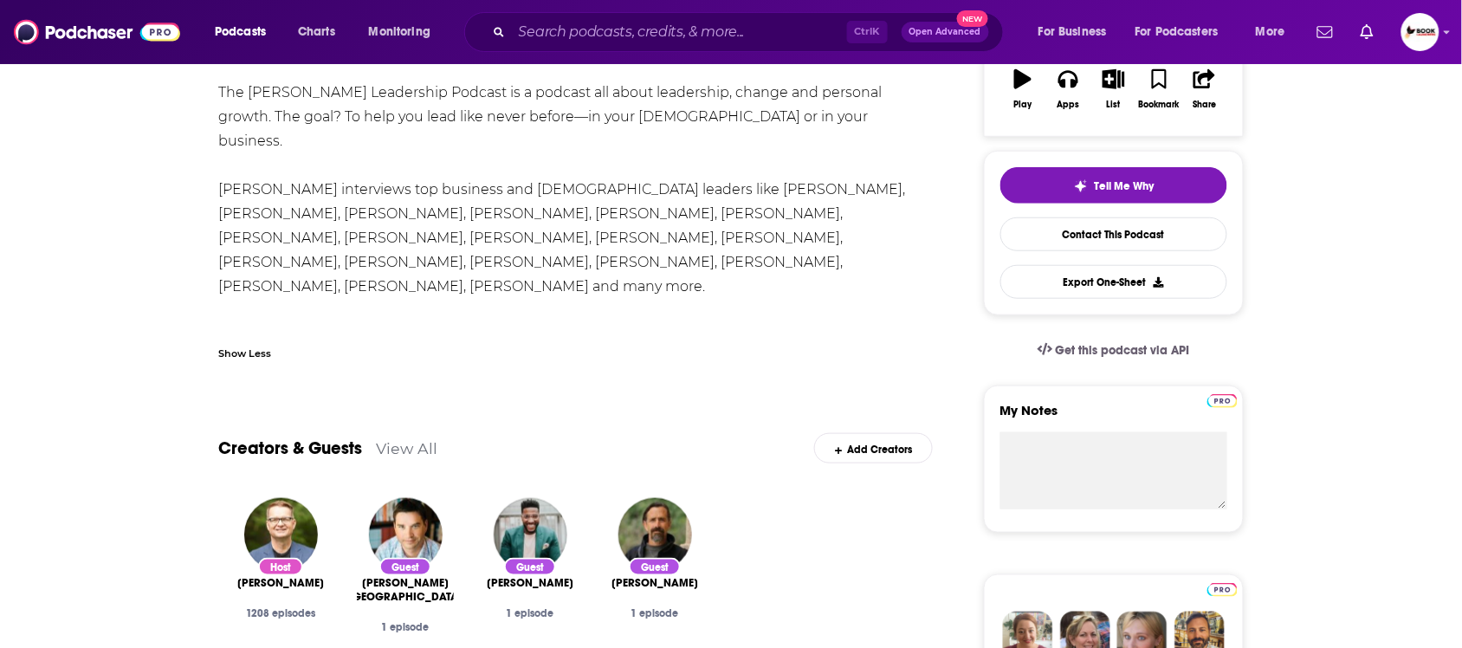
scroll to position [325, 0]
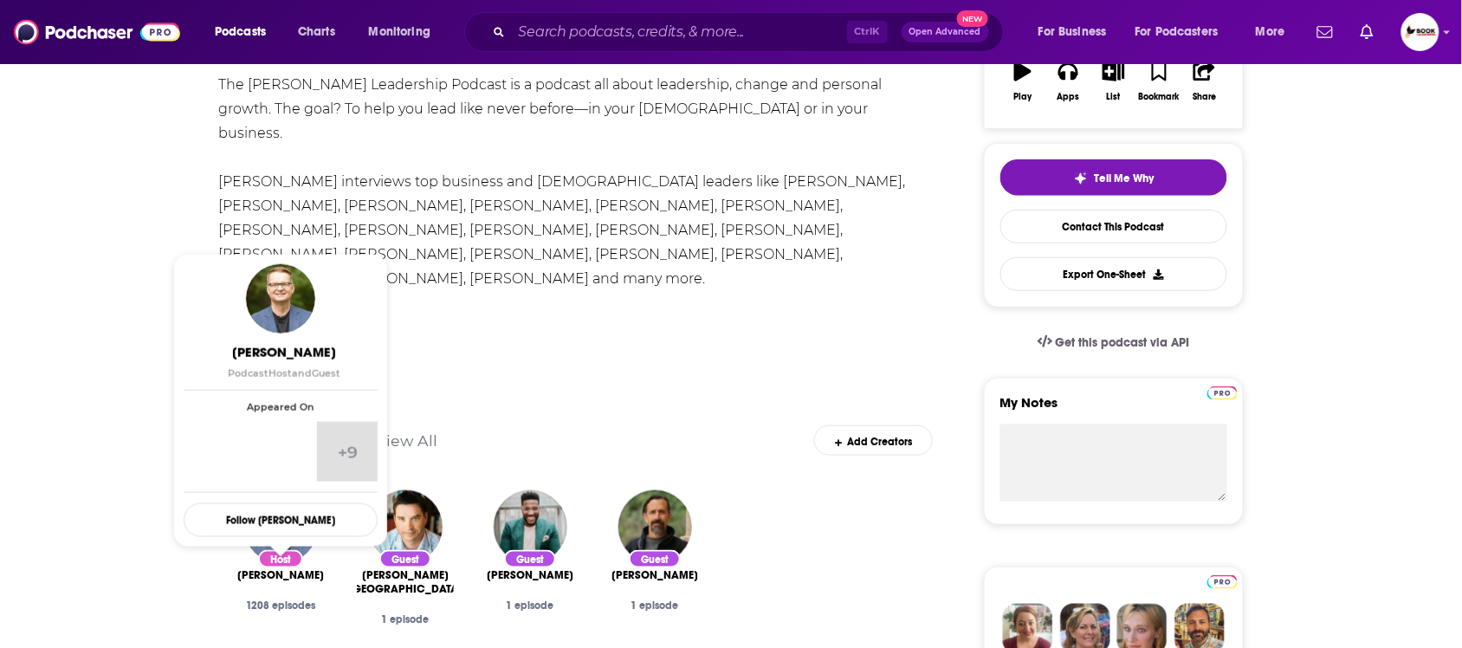
drag, startPoint x: 336, startPoint y: 580, endPoint x: 225, endPoint y: 571, distance: 111.2
click at [225, 571] on div "Host [PERSON_NAME] 1208 episodes" at bounding box center [280, 568] width 125 height 184
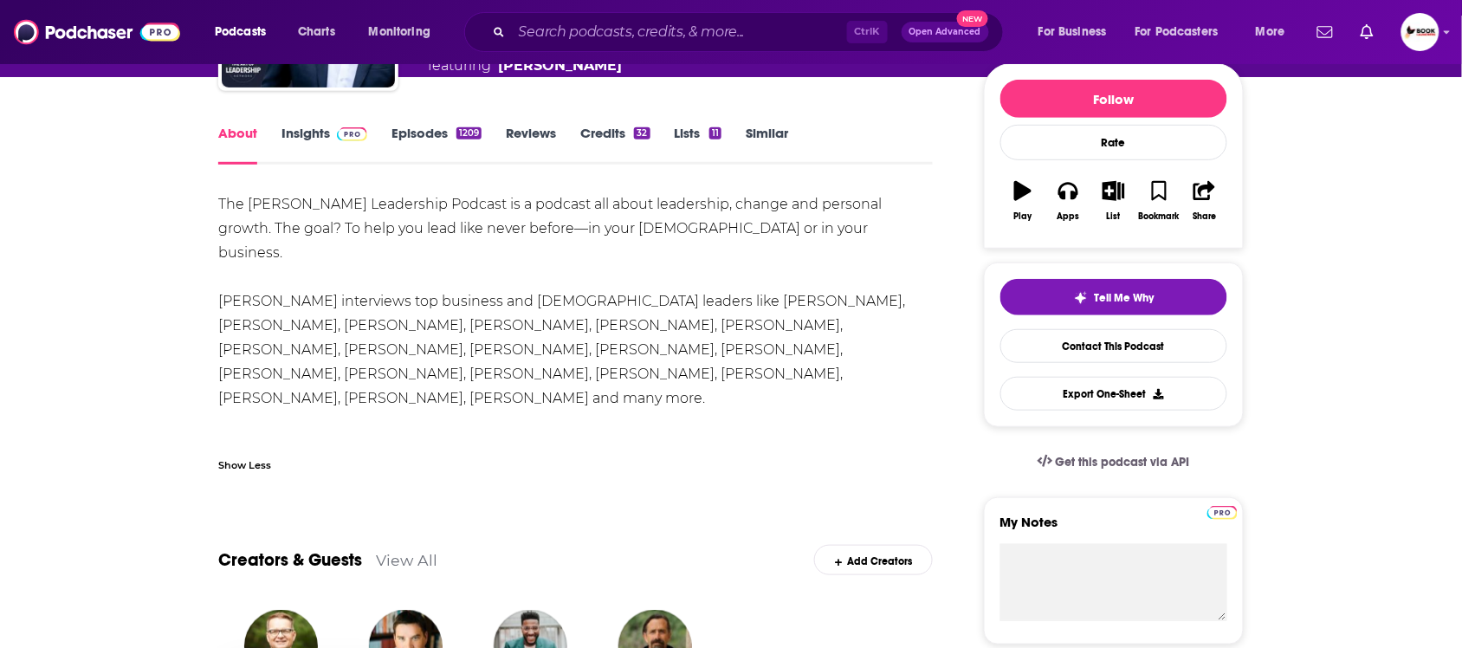
scroll to position [0, 0]
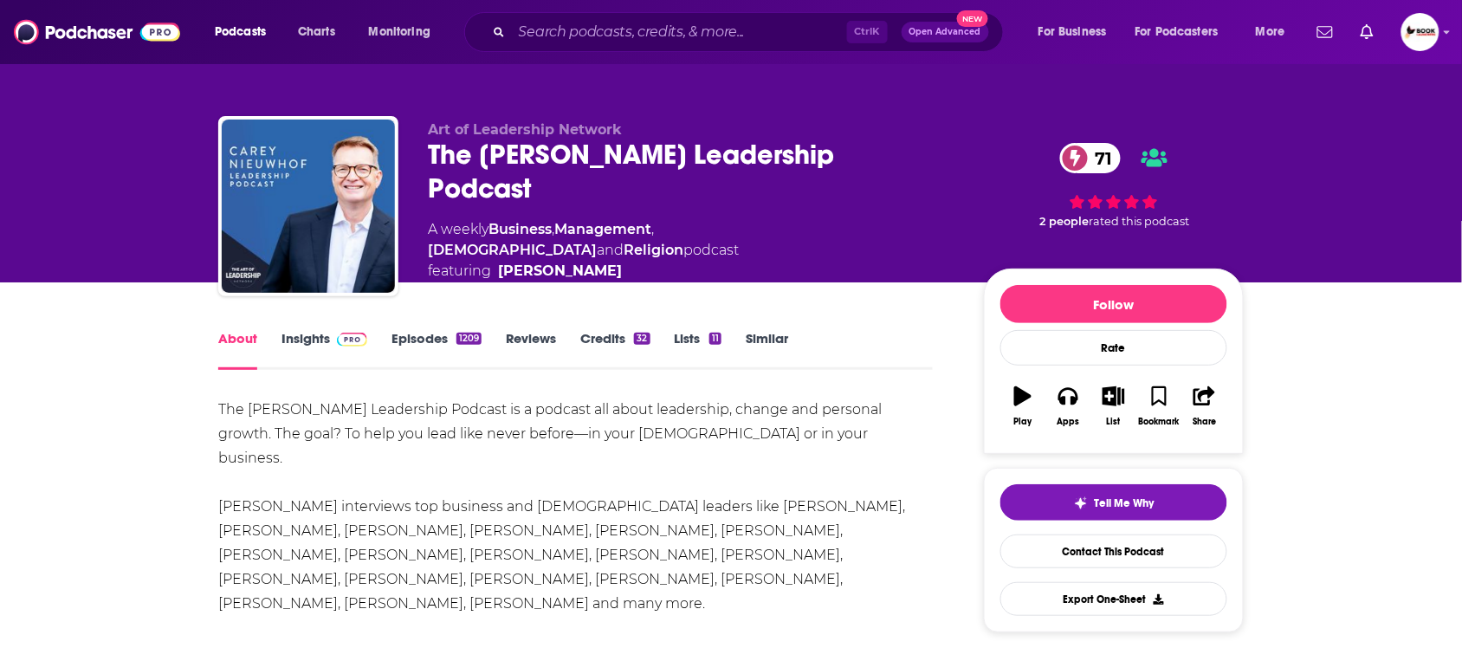
drag, startPoint x: 423, startPoint y: 176, endPoint x: 940, endPoint y: 176, distance: 517.8
click at [940, 176] on div "Art of Leadership Network The [PERSON_NAME] Leadership Podcast 71 A weekly Busi…" at bounding box center [730, 209] width 1025 height 187
copy h1 "The [PERSON_NAME] Leadership Podcast"
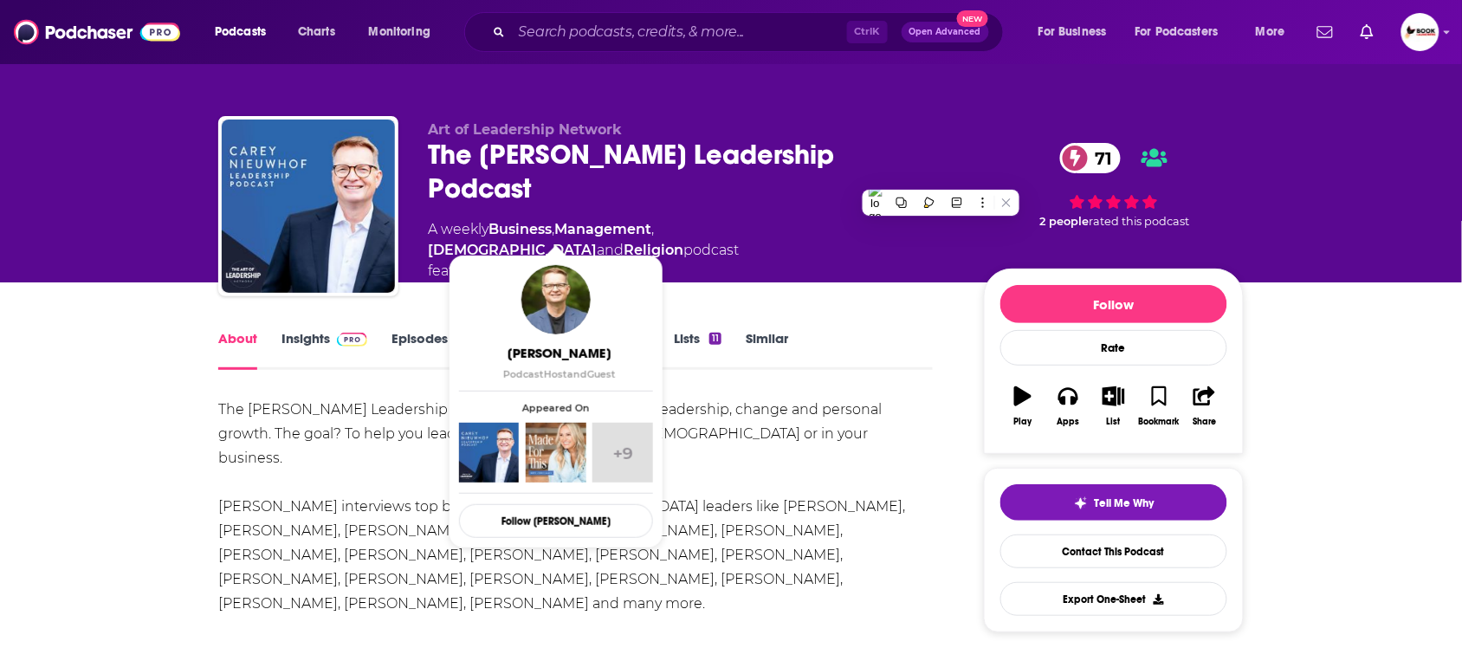
drag, startPoint x: 652, startPoint y: 234, endPoint x: 620, endPoint y: 229, distance: 32.3
click at [620, 261] on span "featuring [PERSON_NAME]" at bounding box center [692, 271] width 528 height 21
drag, startPoint x: 643, startPoint y: 230, endPoint x: 613, endPoint y: 229, distance: 30.3
click at [613, 261] on span "featuring [PERSON_NAME]" at bounding box center [692, 271] width 528 height 21
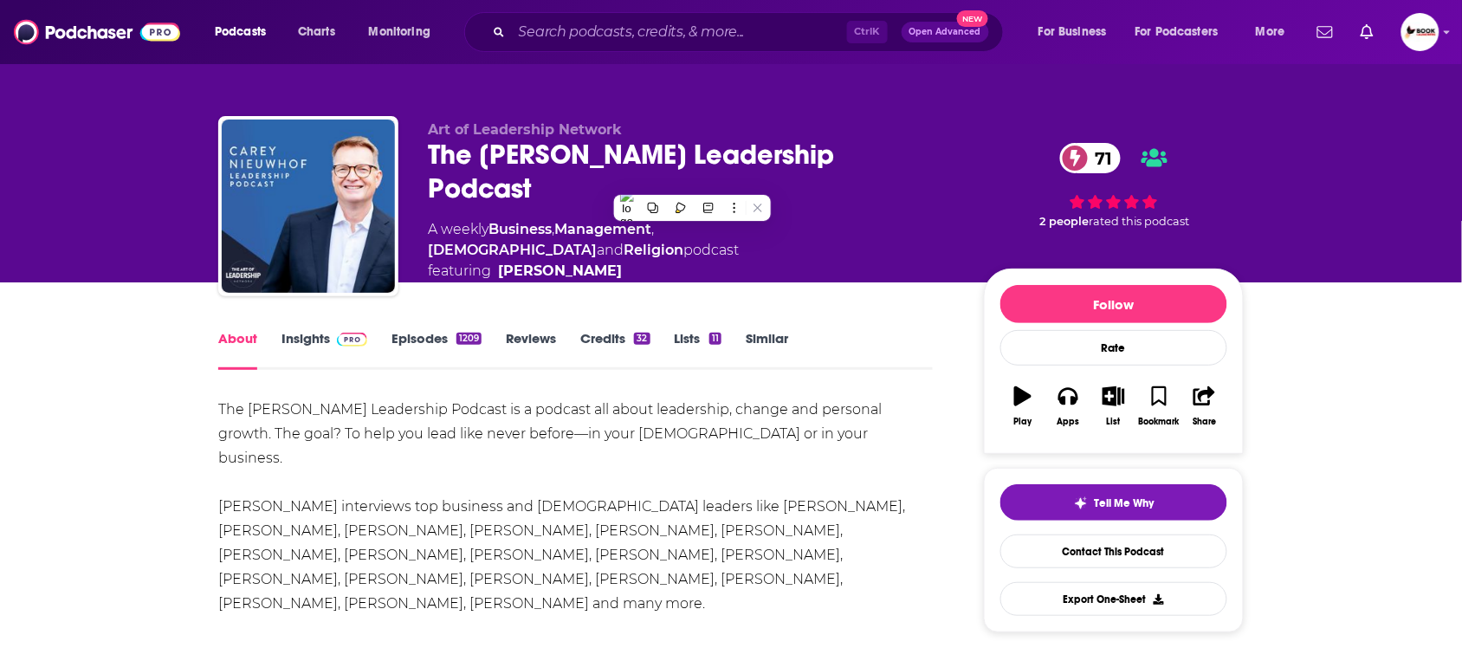
copy span "[PERSON_NAME]"
click at [288, 345] on link "Insights" at bounding box center [324, 350] width 86 height 40
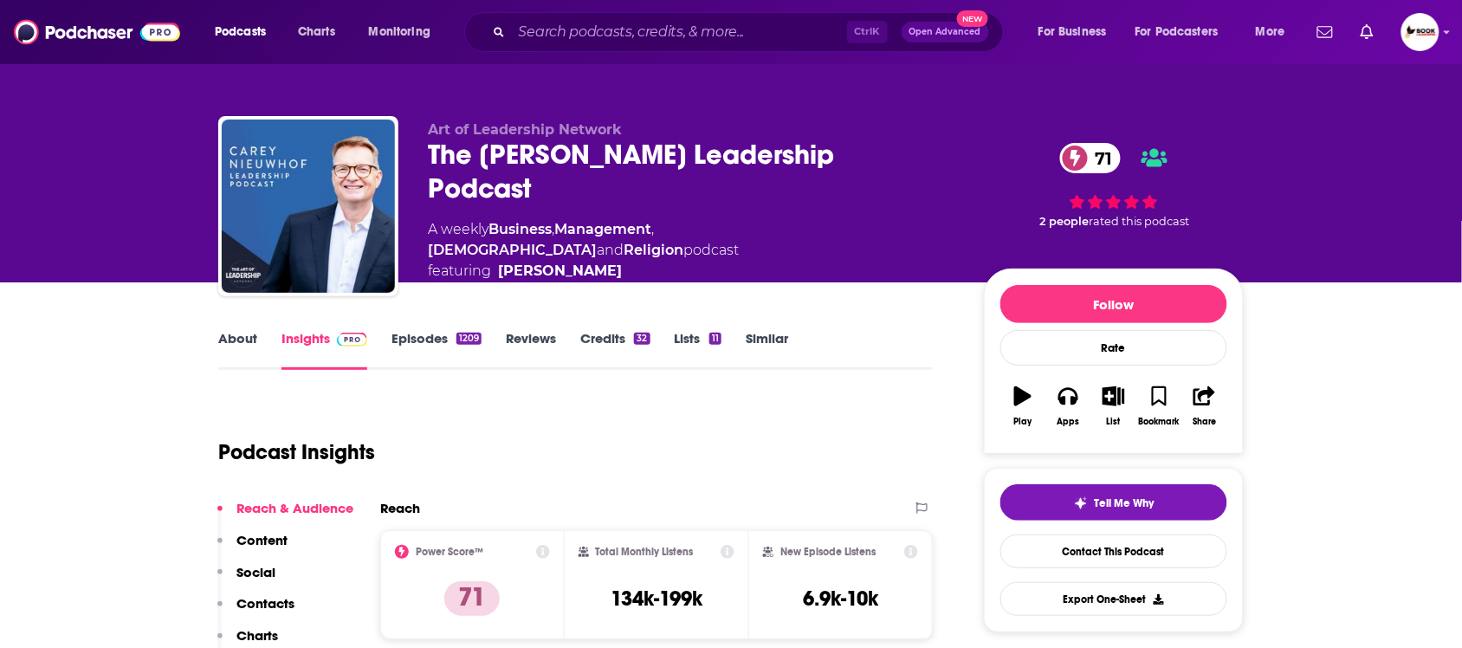
click at [256, 608] on p "Contacts" at bounding box center [265, 603] width 58 height 16
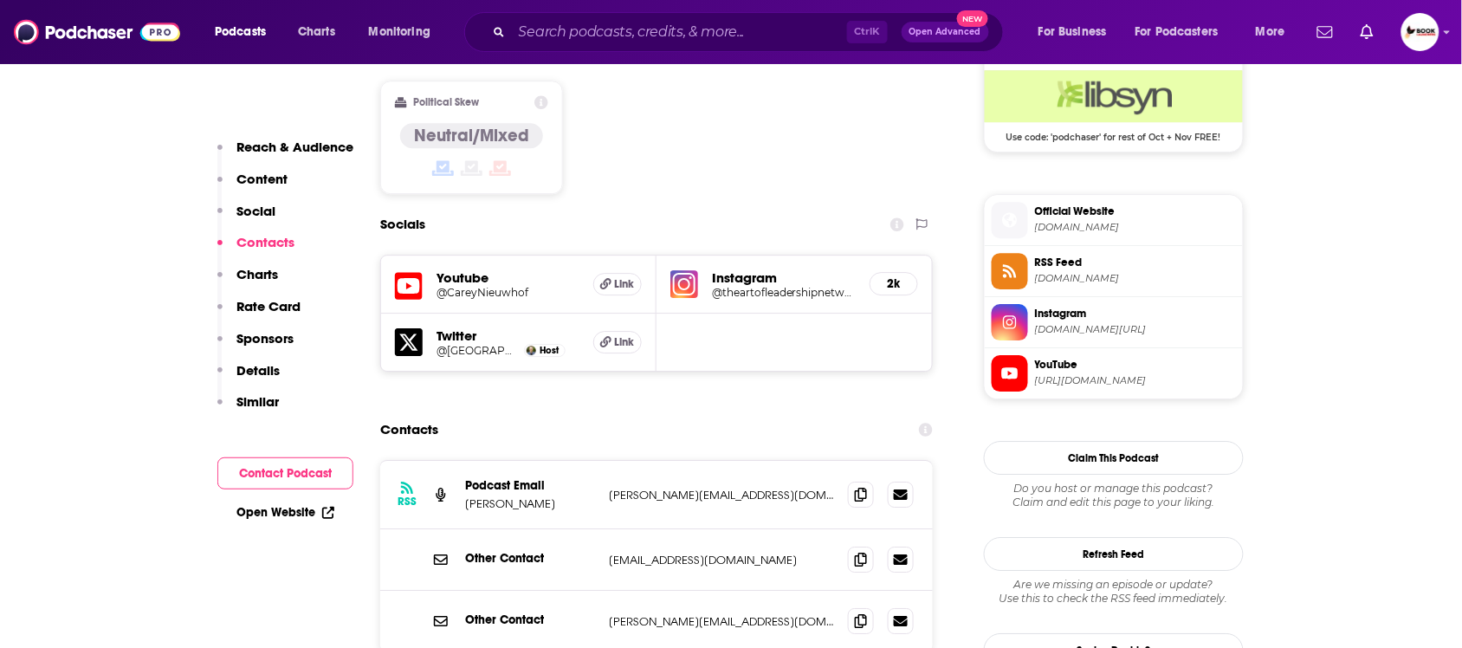
scroll to position [1468, 0]
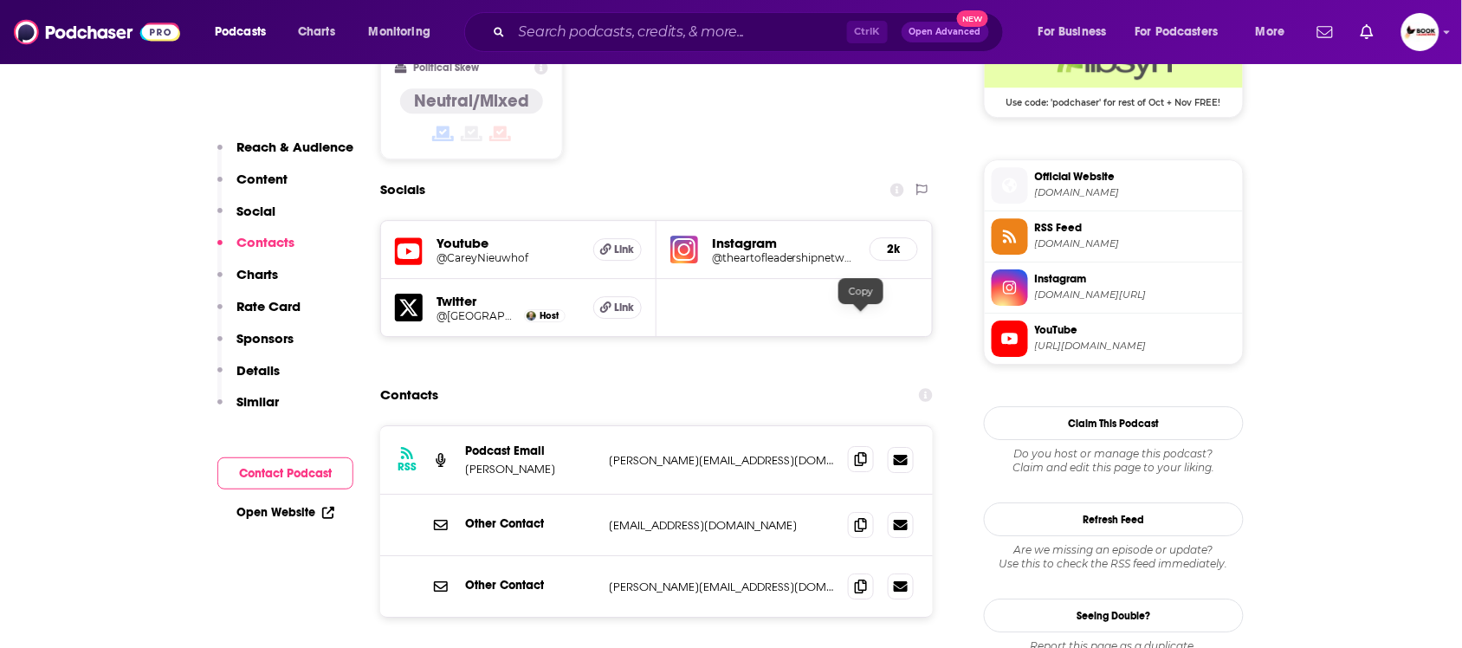
click at [862, 452] on icon at bounding box center [861, 459] width 12 height 14
click at [284, 513] on link "Open Website" at bounding box center [285, 512] width 98 height 15
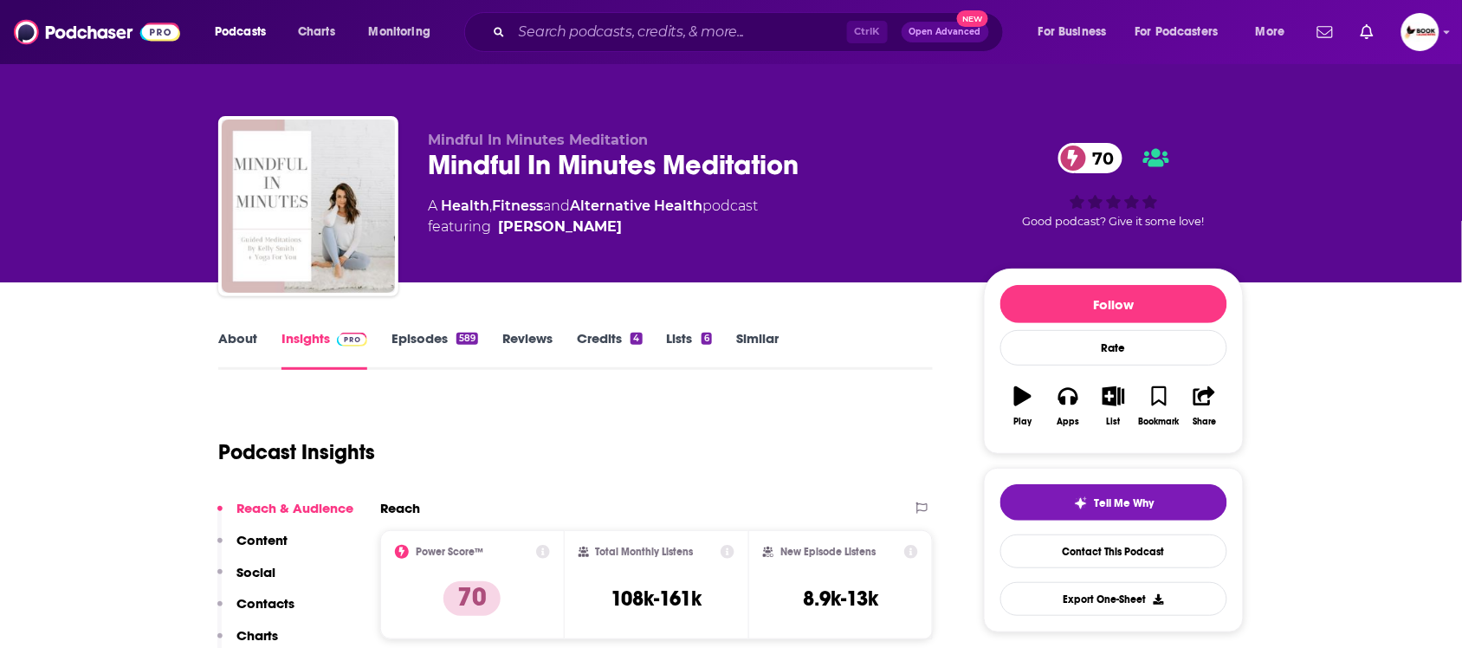
drag, startPoint x: 249, startPoint y: 339, endPoint x: 898, endPoint y: 2, distance: 731.2
click at [249, 339] on link "About" at bounding box center [237, 350] width 39 height 40
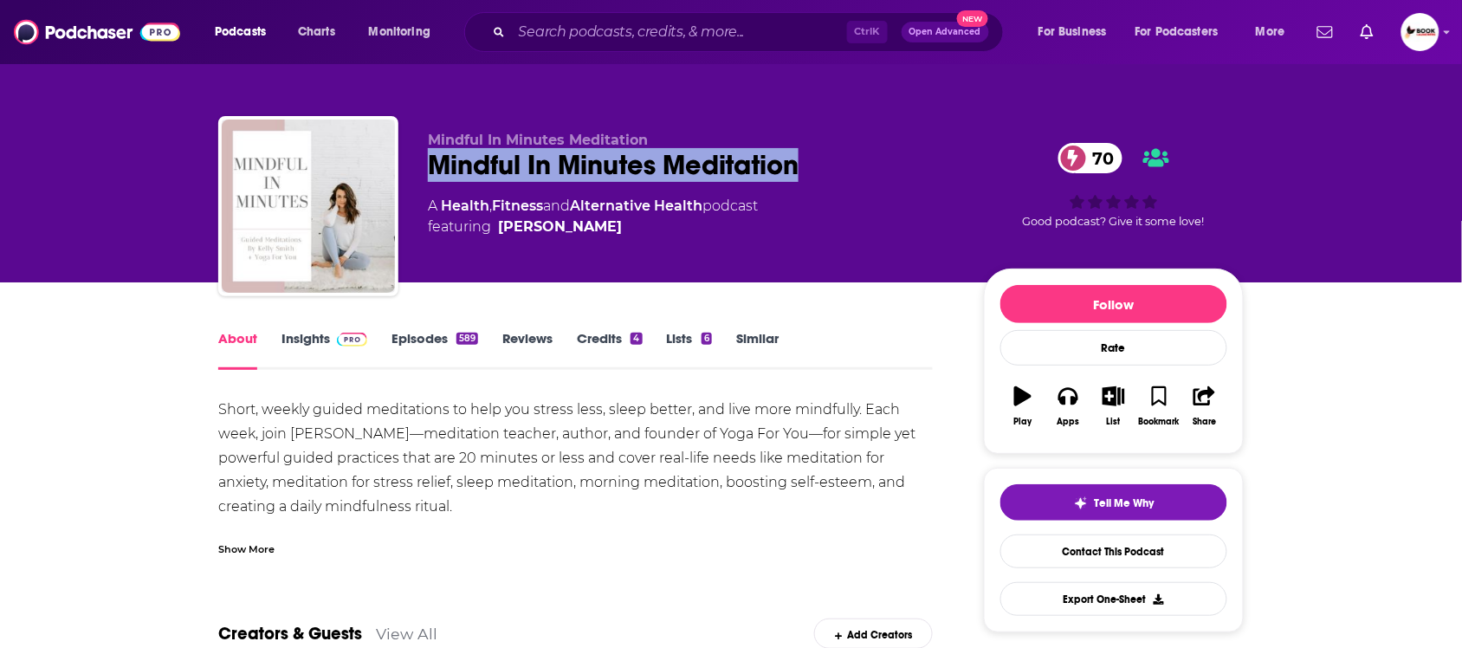
drag, startPoint x: 422, startPoint y: 171, endPoint x: 802, endPoint y: 171, distance: 380.1
click at [802, 171] on div "Mindful In Minutes Meditation Mindful In Minutes Meditation 70 A Health , Fitne…" at bounding box center [730, 209] width 1025 height 187
copy h1 "Mindful In Minutes Meditation"
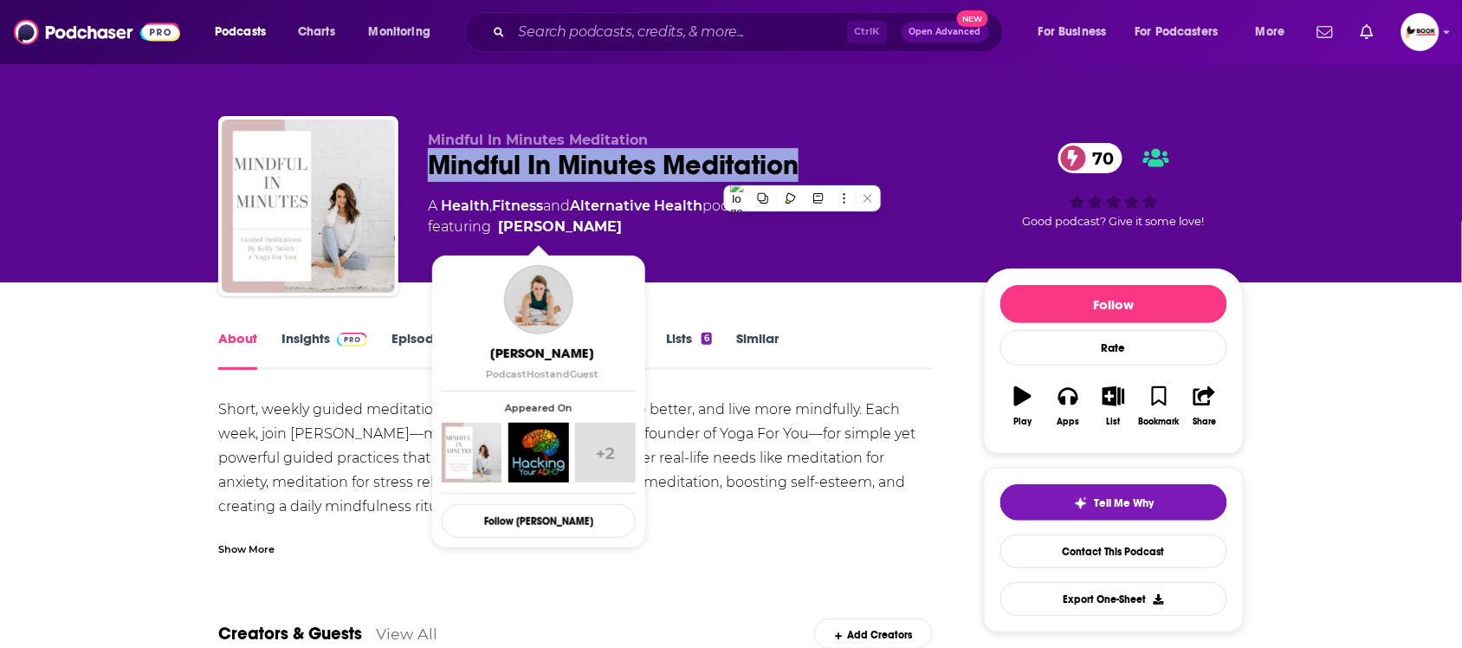
drag, startPoint x: 596, startPoint y: 231, endPoint x: 580, endPoint y: 229, distance: 15.7
click at [580, 229] on span "featuring Kelly Smith" at bounding box center [593, 226] width 330 height 21
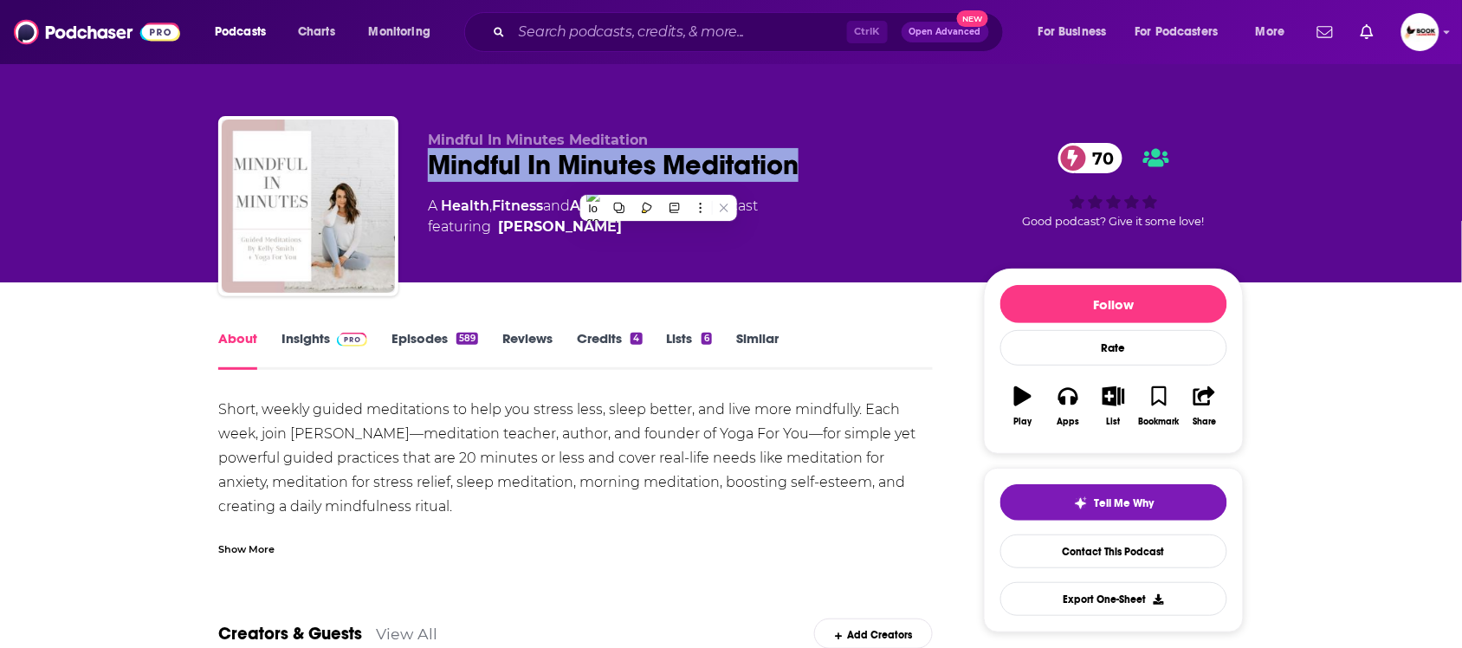
copy span "[PERSON_NAME]"
click at [318, 342] on link "Insights" at bounding box center [324, 350] width 86 height 40
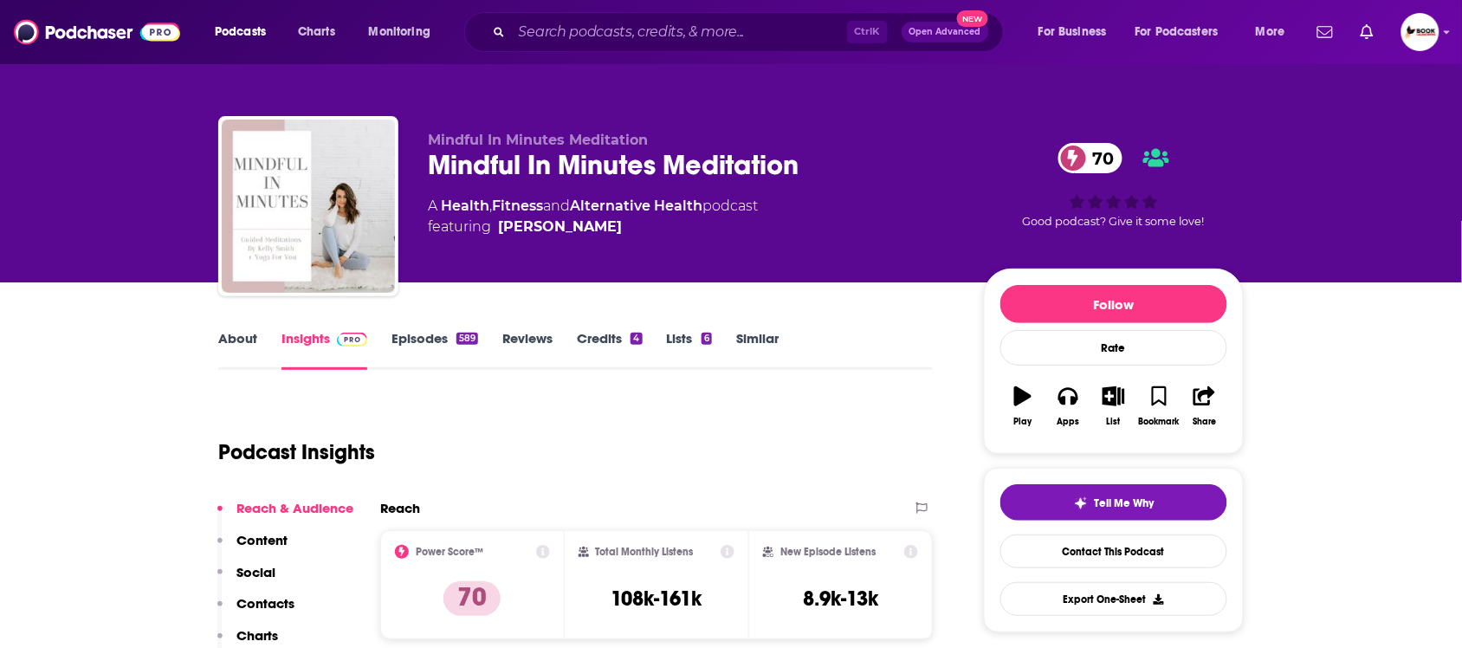
click at [261, 603] on p "Contacts" at bounding box center [265, 603] width 58 height 16
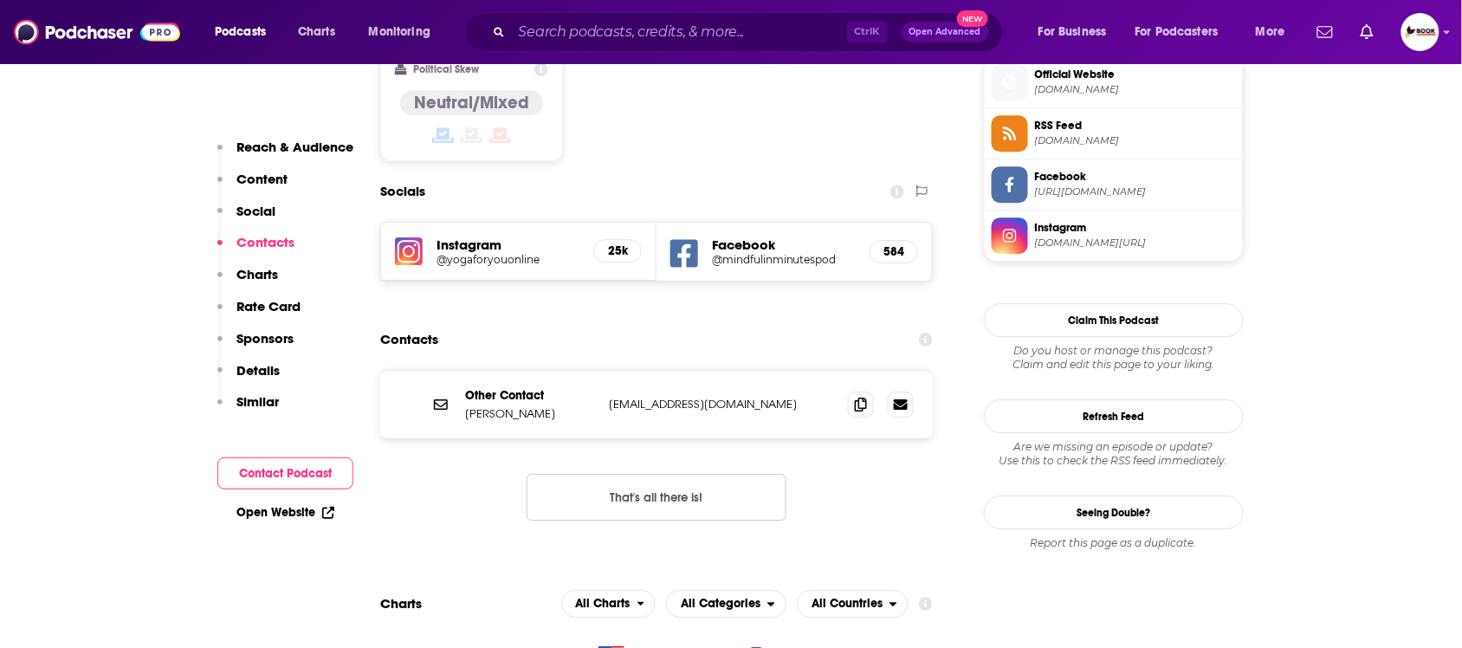
scroll to position [1429, 0]
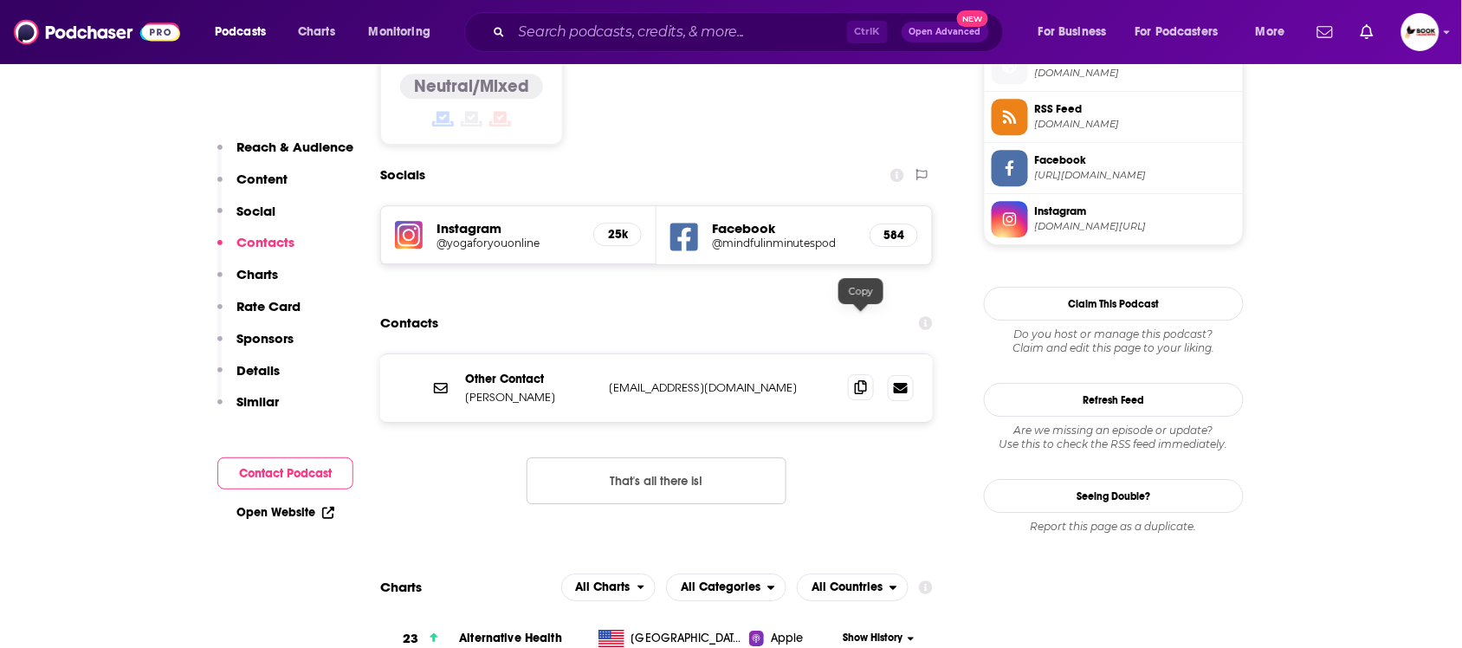
click at [855, 380] on icon at bounding box center [861, 387] width 12 height 14
click at [296, 520] on div "Open Website" at bounding box center [285, 512] width 136 height 32
click at [309, 511] on link "Open Website" at bounding box center [285, 512] width 98 height 15
click at [767, 220] on h5 "Facebook" at bounding box center [784, 228] width 144 height 16
click at [686, 221] on icon at bounding box center [684, 237] width 28 height 32
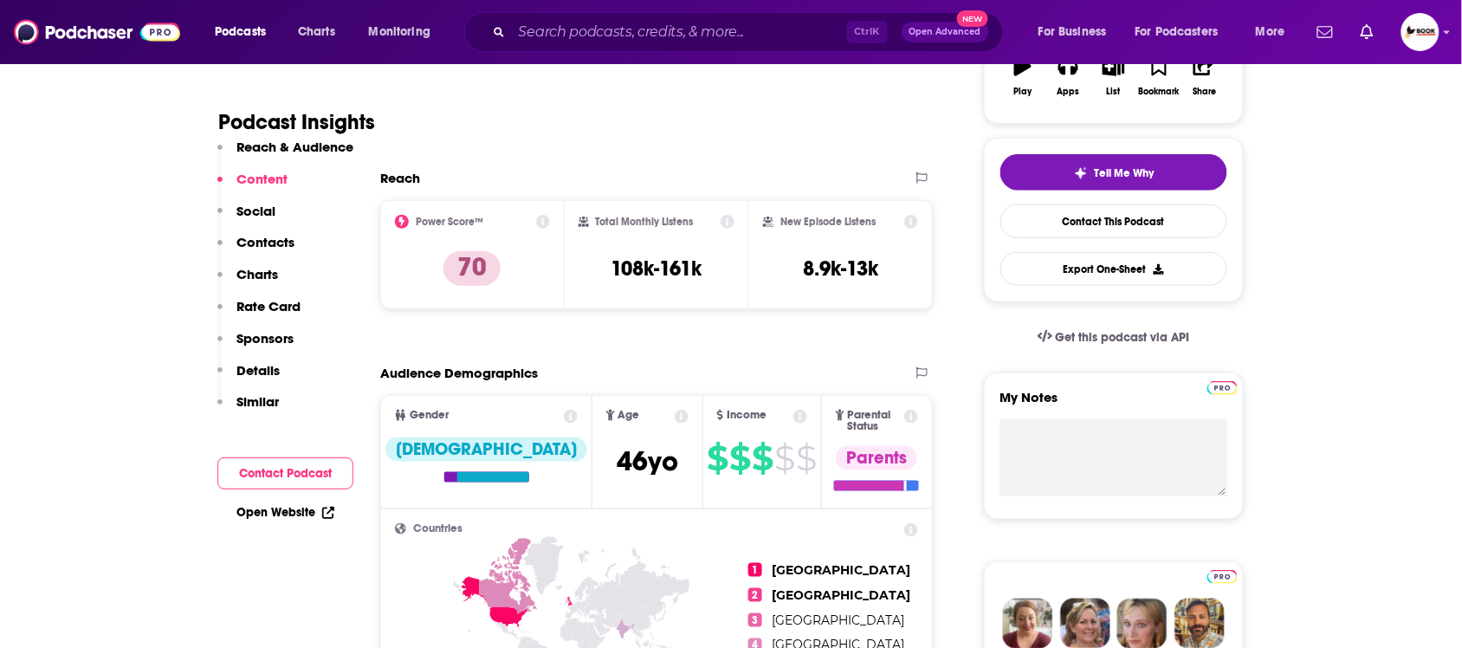
scroll to position [0, 0]
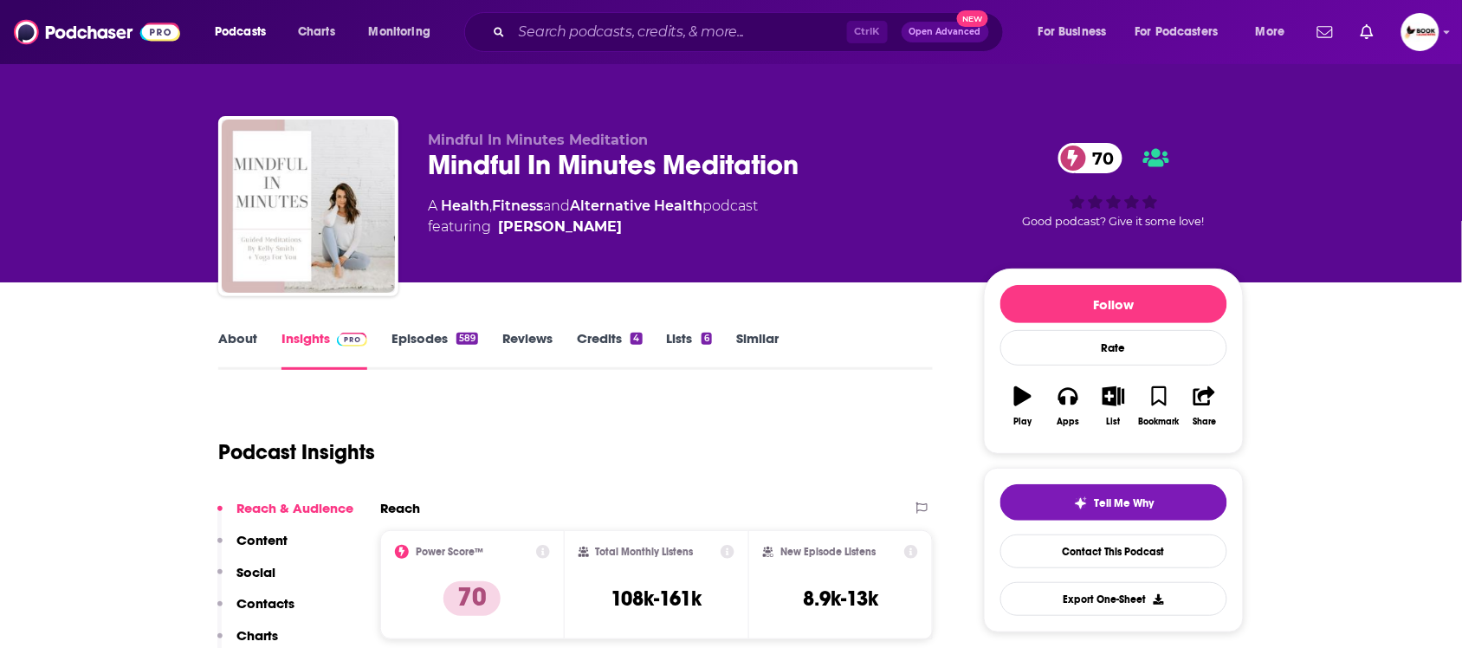
click at [238, 327] on div "About Insights Episodes 589 Reviews Credits 4 Lists 6 Similar" at bounding box center [575, 348] width 714 height 42
click at [251, 349] on link "About" at bounding box center [237, 350] width 39 height 40
